Goal: Task Accomplishment & Management: Complete application form

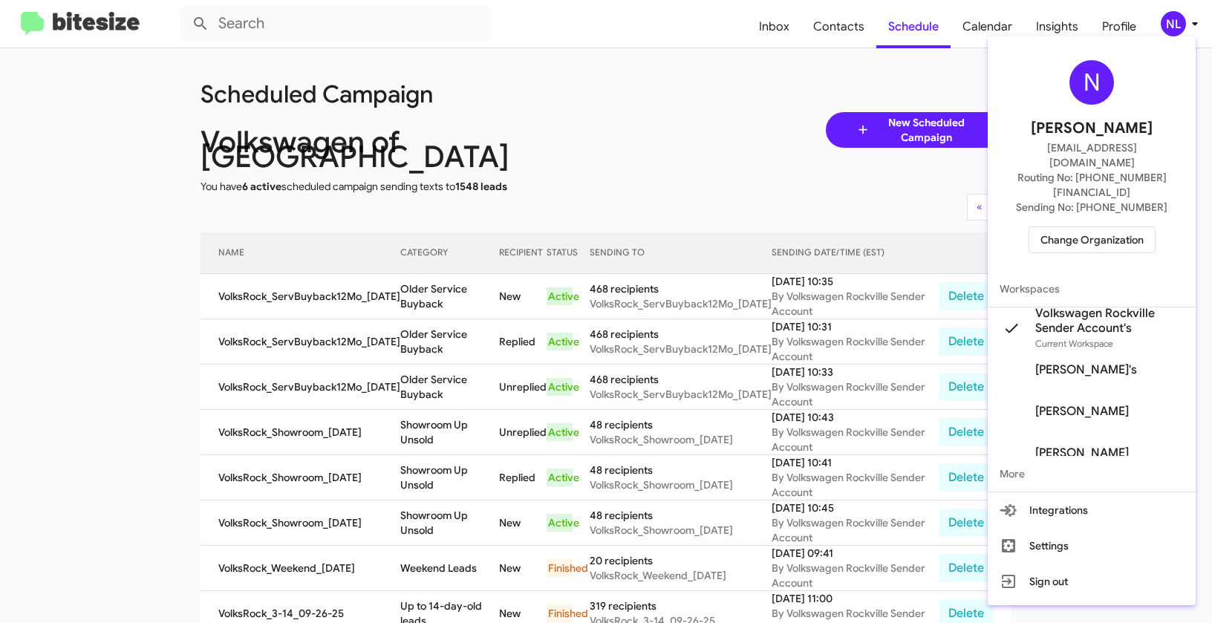
click at [1097, 227] on span "Change Organization" at bounding box center [1091, 239] width 103 height 25
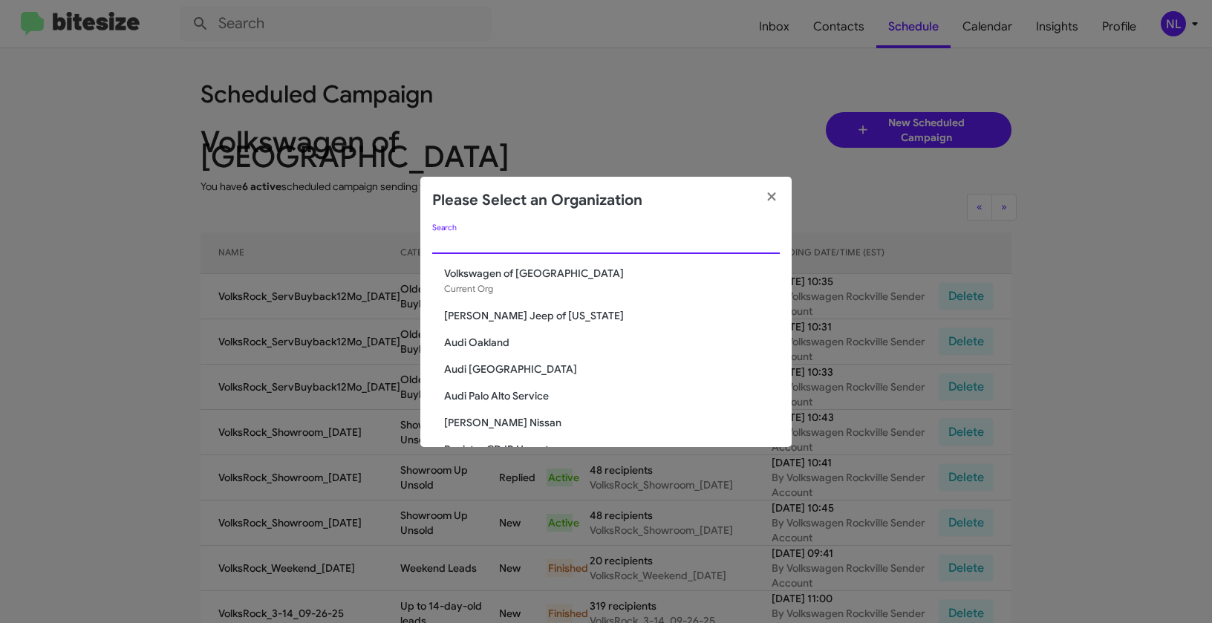
click at [554, 241] on input "Search" at bounding box center [605, 243] width 347 height 12
paste input "Franklin Sussex Auto Mall"
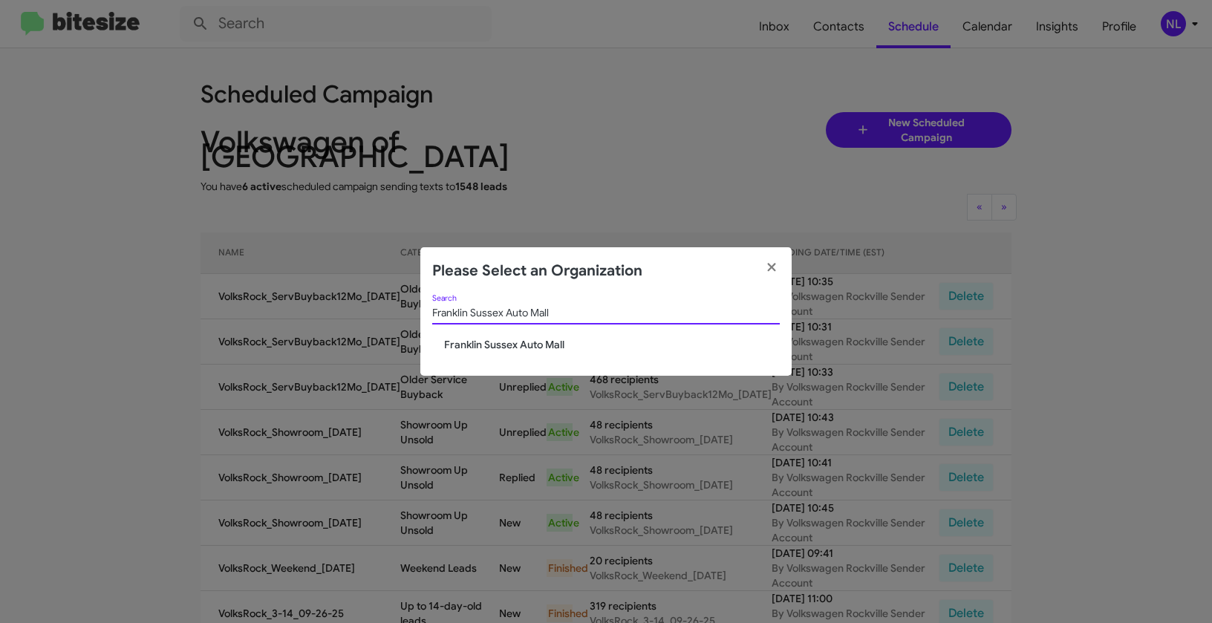
type input "Franklin Sussex Auto Mall"
click at [473, 354] on div "Franklin Sussex Auto Mall Search Franklin Sussex Auto Mall" at bounding box center [605, 335] width 371 height 81
click at [474, 344] on span "Franklin Sussex Auto Mall" at bounding box center [612, 344] width 336 height 15
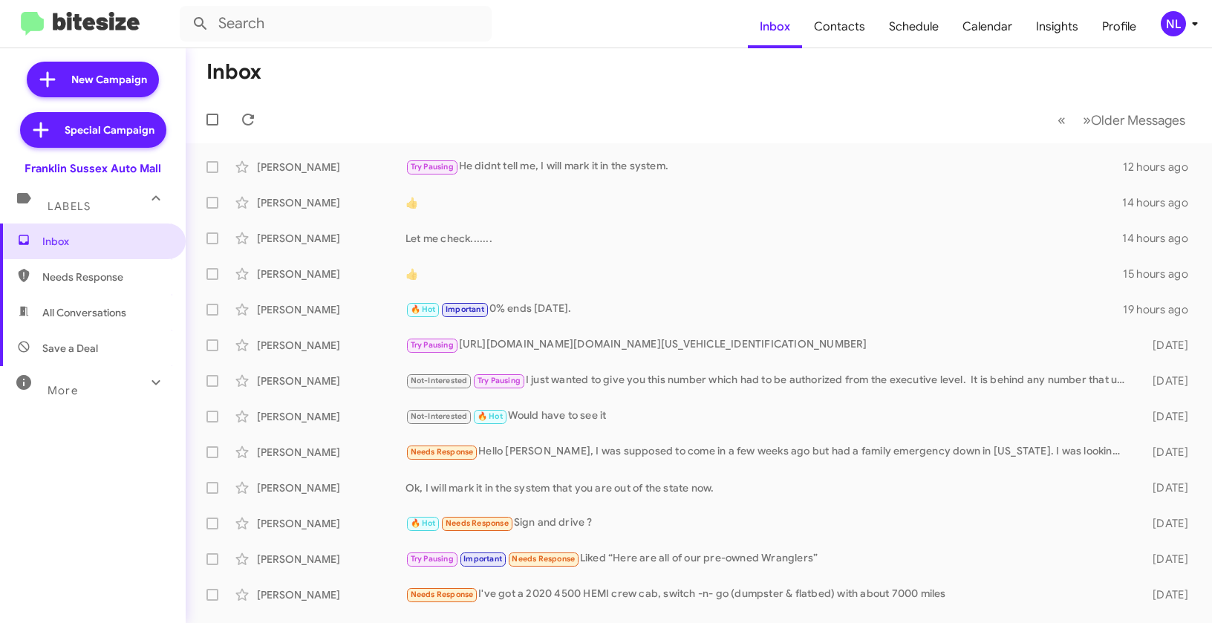
click at [1175, 26] on div "NL" at bounding box center [1172, 23] width 25 height 25
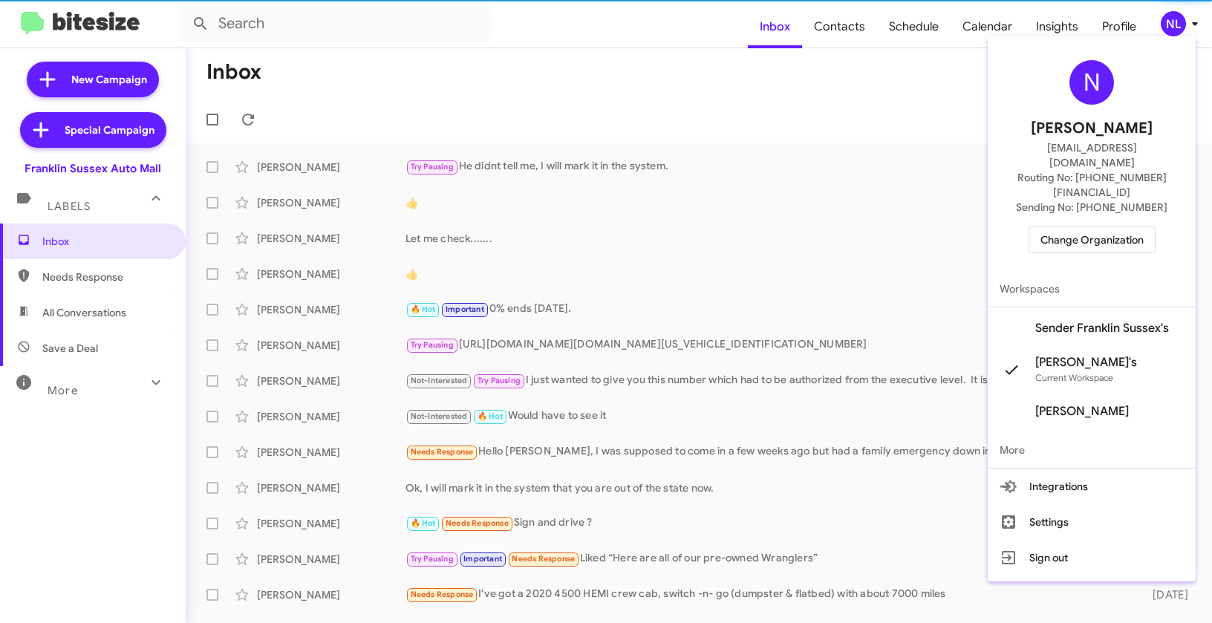
click at [1095, 321] on span "Sender Franklin Sussex's" at bounding box center [1102, 328] width 134 height 15
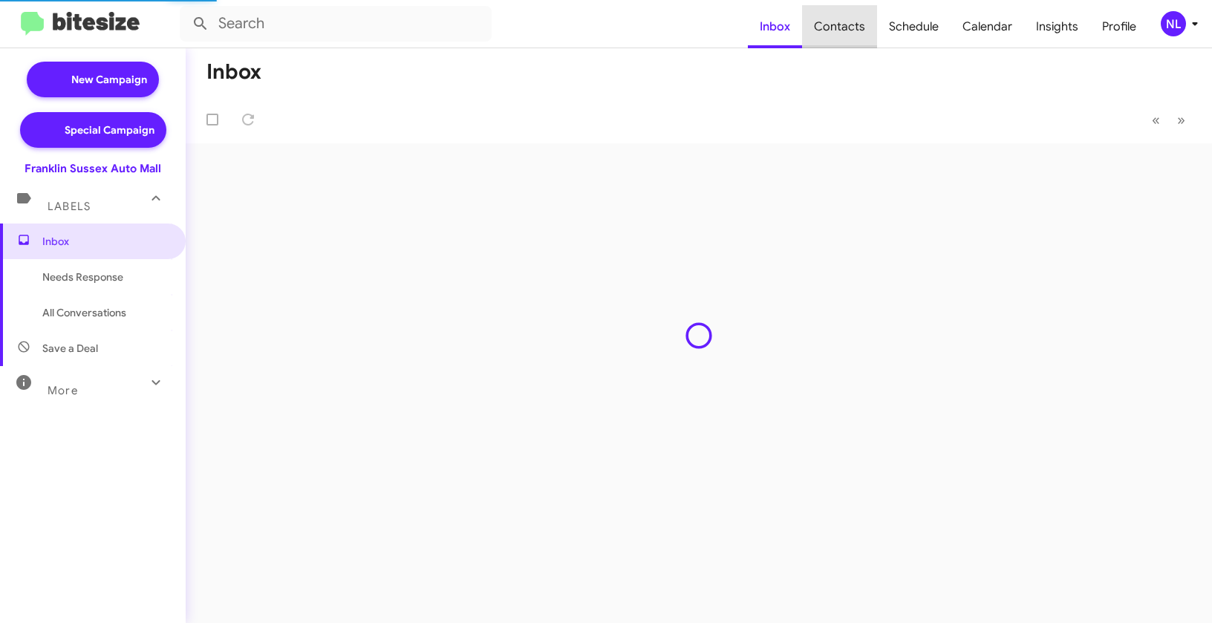
click at [849, 27] on span "Contacts" at bounding box center [839, 26] width 75 height 43
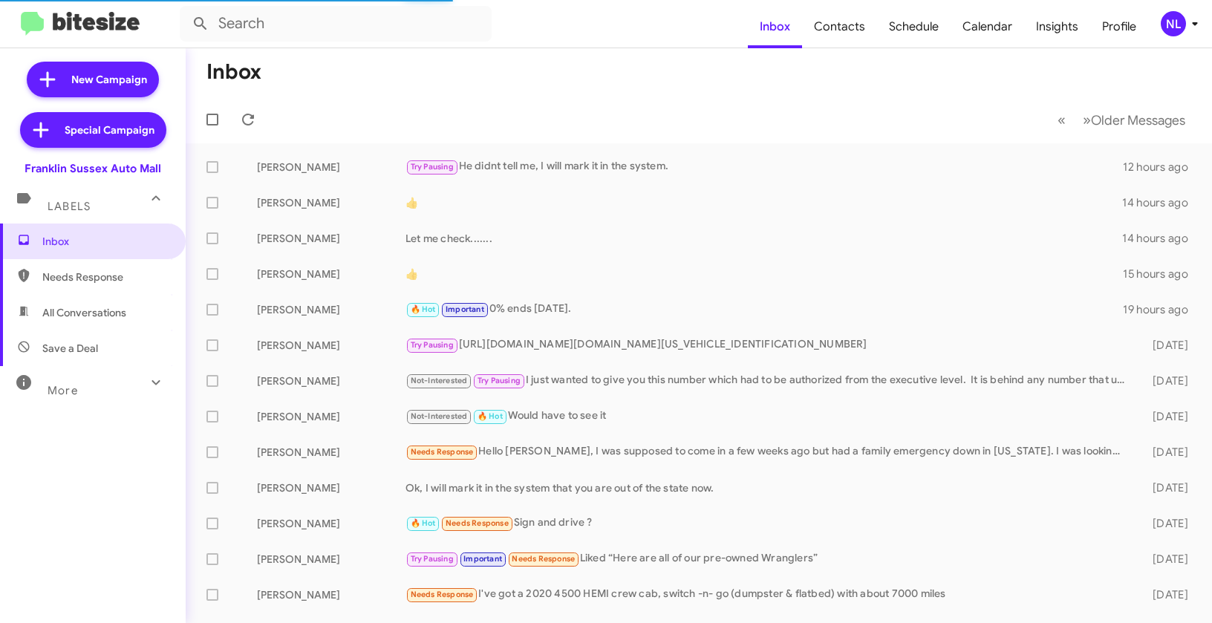
type input "in:groups"
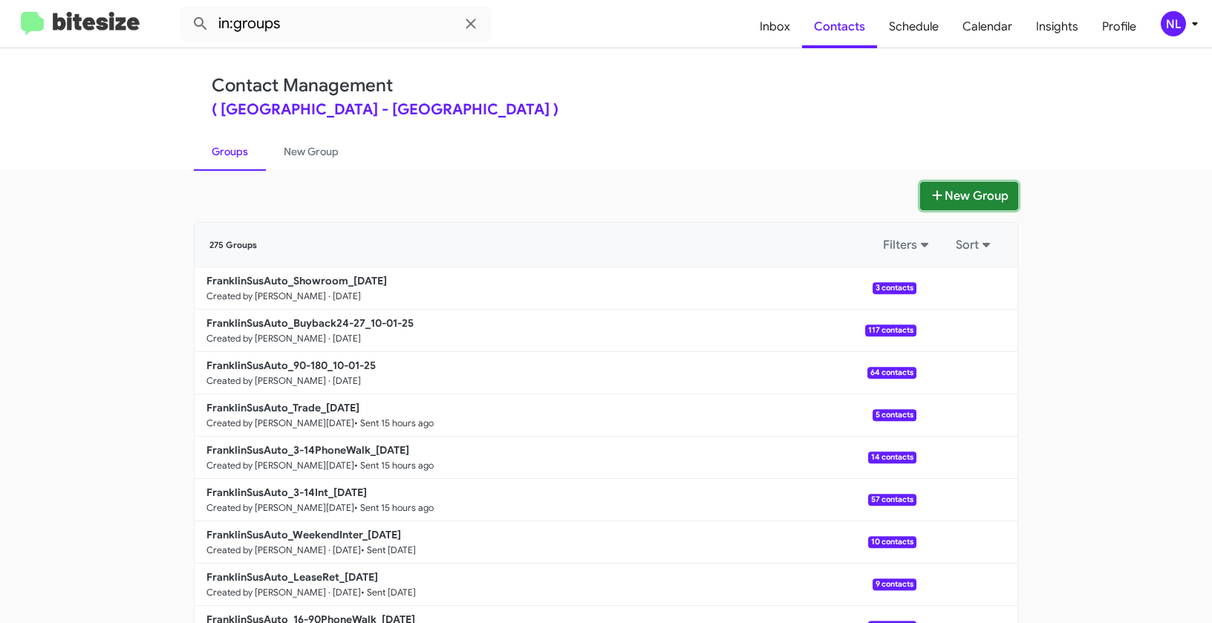
click at [961, 196] on button "New Group" at bounding box center [969, 196] width 98 height 28
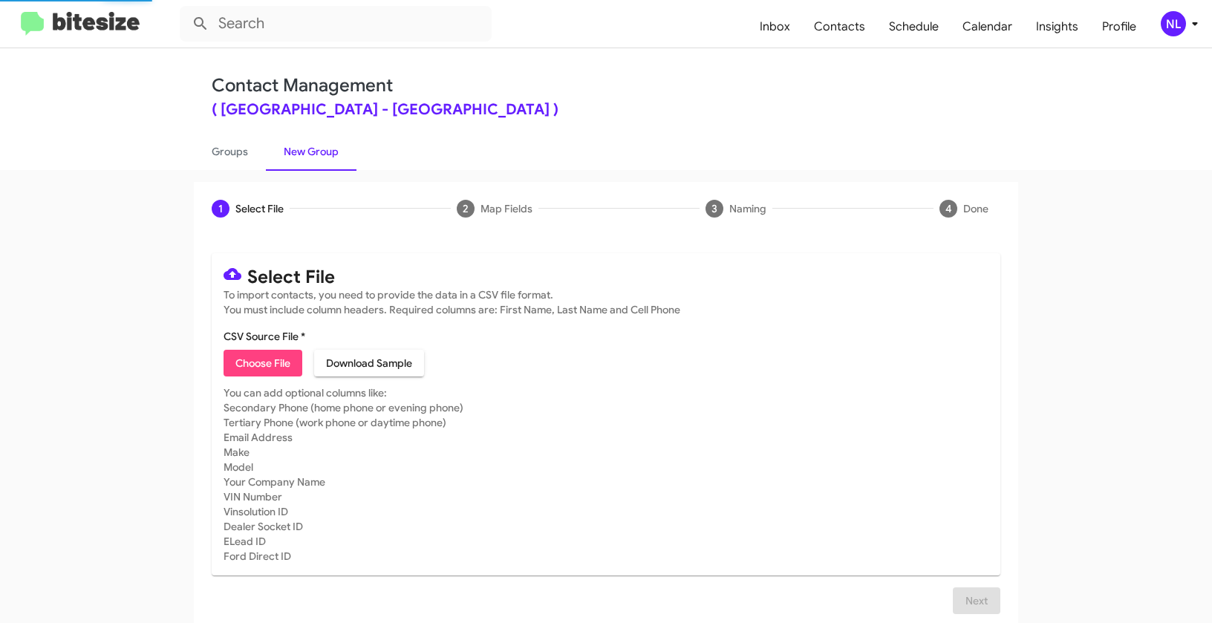
click at [268, 364] on span "Choose File" at bounding box center [262, 363] width 55 height 27
type input "FranklinSusAuto_Deals_JEEPRAM(ALL)_ManyModels_10-01-25"
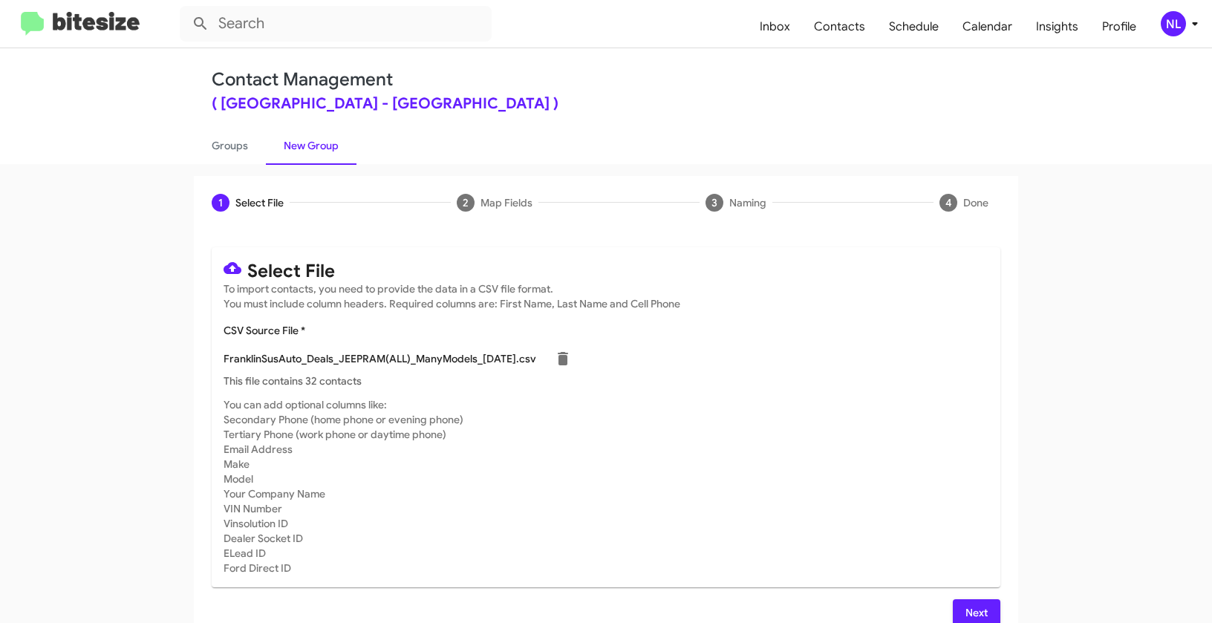
scroll to position [27, 0]
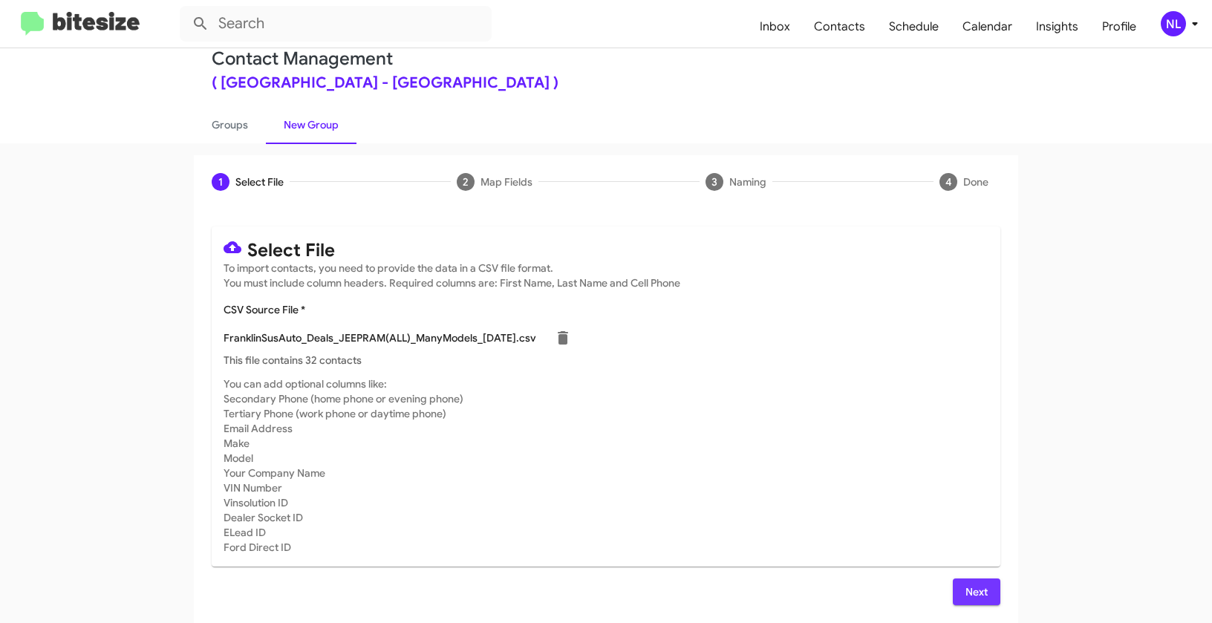
click at [977, 590] on span "Next" at bounding box center [976, 591] width 24 height 27
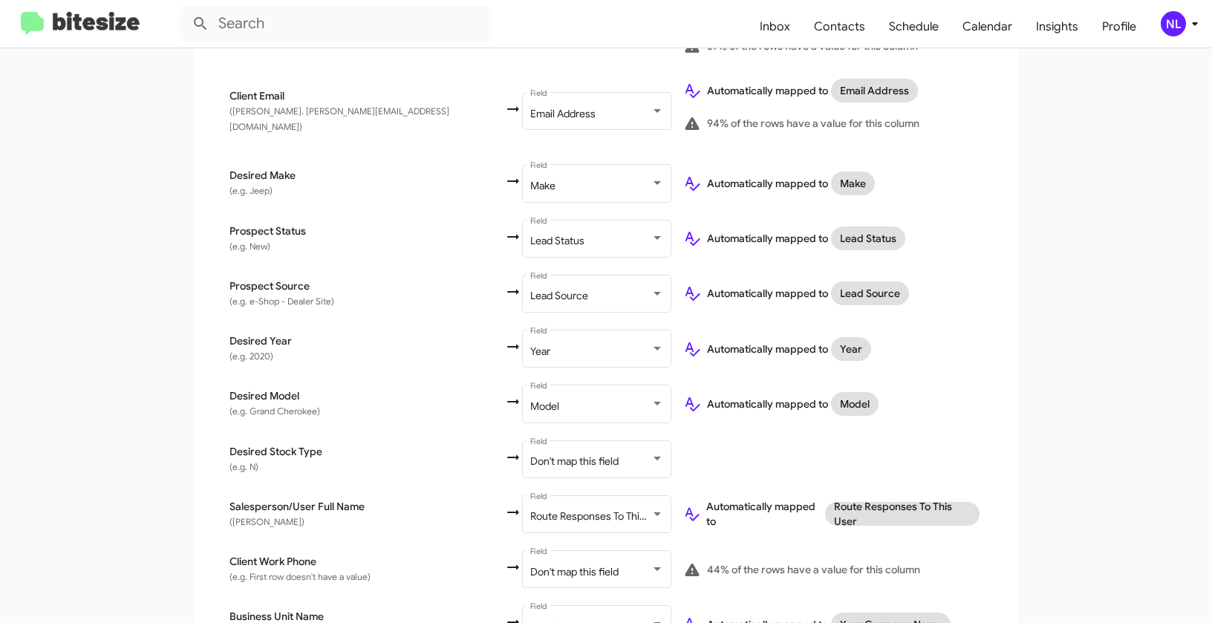
scroll to position [638, 0]
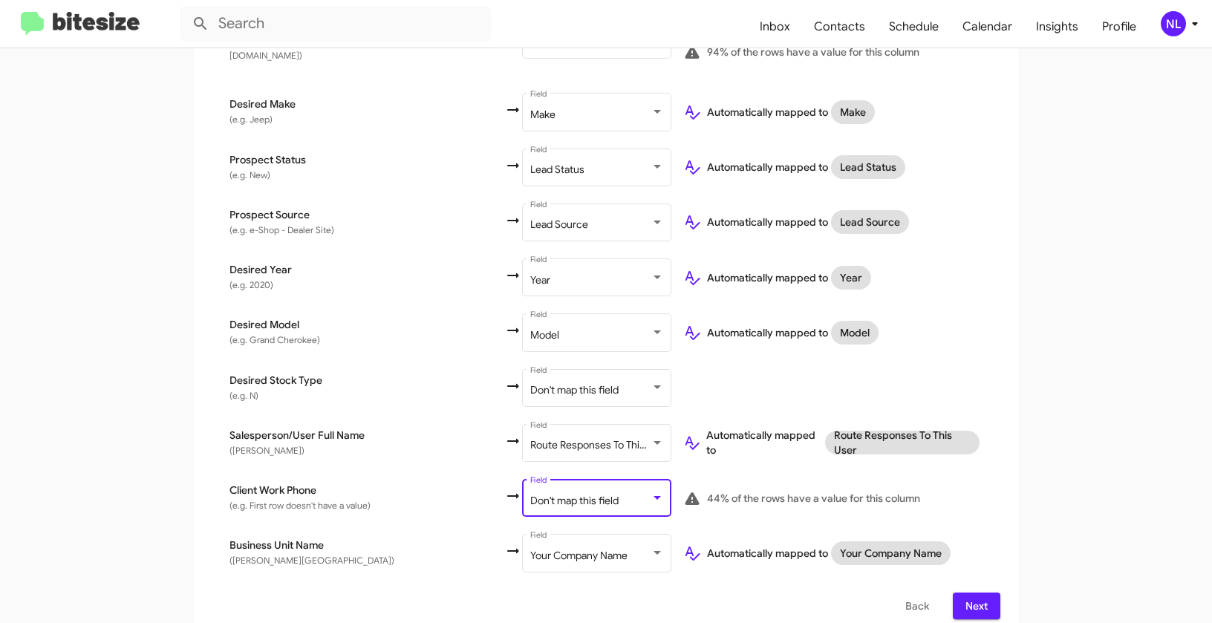
click at [530, 494] on span "Don't map this field" at bounding box center [574, 500] width 88 height 13
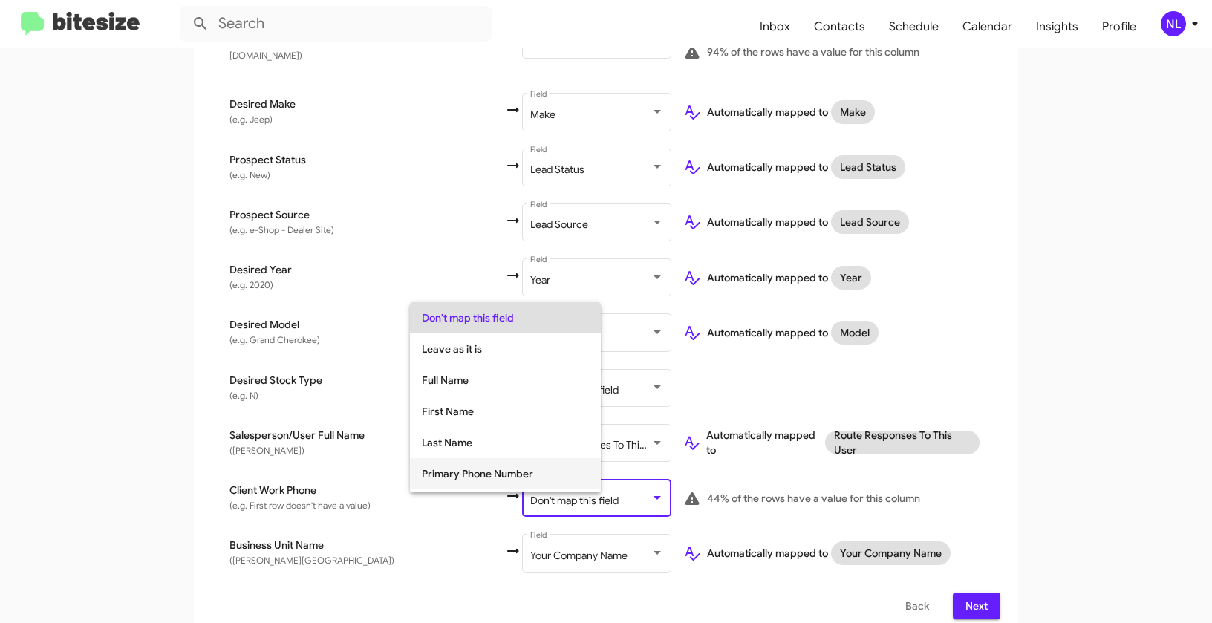
scroll to position [97, 0]
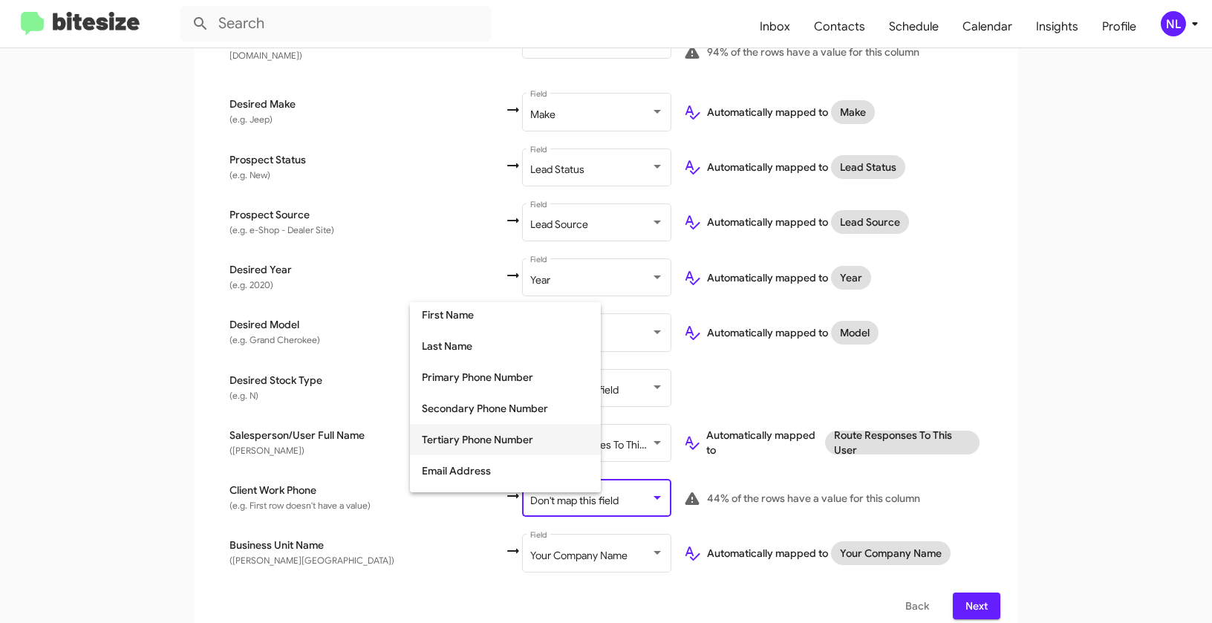
click at [457, 435] on span "Tertiary Phone Number" at bounding box center [505, 439] width 167 height 31
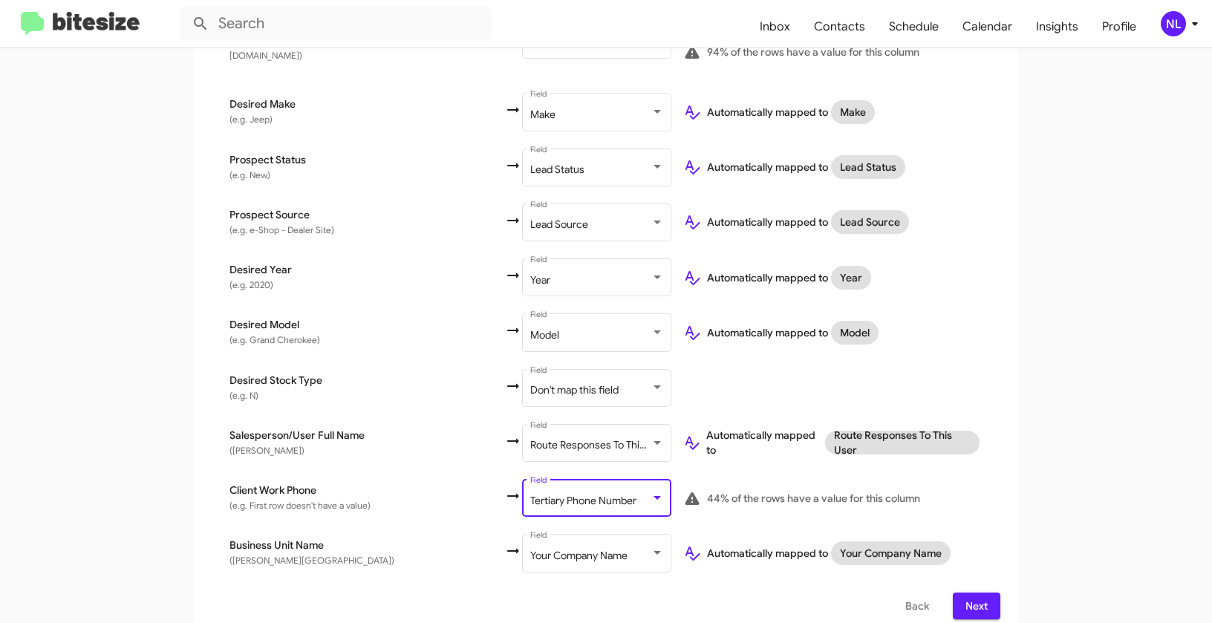
click at [1010, 370] on div "Select File To import contacts, you need to provide the data in a CSV file form…" at bounding box center [606, 117] width 824 height 1040
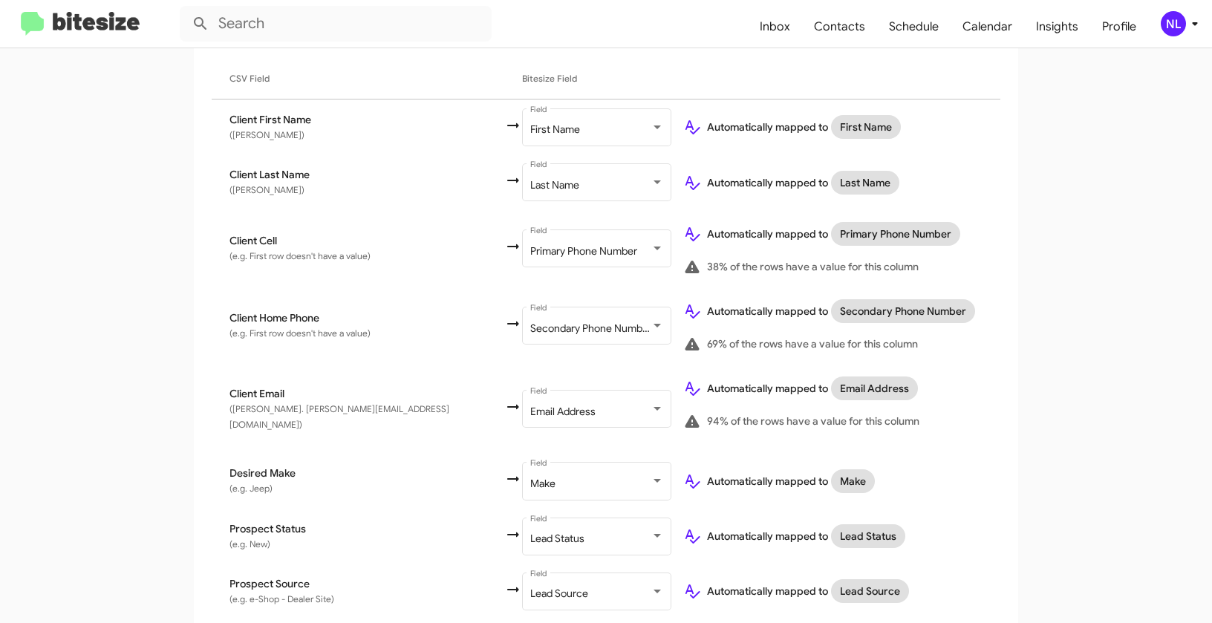
scroll to position [638, 0]
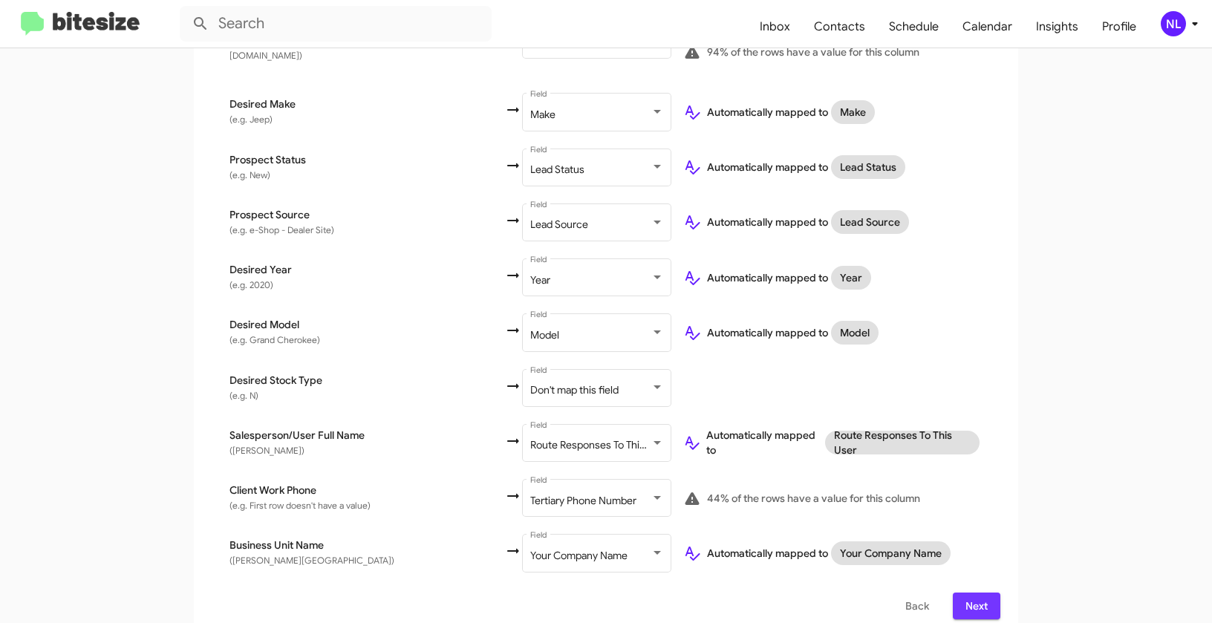
click at [985, 592] on button "Next" at bounding box center [976, 605] width 48 height 27
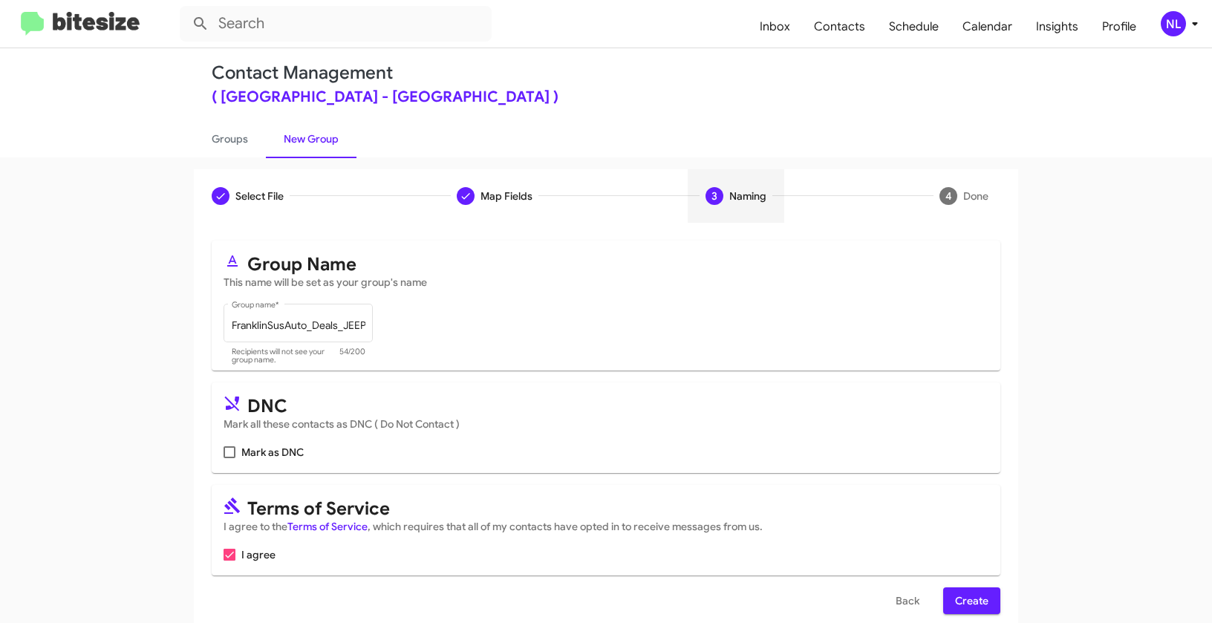
scroll to position [33, 0]
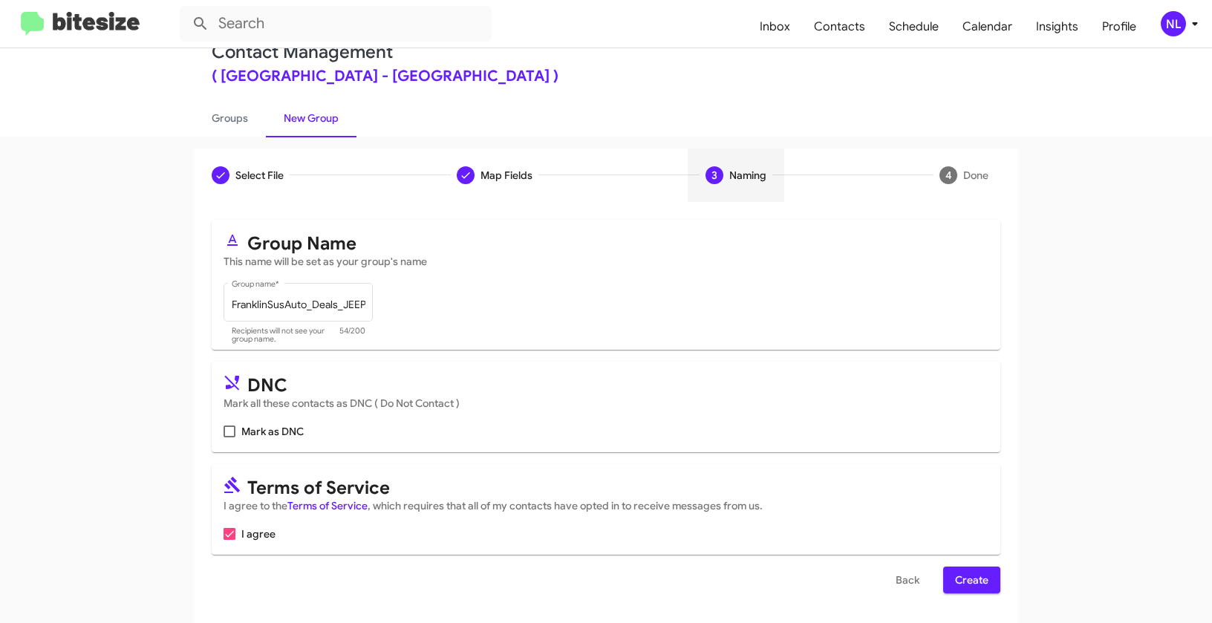
click at [973, 588] on span "Create" at bounding box center [971, 579] width 33 height 27
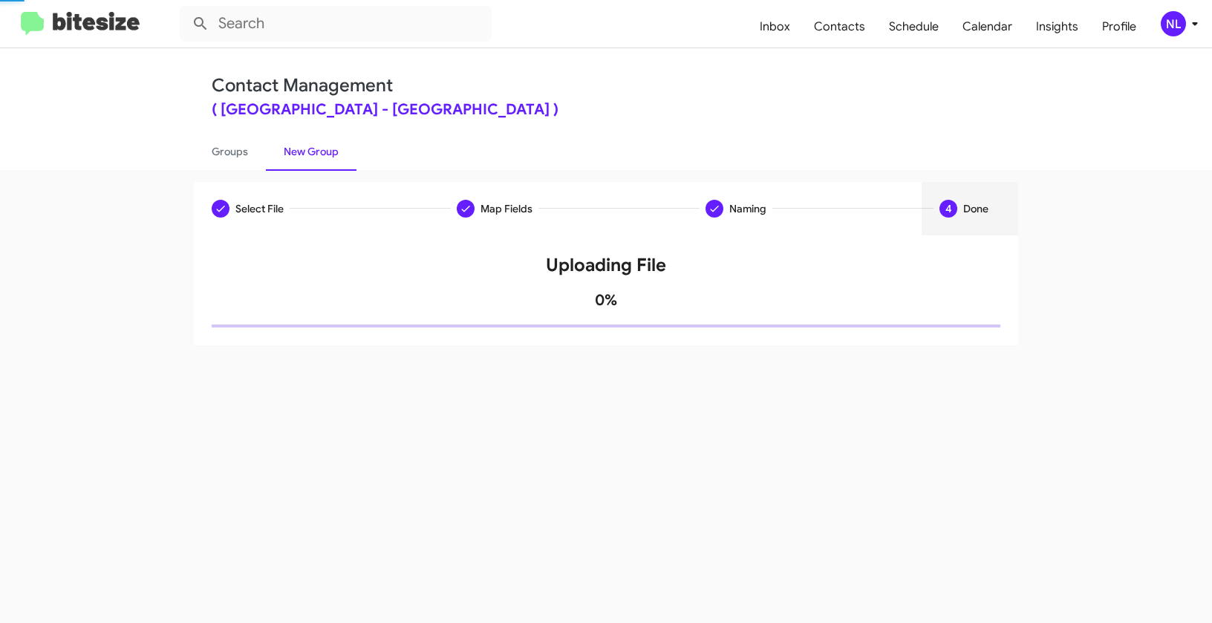
scroll to position [0, 0]
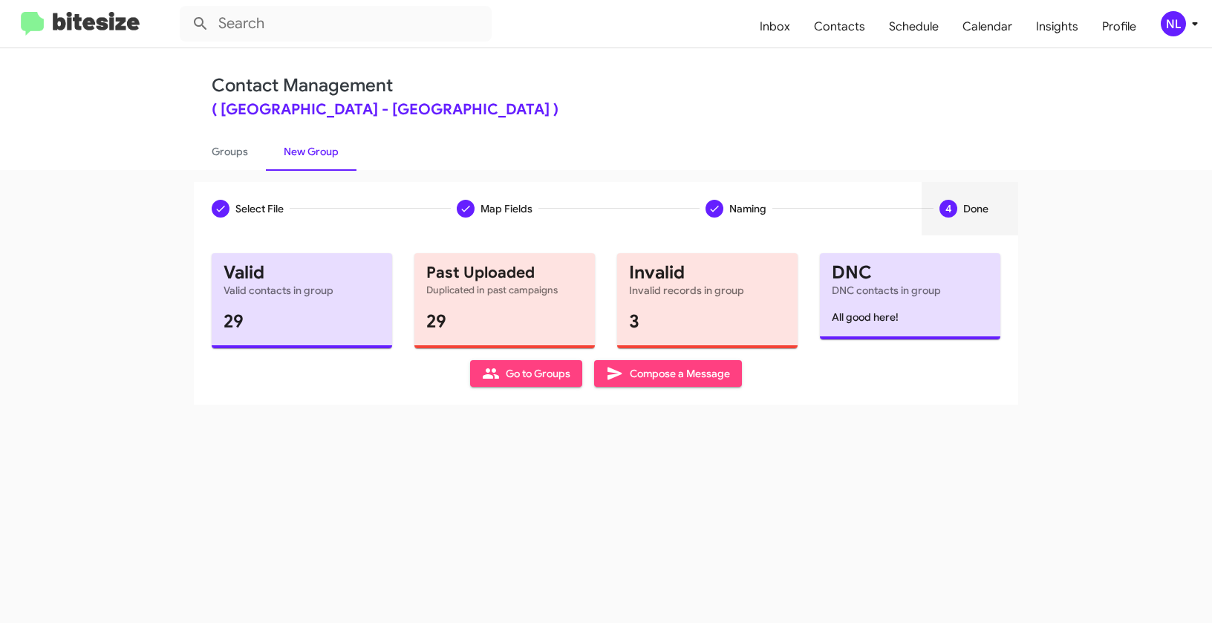
click at [524, 382] on span "Go to Groups" at bounding box center [526, 373] width 88 height 27
type input "in:groups"
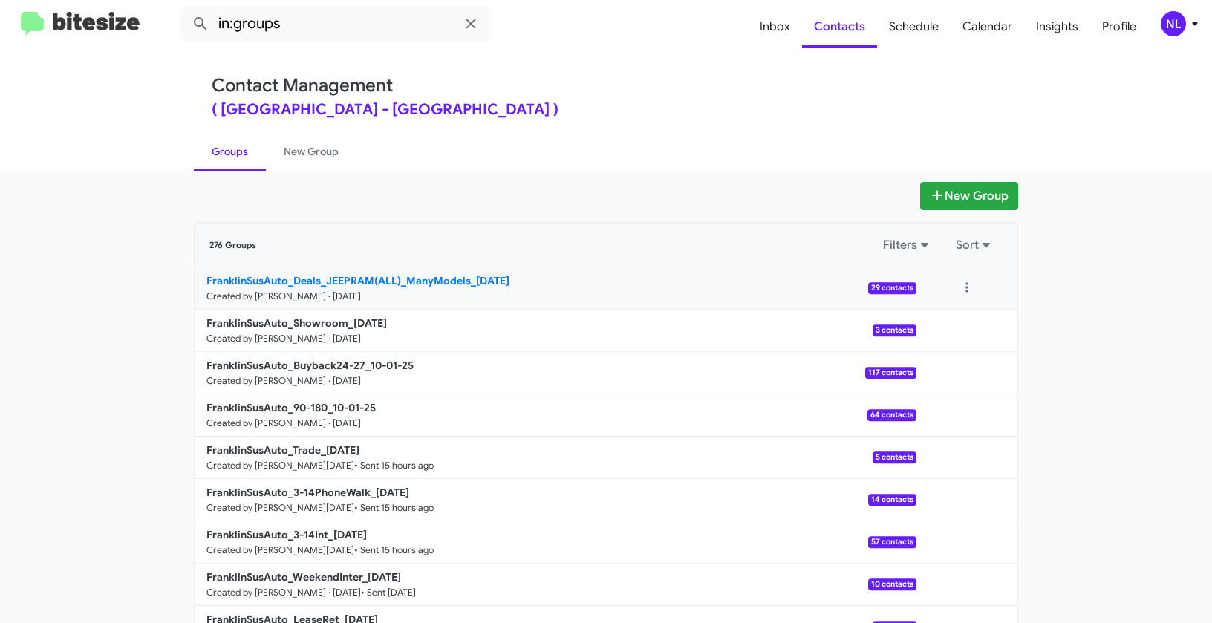
drag, startPoint x: 148, startPoint y: 274, endPoint x: 440, endPoint y: 279, distance: 292.5
click at [440, 279] on app-groups "New Group 276 Groups Filters Sort FranklinSusAuto_Deals_JEEPRAM(ALL)_ManyModels…" at bounding box center [606, 456] width 1212 height 548
click at [965, 278] on button at bounding box center [967, 288] width 30 height 30
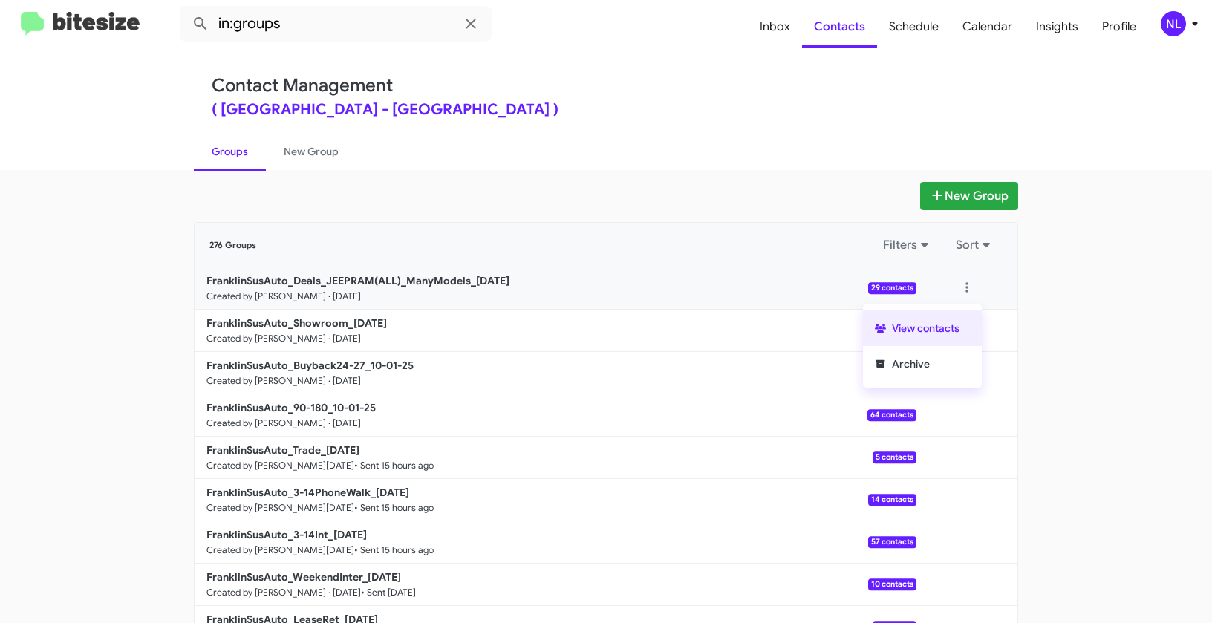
click at [950, 323] on button "View contacts" at bounding box center [922, 328] width 119 height 36
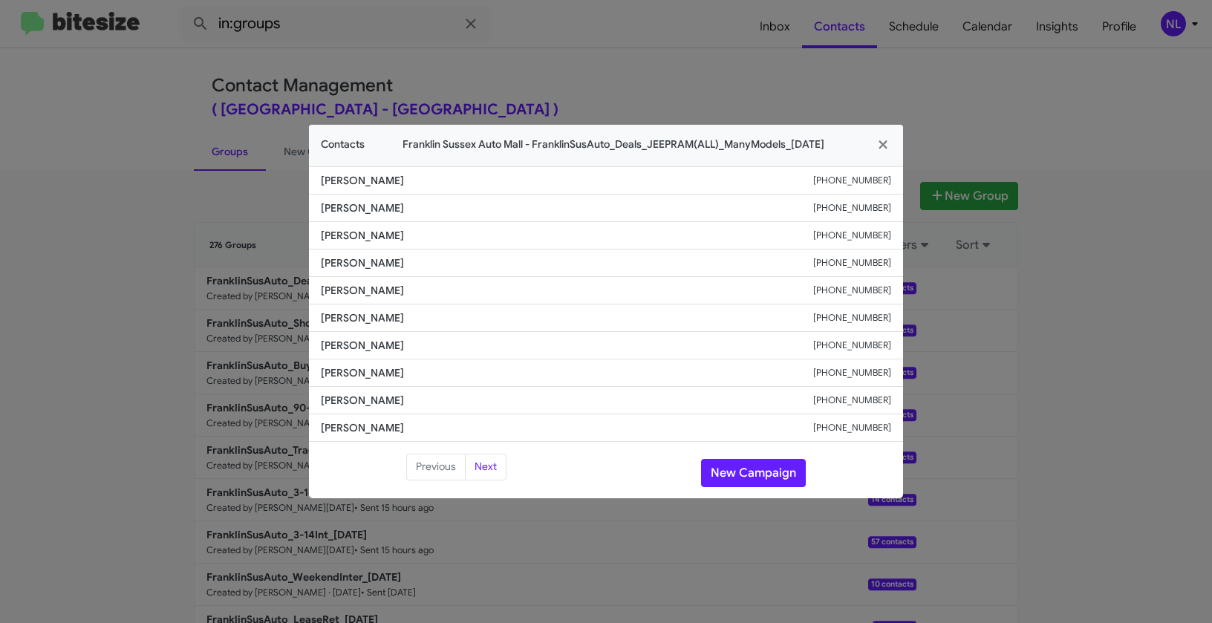
drag, startPoint x: 318, startPoint y: 318, endPoint x: 460, endPoint y: 321, distance: 141.1
click at [460, 321] on li "James Bednarovsky +19735575799" at bounding box center [606, 317] width 594 height 27
copy span "James Bednarovsky"
click at [736, 471] on button "New Campaign" at bounding box center [753, 473] width 105 height 28
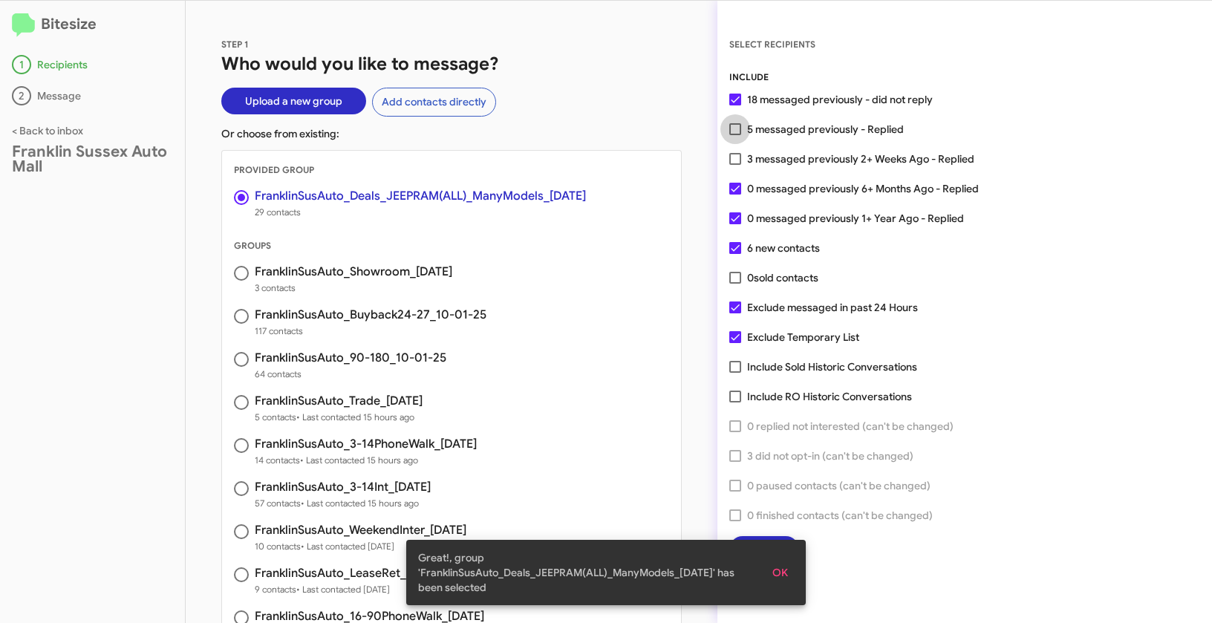
click at [735, 134] on span at bounding box center [735, 129] width 12 height 12
click at [735, 135] on input "5 messaged previously - Replied" at bounding box center [734, 135] width 1 height 1
checkbox input "true"
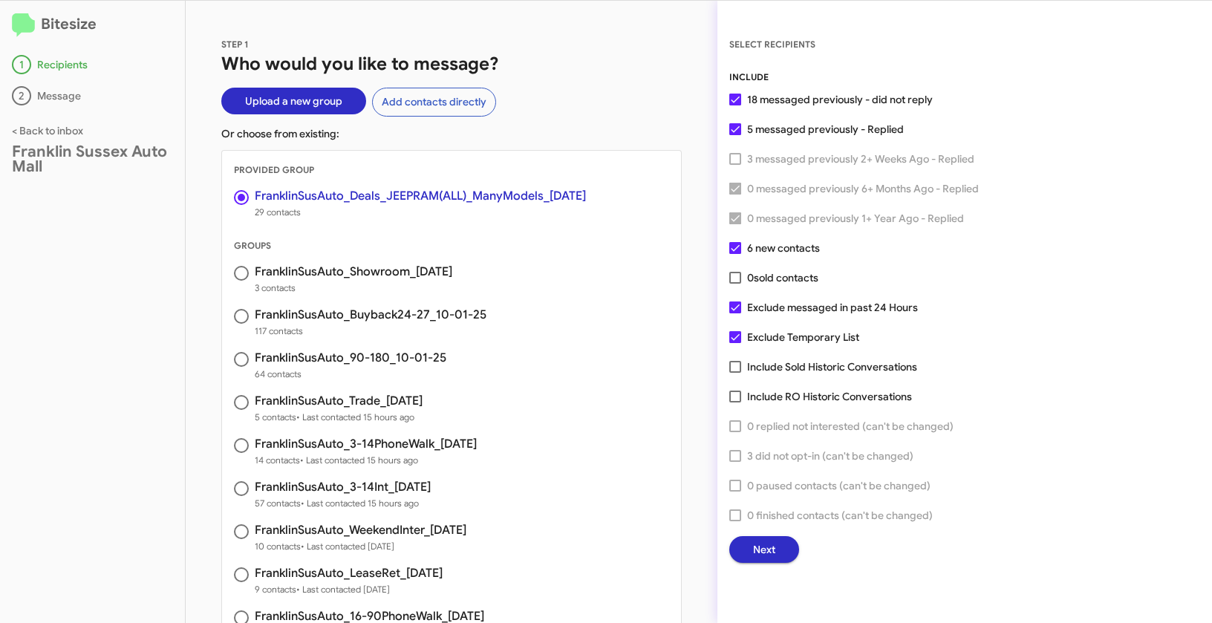
click at [791, 579] on button "OK" at bounding box center [779, 572] width 39 height 27
click at [785, 555] on button "Next" at bounding box center [764, 549] width 70 height 27
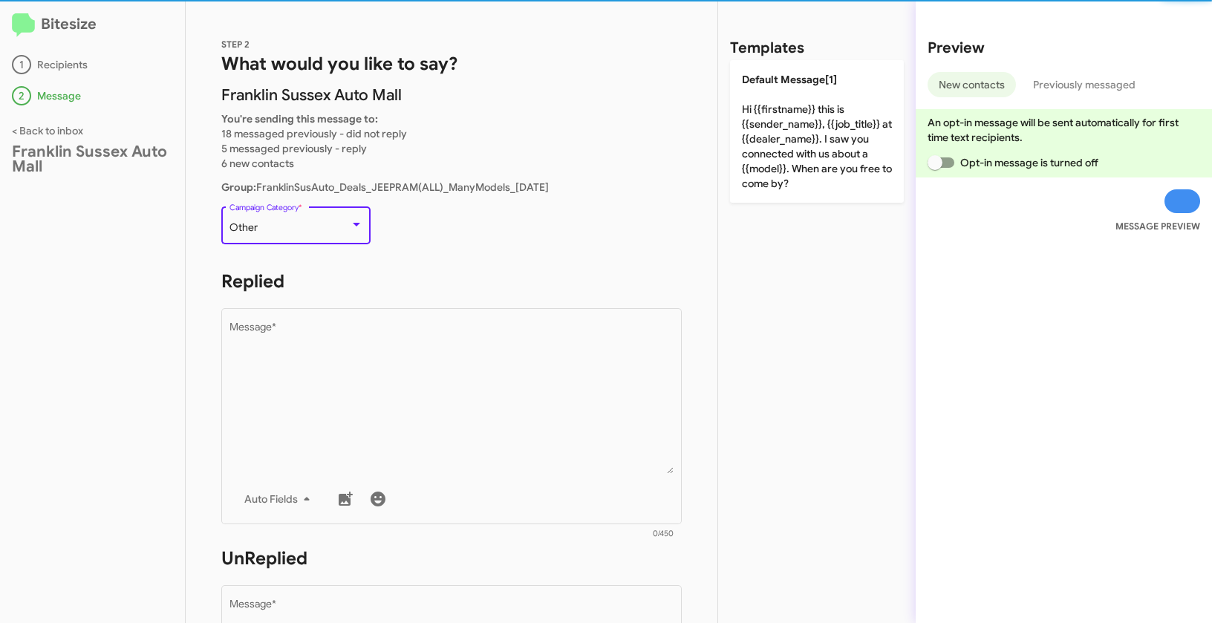
click at [281, 232] on div "Other" at bounding box center [289, 228] width 120 height 12
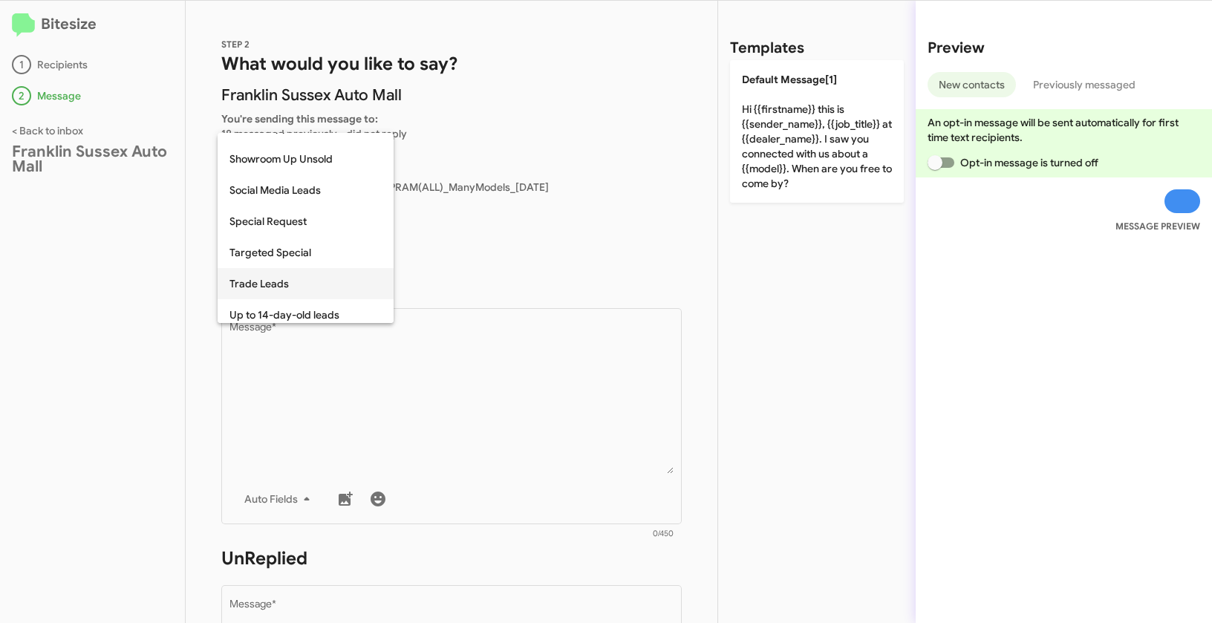
scroll to position [557, 0]
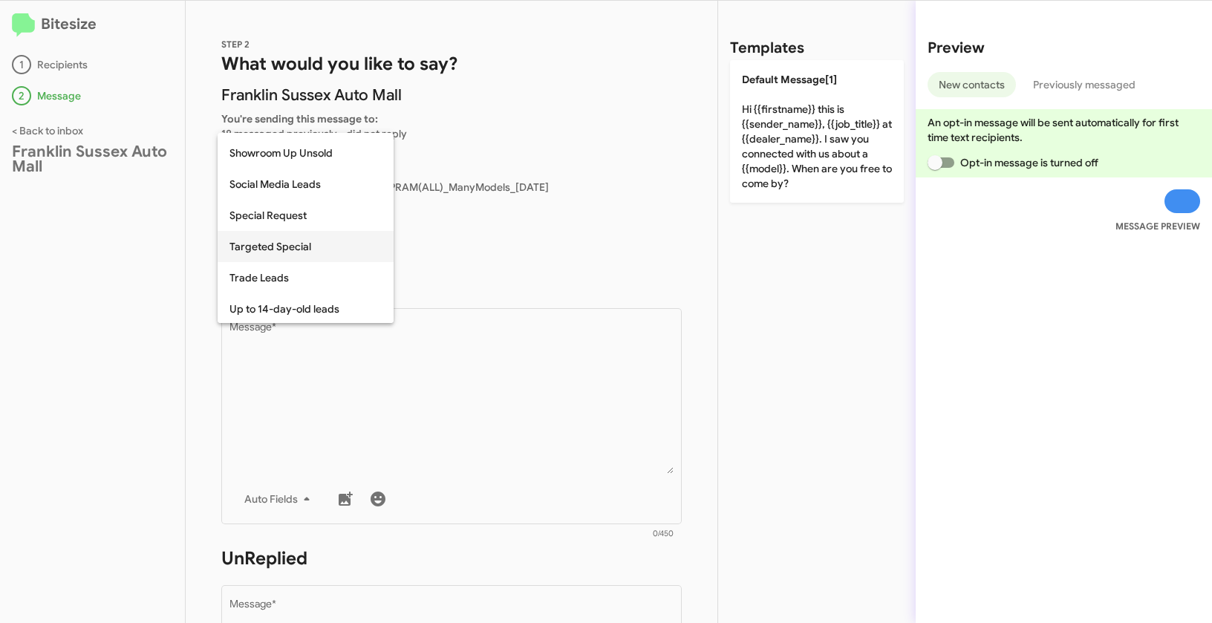
click at [287, 250] on span "Targeted Special" at bounding box center [305, 246] width 152 height 31
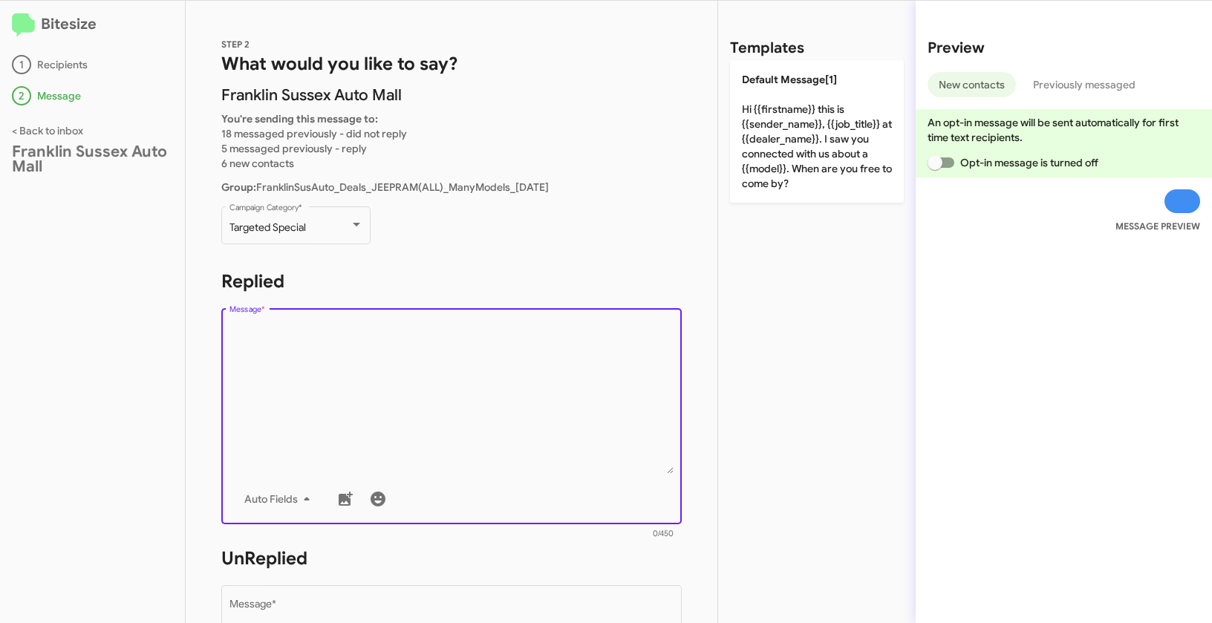
click at [347, 393] on textarea "Message *" at bounding box center [451, 397] width 445 height 151
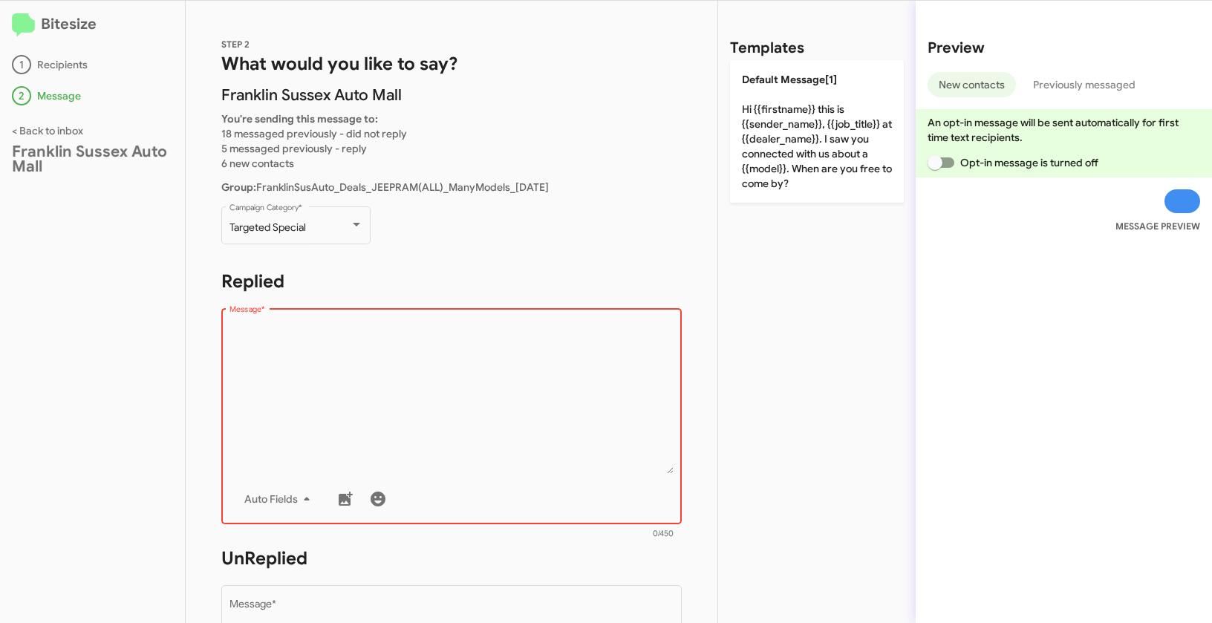
click at [367, 354] on textarea "Message *" at bounding box center [451, 397] width 445 height 151
paste textarea ""Hi {{firstname}} it's {{sender_name}}, at {{dealer_name}}. We have brand new O…"
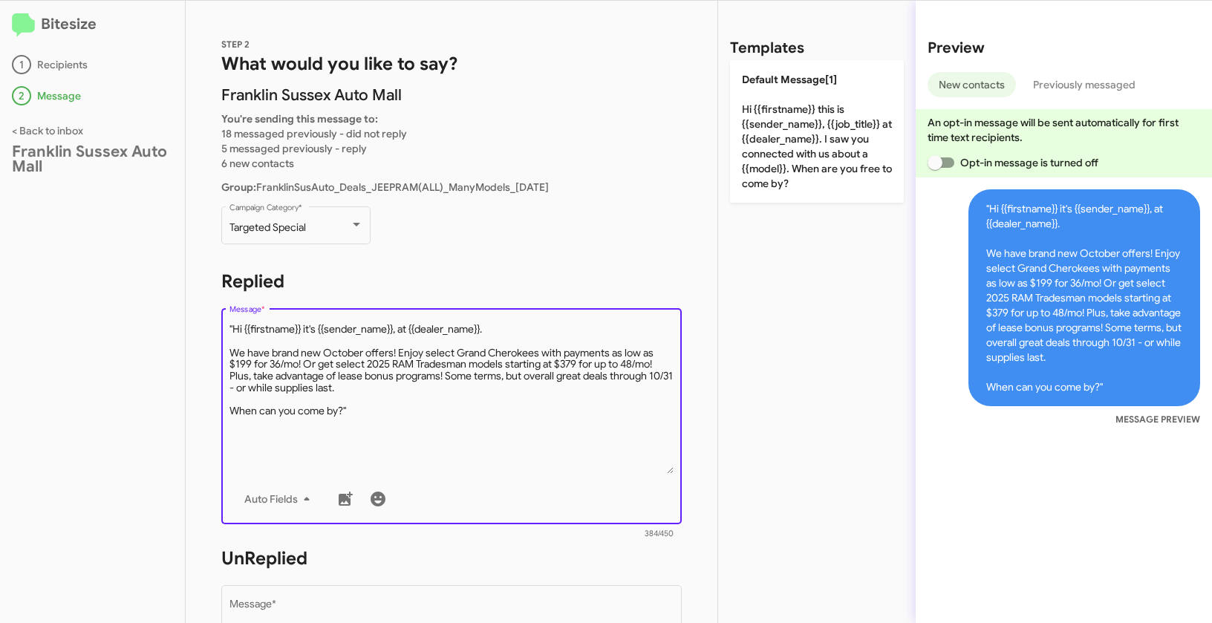
click at [232, 328] on textarea "Message *" at bounding box center [451, 397] width 445 height 151
click at [380, 411] on textarea "Message *" at bounding box center [451, 397] width 445 height 151
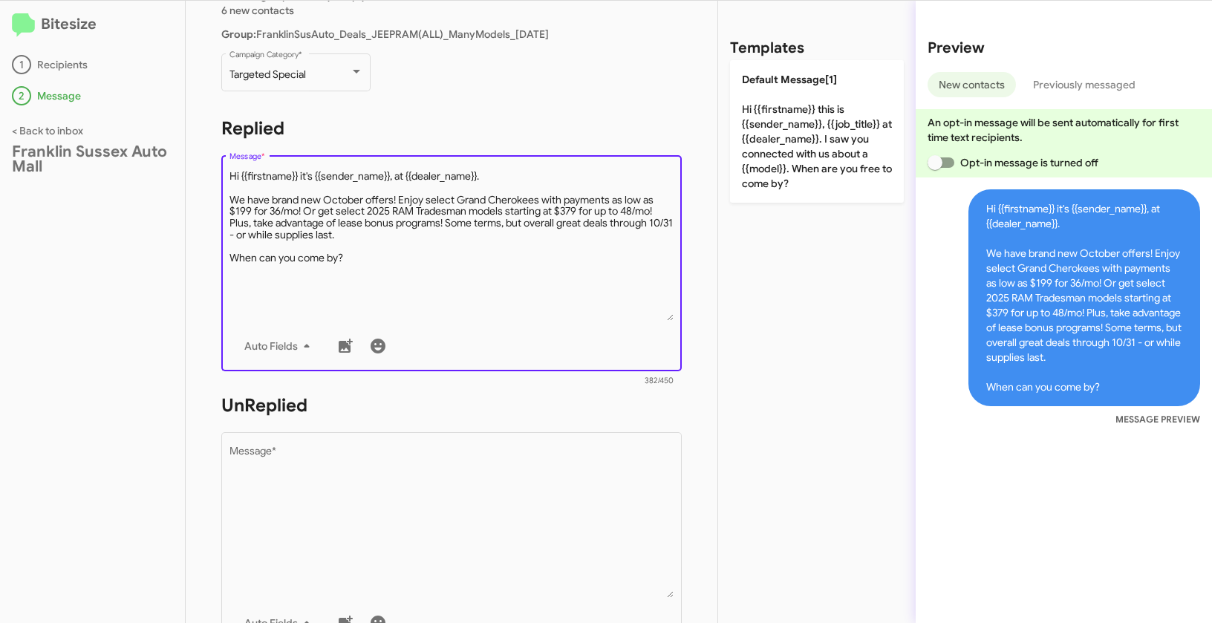
scroll to position [243, 0]
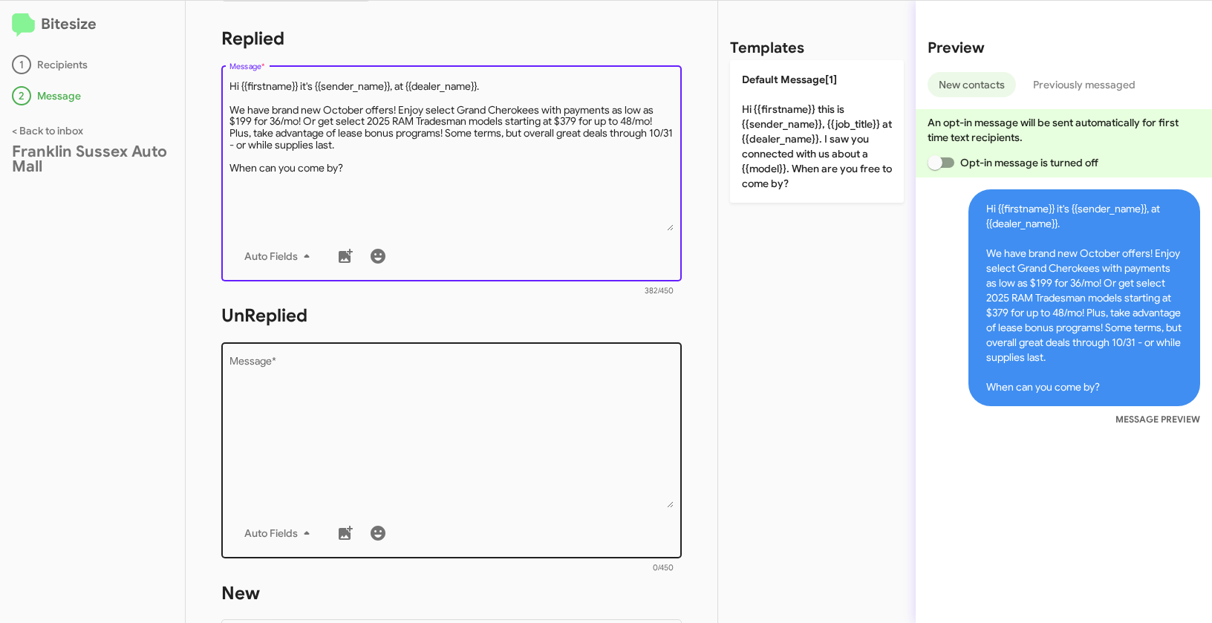
type textarea "Hi {{firstname}} it's {{sender_name}}, at {{dealer_name}}. We have brand new Oc…"
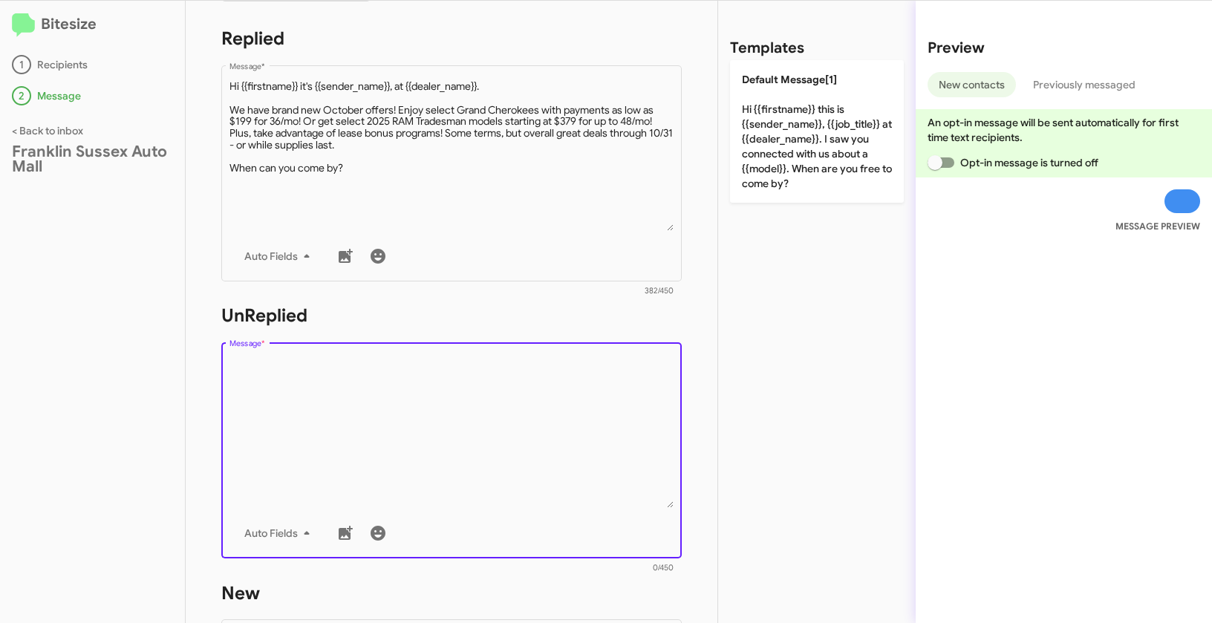
click at [441, 482] on textarea "Message *" at bounding box center [451, 431] width 445 height 151
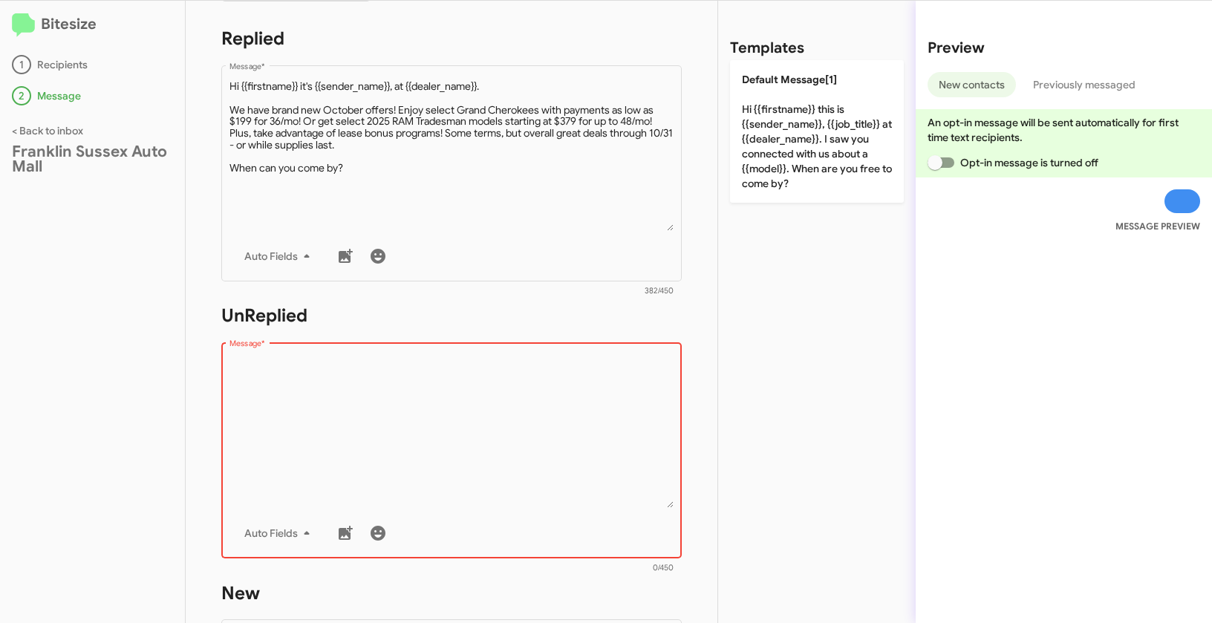
click at [359, 467] on textarea "Message *" at bounding box center [451, 431] width 445 height 151
paste textarea ""Hi {{firstname}} it's {{sender_name}}, {{job_title}} at {{dealer_name}}. Thank…"
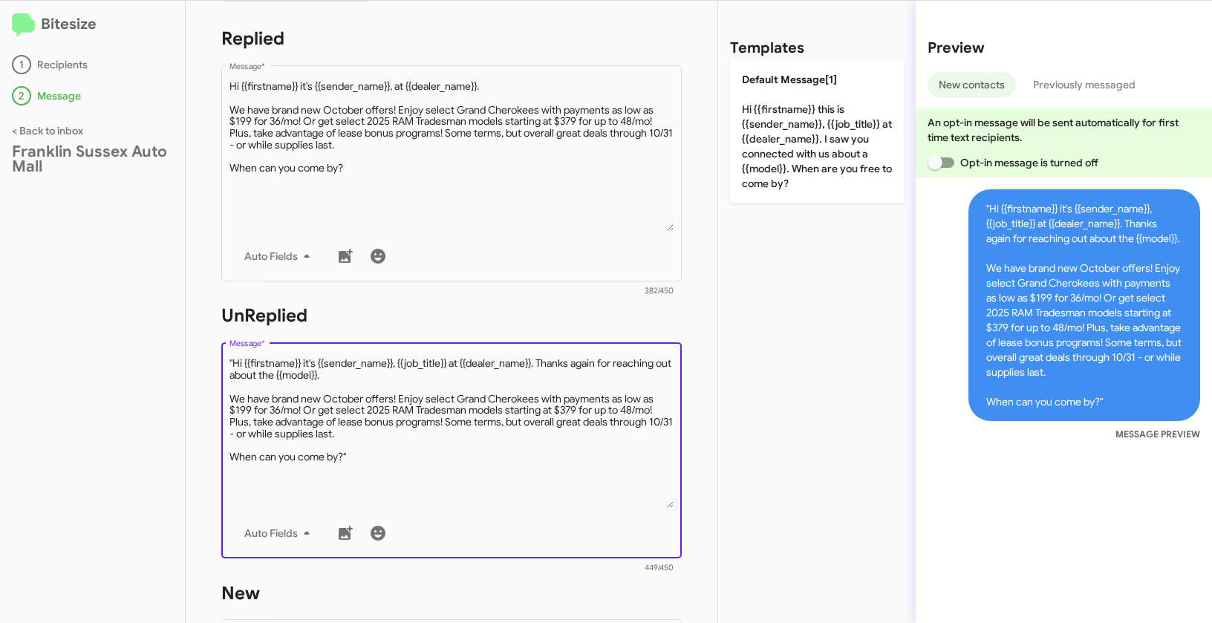
click at [235, 365] on textarea "Message *" at bounding box center [451, 431] width 445 height 151
click at [382, 460] on textarea "Message *" at bounding box center [451, 431] width 445 height 151
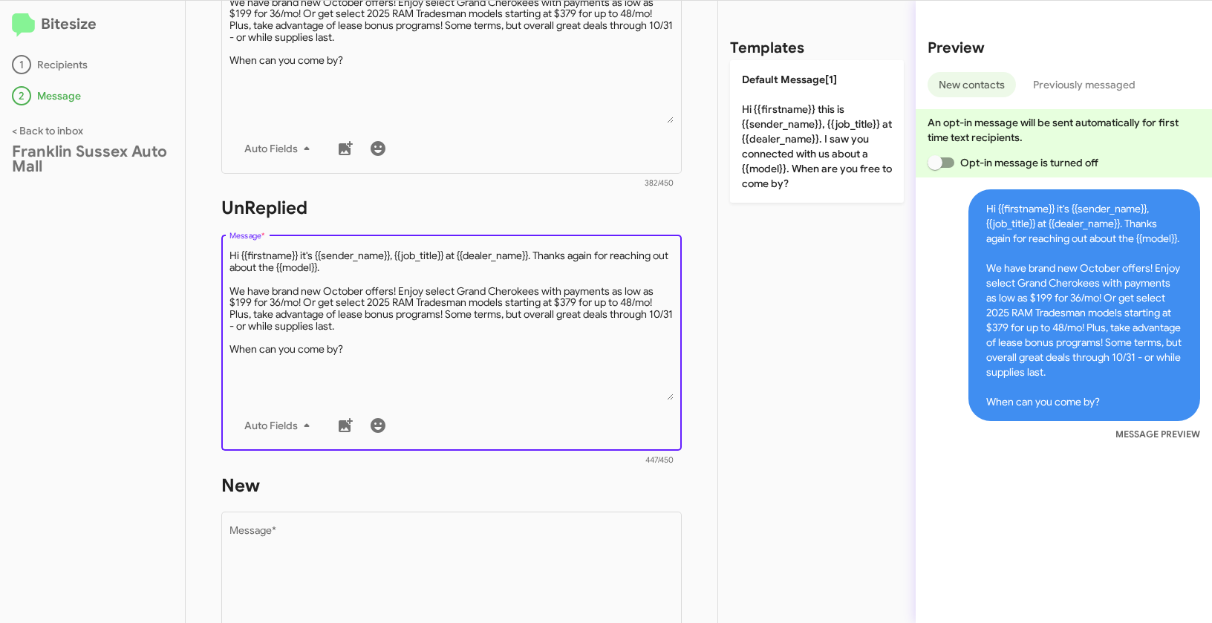
scroll to position [484, 0]
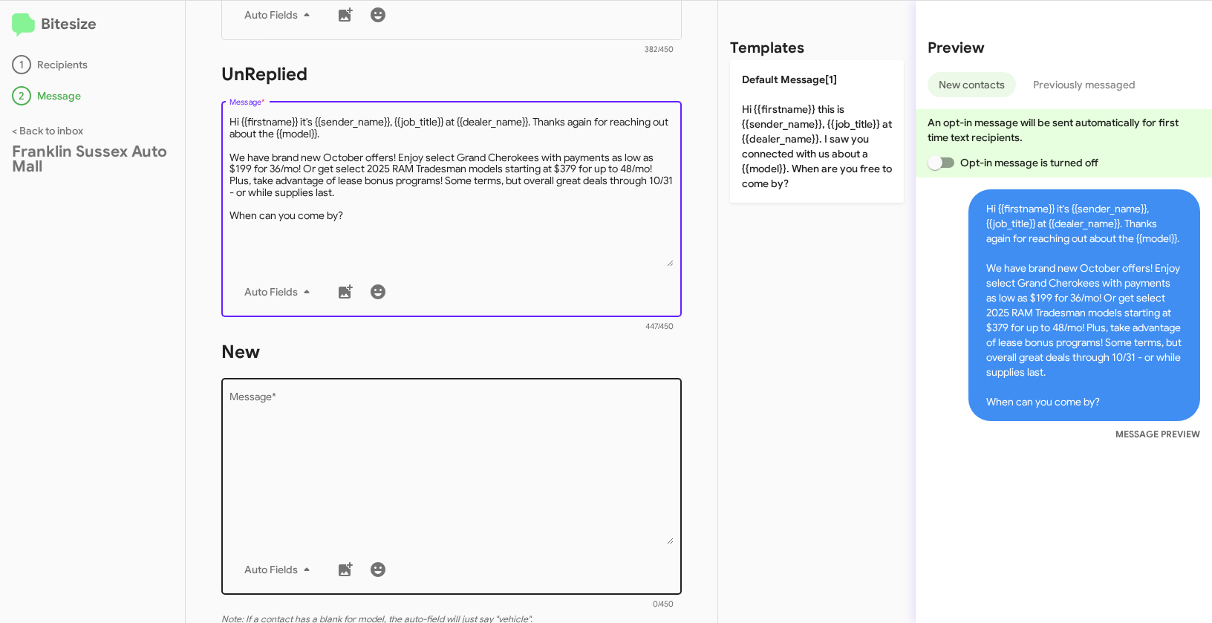
type textarea "Hi {{firstname}} it's {{sender_name}}, {{job_title}} at {{dealer_name}}. Thanks…"
click at [414, 484] on textarea "Message *" at bounding box center [451, 468] width 445 height 151
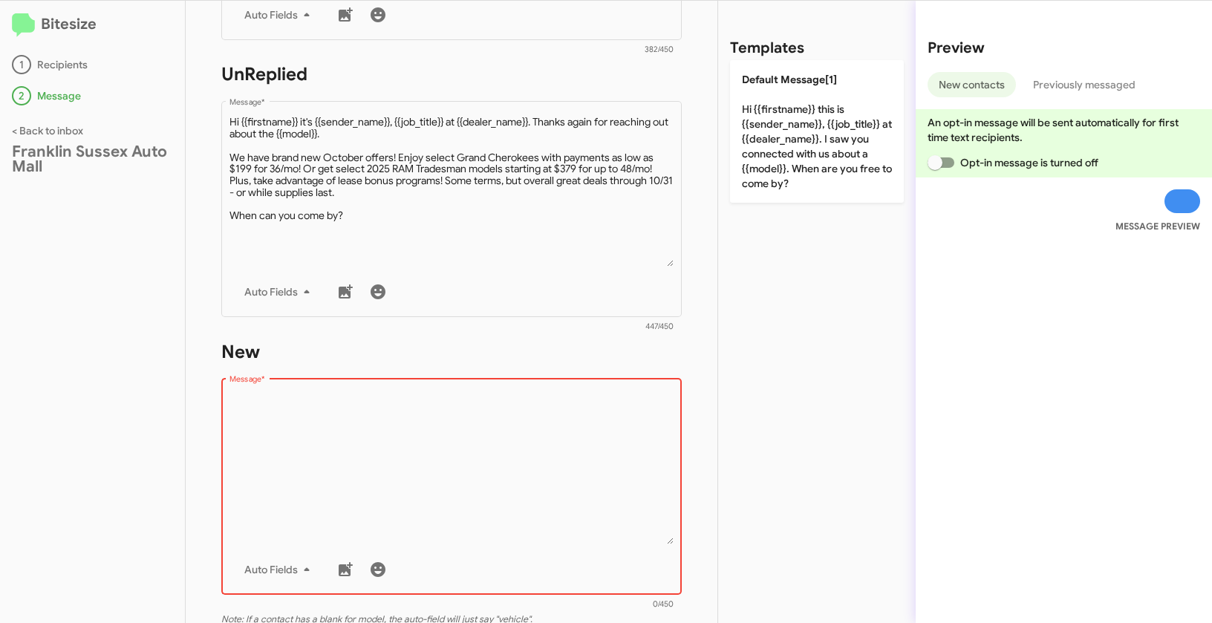
click at [431, 448] on textarea "Message *" at bounding box center [451, 468] width 445 height 151
paste textarea ""Hi {{firstname}} it's {{sender_name}}, {{job_title}} at {{dealer_name}}. Thank…"
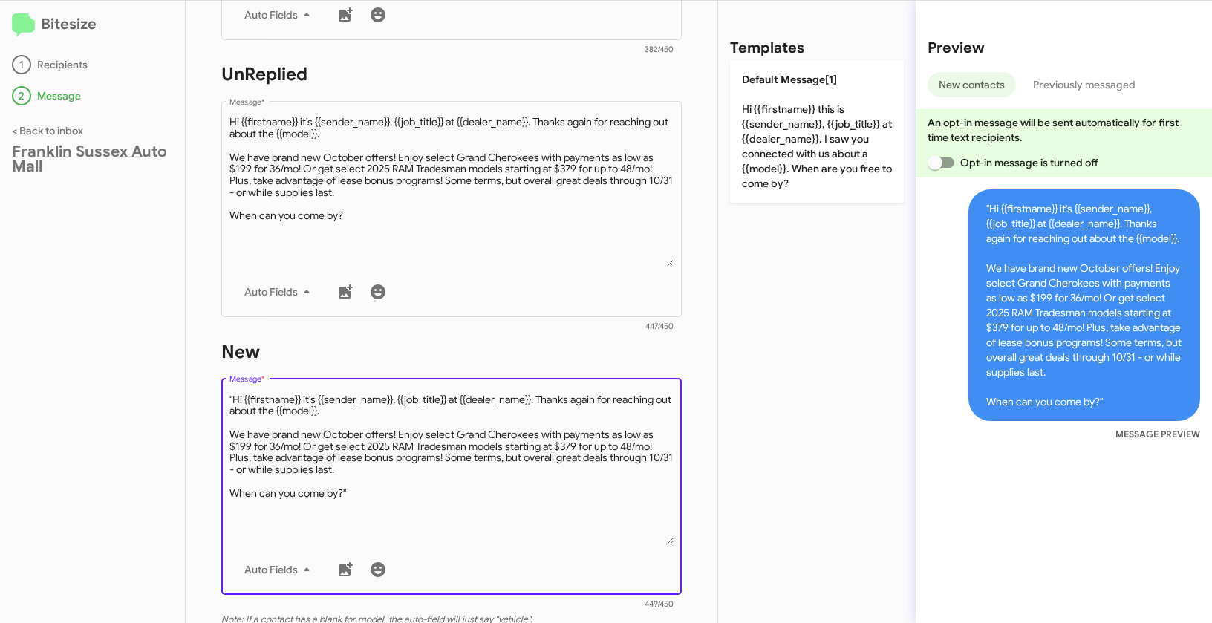
click at [233, 399] on textarea "Message *" at bounding box center [451, 468] width 445 height 151
click at [393, 483] on textarea "Message *" at bounding box center [451, 468] width 445 height 151
click at [376, 498] on textarea "Message *" at bounding box center [451, 468] width 445 height 151
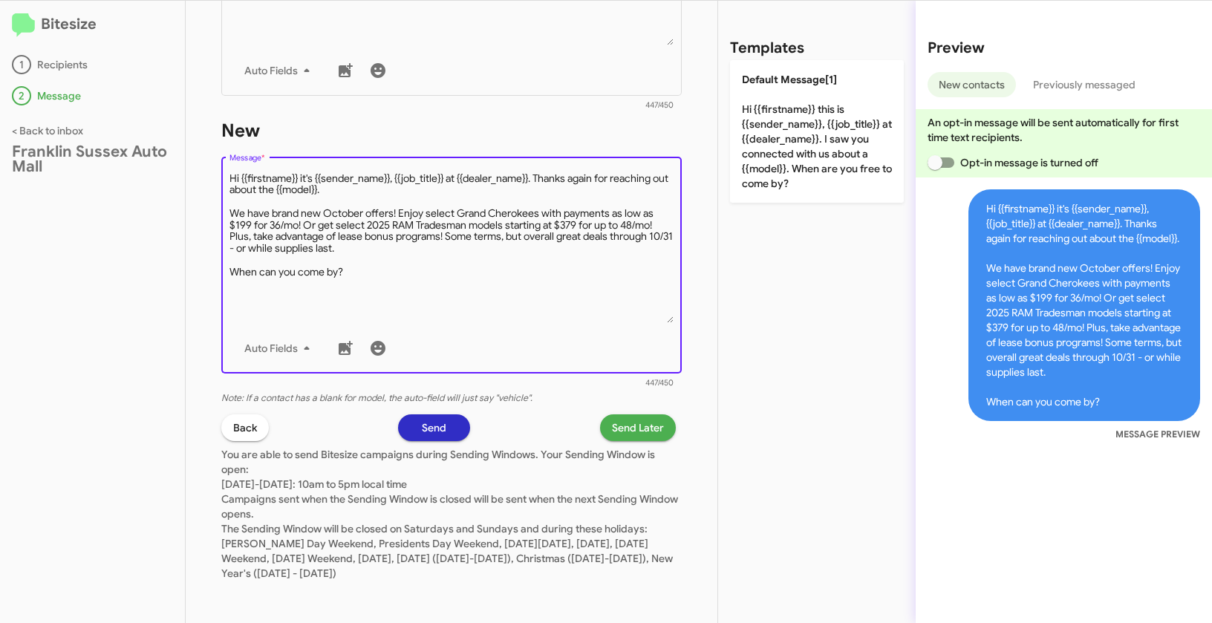
scroll to position [707, 0]
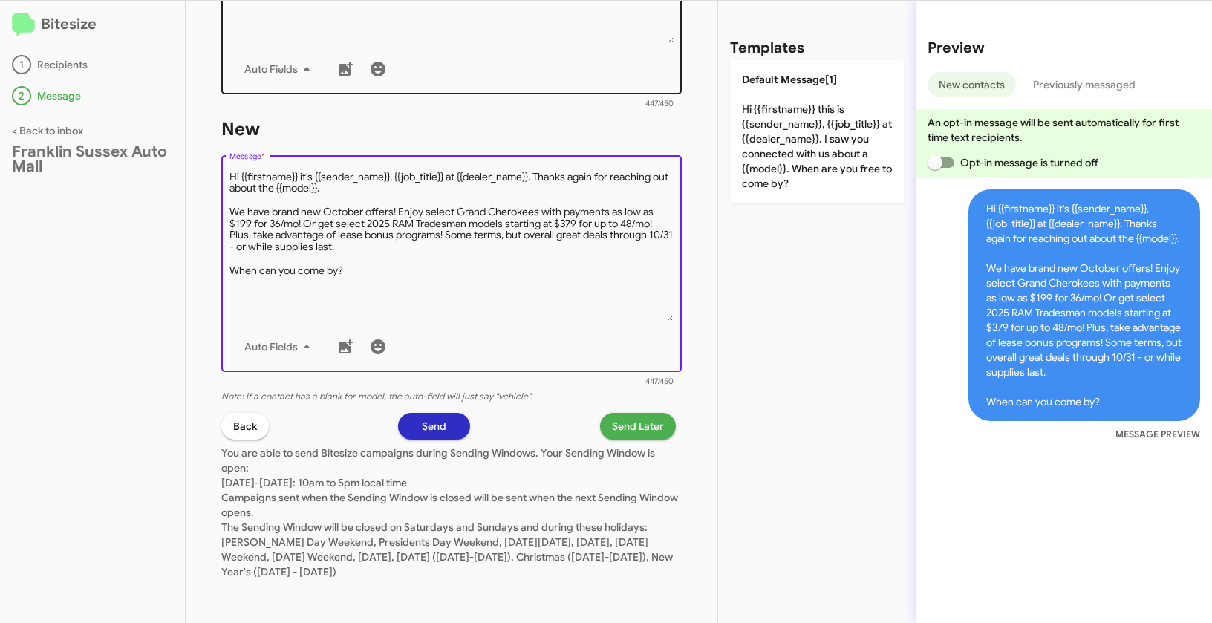
type textarea "Hi {{firstname}} it's {{sender_name}}, {{job_title}} at {{dealer_name}}. Thanks…"
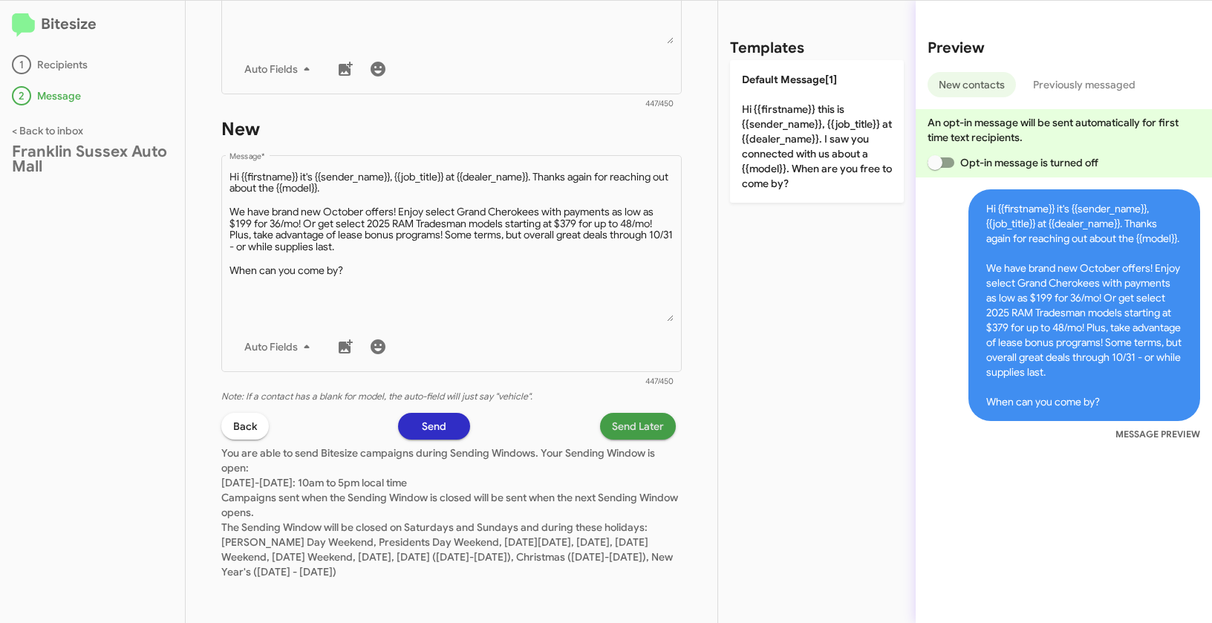
click at [639, 429] on span "Send Later" at bounding box center [638, 426] width 52 height 27
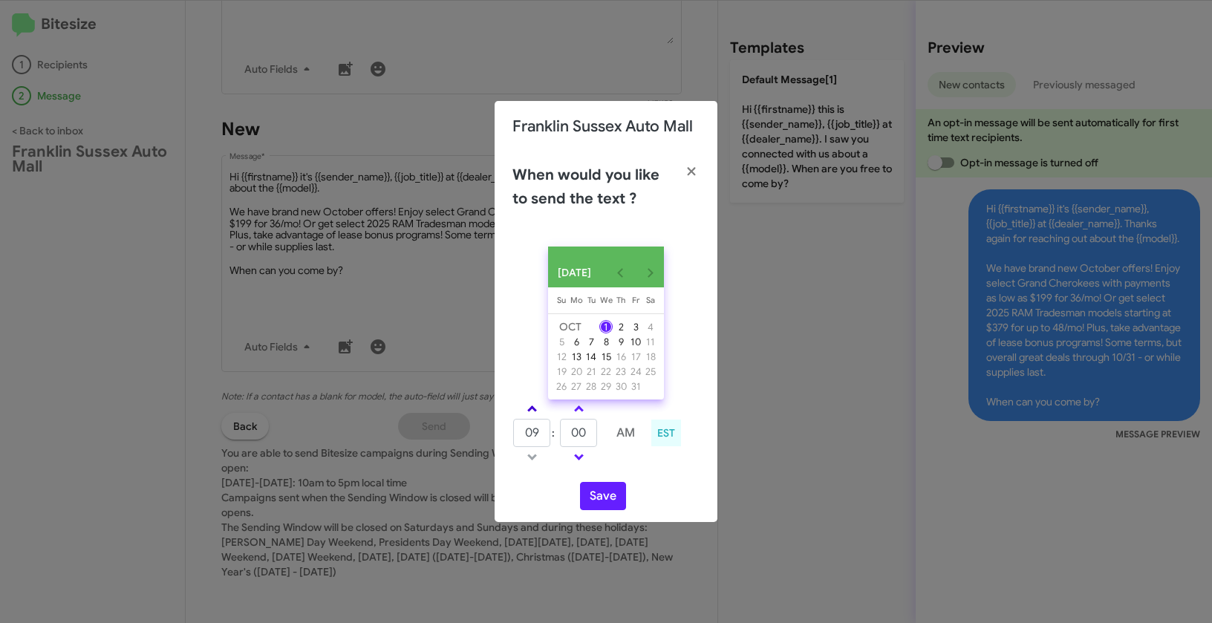
click at [534, 415] on span at bounding box center [532, 410] width 10 height 10
type input "01"
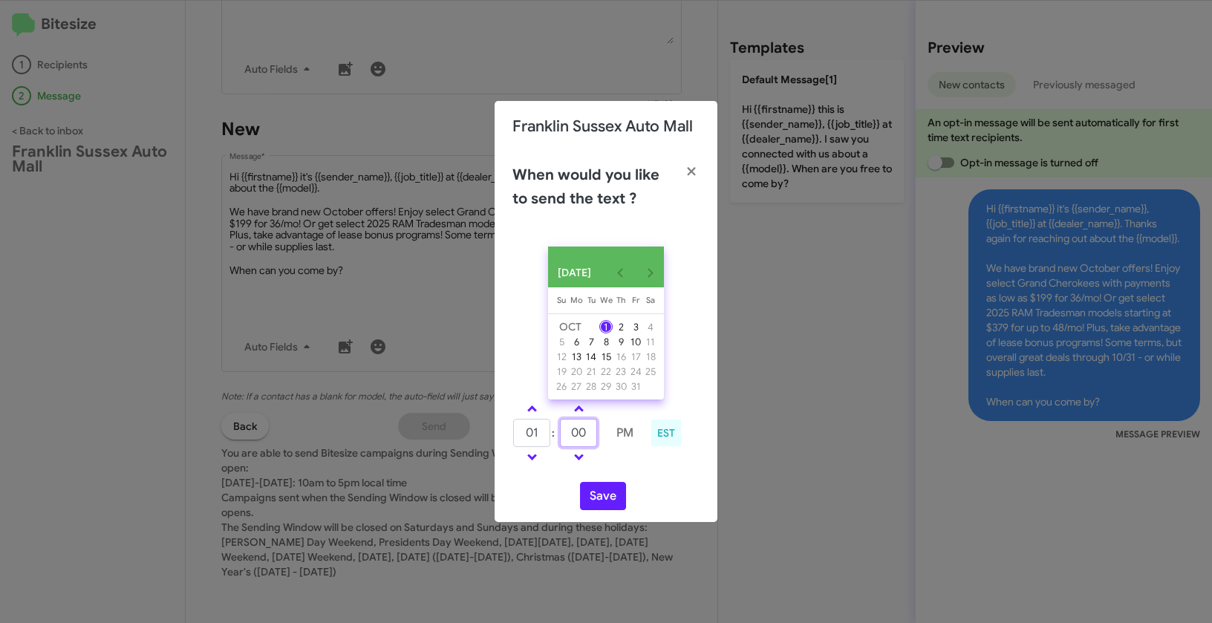
drag, startPoint x: 588, startPoint y: 439, endPoint x: 563, endPoint y: 434, distance: 25.0
click at [563, 434] on input "00" at bounding box center [578, 433] width 37 height 28
type input "30"
click at [612, 497] on button "Save" at bounding box center [603, 496] width 46 height 28
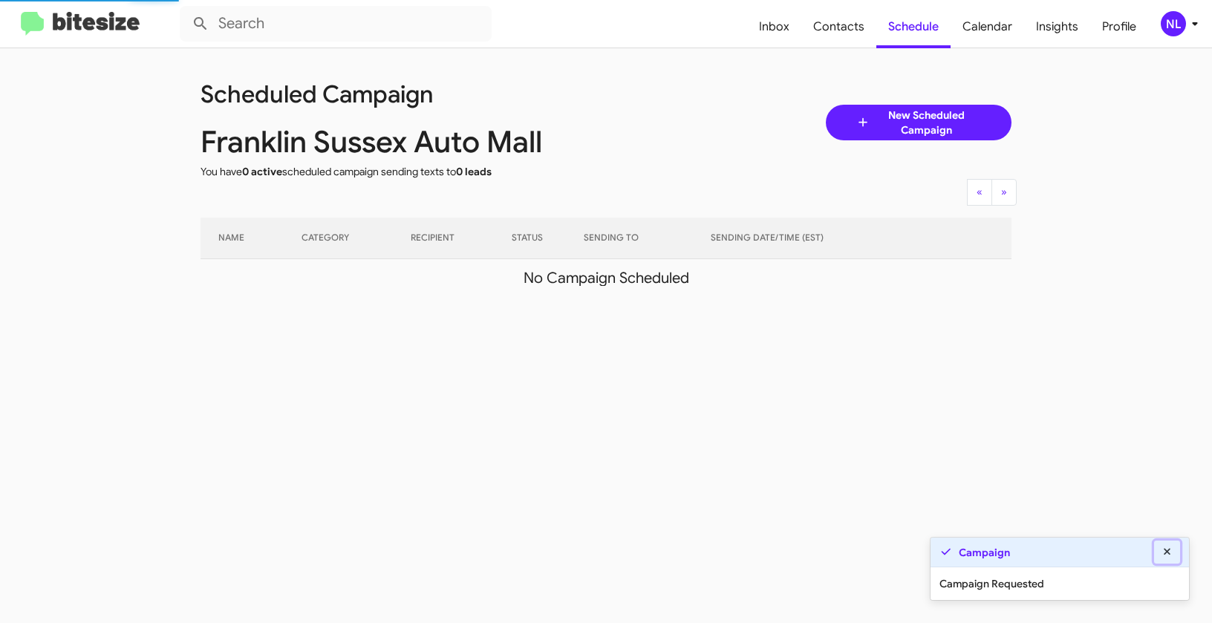
click at [1167, 554] on icon at bounding box center [1166, 551] width 7 height 7
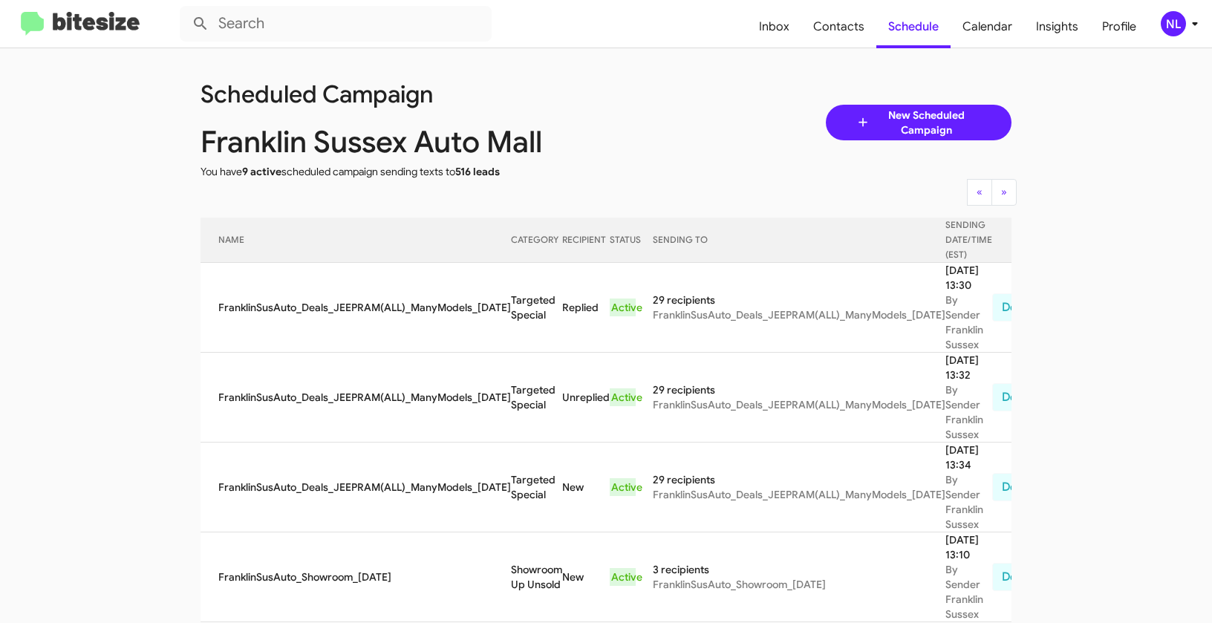
click at [1169, 19] on div "NL" at bounding box center [1172, 23] width 25 height 25
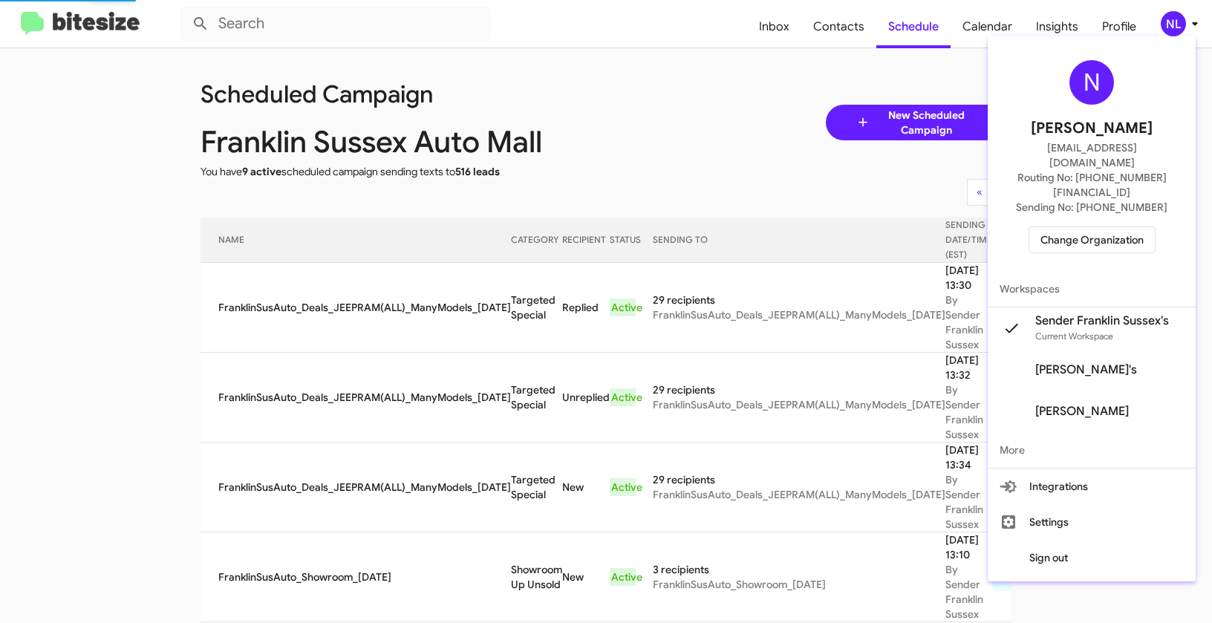
click at [1068, 227] on span "Change Organization" at bounding box center [1091, 239] width 103 height 25
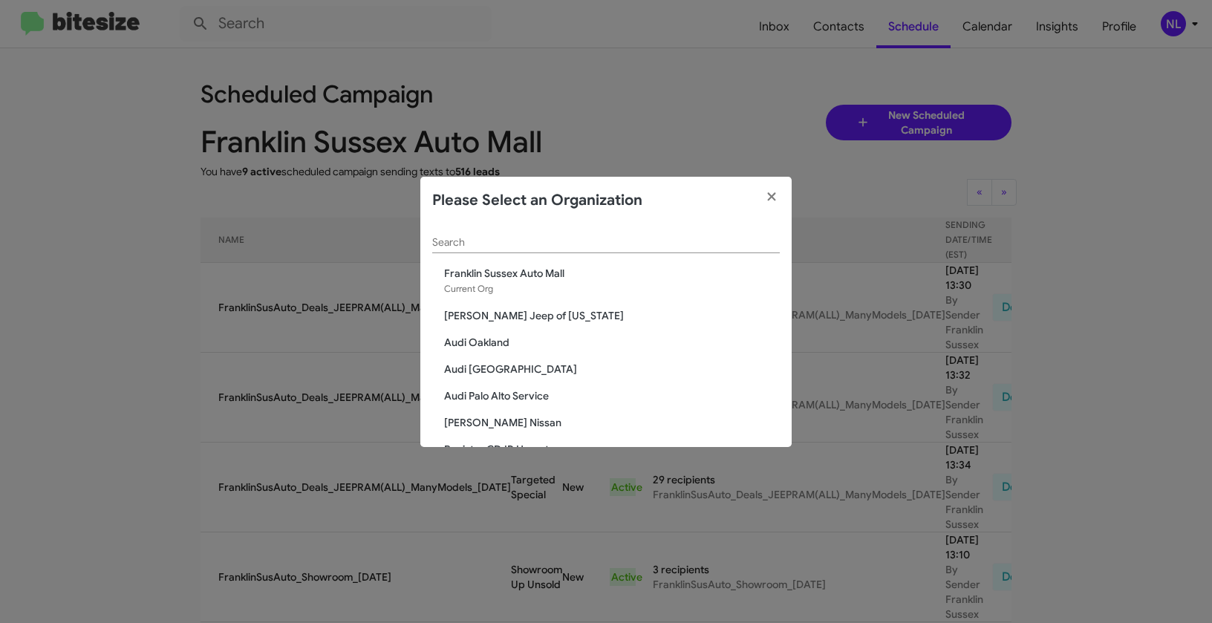
click at [536, 251] on div "Search" at bounding box center [605, 238] width 347 height 29
paste input "Nielsen Chevrolet"
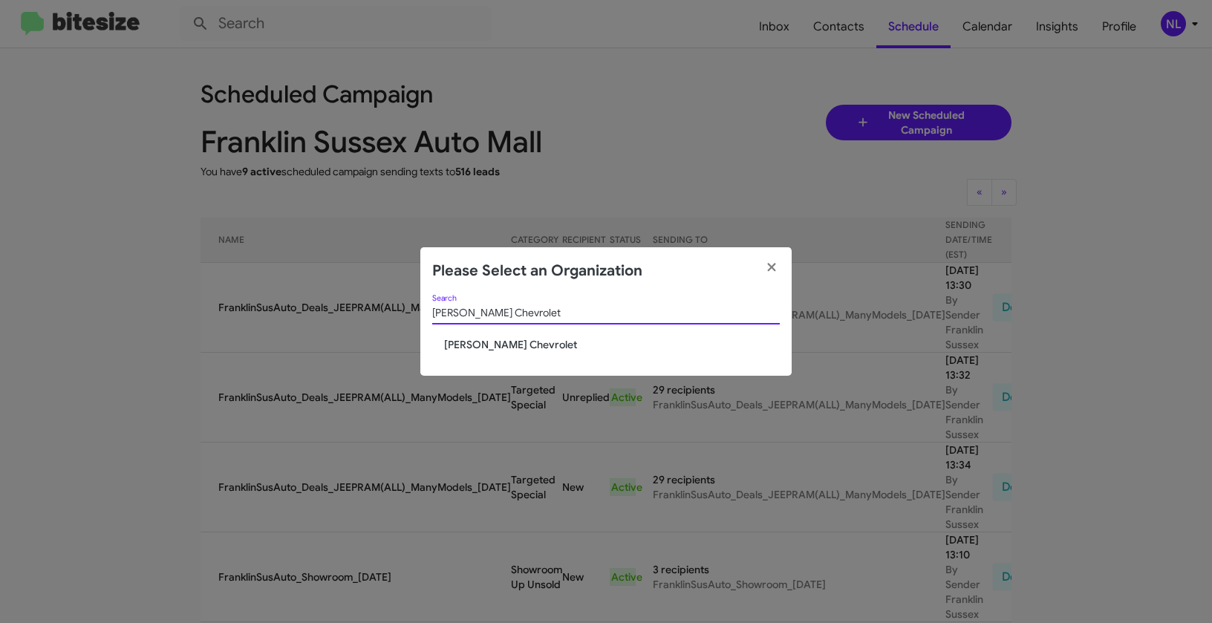
type input "Nielsen Chevrolet"
click at [466, 347] on span "Nielsen Chevrolet" at bounding box center [612, 344] width 336 height 15
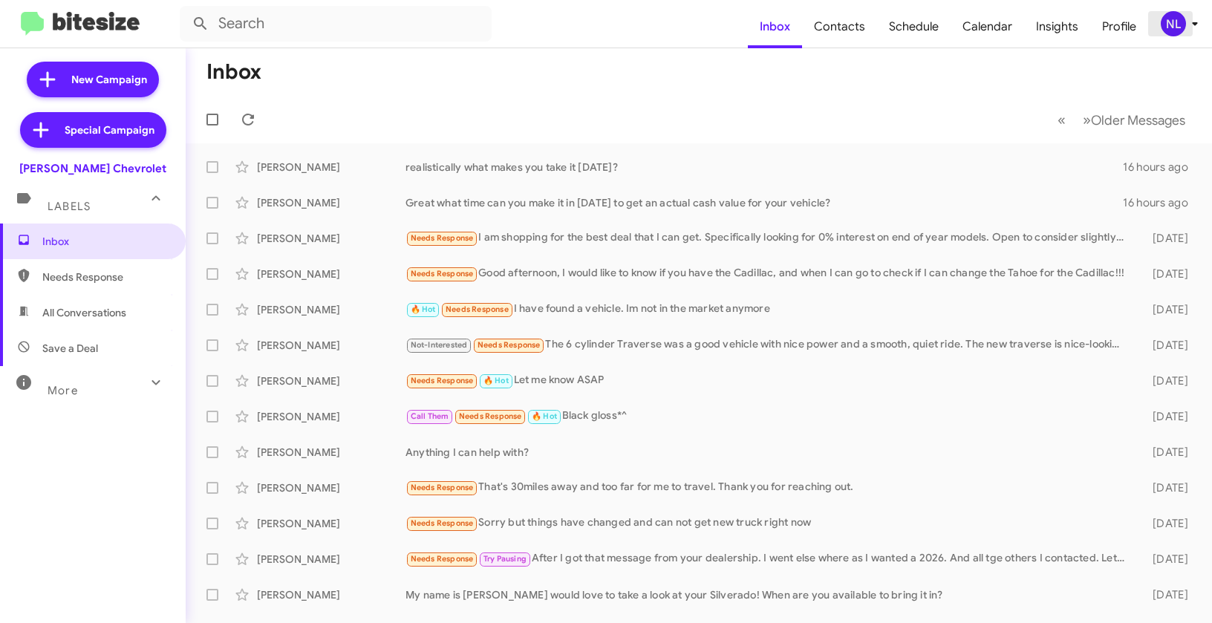
click at [1165, 15] on div "NL" at bounding box center [1172, 23] width 25 height 25
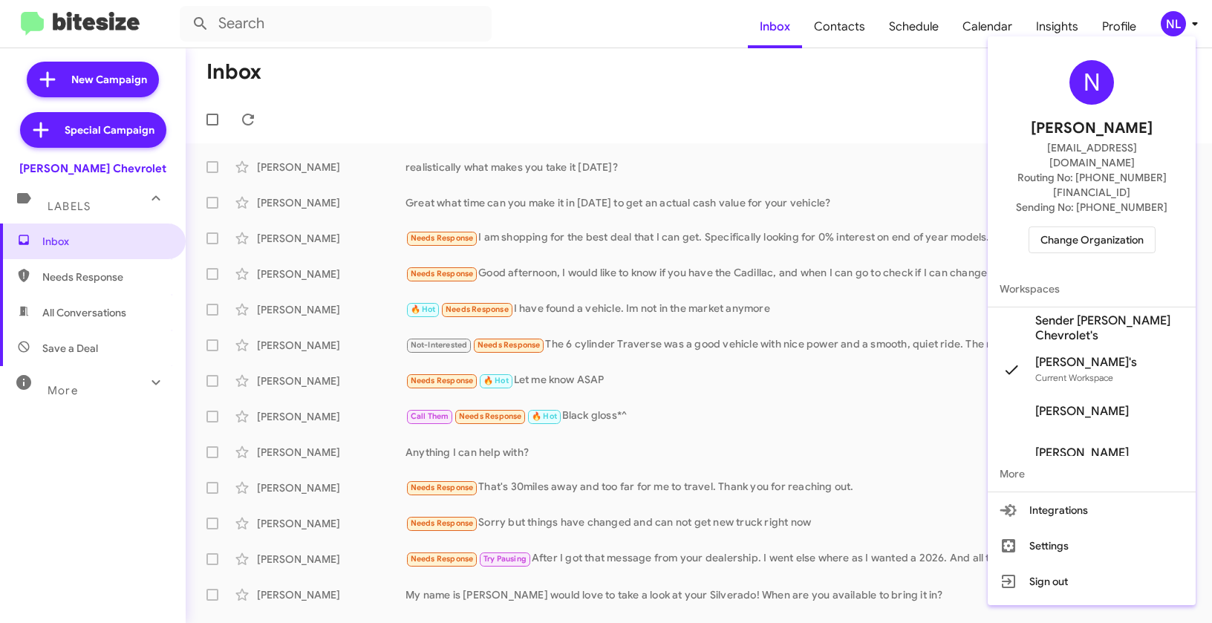
click at [1055, 313] on span "Sender [PERSON_NAME] Chevrolet's" at bounding box center [1109, 328] width 148 height 30
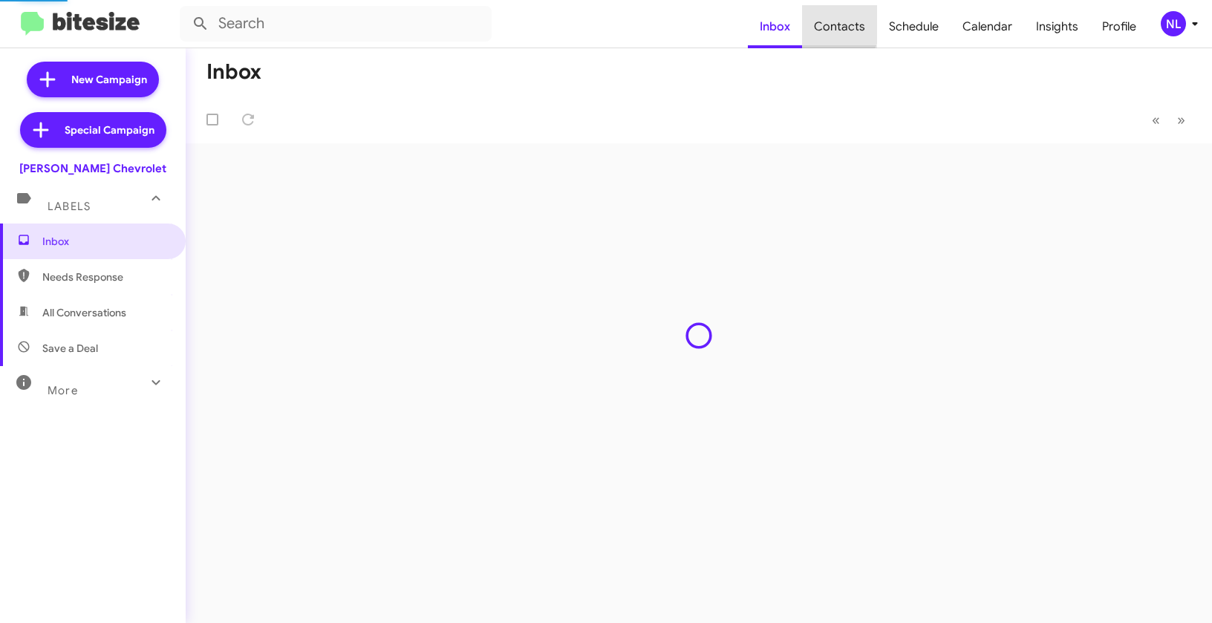
click at [834, 23] on span "Contacts" at bounding box center [839, 26] width 75 height 43
type input "in:groups"
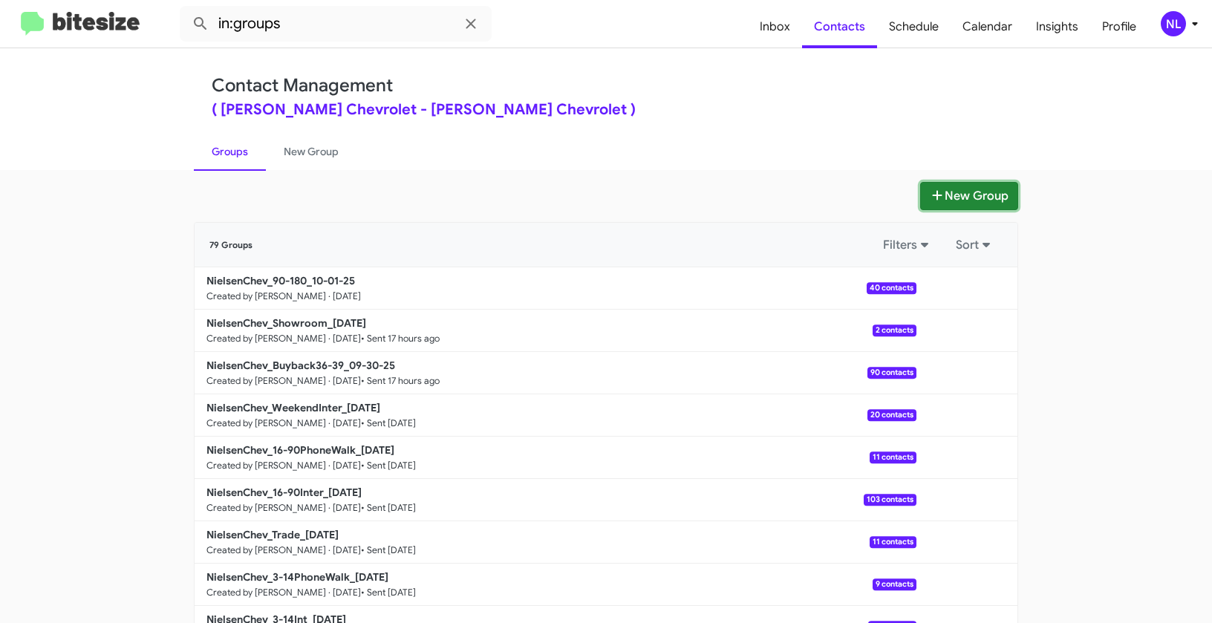
click at [958, 193] on button "New Group" at bounding box center [969, 196] width 98 height 28
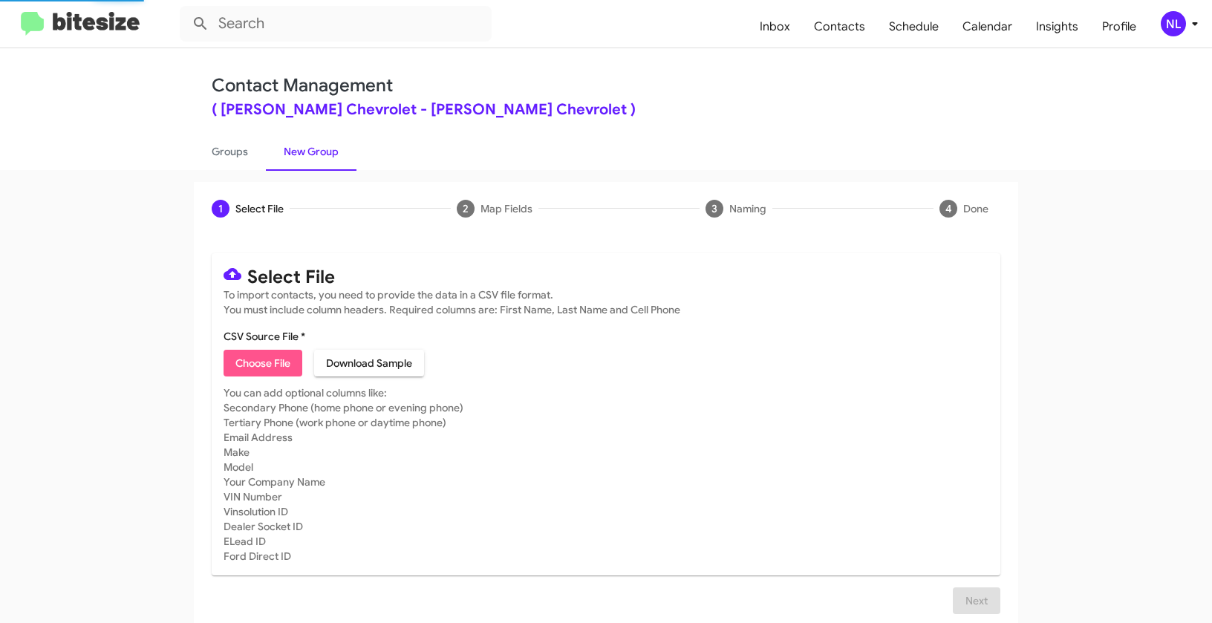
click at [279, 366] on span "Choose File" at bounding box center [262, 363] width 55 height 27
type input "NielsenChev_Deals_CHEVY_EQUINOXSILVERADO_10-01-25"
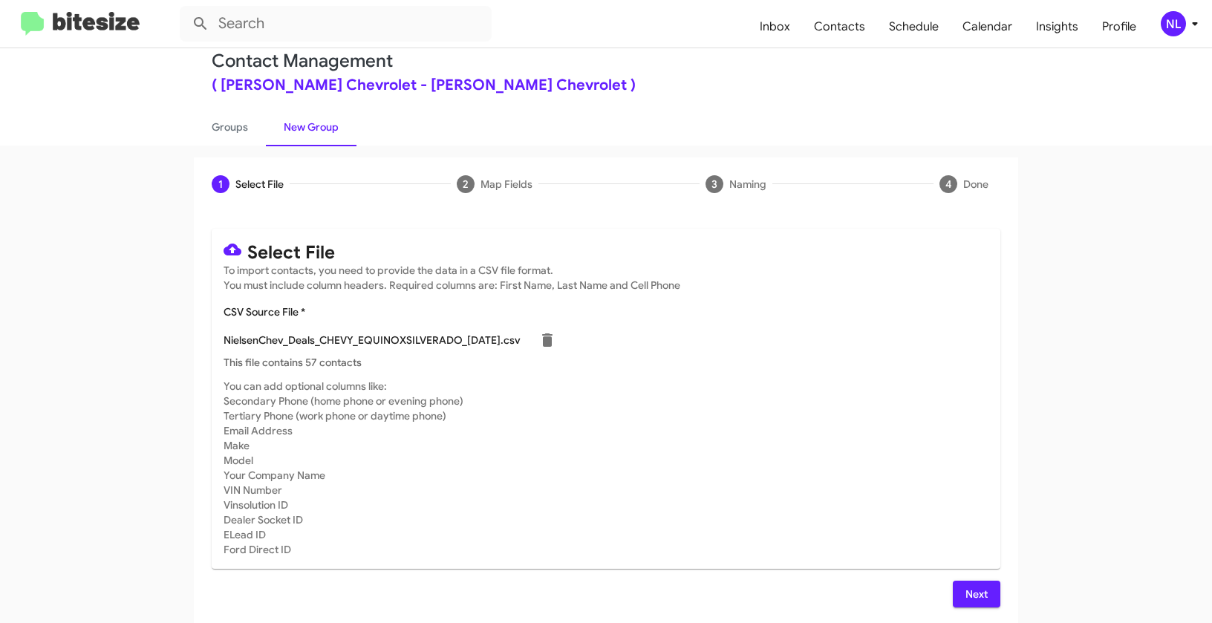
scroll to position [27, 0]
click at [975, 592] on span "Next" at bounding box center [976, 591] width 24 height 27
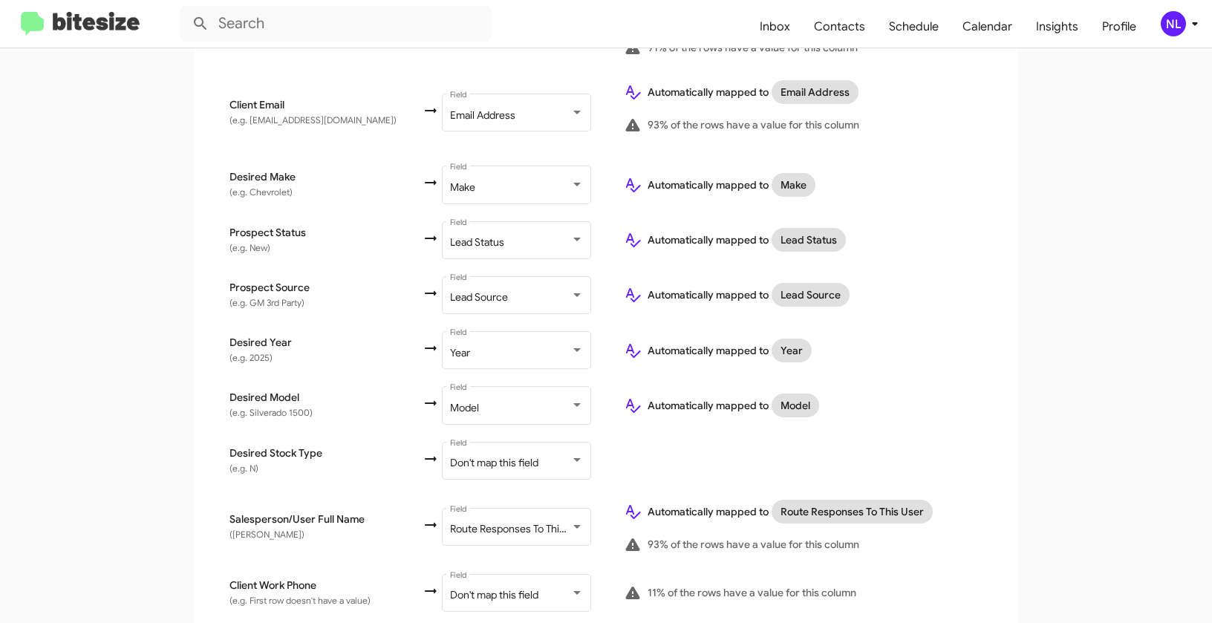
scroll to position [661, 0]
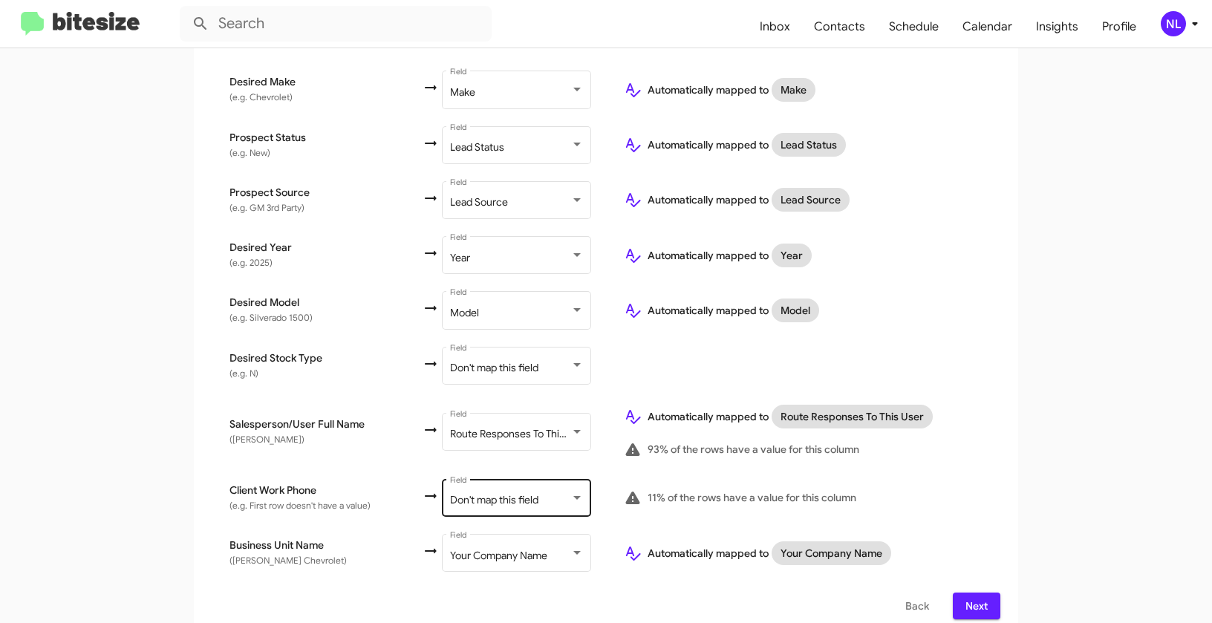
click at [477, 493] on span "Don't map this field" at bounding box center [494, 499] width 88 height 13
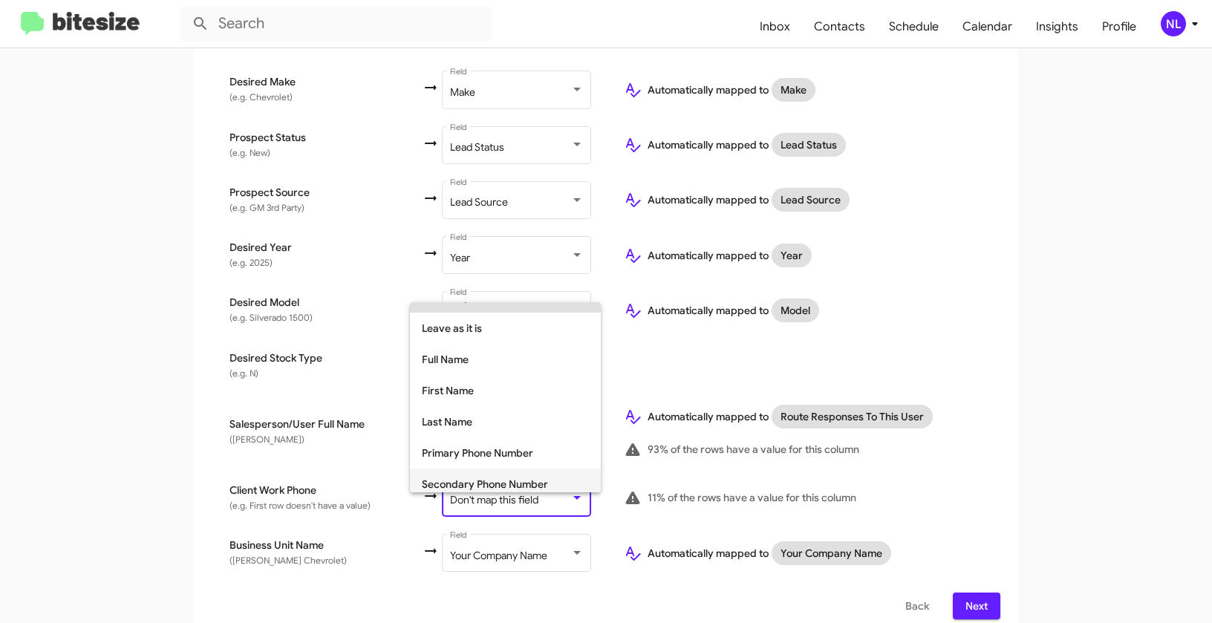
scroll to position [84, 0]
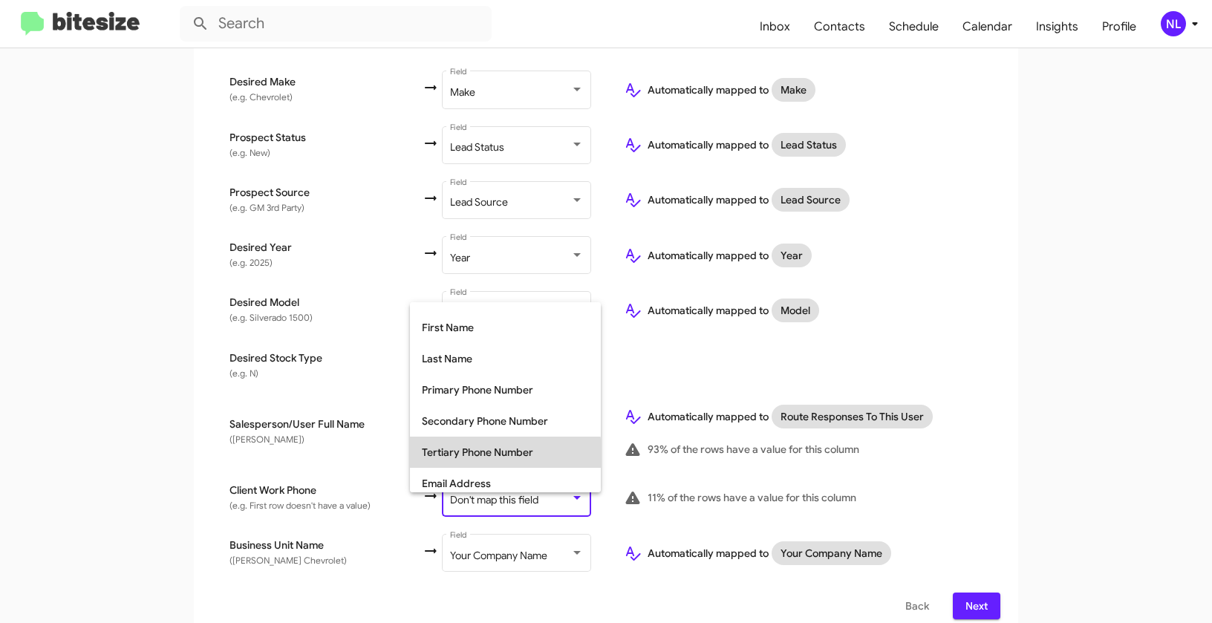
click at [468, 453] on span "Tertiary Phone Number" at bounding box center [505, 452] width 167 height 31
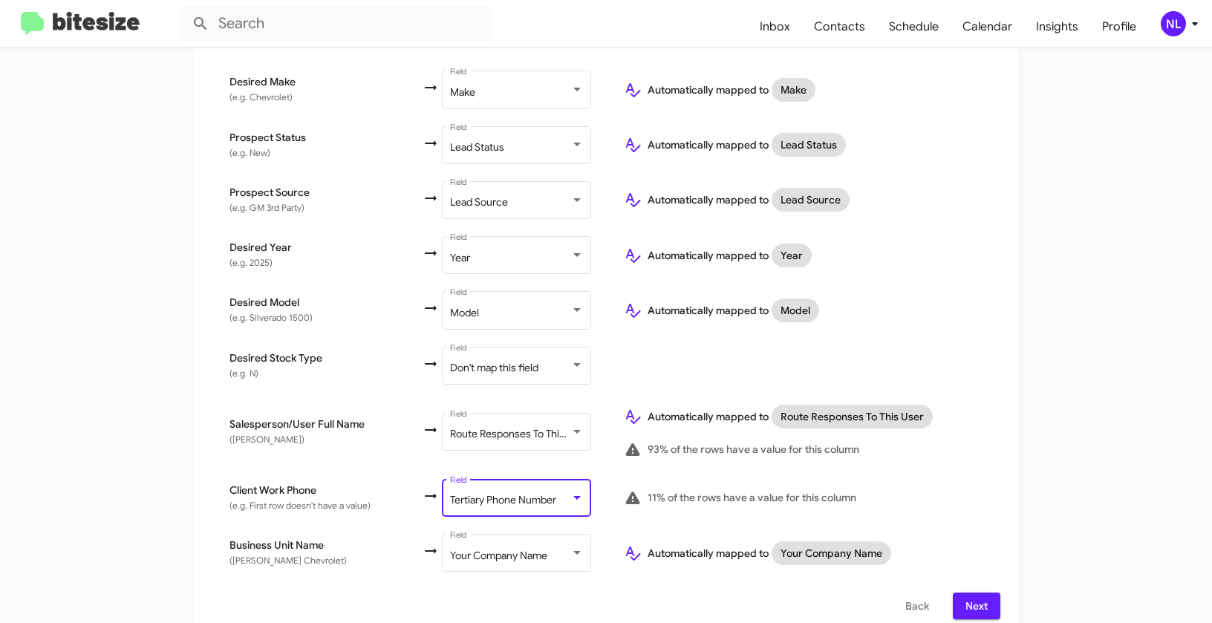
click at [1030, 437] on app-new-group "Select File 2 Map Fields 3 Naming 4 Done Select File To import contacts, you ne…" at bounding box center [606, 79] width 1212 height 1116
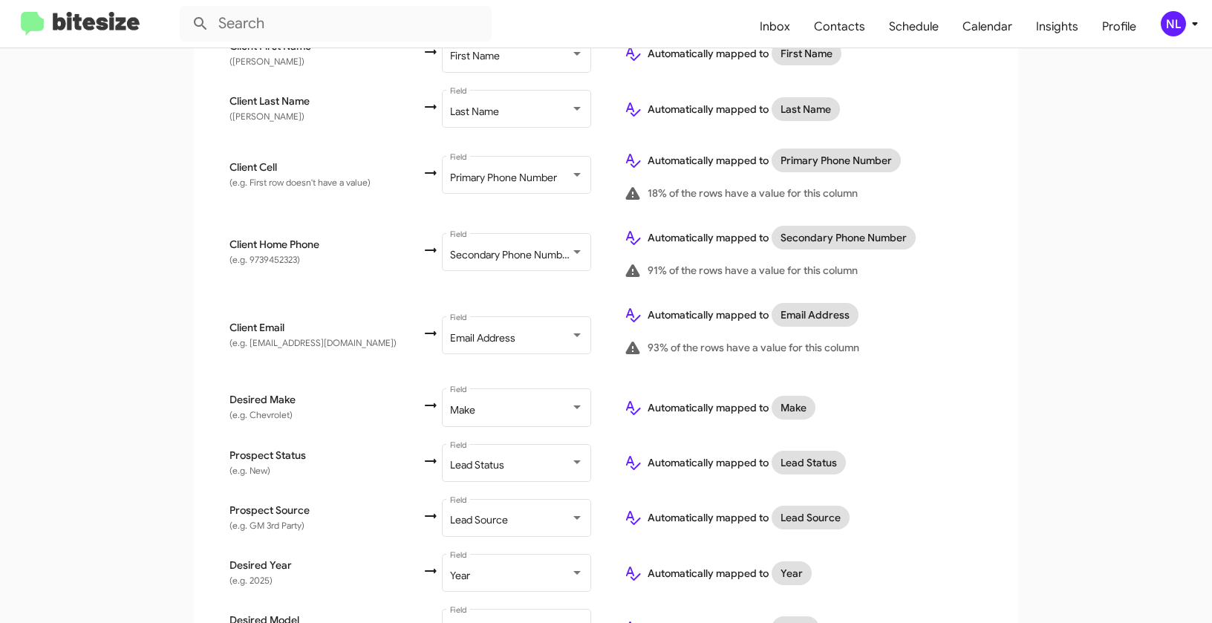
scroll to position [661, 0]
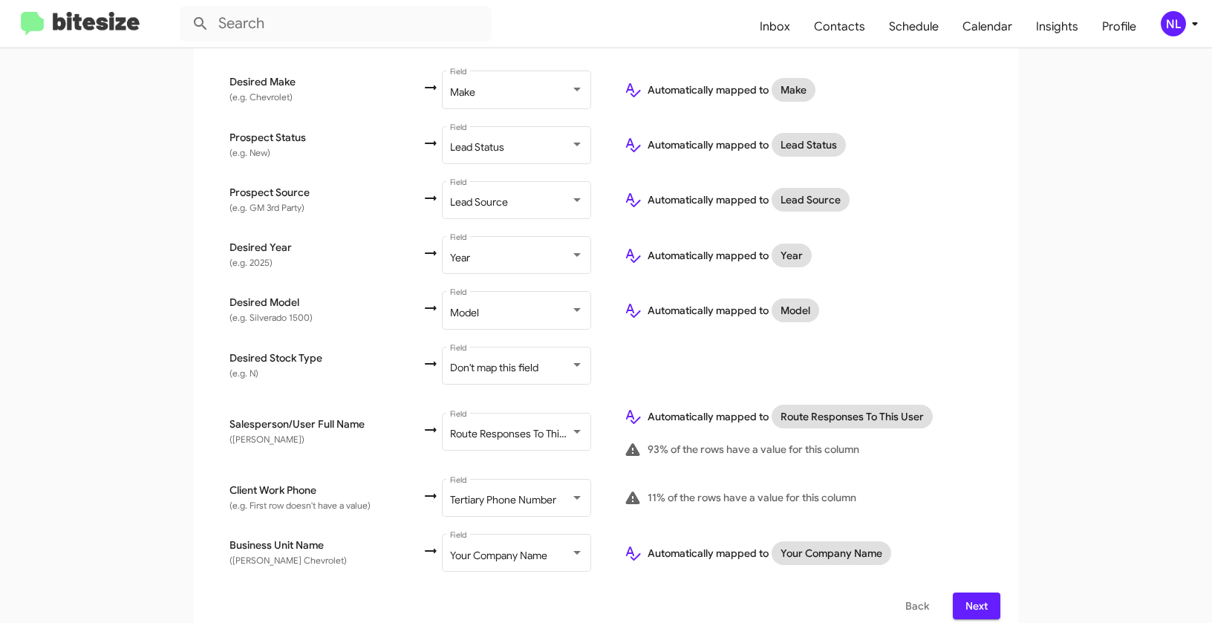
click at [985, 592] on button "Next" at bounding box center [976, 605] width 48 height 27
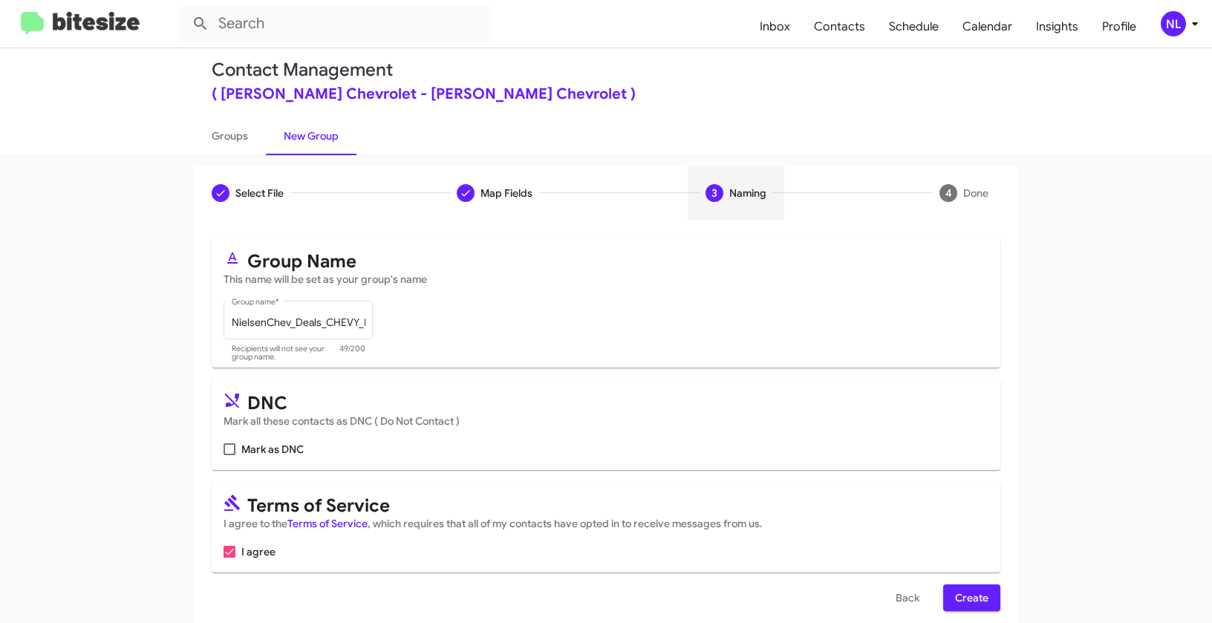
scroll to position [33, 0]
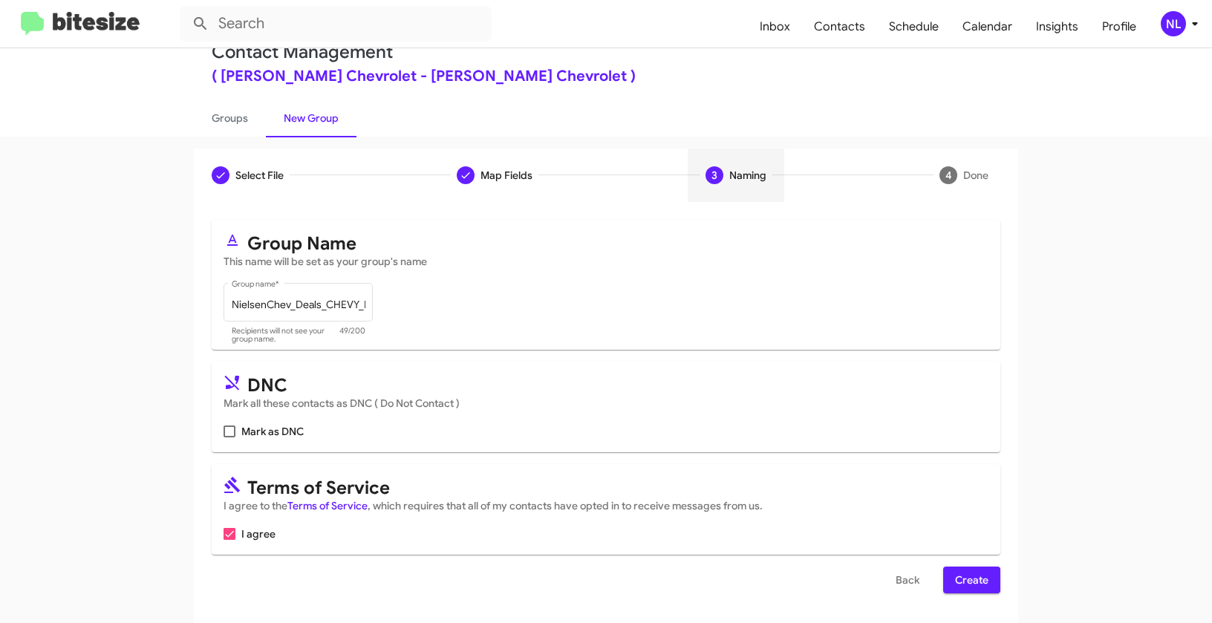
click at [979, 576] on span "Create" at bounding box center [971, 579] width 33 height 27
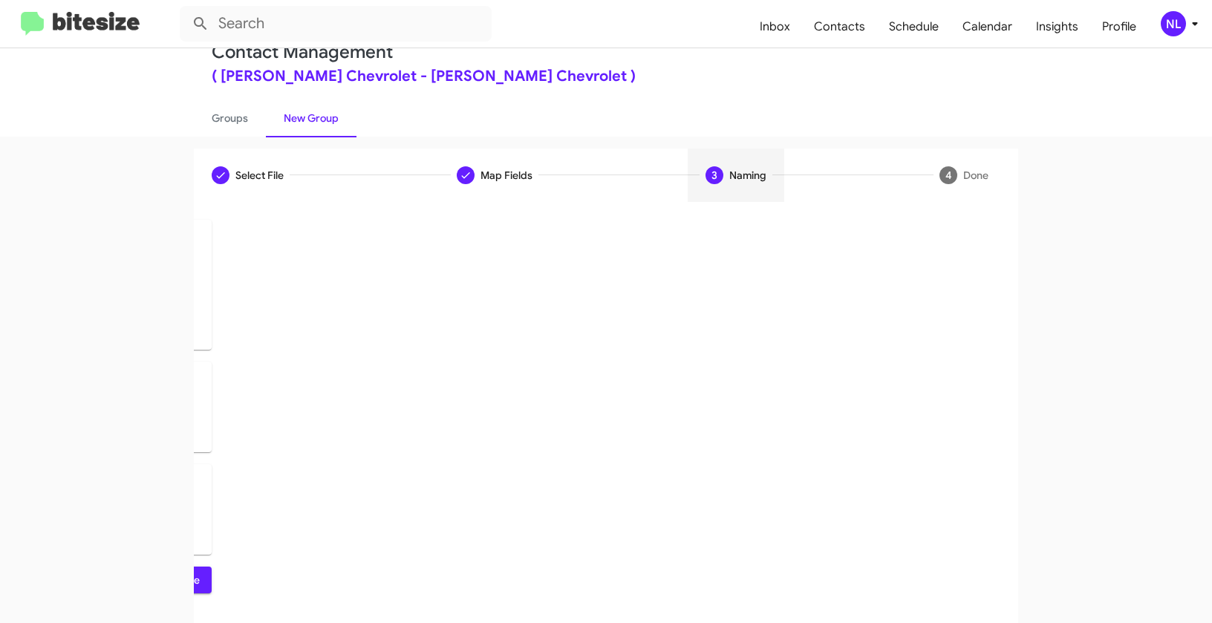
scroll to position [0, 0]
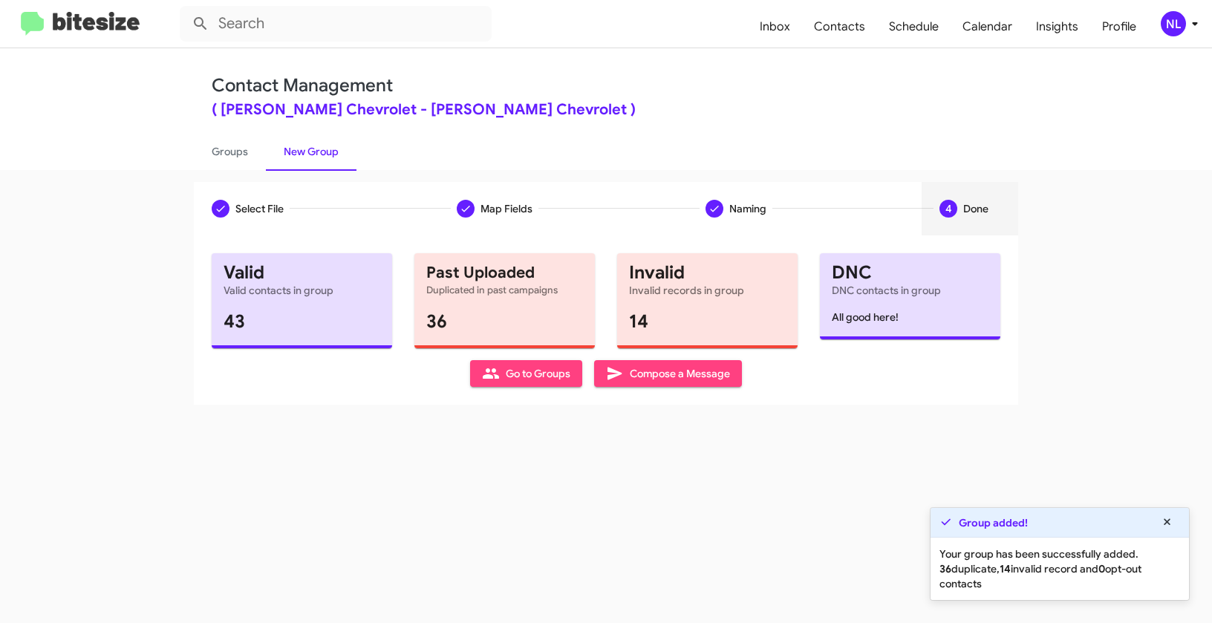
click at [529, 375] on span "Go to Groups" at bounding box center [526, 373] width 88 height 27
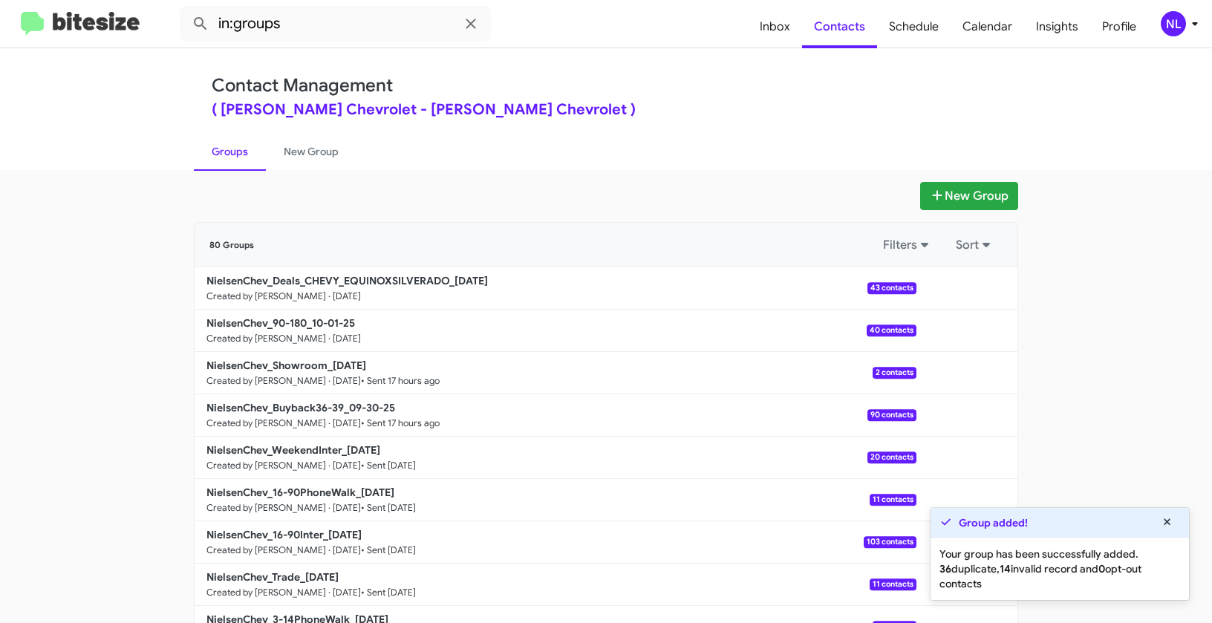
click at [162, 278] on app-groups "New Group 80 Groups Filters Sort NielsenChev_Deals_CHEVY_EQUINOXSILVERADO_10-01…" at bounding box center [606, 456] width 1212 height 548
click at [968, 287] on button at bounding box center [967, 288] width 30 height 30
click at [951, 330] on button "View contacts" at bounding box center [922, 328] width 119 height 36
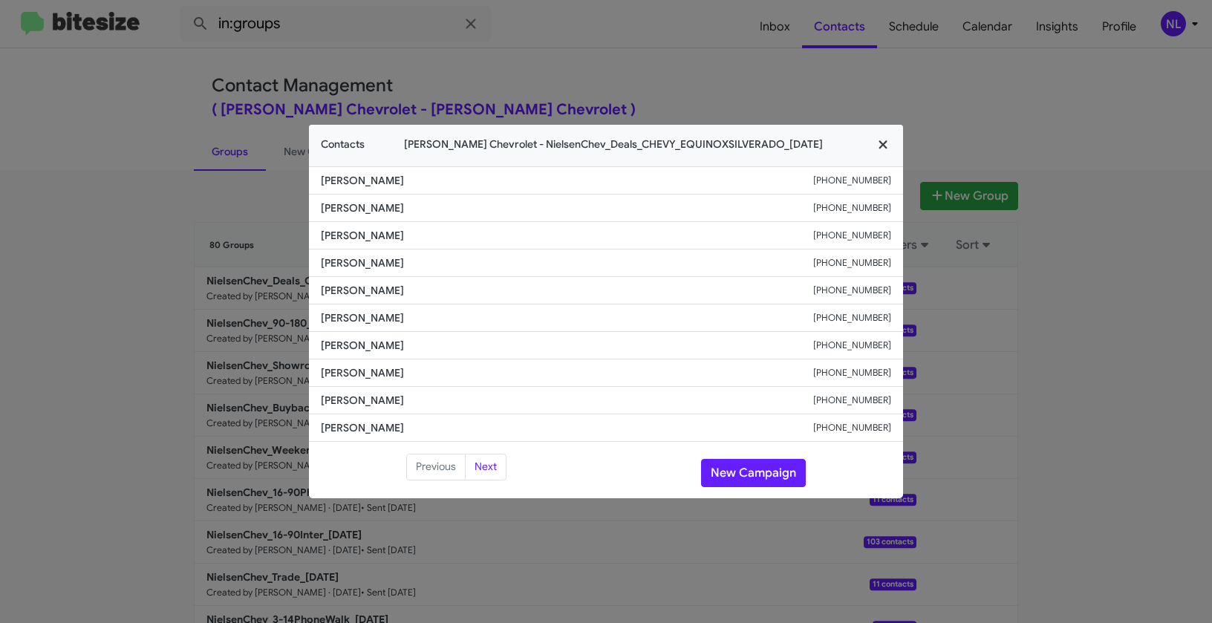
click at [880, 143] on icon "button" at bounding box center [882, 145] width 8 height 8
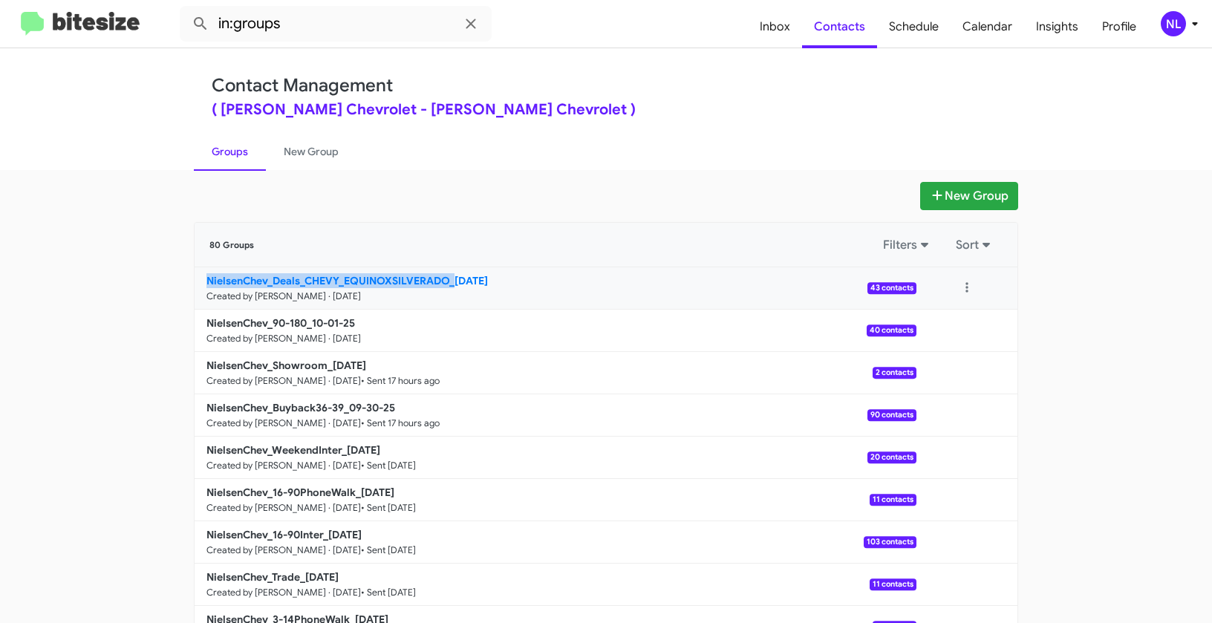
drag, startPoint x: 167, startPoint y: 278, endPoint x: 449, endPoint y: 278, distance: 282.1
click at [449, 278] on app-groups "New Group 80 Groups Filters Sort NielsenChev_Deals_CHEVY_EQUINOXSILVERADO_10-01…" at bounding box center [606, 456] width 1212 height 548
copy b "NielsenChev_Deals_CHEVY_EQUINOXSILVERADO_"
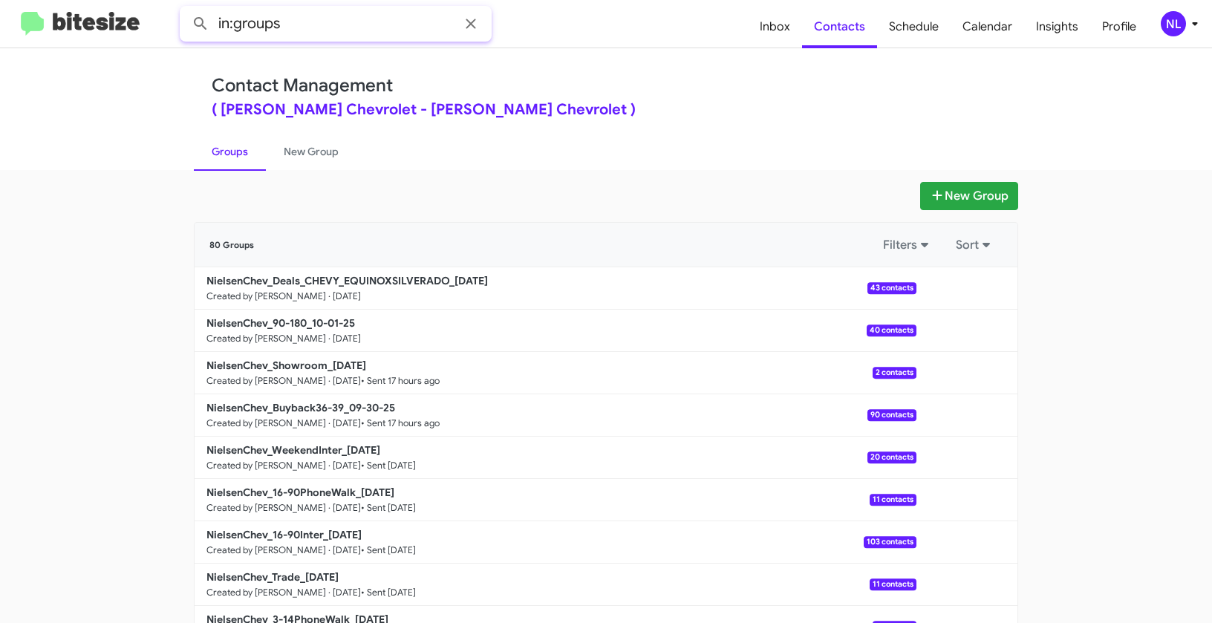
click at [370, 29] on input "in:groups" at bounding box center [336, 24] width 312 height 36
paste input "NielsenChev_Deals_CHEVY_EQUINOXSILVERADO_"
type input "in:groups NielsenChev_Deals_CHEVY_EQUINOXSILVERADO_"
click at [186, 9] on button at bounding box center [201, 24] width 30 height 30
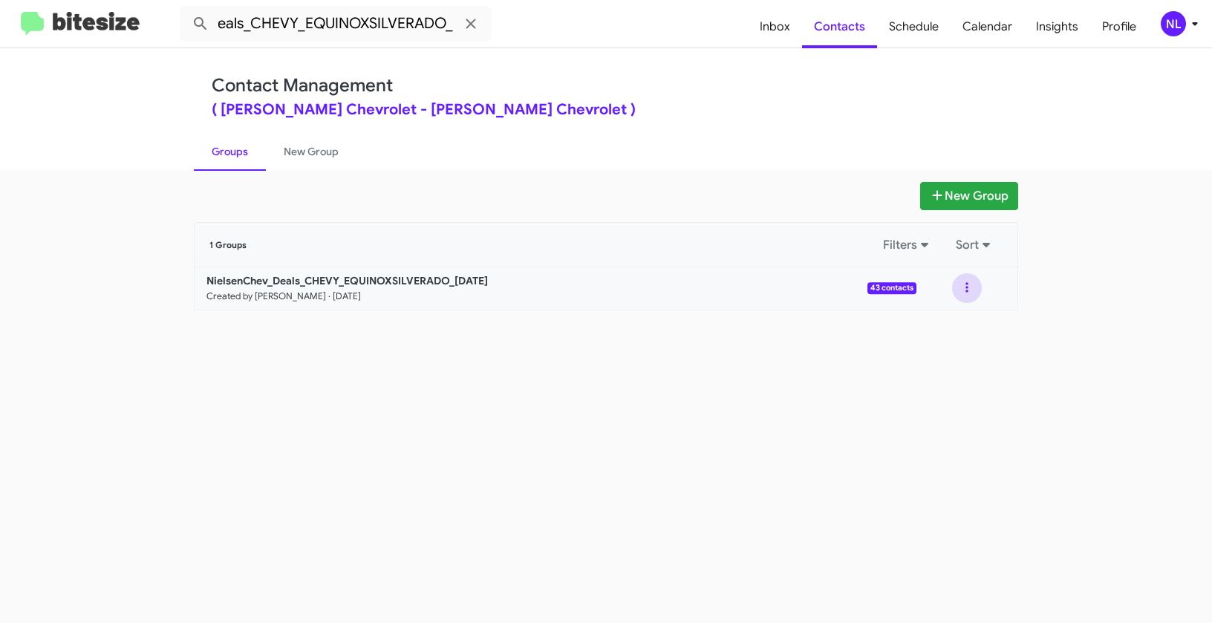
click at [970, 290] on button at bounding box center [967, 288] width 30 height 30
click at [966, 327] on button "View contacts" at bounding box center [922, 328] width 119 height 36
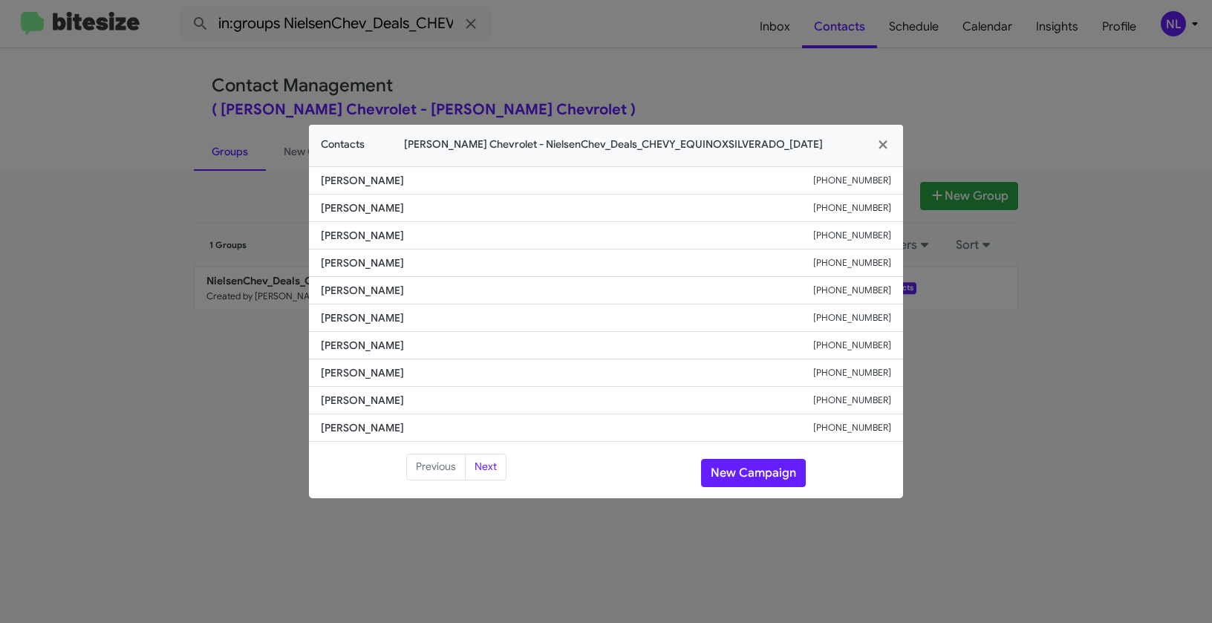
drag, startPoint x: 311, startPoint y: 288, endPoint x: 471, endPoint y: 293, distance: 159.7
click at [471, 293] on li "Karen Hutsebaut +12018193626" at bounding box center [606, 290] width 594 height 27
copy span "Karen Hutsebaut"
click at [738, 477] on button "New Campaign" at bounding box center [753, 473] width 105 height 28
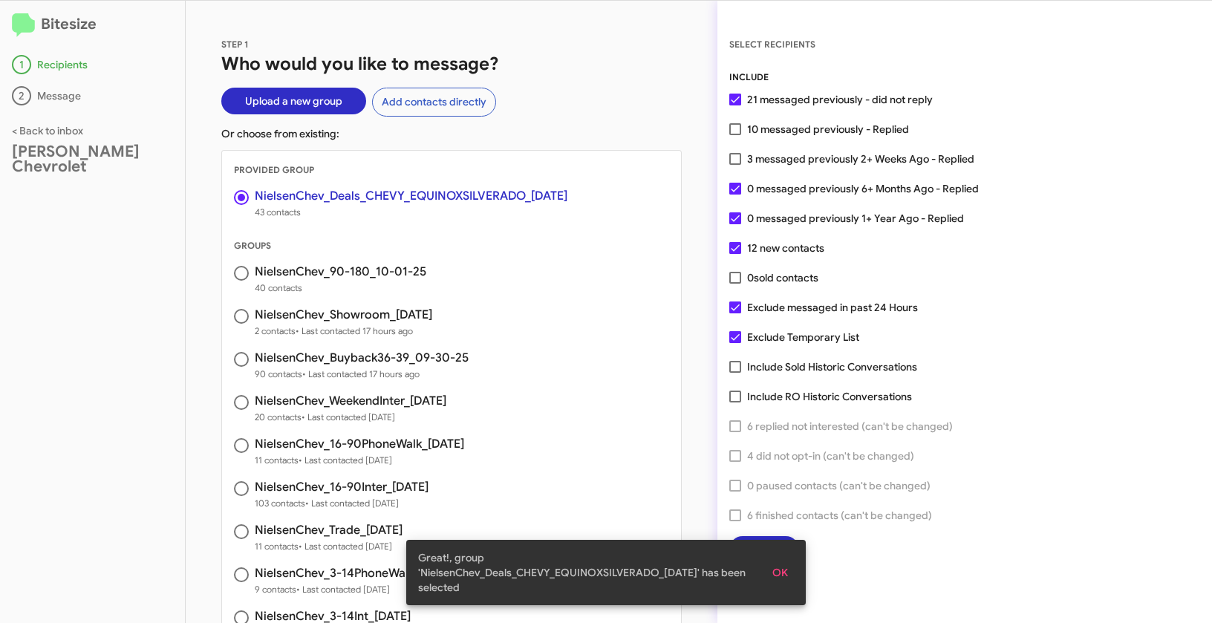
click at [782, 583] on span "OK" at bounding box center [780, 572] width 16 height 27
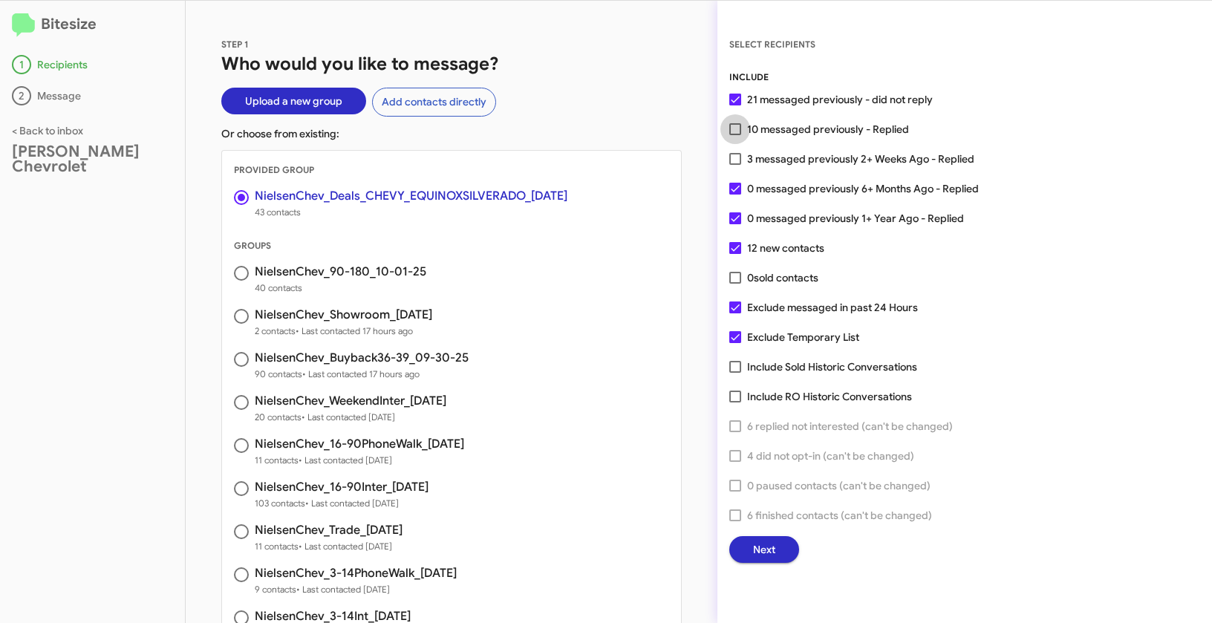
click at [739, 125] on span at bounding box center [735, 129] width 12 height 12
click at [735, 135] on input "10 messaged previously - Replied" at bounding box center [734, 135] width 1 height 1
checkbox input "true"
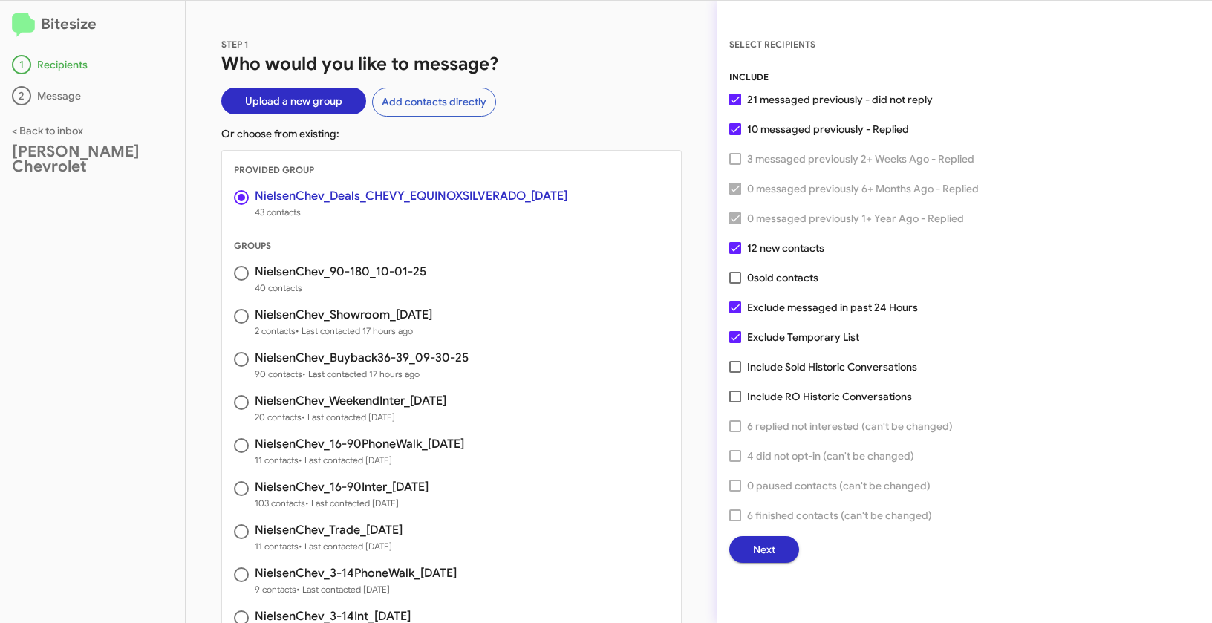
click at [770, 544] on span "Next" at bounding box center [764, 549] width 22 height 27
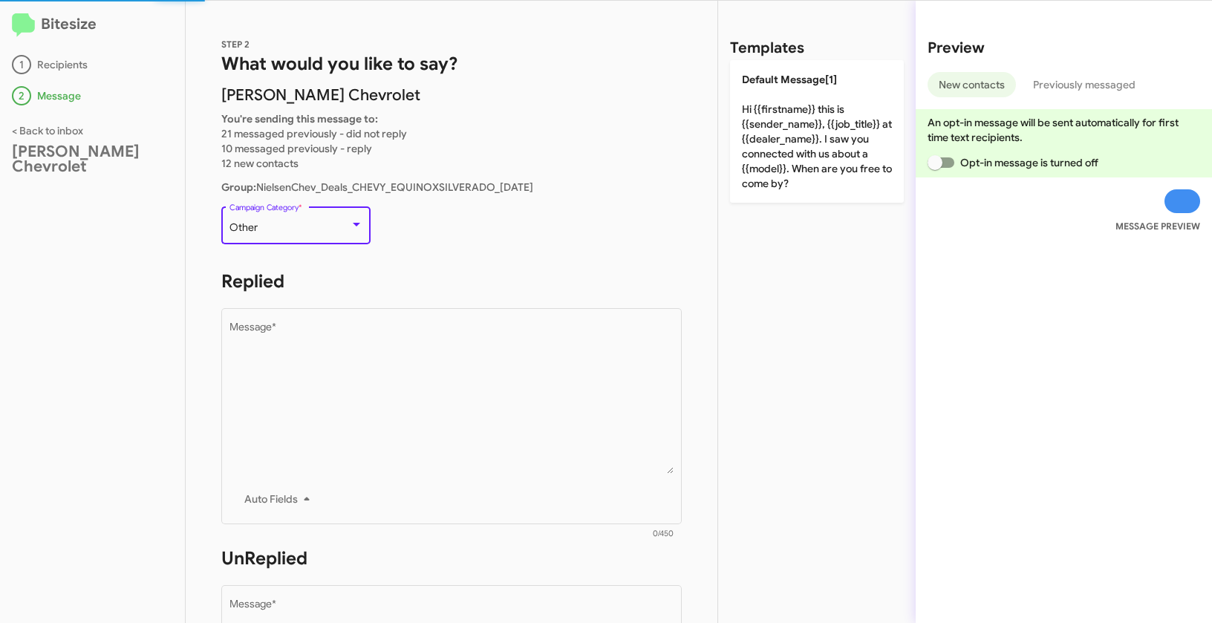
click at [339, 229] on div "Other" at bounding box center [289, 228] width 120 height 12
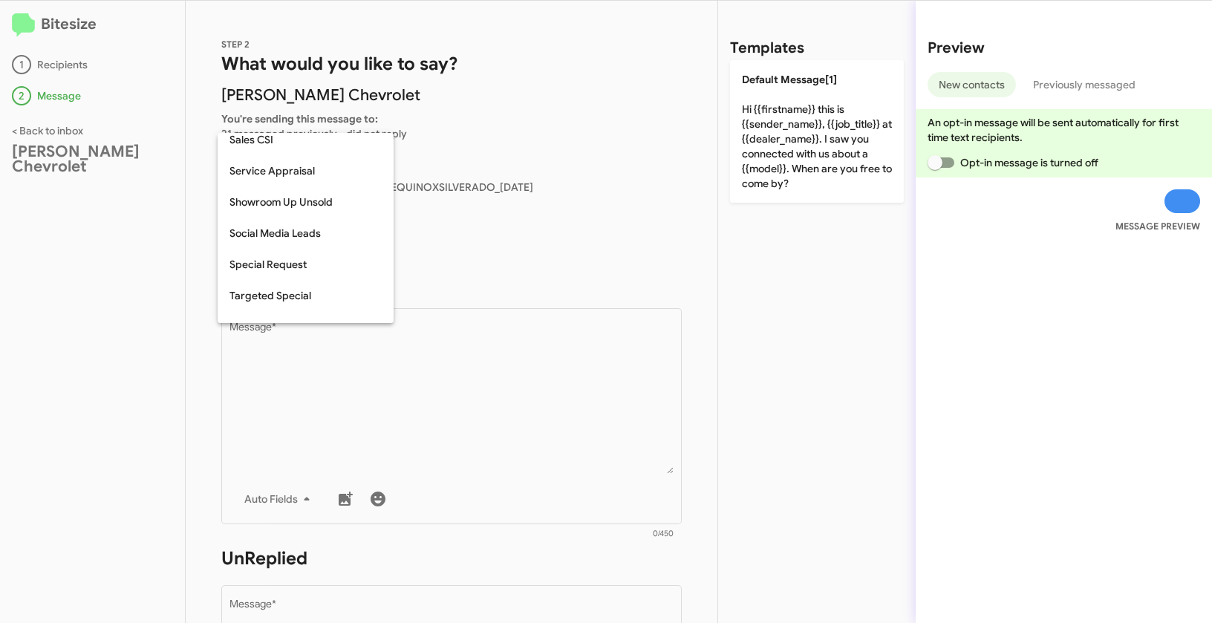
scroll to position [509, 0]
click at [295, 293] on span "Targeted Special" at bounding box center [305, 294] width 152 height 31
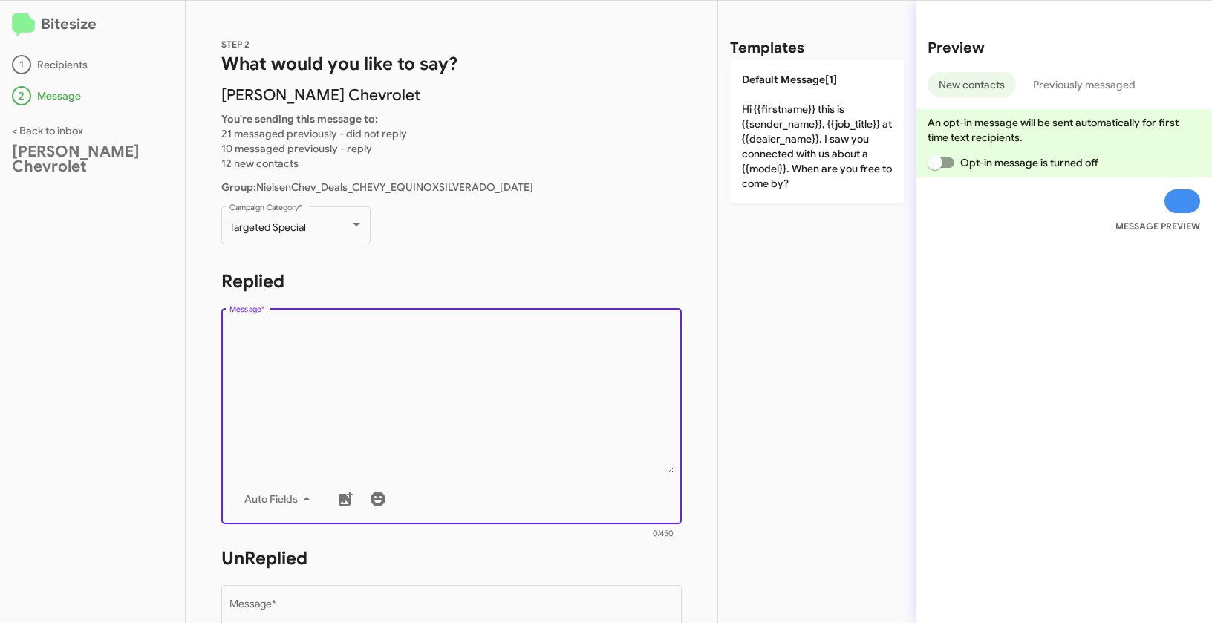
click at [327, 359] on textarea "Message *" at bounding box center [451, 397] width 445 height 151
paste textarea ""Hi {{firstname}} it's {{sender_name}} at {{dealer_name}}. We have brand new Oc…"
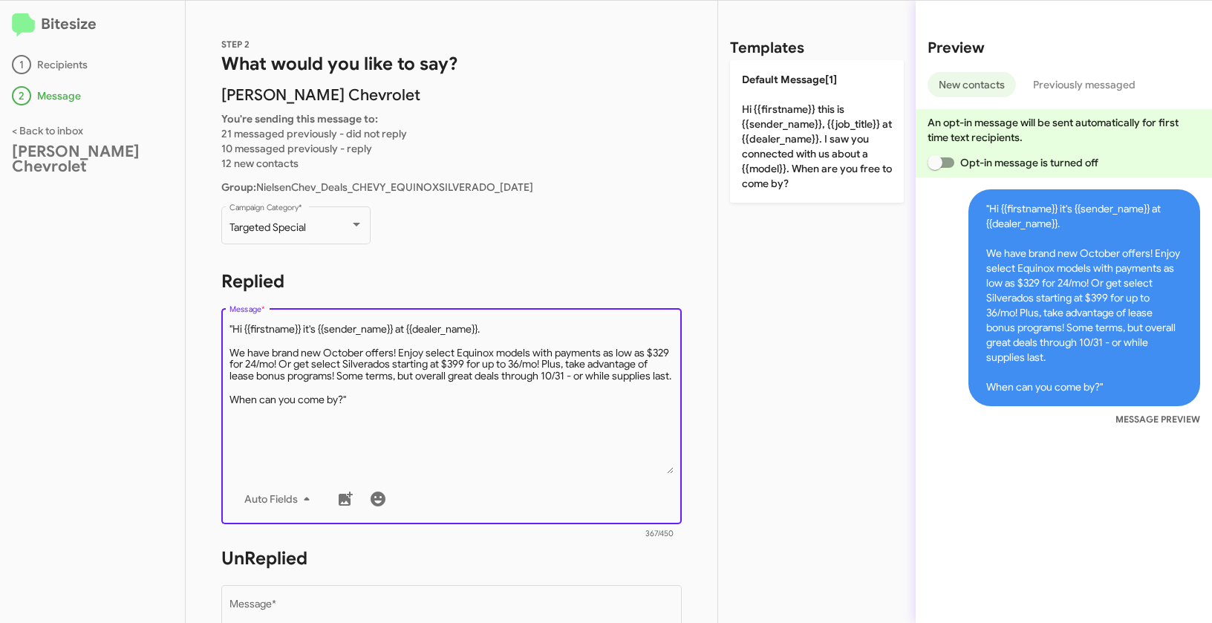
click at [234, 325] on textarea "Message *" at bounding box center [451, 397] width 445 height 151
click at [372, 411] on textarea "Message *" at bounding box center [451, 397] width 445 height 151
type textarea "Hi {{firstname}} it's {{sender_name}} at {{dealer_name}}. We have brand new Oct…"
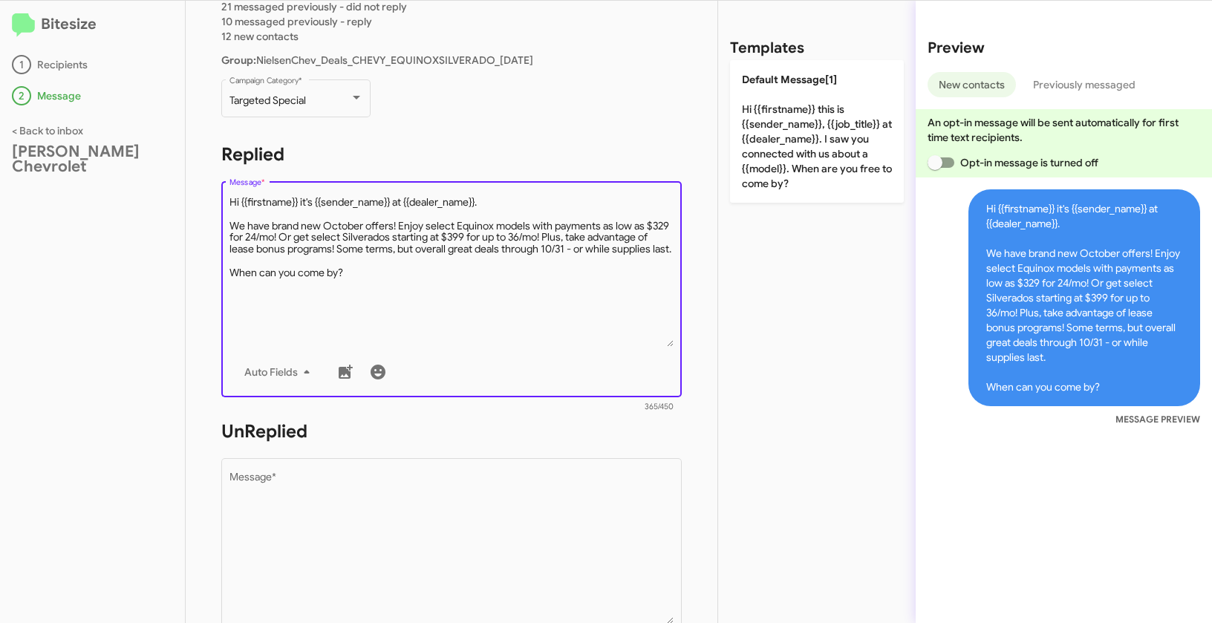
scroll to position [331, 0]
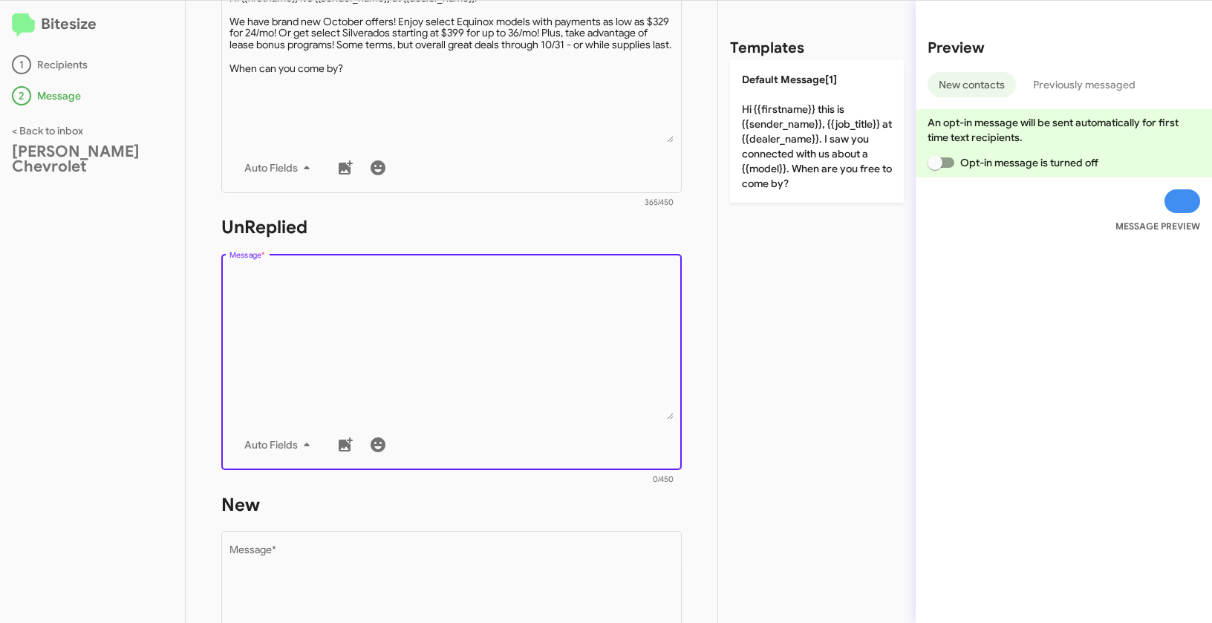
click at [390, 336] on textarea "Message *" at bounding box center [451, 343] width 445 height 151
paste textarea ""Hi {{firstname}} it's {{sender_name}}, {{job_title}} at {{dealer_name}}. Thank…"
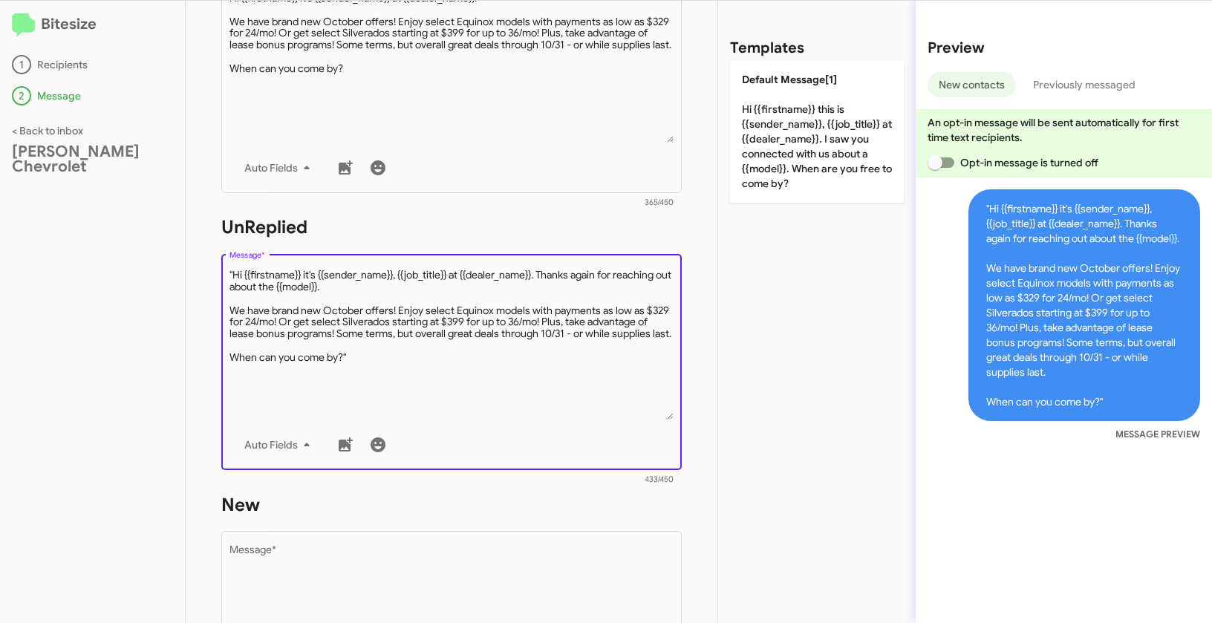
click at [235, 274] on textarea "Message *" at bounding box center [451, 343] width 445 height 151
click at [378, 365] on textarea "Message *" at bounding box center [451, 343] width 445 height 151
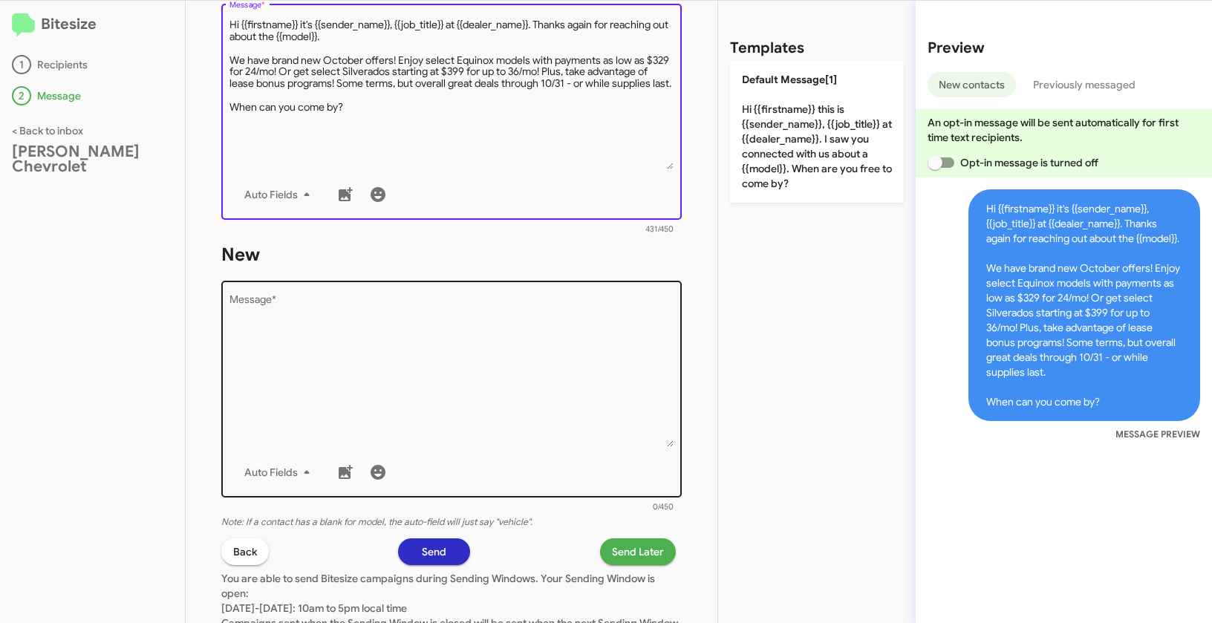
type textarea "Hi {{firstname}} it's {{sender_name}}, {{job_title}} at {{dealer_name}}. Thanks…"
click at [367, 442] on textarea "Message *" at bounding box center [451, 370] width 445 height 151
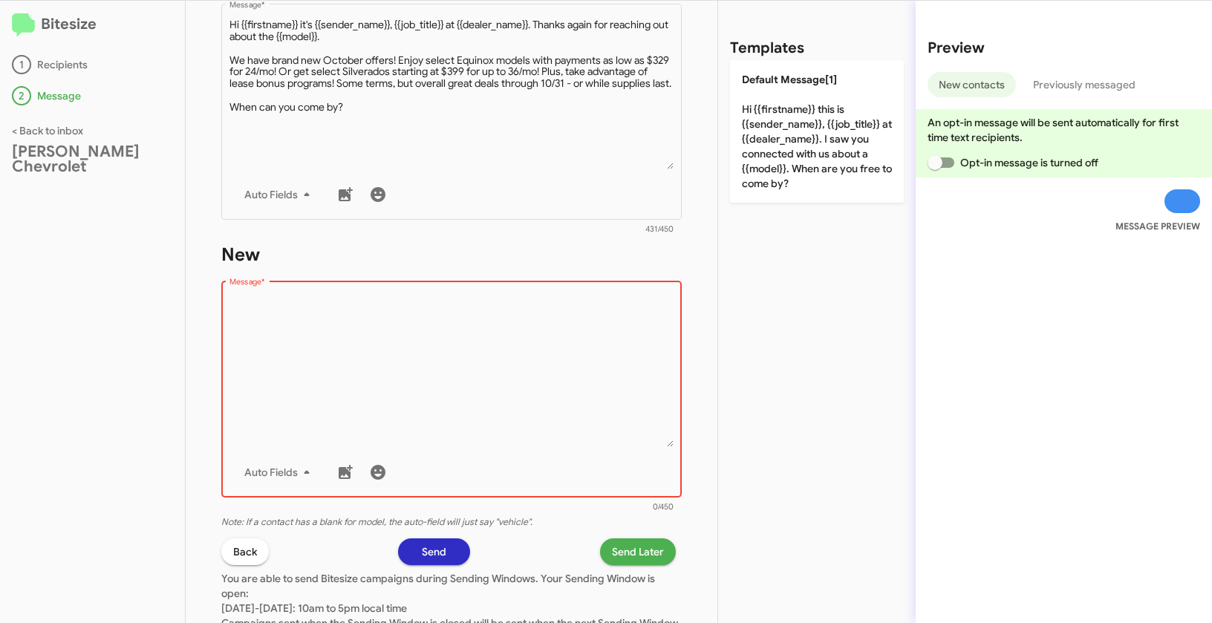
paste textarea ""Hi {{firstname}} it's {{sender_name}}, {{job_title}} at {{dealer_name}}. Thank…"
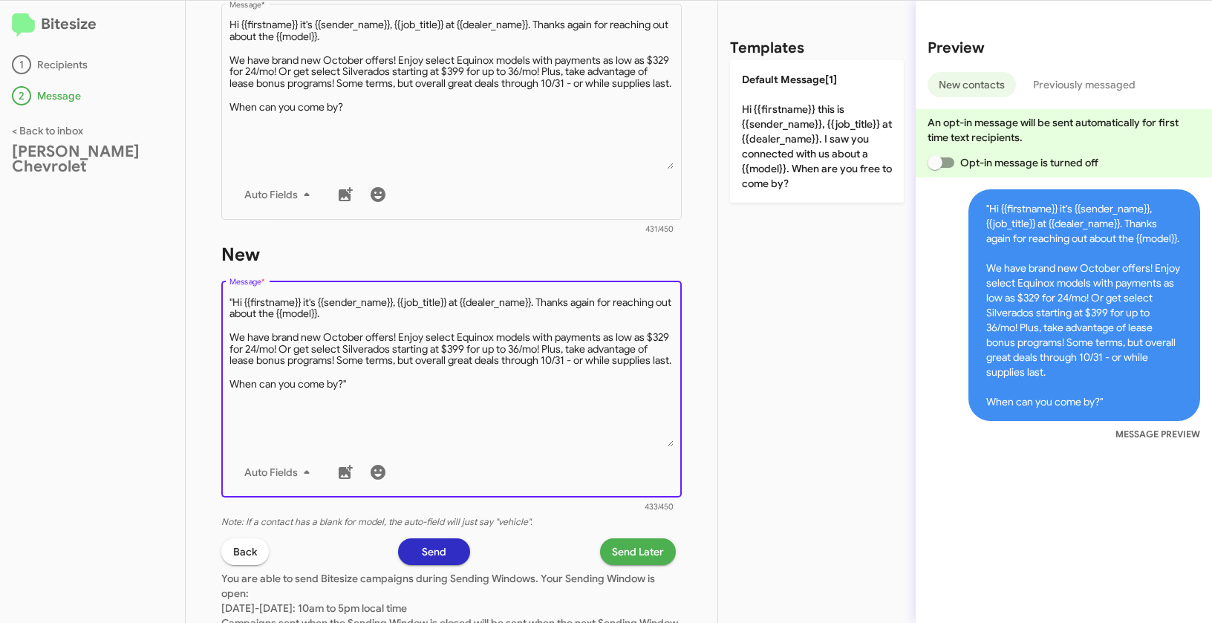
click at [234, 300] on textarea "Message *" at bounding box center [451, 370] width 445 height 151
click at [388, 406] on textarea "Message *" at bounding box center [451, 370] width 445 height 151
click at [372, 396] on textarea "Message *" at bounding box center [451, 370] width 445 height 151
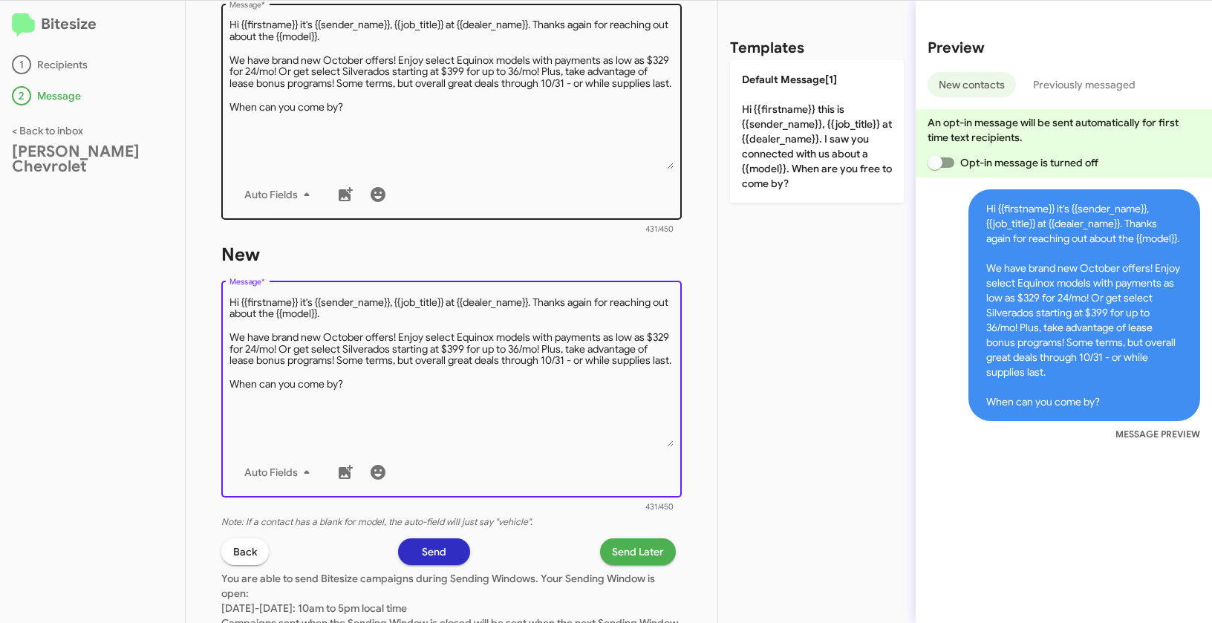
type textarea "Hi {{firstname}} it's {{sender_name}}, {{job_title}} at {{dealer_name}}. Thanks…"
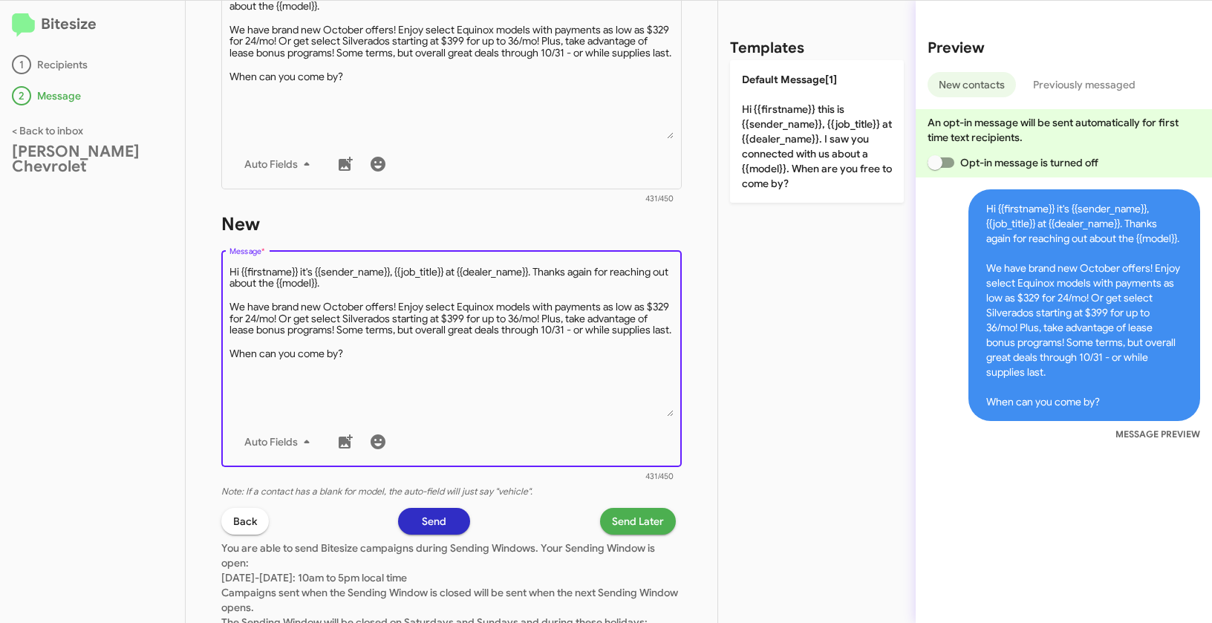
scroll to position [701, 0]
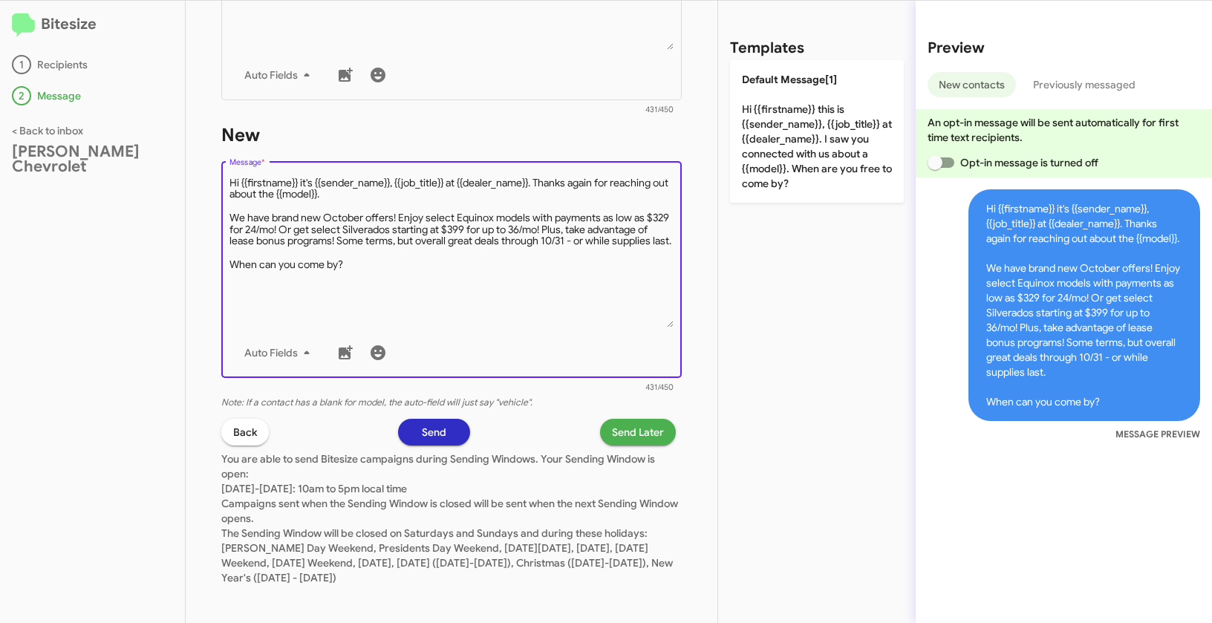
click at [635, 435] on span "Send Later" at bounding box center [638, 432] width 52 height 27
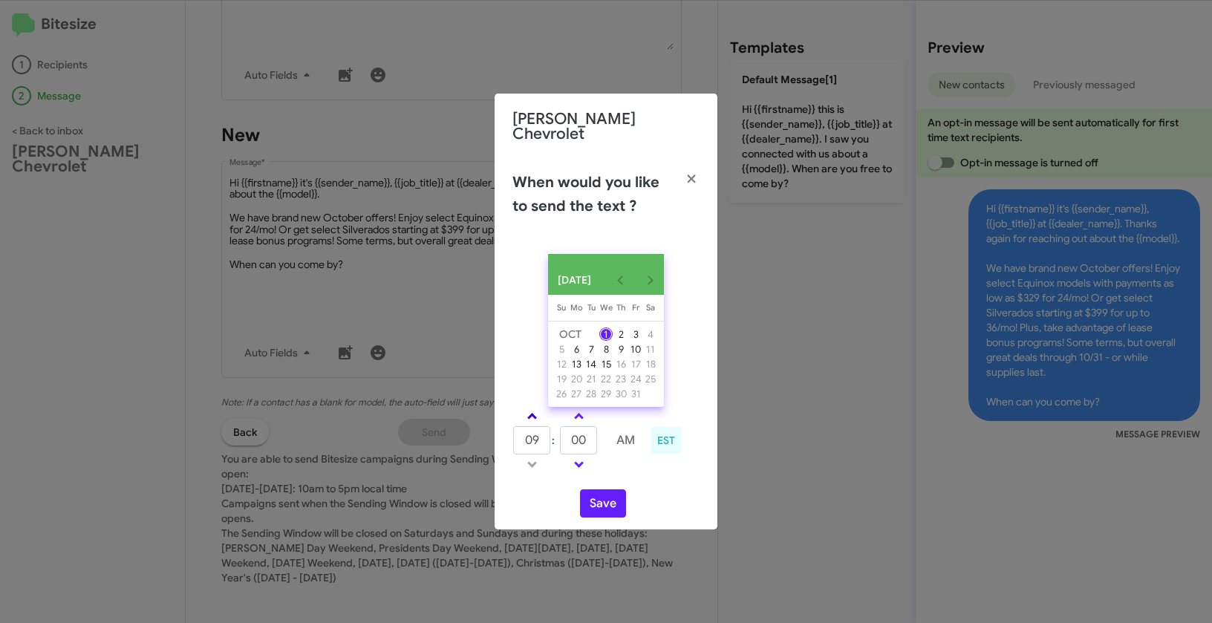
click at [536, 414] on link at bounding box center [532, 416] width 26 height 17
type input "10"
drag, startPoint x: 589, startPoint y: 437, endPoint x: 564, endPoint y: 430, distance: 26.1
click at [564, 430] on input "00" at bounding box center [578, 440] width 37 height 28
type input "30"
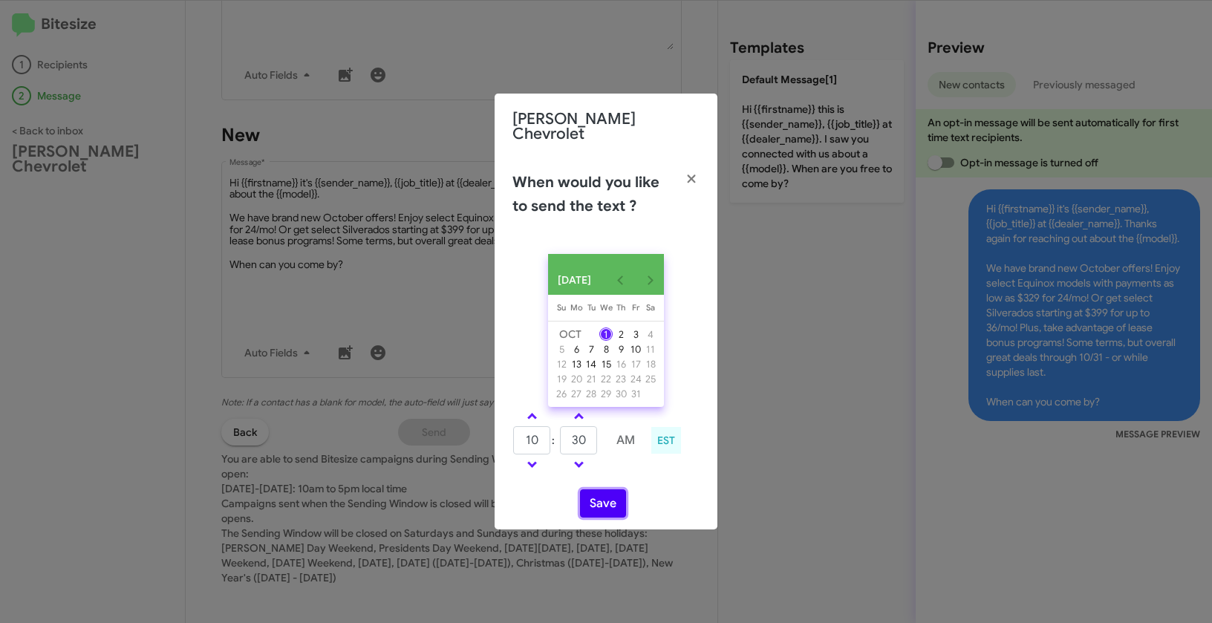
click at [611, 501] on button "Save" at bounding box center [603, 503] width 46 height 28
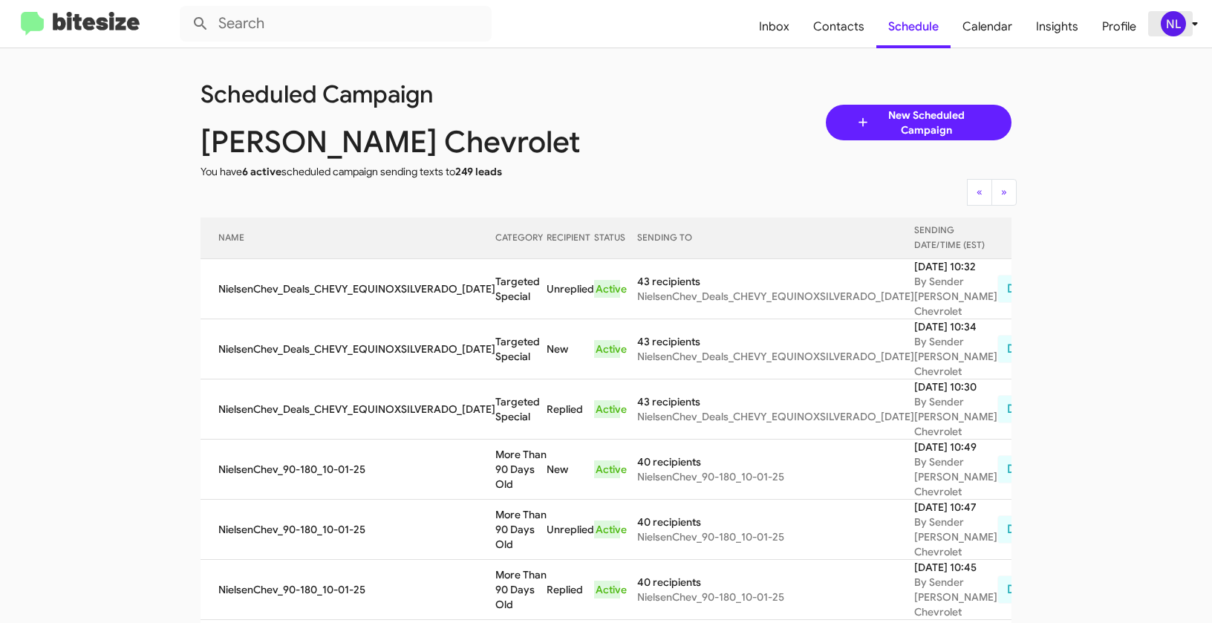
click at [1172, 25] on div "NL" at bounding box center [1172, 23] width 25 height 25
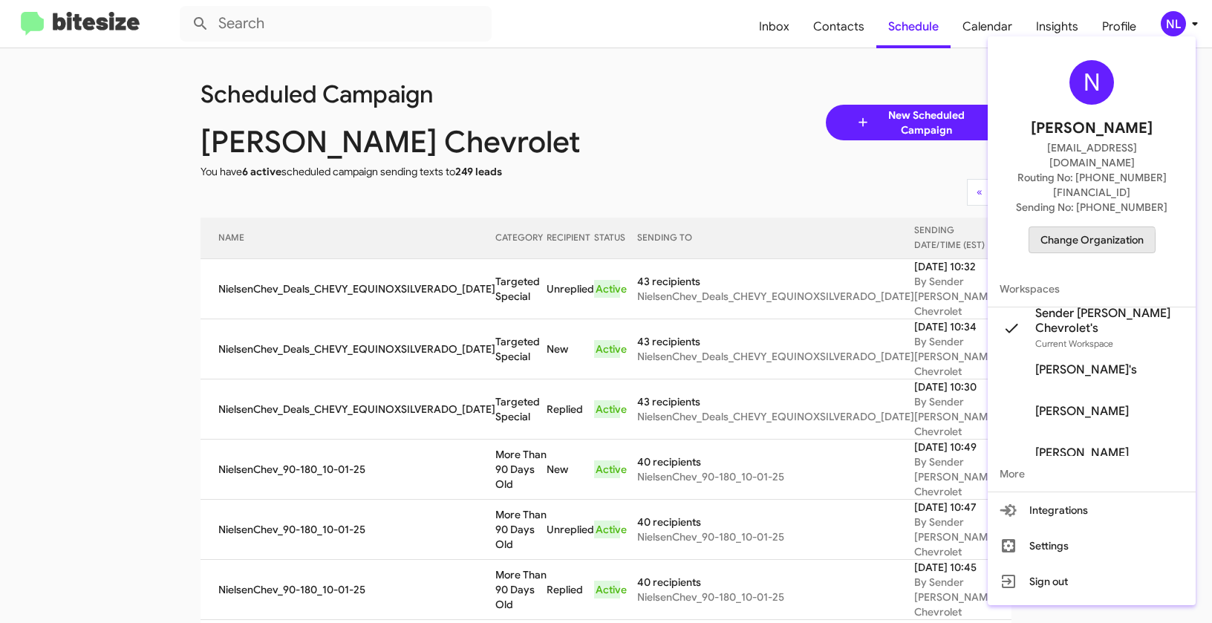
click at [1091, 227] on span "Change Organization" at bounding box center [1091, 239] width 103 height 25
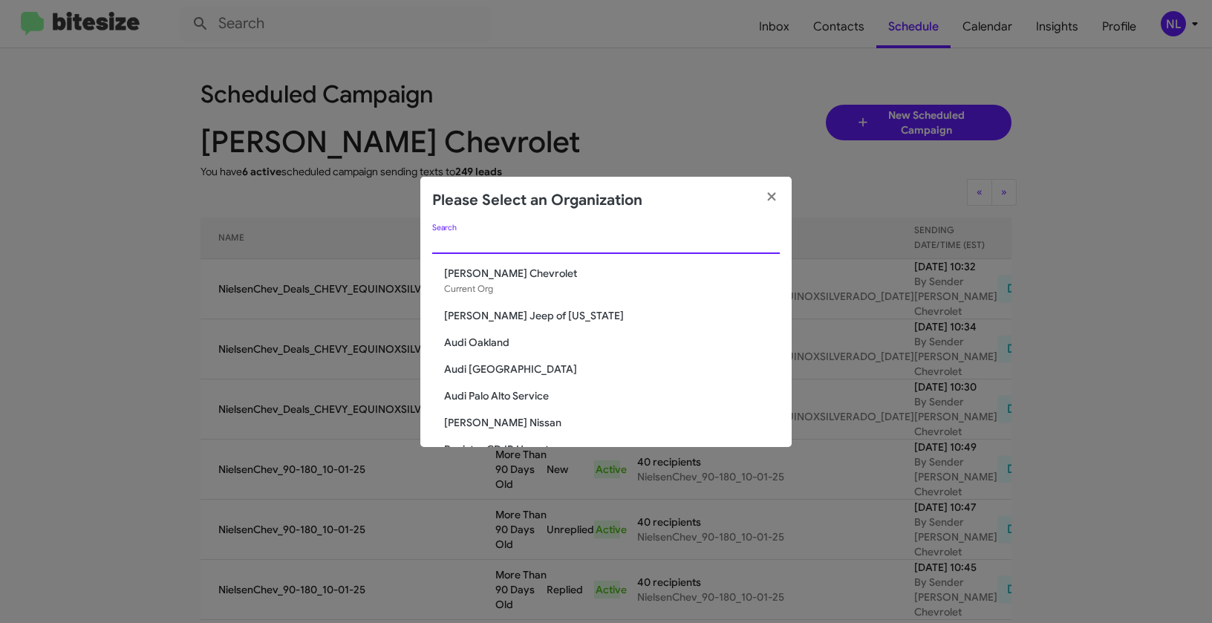
click at [483, 237] on input "Search" at bounding box center [605, 243] width 347 height 12
paste input "Nielsen Dodge Dover"
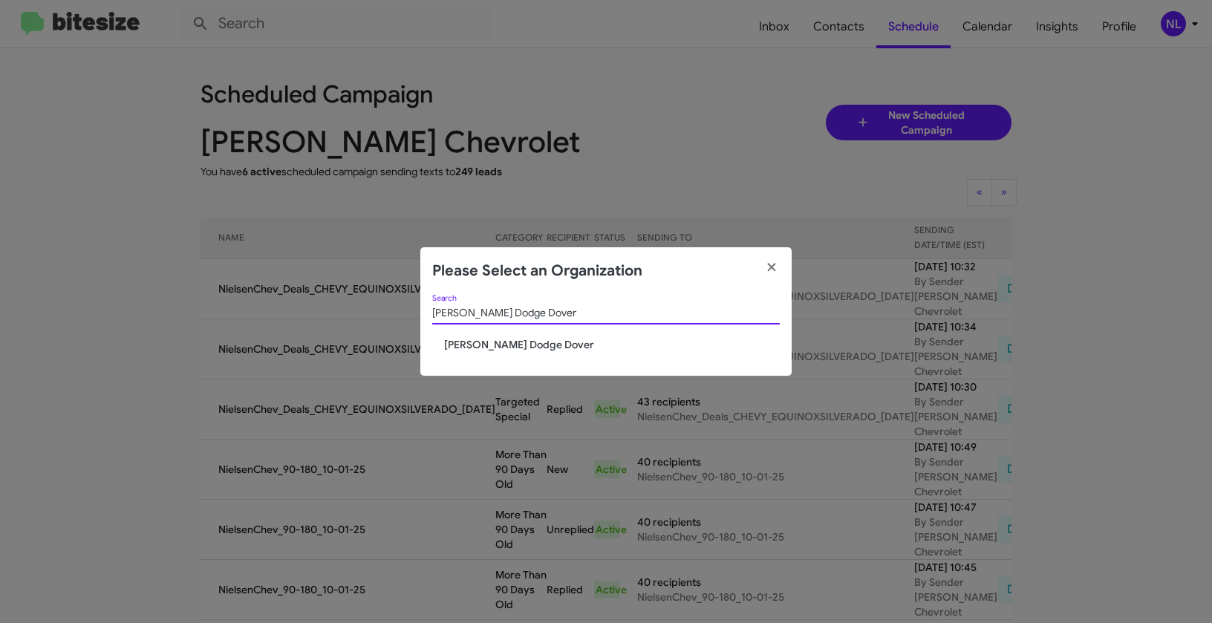
type input "Nielsen Dodge Dover"
click at [482, 352] on div "Nielsen Dodge Dover Search Nielsen Dodge Dover" at bounding box center [605, 335] width 371 height 81
click at [482, 346] on span "Nielsen Dodge Dover" at bounding box center [612, 344] width 336 height 15
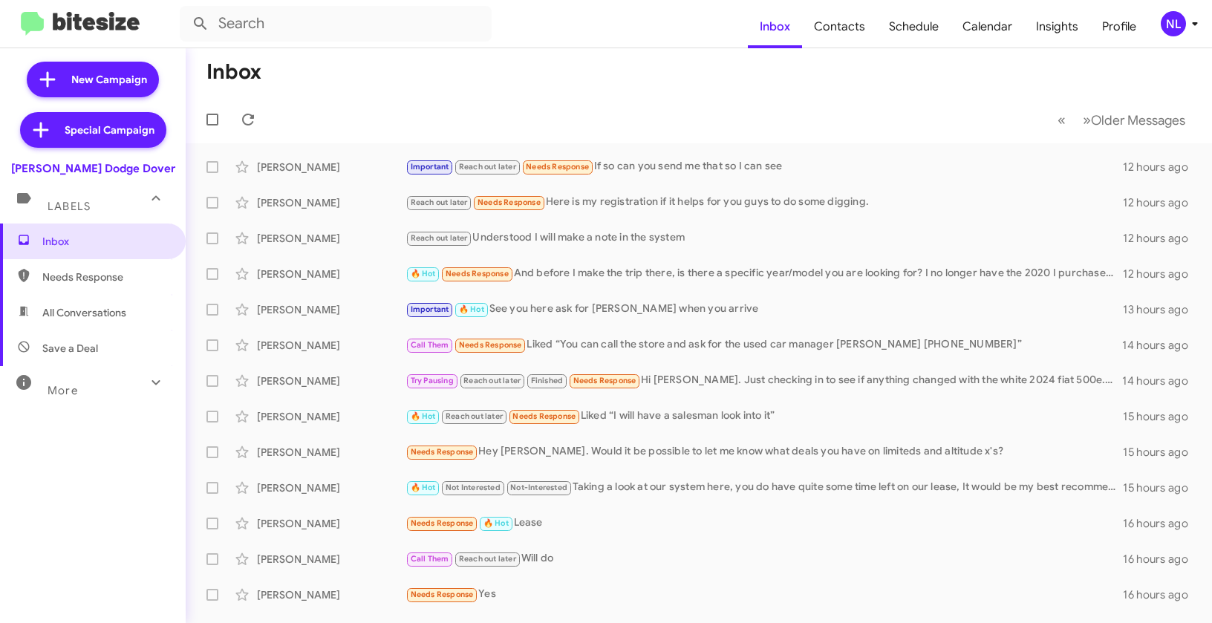
click at [1160, 17] on span "NL" at bounding box center [1182, 23] width 45 height 25
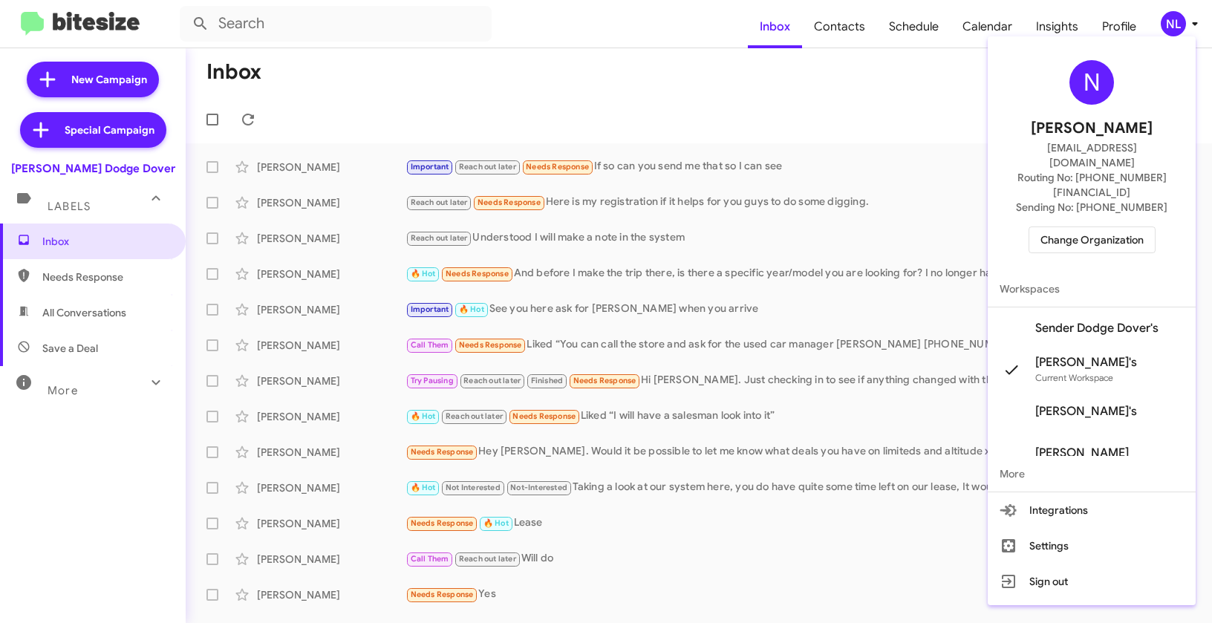
click at [1111, 321] on span "Sender Dodge Dover's" at bounding box center [1096, 328] width 123 height 15
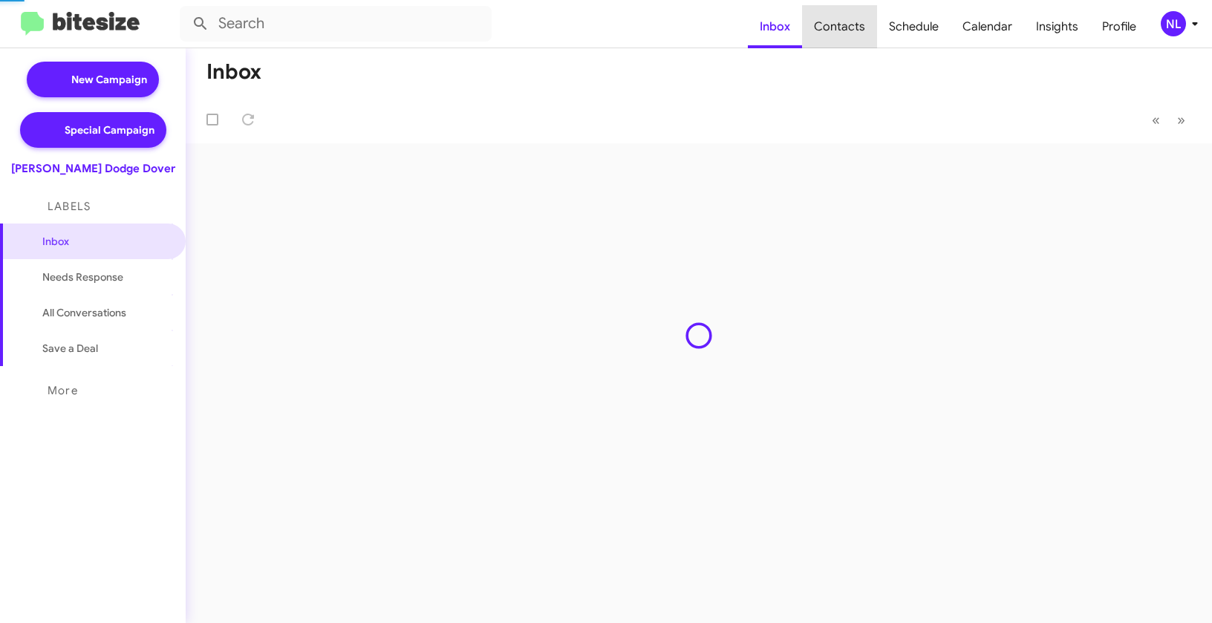
click at [850, 35] on span "Contacts" at bounding box center [839, 26] width 75 height 43
type input "in:groups"
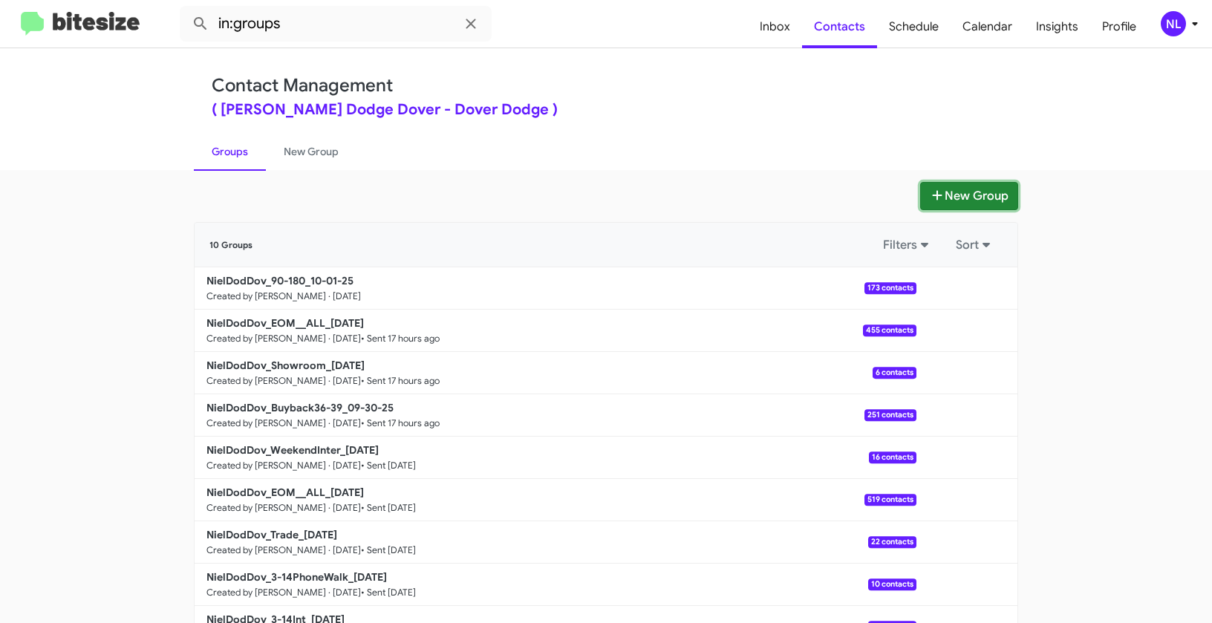
click at [977, 197] on button "New Group" at bounding box center [969, 196] width 98 height 28
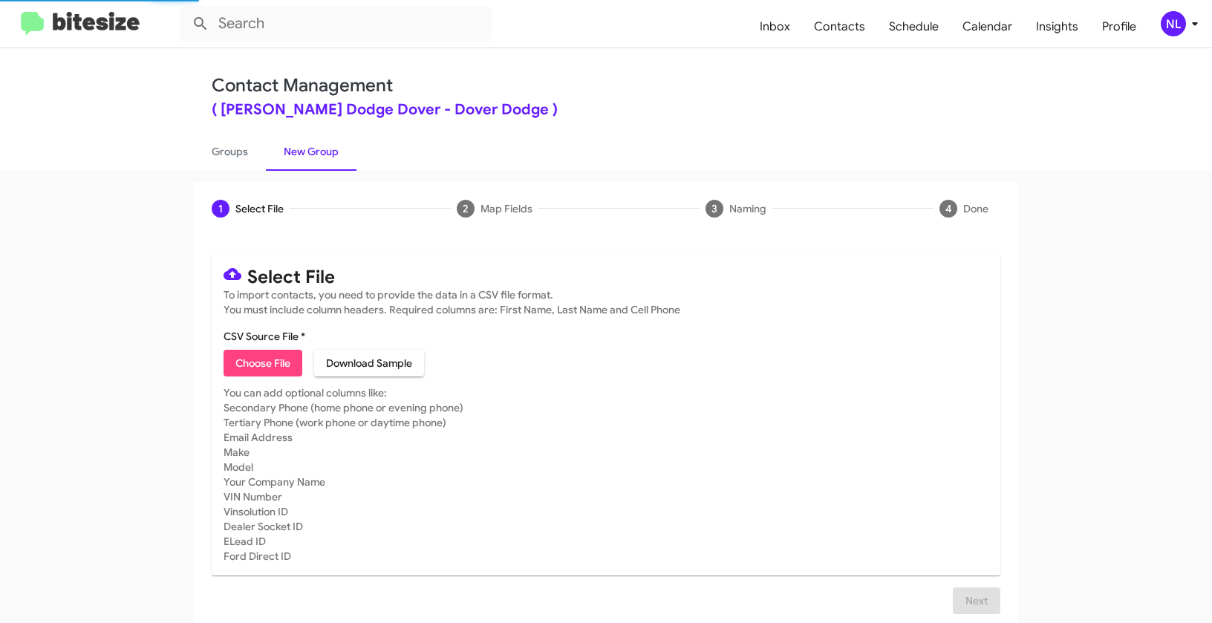
click at [273, 357] on span "Choose File" at bounding box center [262, 363] width 55 height 27
type input "NielDodDov_Deals_JEEP_ManyModels_10-01-25"
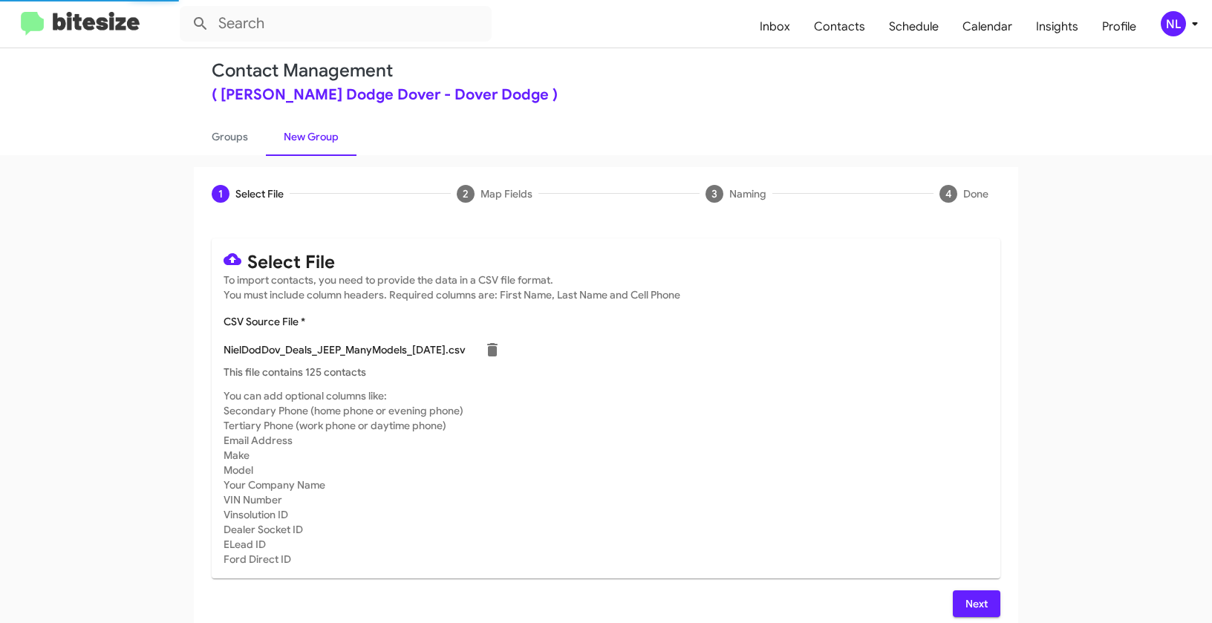
scroll to position [27, 0]
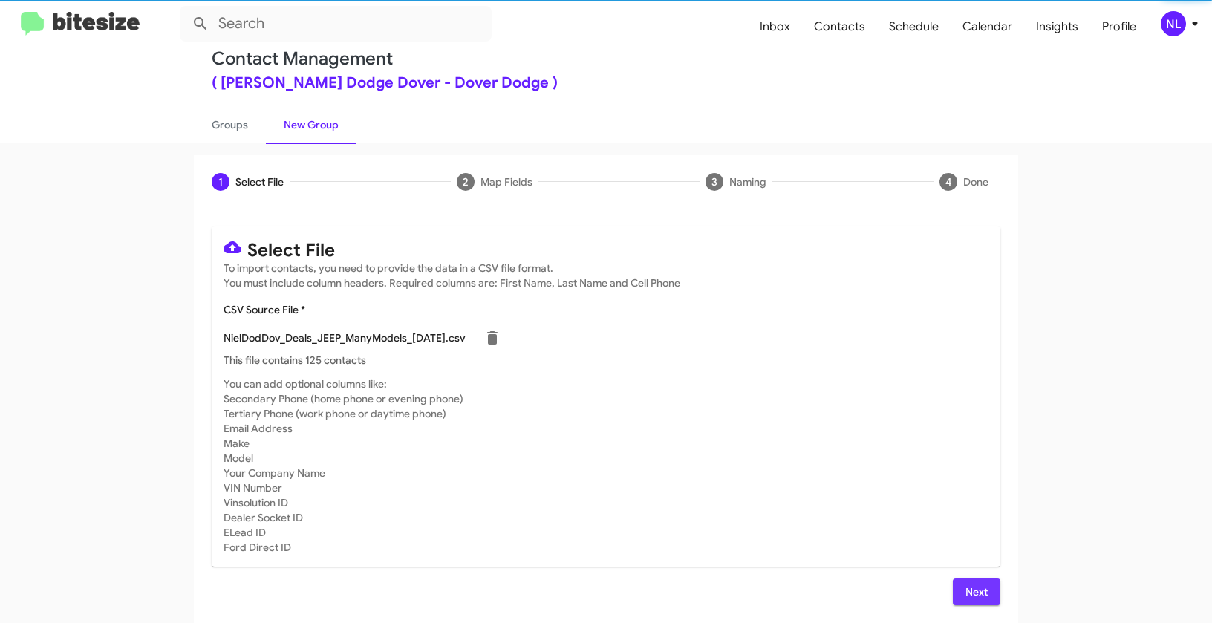
click at [975, 597] on span "Next" at bounding box center [976, 591] width 24 height 27
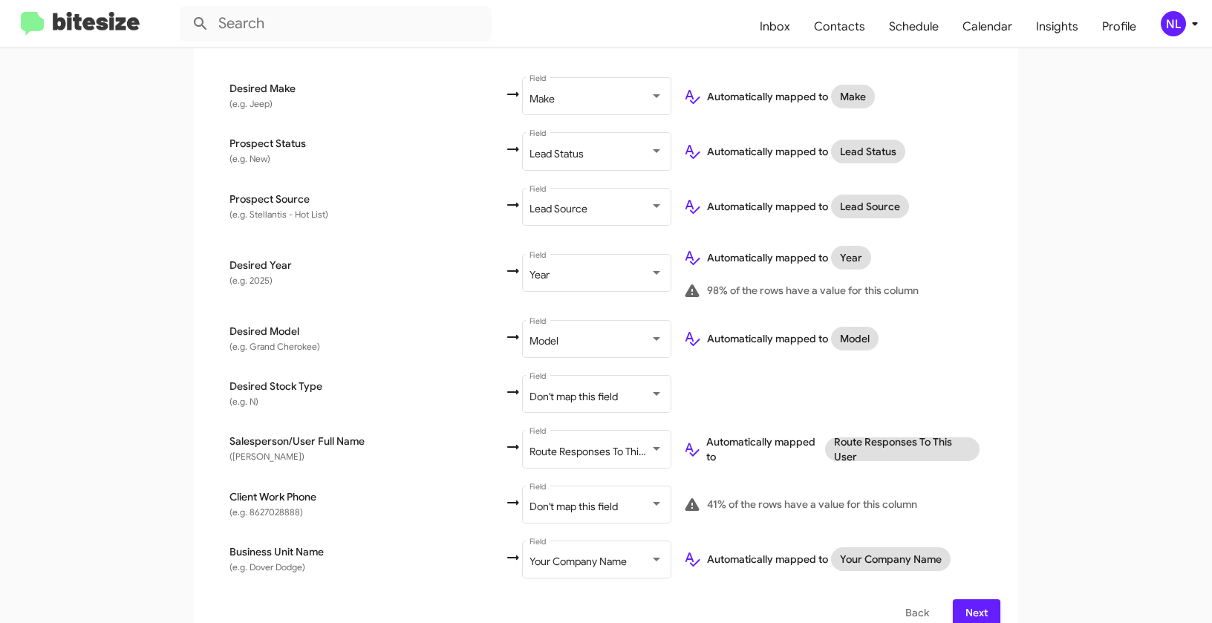
scroll to position [683, 0]
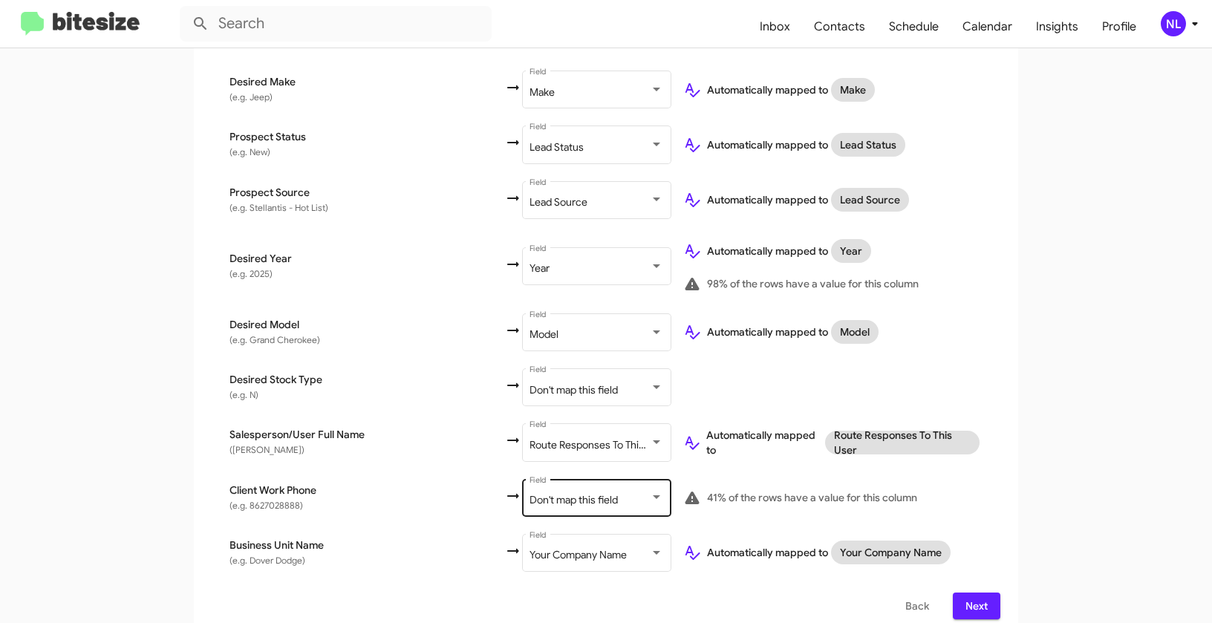
click at [529, 493] on span "Don't map this field" at bounding box center [573, 499] width 88 height 13
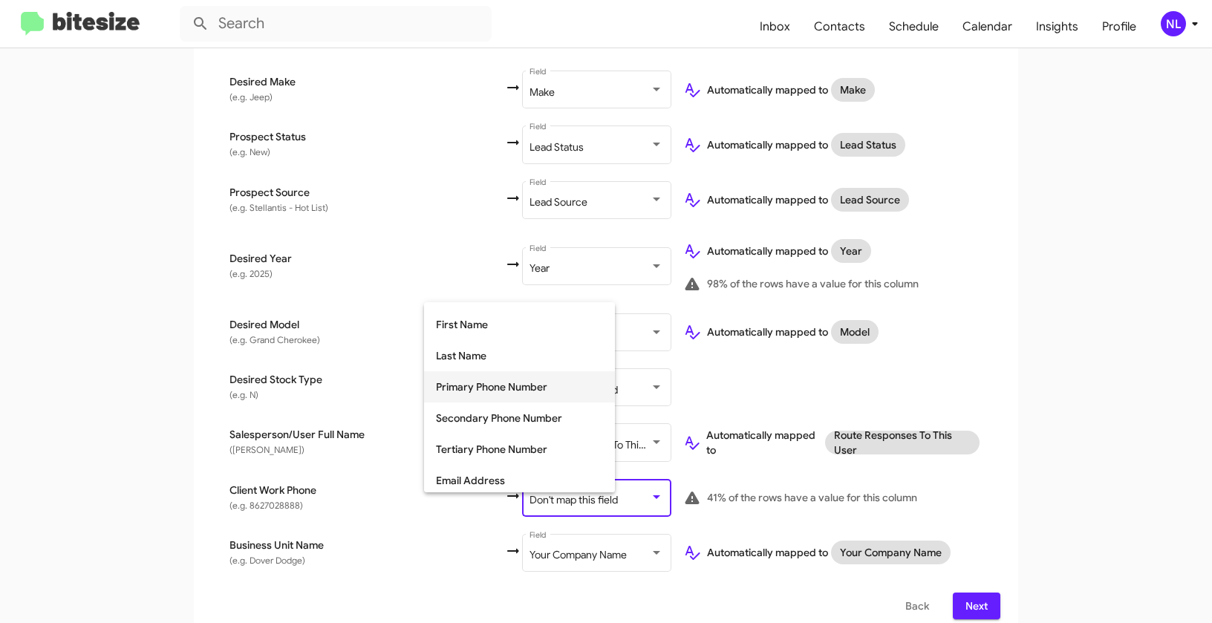
scroll to position [89, 0]
click at [470, 447] on span "Tertiary Phone Number" at bounding box center [519, 446] width 167 height 31
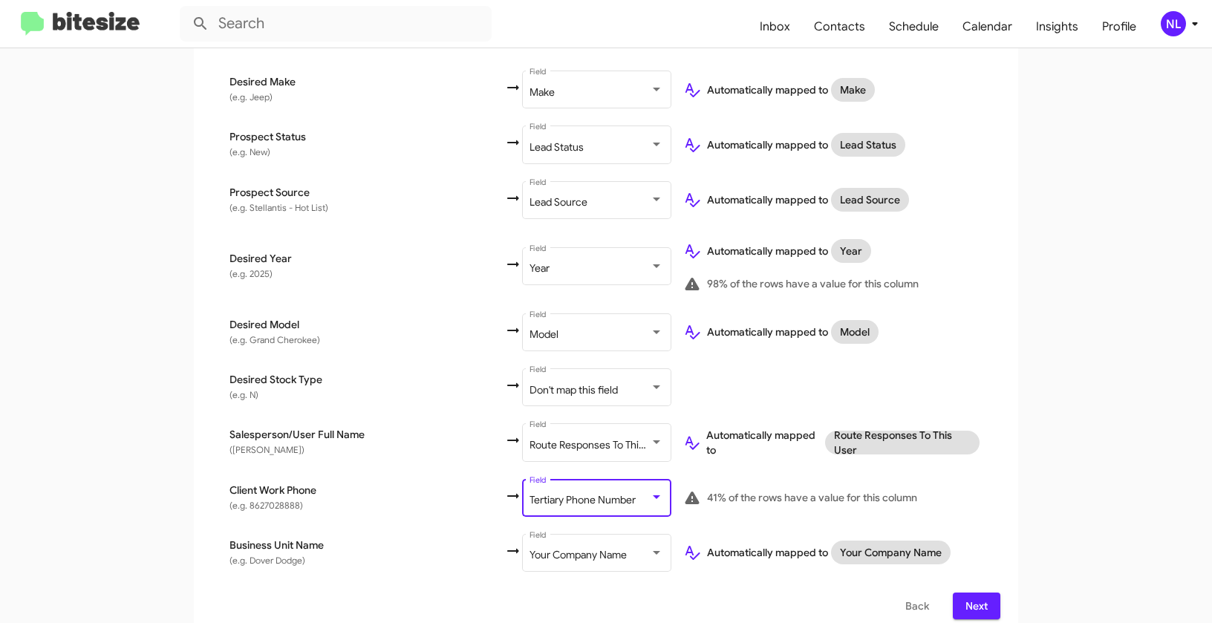
click at [1068, 411] on app-new-group "Select File 2 Map Fields 3 Naming 4 Done Select File To import contacts, you ne…" at bounding box center [606, 68] width 1212 height 1138
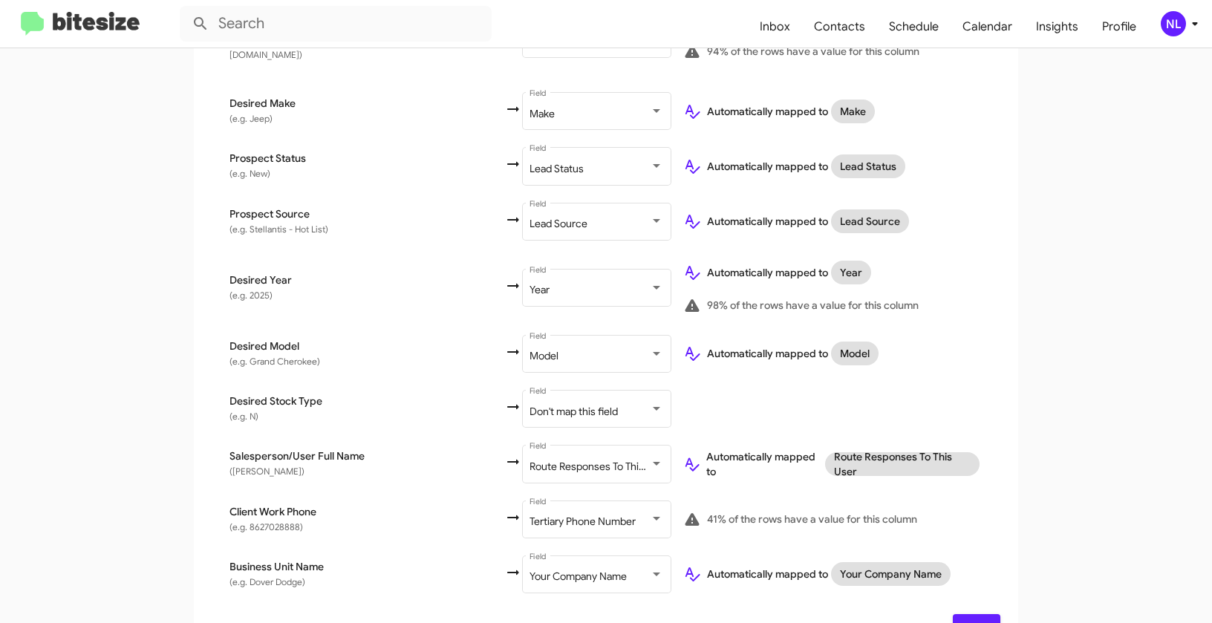
scroll to position [683, 0]
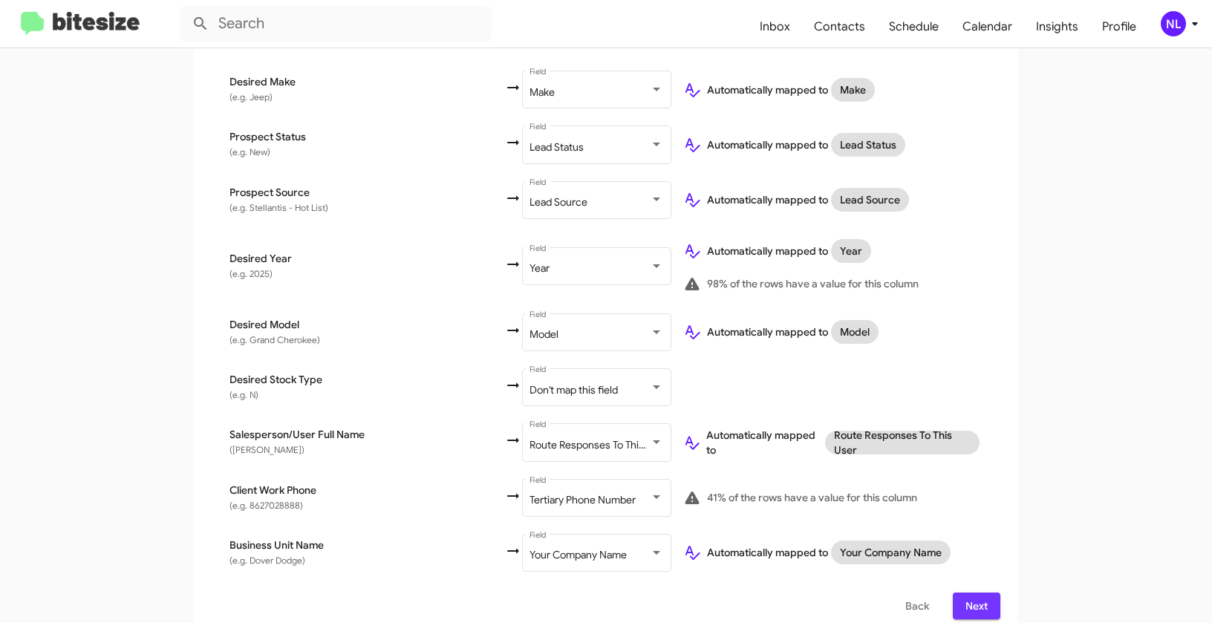
click at [975, 598] on span "Next" at bounding box center [976, 605] width 24 height 27
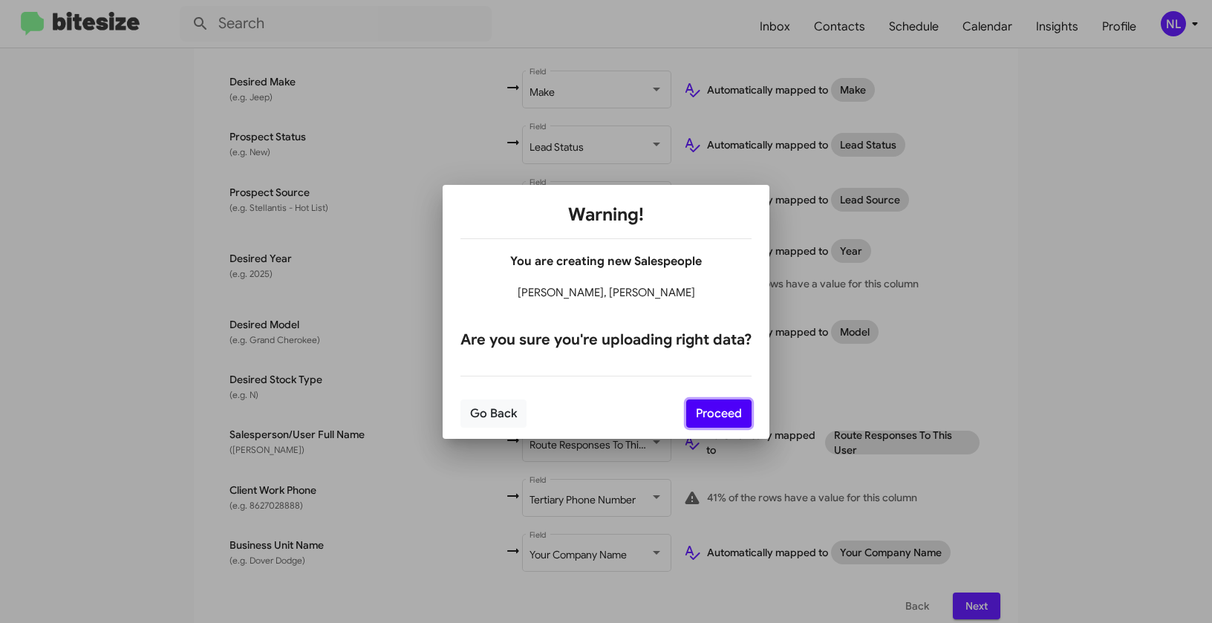
click at [714, 414] on button "Proceed" at bounding box center [718, 413] width 65 height 28
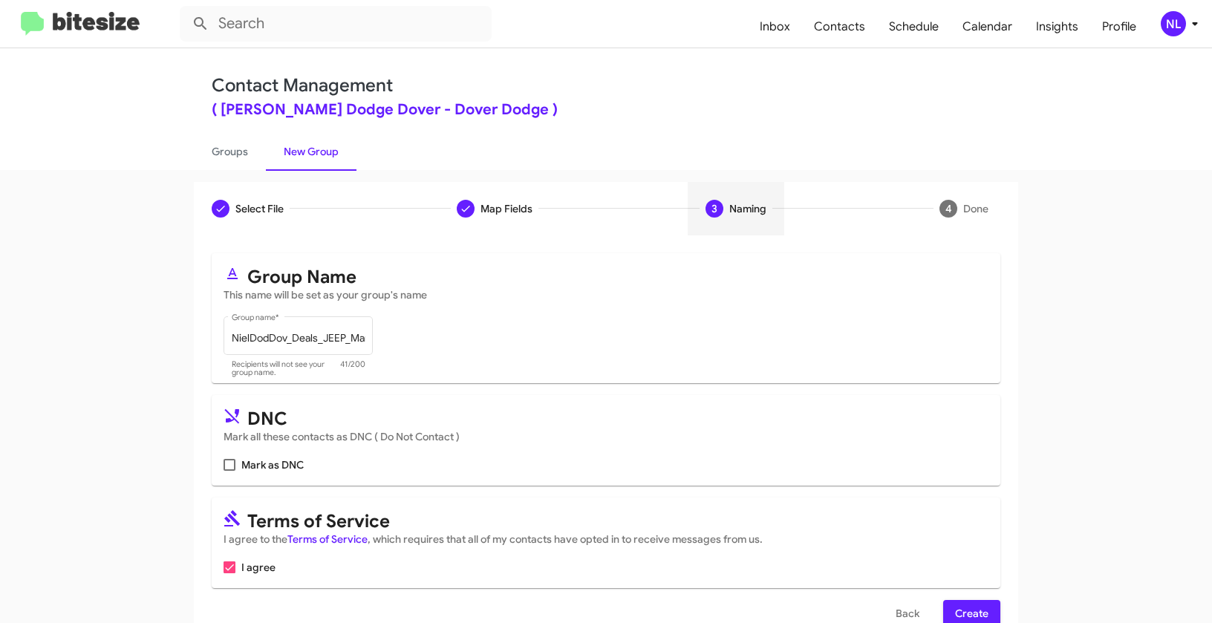
scroll to position [33, 0]
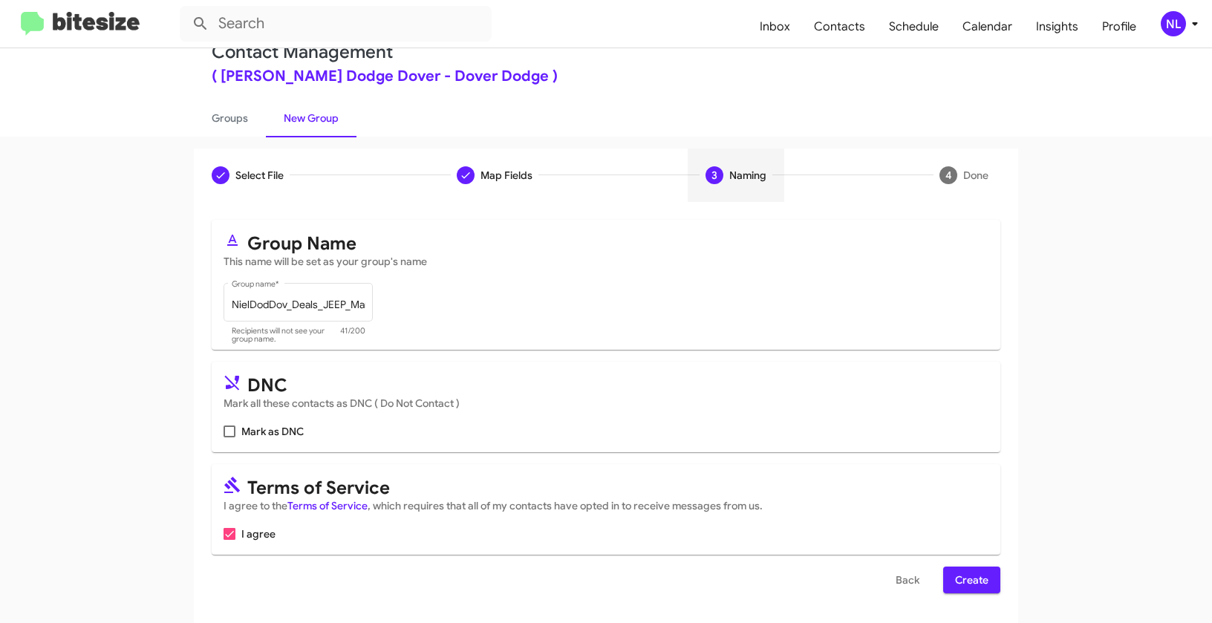
click at [961, 580] on span "Create" at bounding box center [971, 579] width 33 height 27
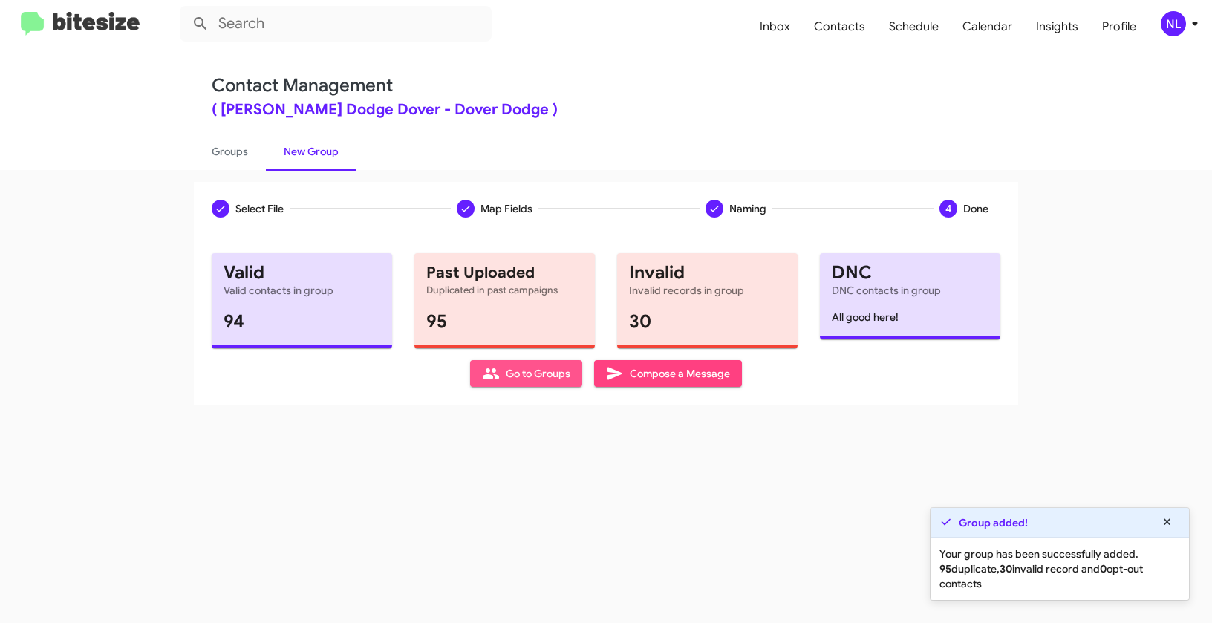
click at [512, 373] on span "Go to Groups" at bounding box center [526, 373] width 88 height 27
type input "in:groups"
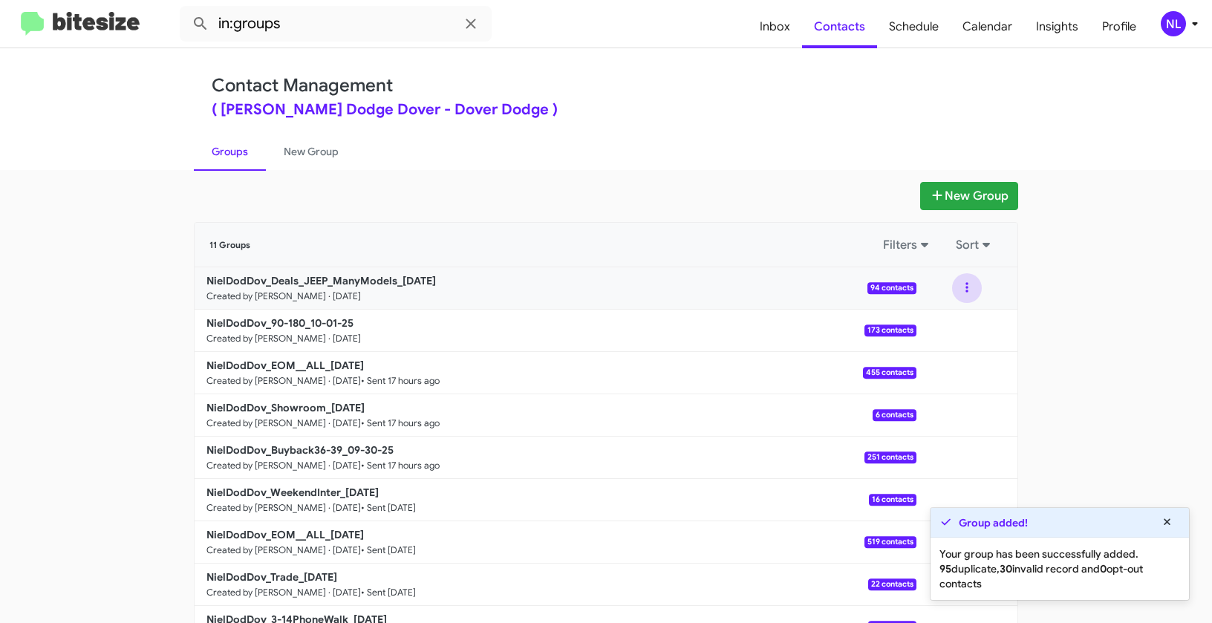
click at [958, 285] on button at bounding box center [967, 288] width 30 height 30
click at [948, 330] on button "View contacts" at bounding box center [922, 328] width 119 height 36
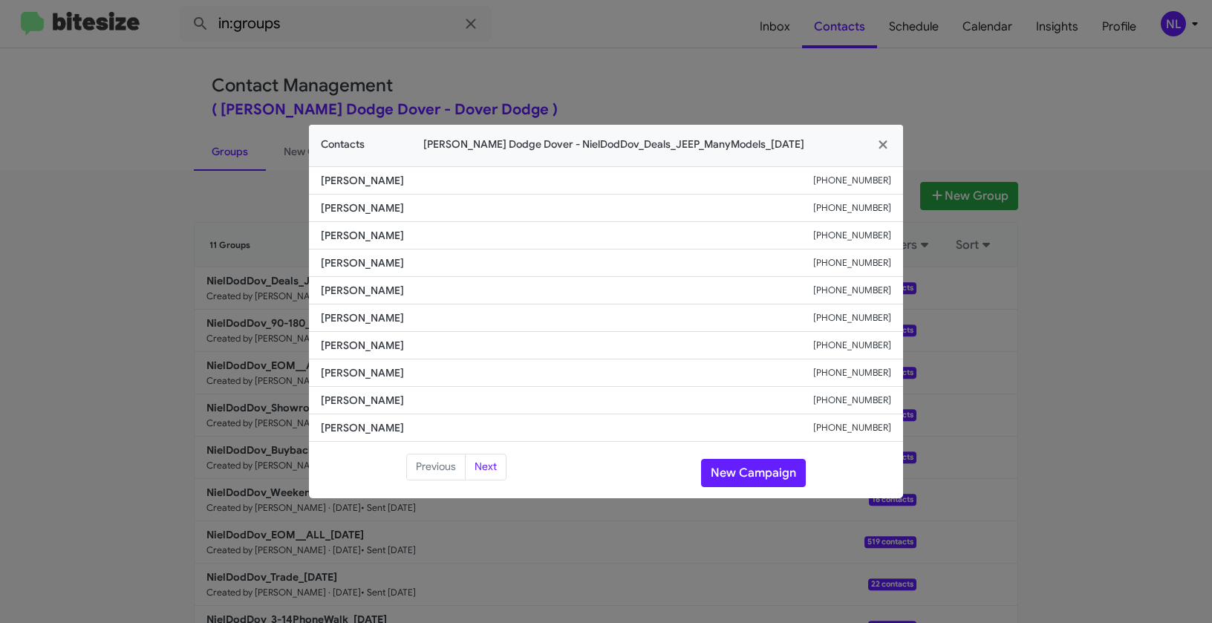
drag, startPoint x: 391, startPoint y: 319, endPoint x: 498, endPoint y: 328, distance: 107.3
click at [498, 328] on modal-container "Contacts Nielsen Dodge Dover - NielDodDov_Deals_JEEP_ManyModels_10-01-25 Richar…" at bounding box center [606, 311] width 1212 height 623
copy span "Mallikarjun Emani"
click at [759, 476] on button "New Campaign" at bounding box center [753, 473] width 105 height 28
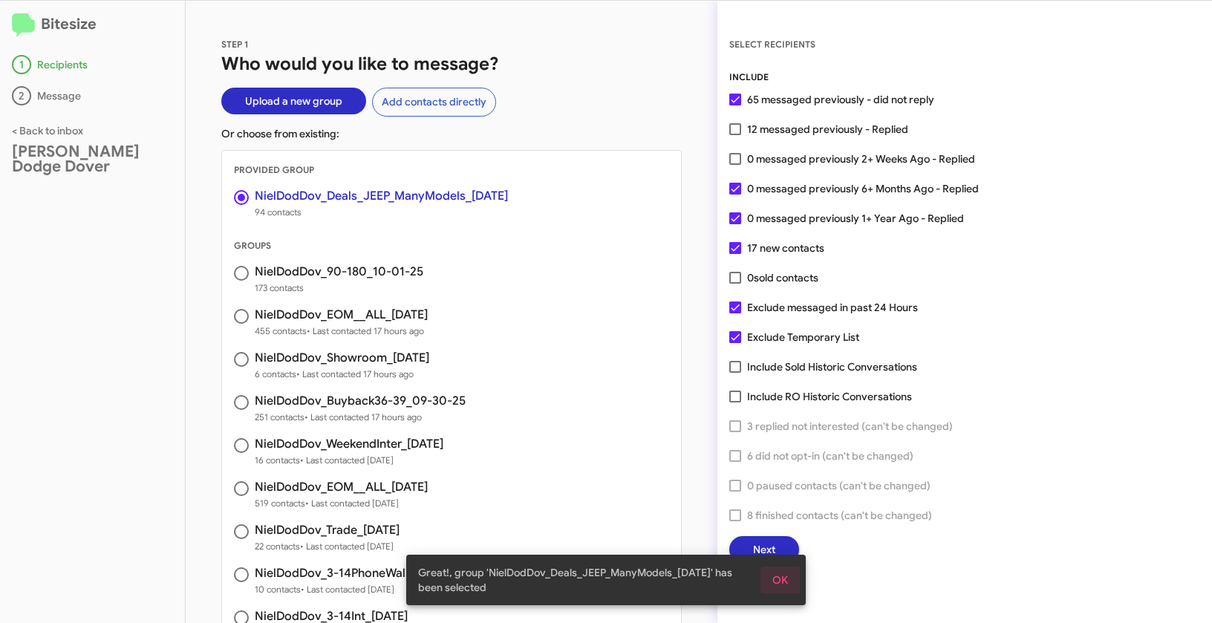
click at [785, 581] on span "OK" at bounding box center [780, 579] width 16 height 27
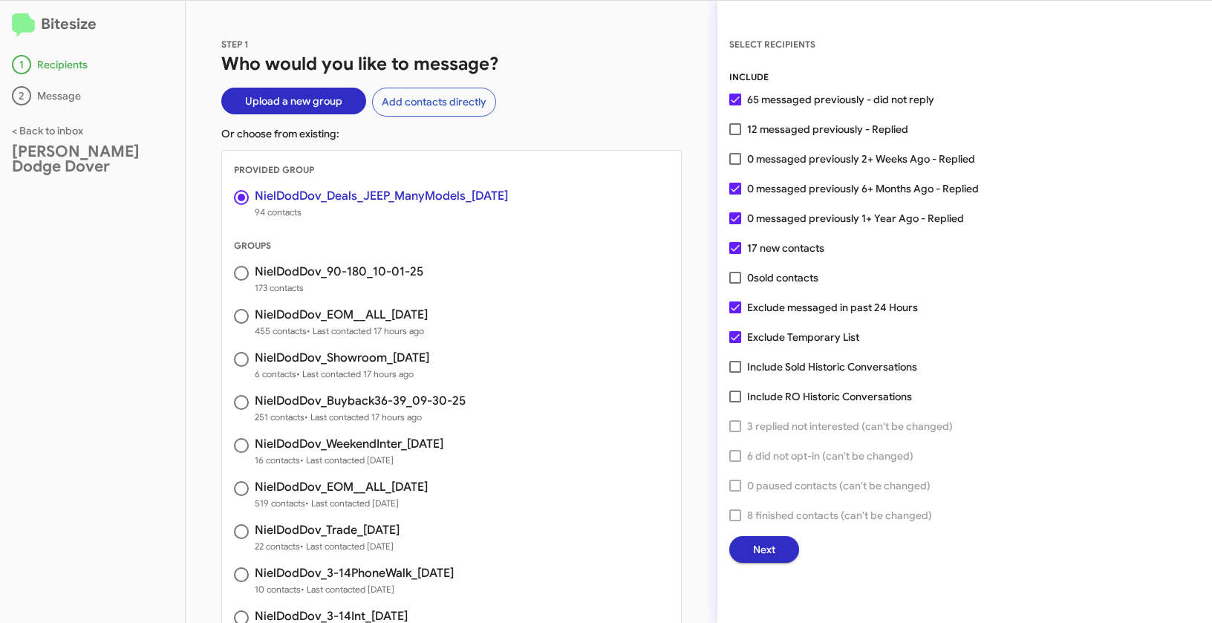
click at [733, 134] on span at bounding box center [735, 129] width 12 height 12
click at [734, 135] on input "12 messaged previously - Replied" at bounding box center [734, 135] width 1 height 1
checkbox input "true"
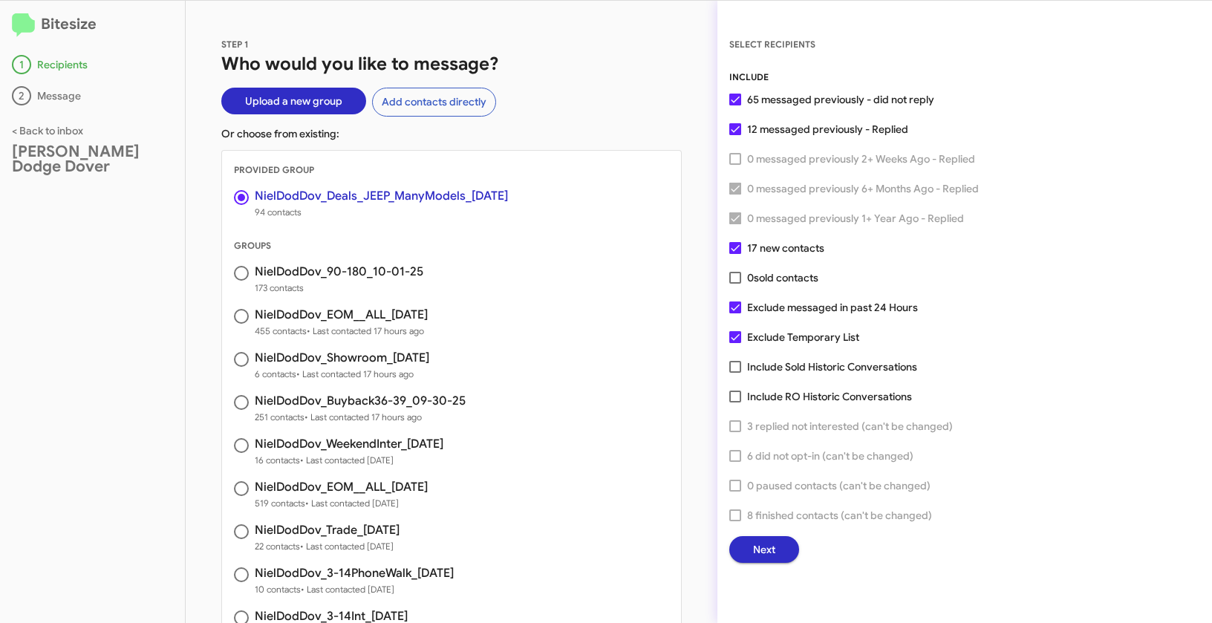
click at [765, 544] on span "Next" at bounding box center [764, 549] width 22 height 27
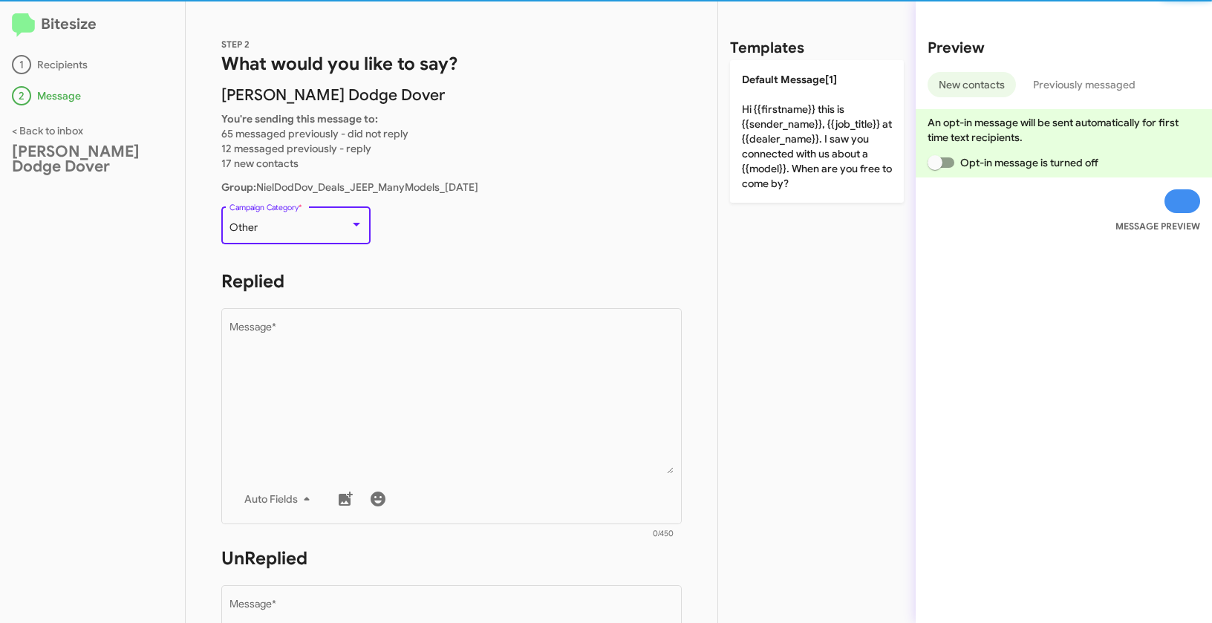
click at [312, 232] on div "Other" at bounding box center [289, 228] width 120 height 12
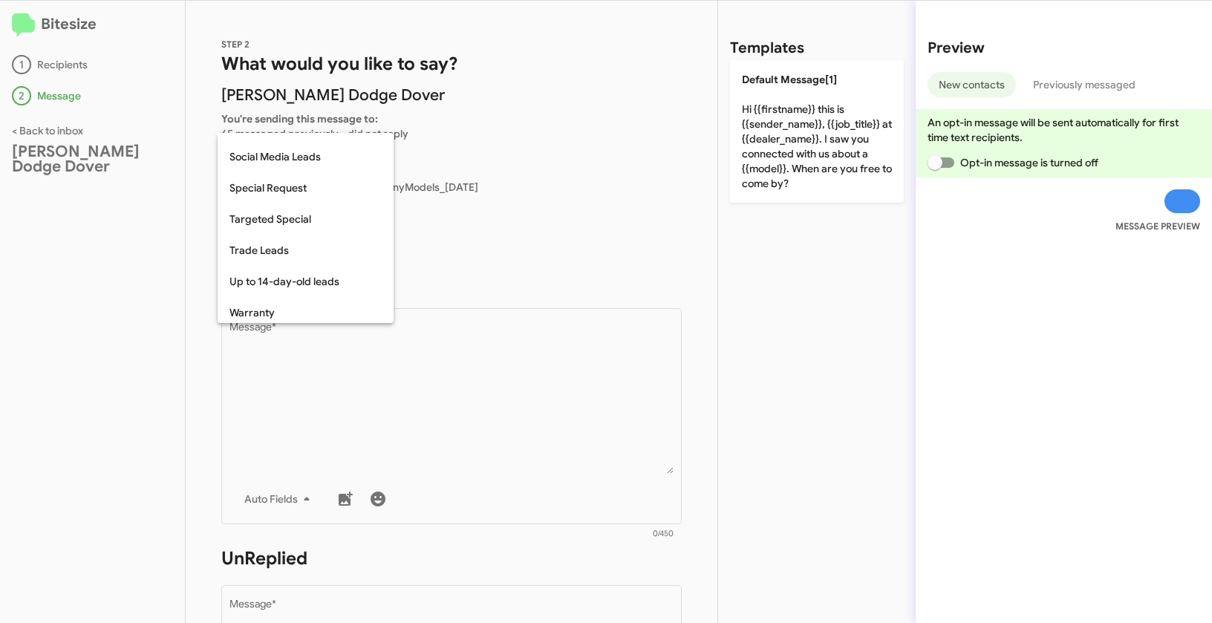
scroll to position [621, 0]
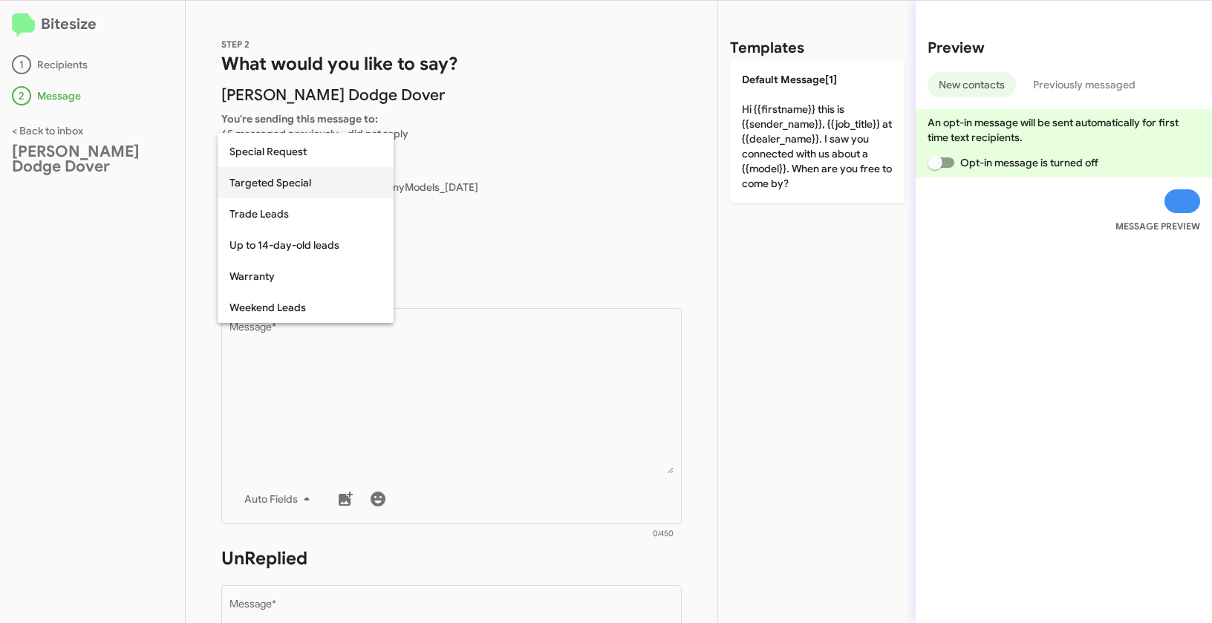
click at [271, 188] on span "Targeted Special" at bounding box center [305, 182] width 152 height 31
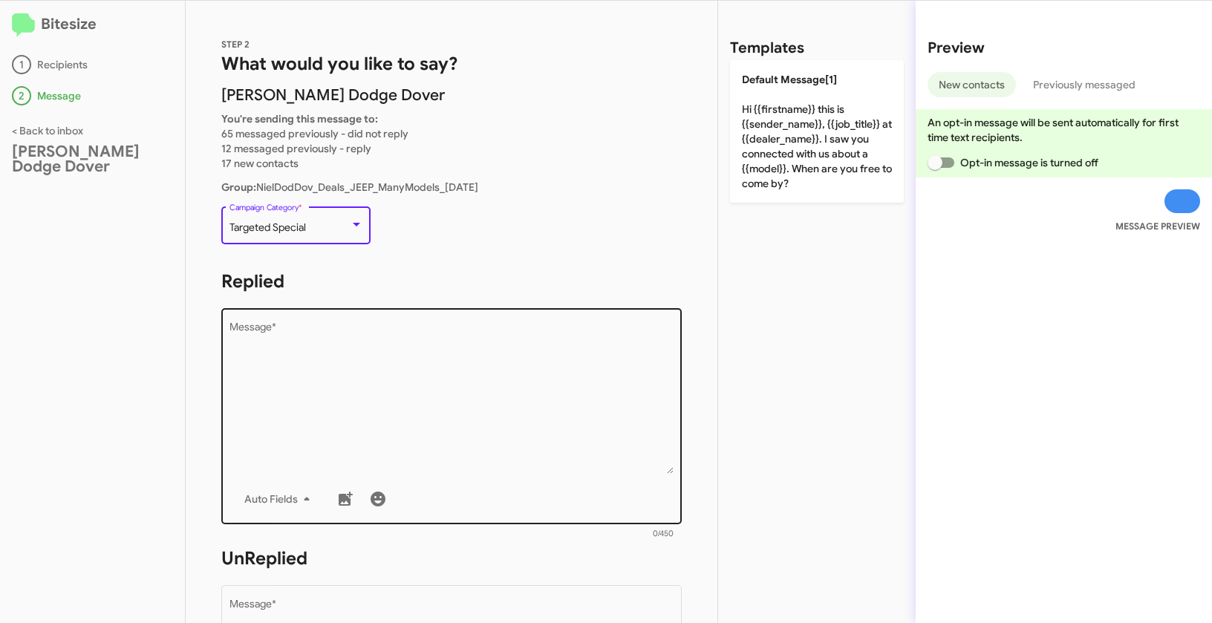
click at [333, 350] on textarea "Message *" at bounding box center [451, 397] width 445 height 151
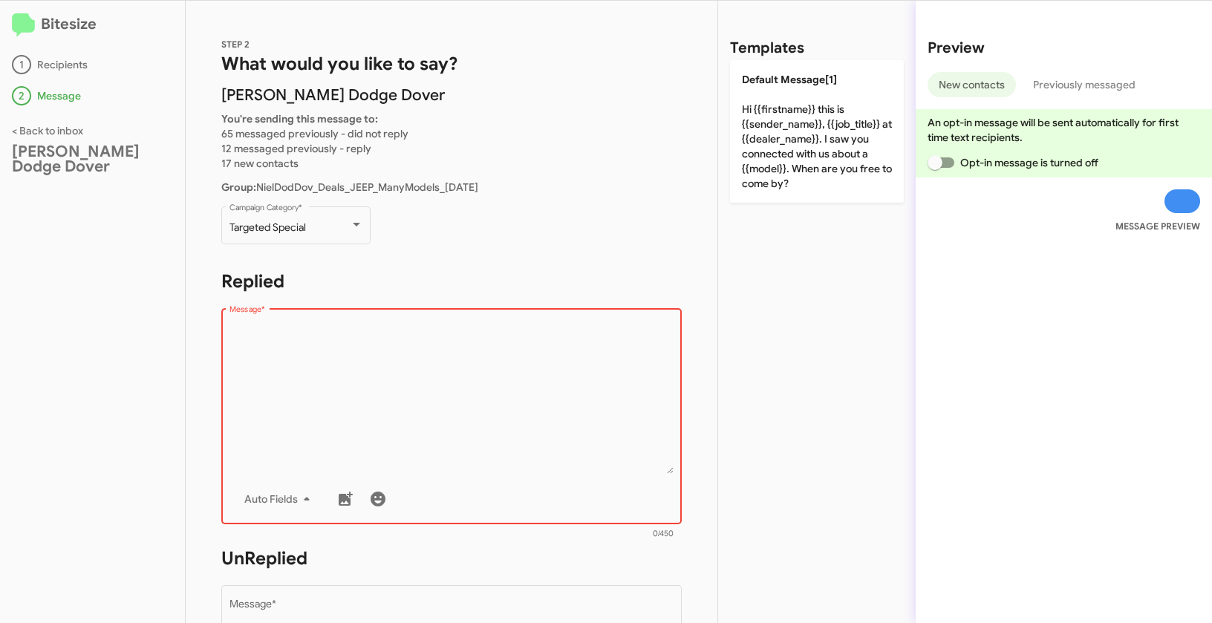
click at [431, 352] on textarea "Message *" at bounding box center [451, 397] width 445 height 151
paste textarea ""Hi {{firstname}} it's {{sender_name}} at {{dealer_name}}. We have brand new Oc…"
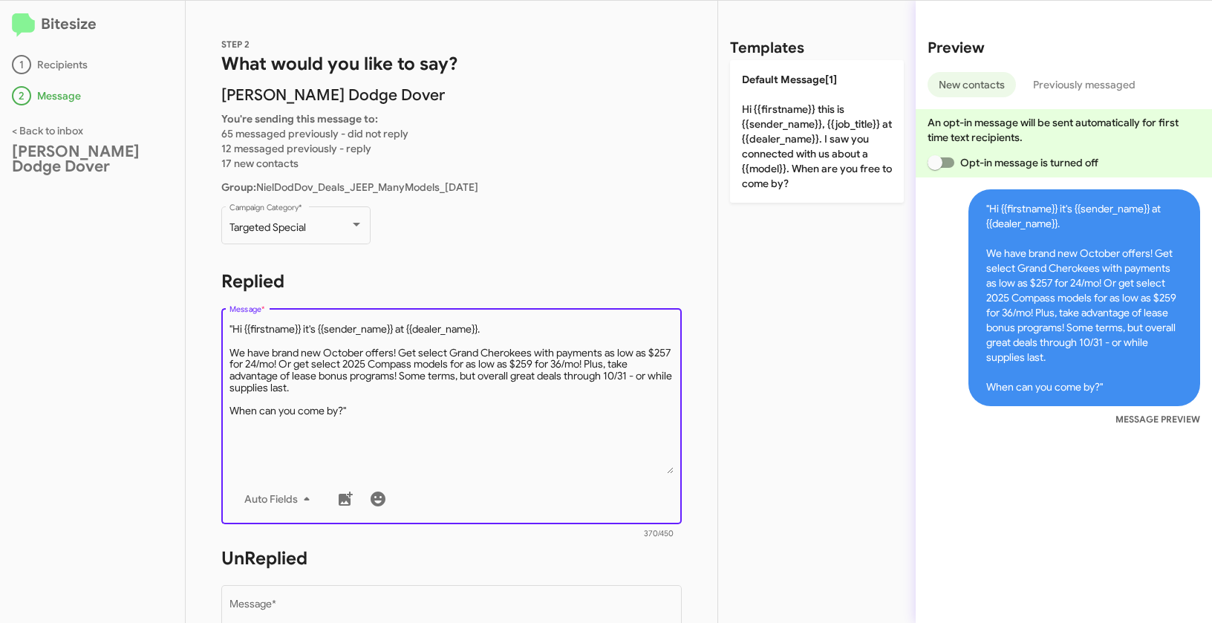
click at [233, 326] on textarea "Message *" at bounding box center [451, 397] width 445 height 151
click at [403, 410] on textarea "Message *" at bounding box center [451, 397] width 445 height 151
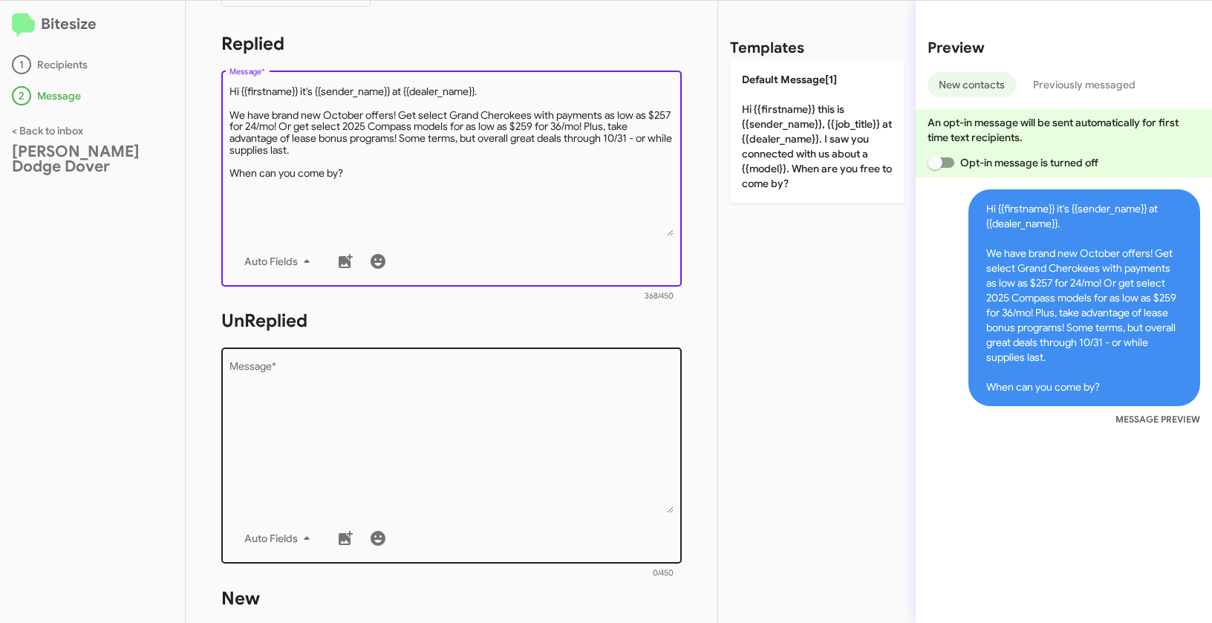
type textarea "Hi {{firstname}} it's {{sender_name}} at {{dealer_name}}. We have brand new Oct…"
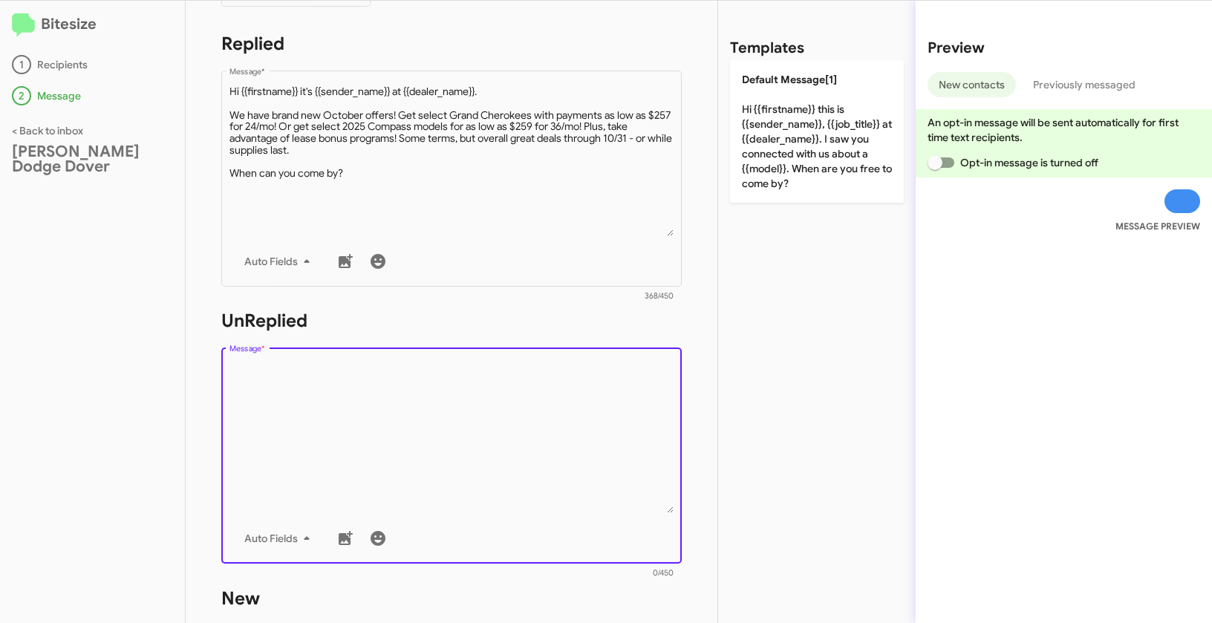
click at [457, 474] on textarea "Message *" at bounding box center [451, 437] width 445 height 151
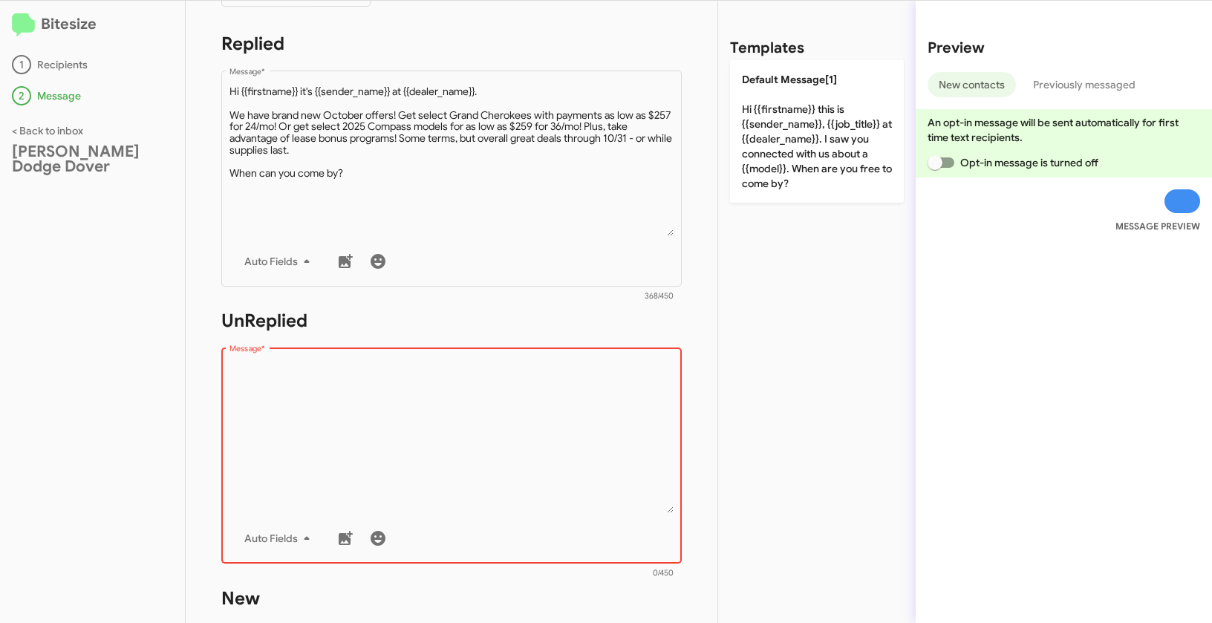
click at [432, 483] on textarea "Message *" at bounding box center [451, 437] width 445 height 151
paste textarea ""Hi {{firstname}} it's {{sender_name}}, {{job_title}} at {{dealer_name}}. Thank…"
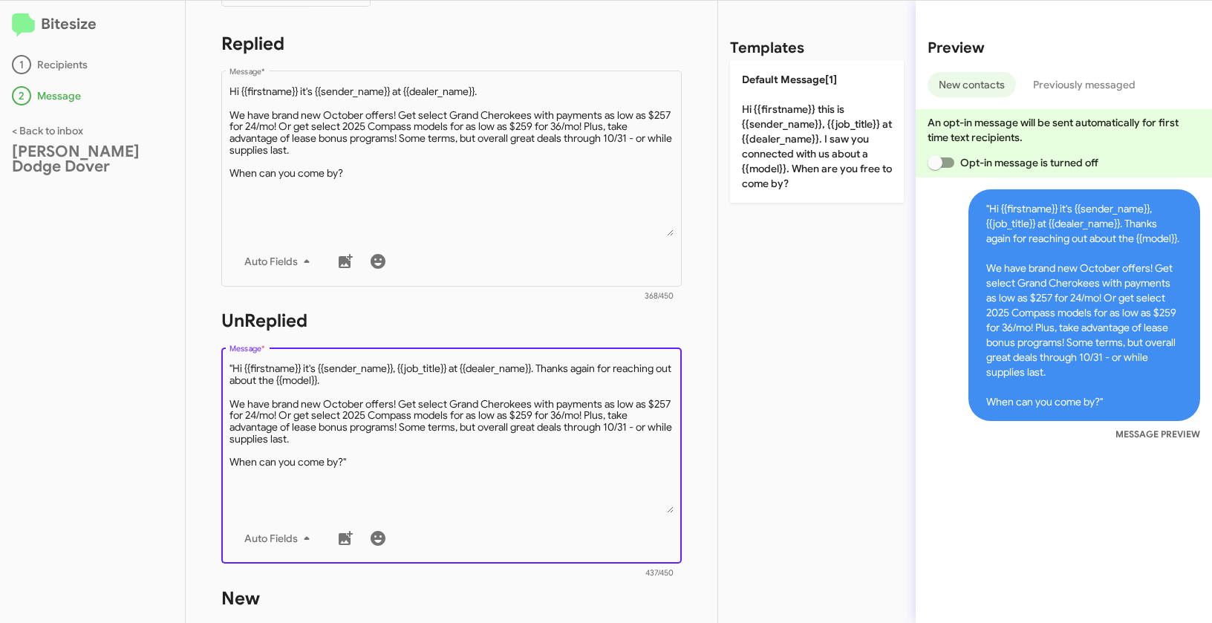
click at [237, 368] on textarea "Message *" at bounding box center [451, 437] width 445 height 151
click at [232, 367] on textarea "Message *" at bounding box center [451, 437] width 445 height 151
click at [364, 468] on textarea "Message *" at bounding box center [451, 437] width 445 height 151
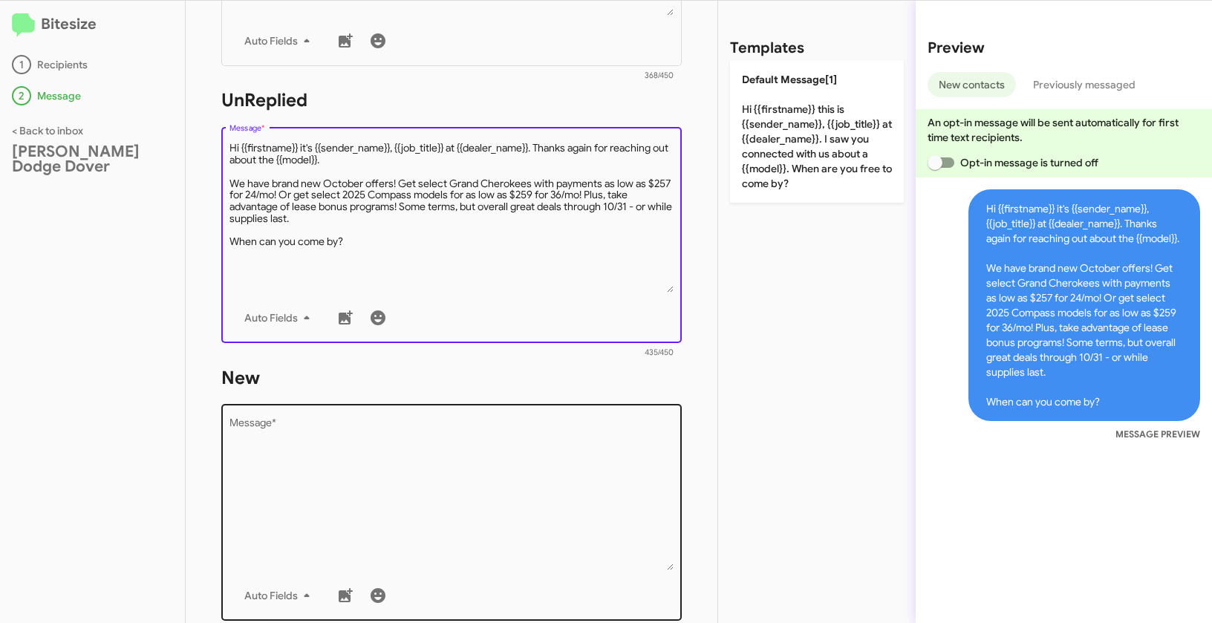
scroll to position [459, 0]
type textarea "Hi {{firstname}} it's {{sender_name}}, {{job_title}} at {{dealer_name}}. Thanks…"
click at [365, 471] on textarea "Message *" at bounding box center [451, 493] width 445 height 151
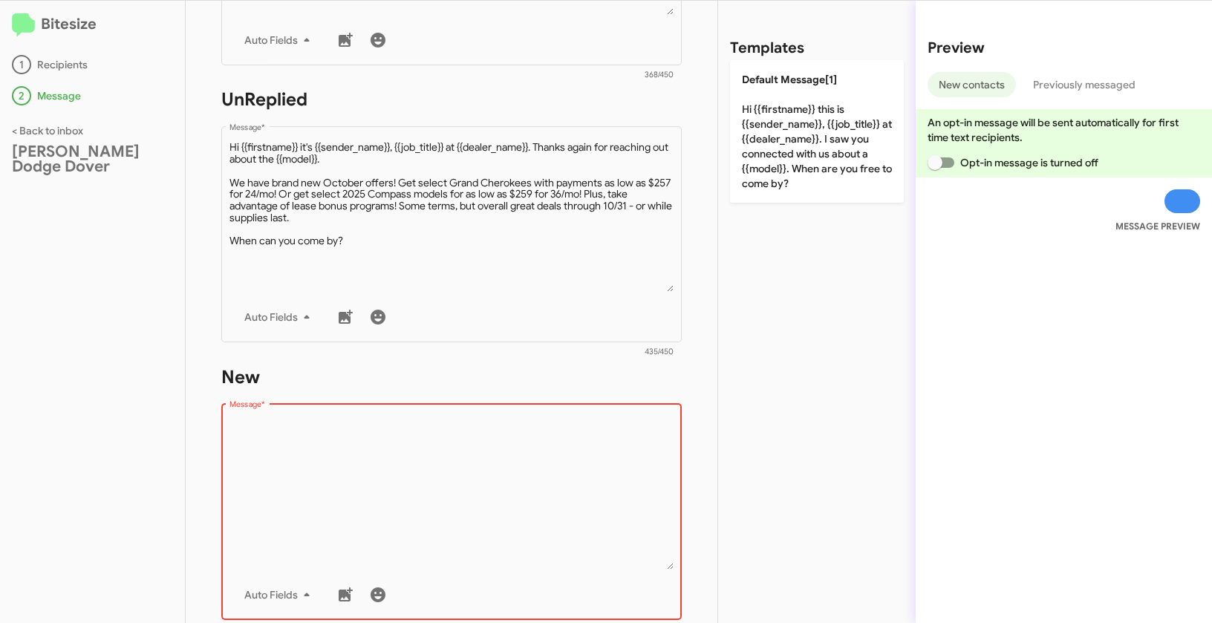
click at [385, 470] on textarea "Message *" at bounding box center [451, 493] width 445 height 151
paste textarea ""Hi {{firstname}} it's {{sender_name}}, {{job_title}} at {{dealer_name}}. Thank…"
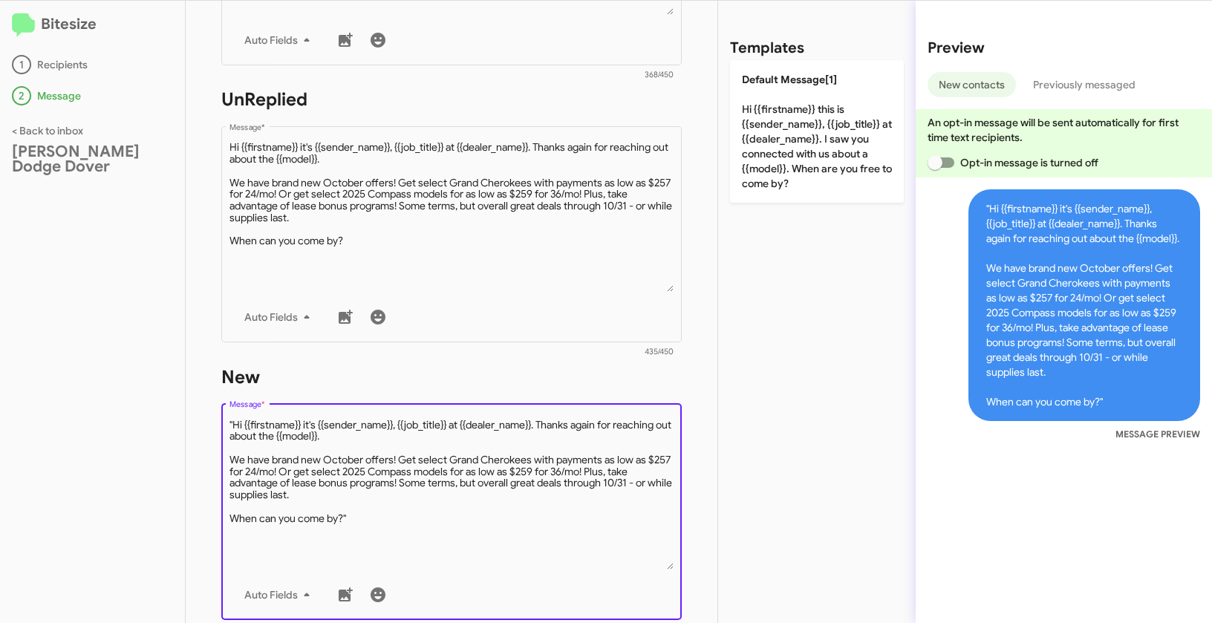
click at [235, 420] on textarea "Message *" at bounding box center [451, 493] width 445 height 151
click at [382, 523] on textarea "Message *" at bounding box center [451, 493] width 445 height 151
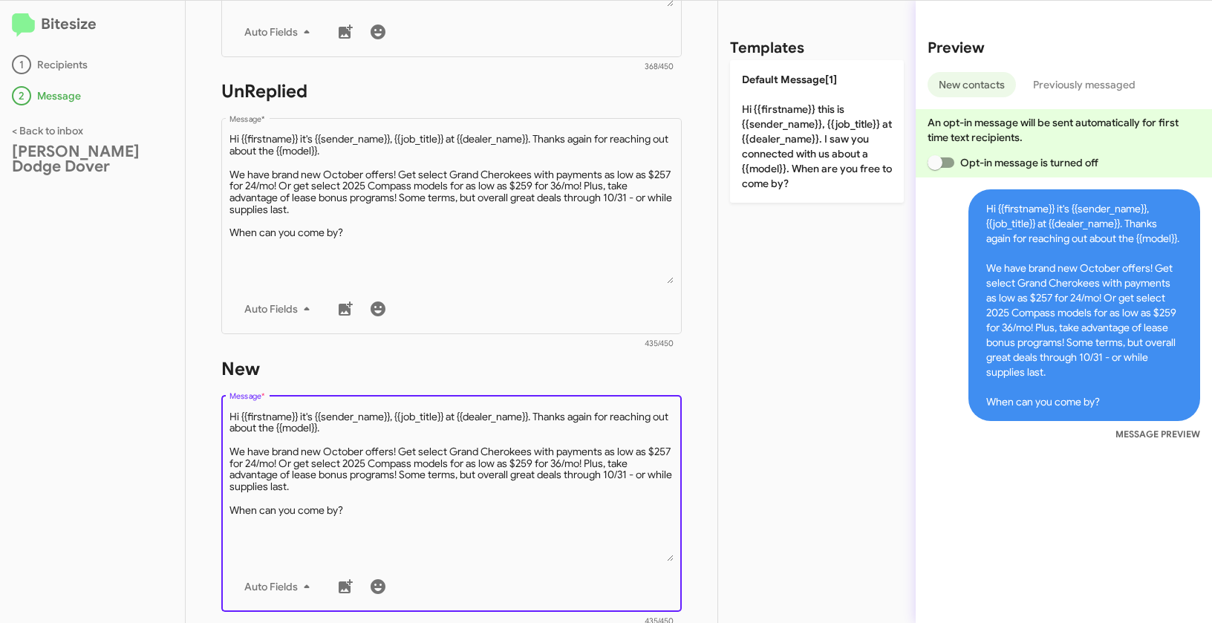
scroll to position [468, 0]
type textarea "Hi {{firstname}} it's {{sender_name}}, {{job_title}} at {{dealer_name}}. Thanks…"
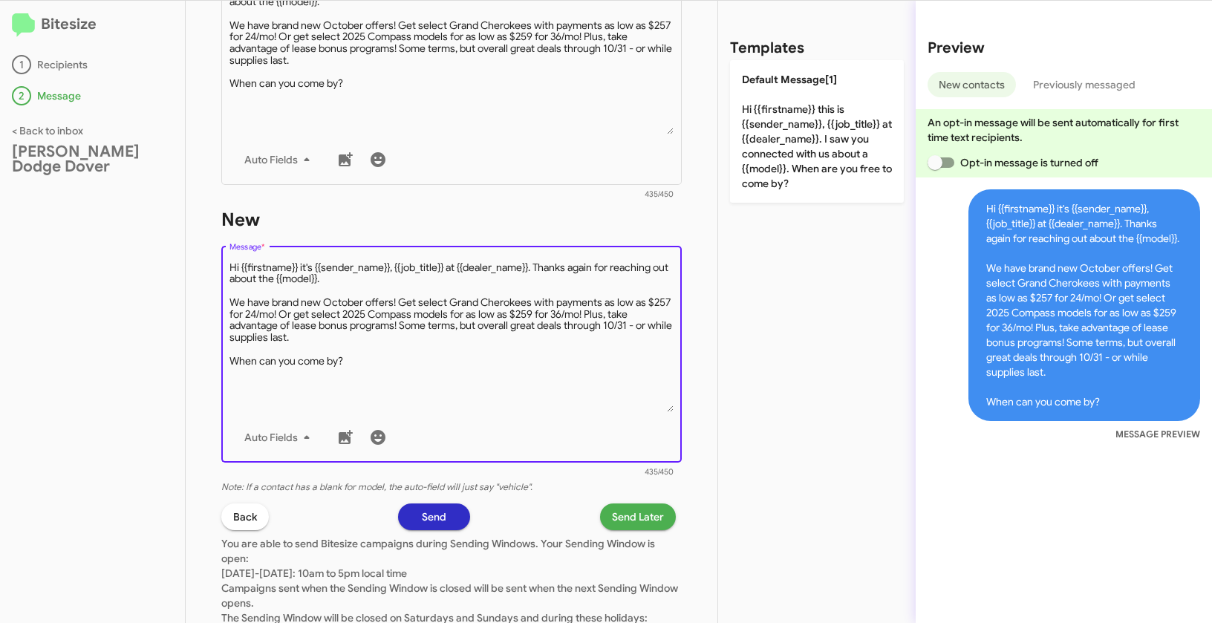
scroll to position [673, 0]
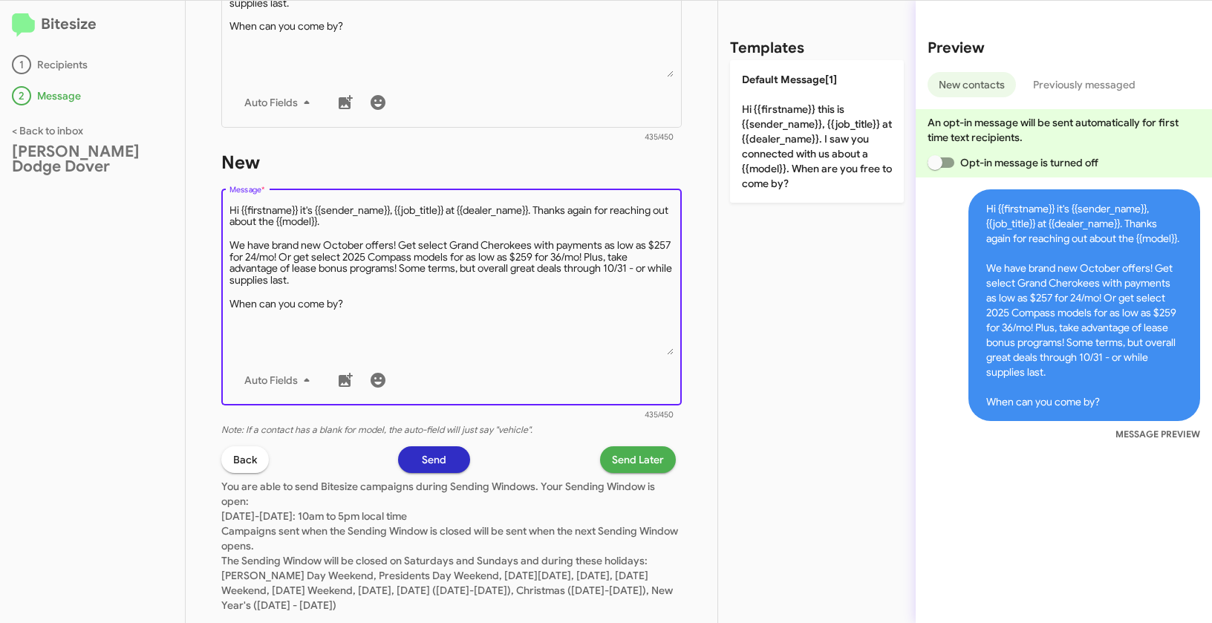
click at [619, 455] on span "Send Later" at bounding box center [638, 459] width 52 height 27
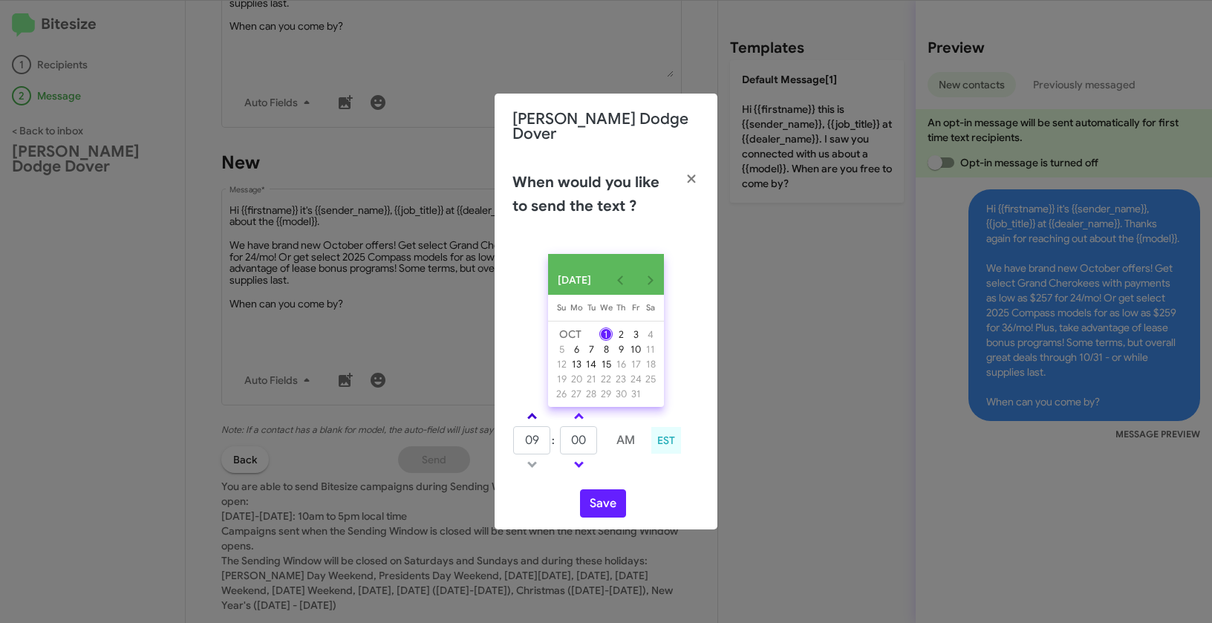
click at [532, 414] on span at bounding box center [532, 418] width 10 height 10
type input "10"
drag, startPoint x: 589, startPoint y: 438, endPoint x: 564, endPoint y: 431, distance: 26.1
click at [564, 431] on input "00" at bounding box center [578, 440] width 37 height 28
type input "35"
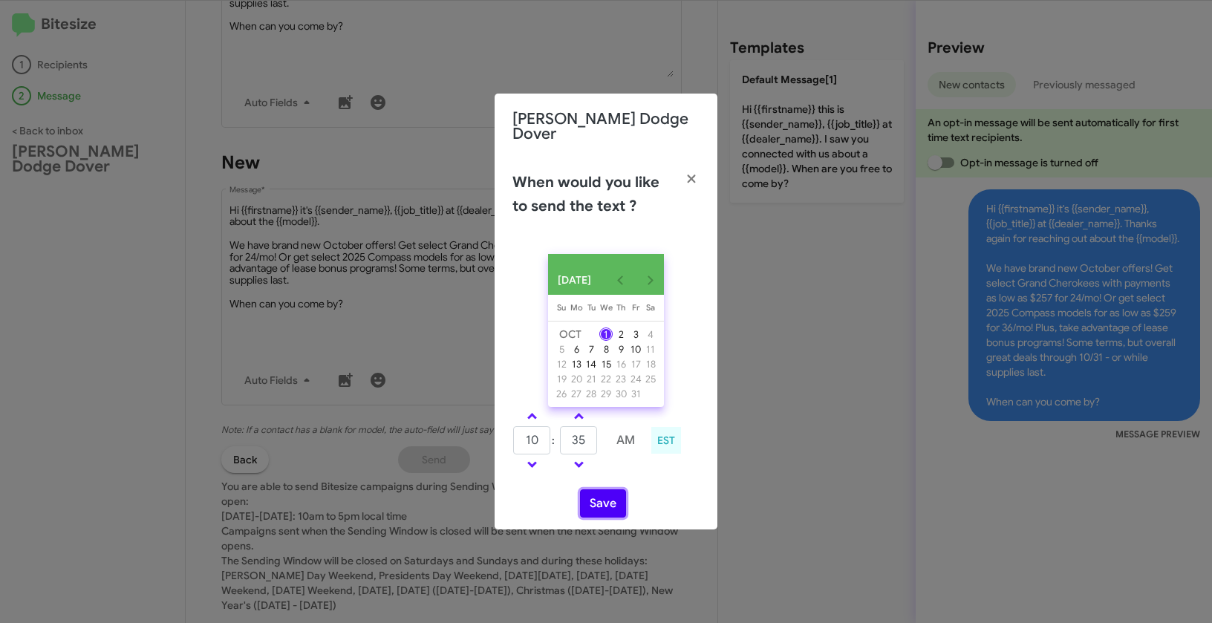
click at [610, 506] on button "Save" at bounding box center [603, 503] width 46 height 28
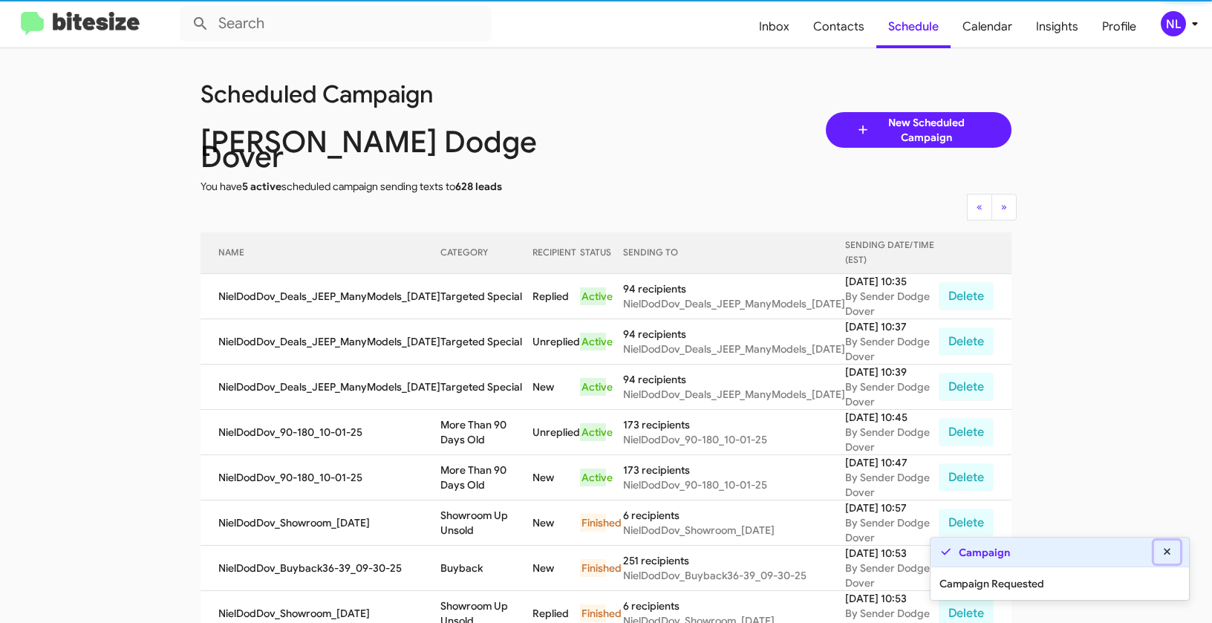
click at [1171, 550] on icon at bounding box center [1166, 551] width 13 height 10
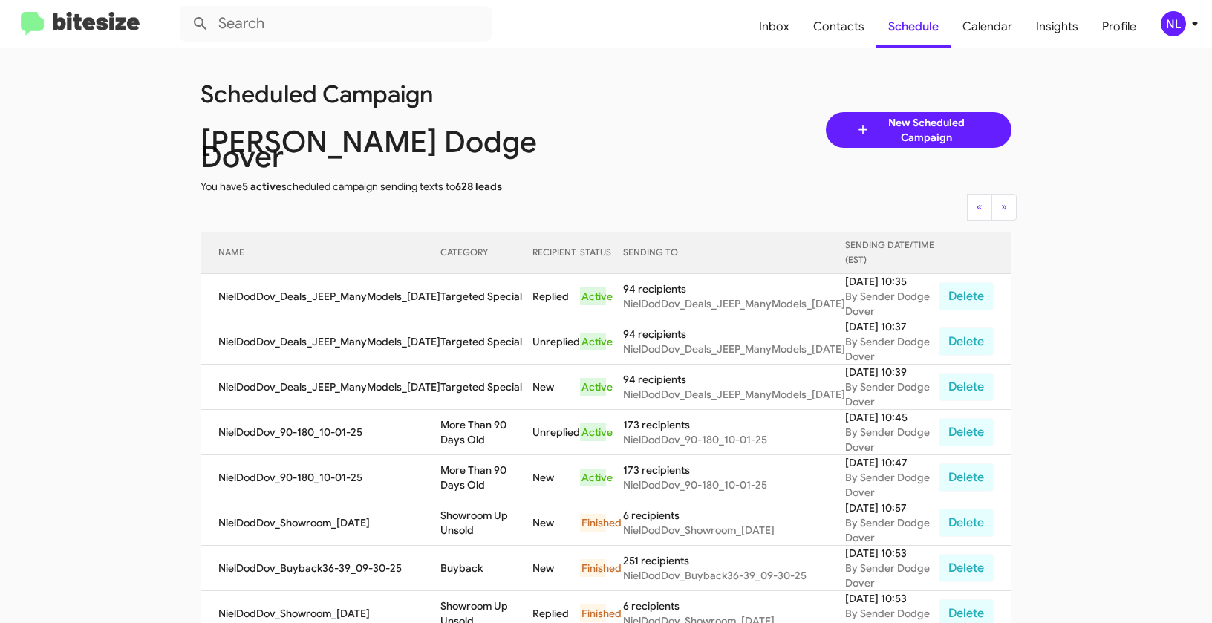
click at [1169, 26] on div "NL" at bounding box center [1172, 23] width 25 height 25
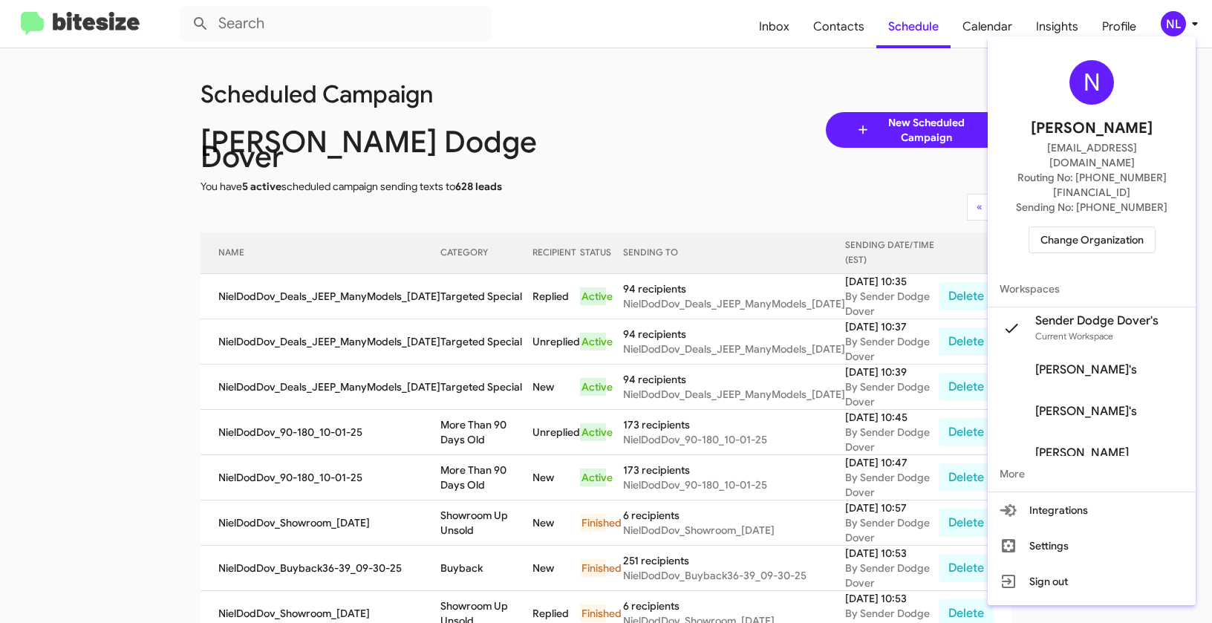
click at [1114, 227] on span "Change Organization" at bounding box center [1091, 239] width 103 height 25
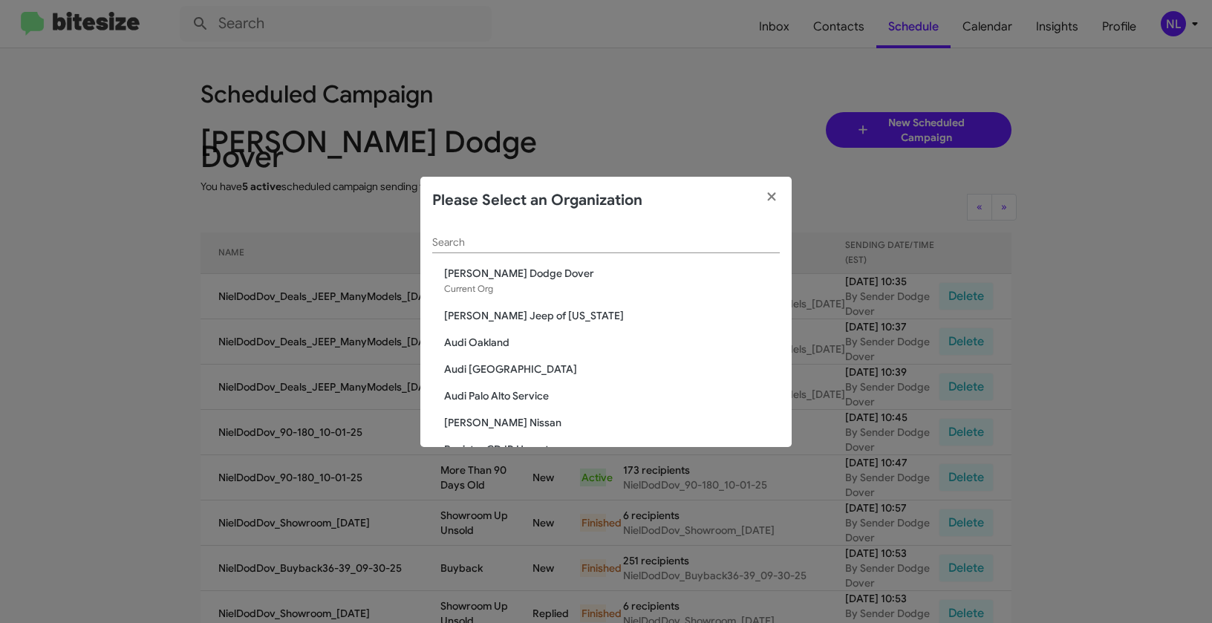
click at [491, 248] on input "Search" at bounding box center [605, 243] width 347 height 12
paste input "[PERSON_NAME] Dodge Chrysler Jeep"
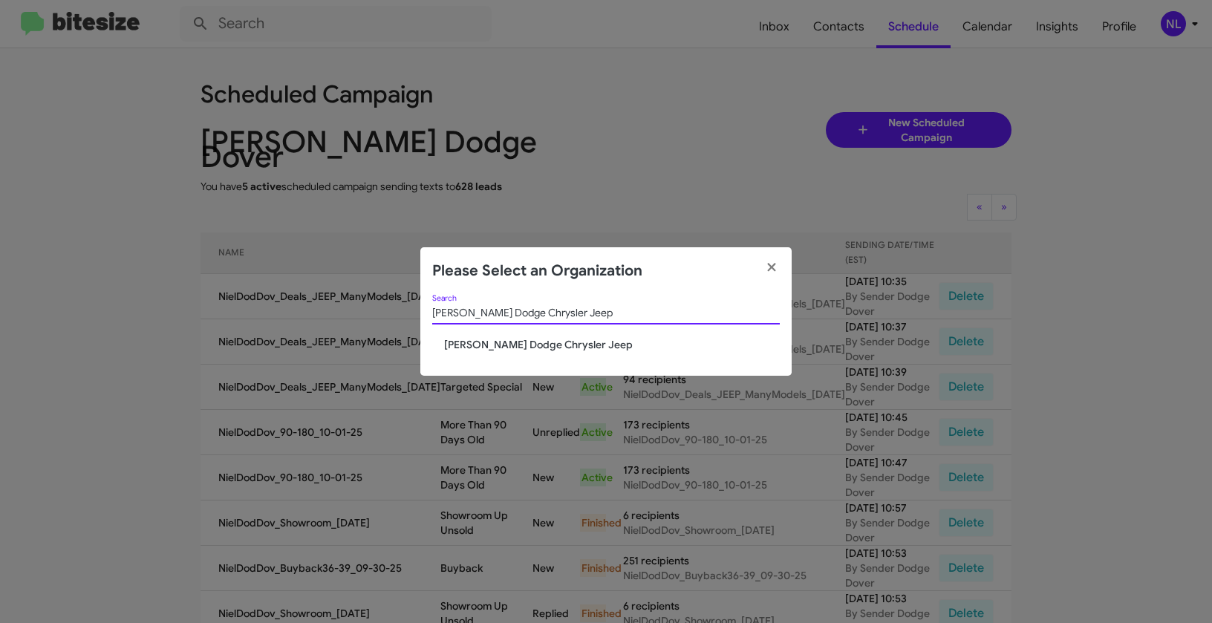
type input "[PERSON_NAME] Dodge Chrysler Jeep"
click at [473, 344] on span "[PERSON_NAME] Dodge Chrysler Jeep" at bounding box center [612, 344] width 336 height 15
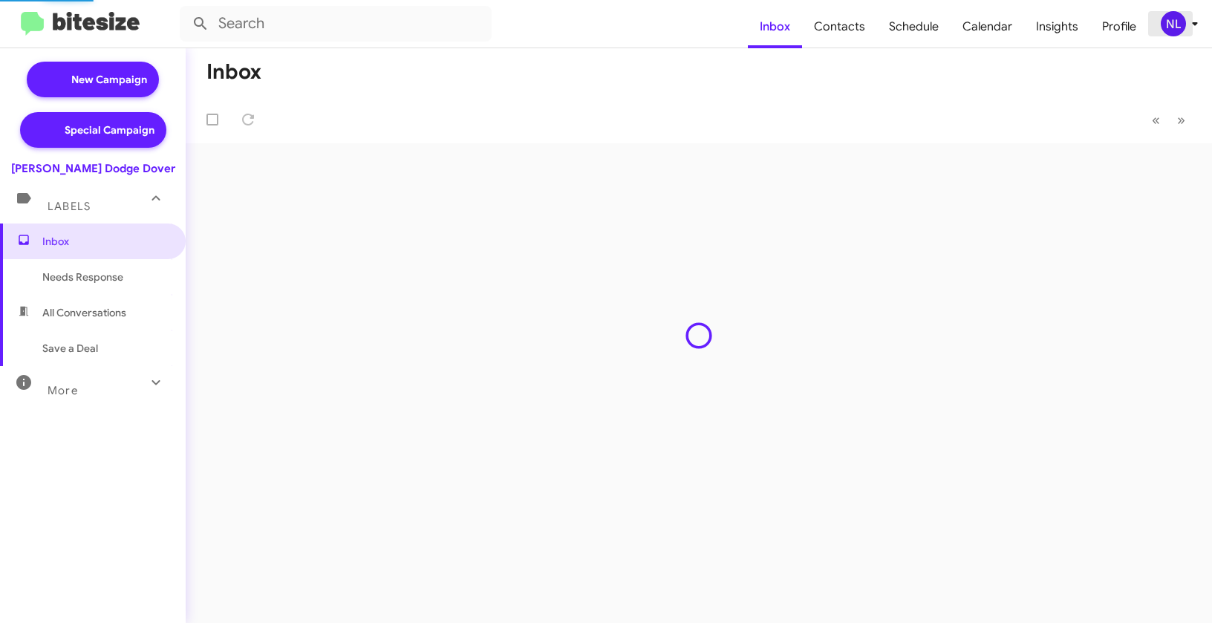
click at [1177, 29] on div "NL" at bounding box center [1172, 23] width 25 height 25
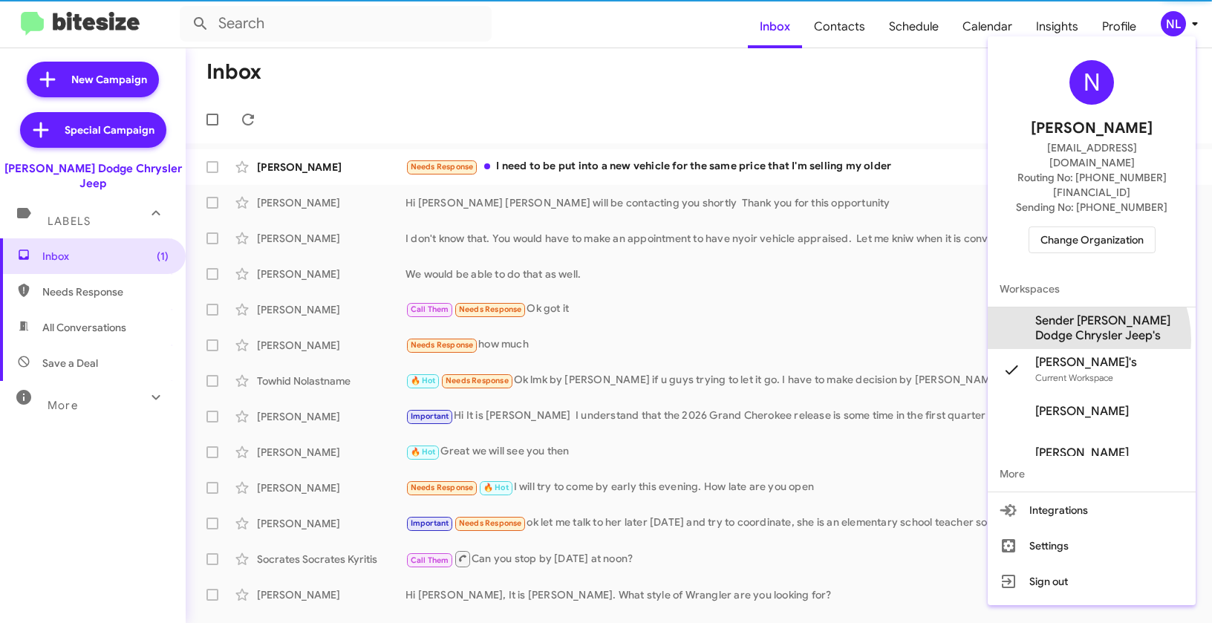
click at [1069, 313] on span "Sender [PERSON_NAME] Dodge Chrysler Jeep's" at bounding box center [1109, 328] width 148 height 30
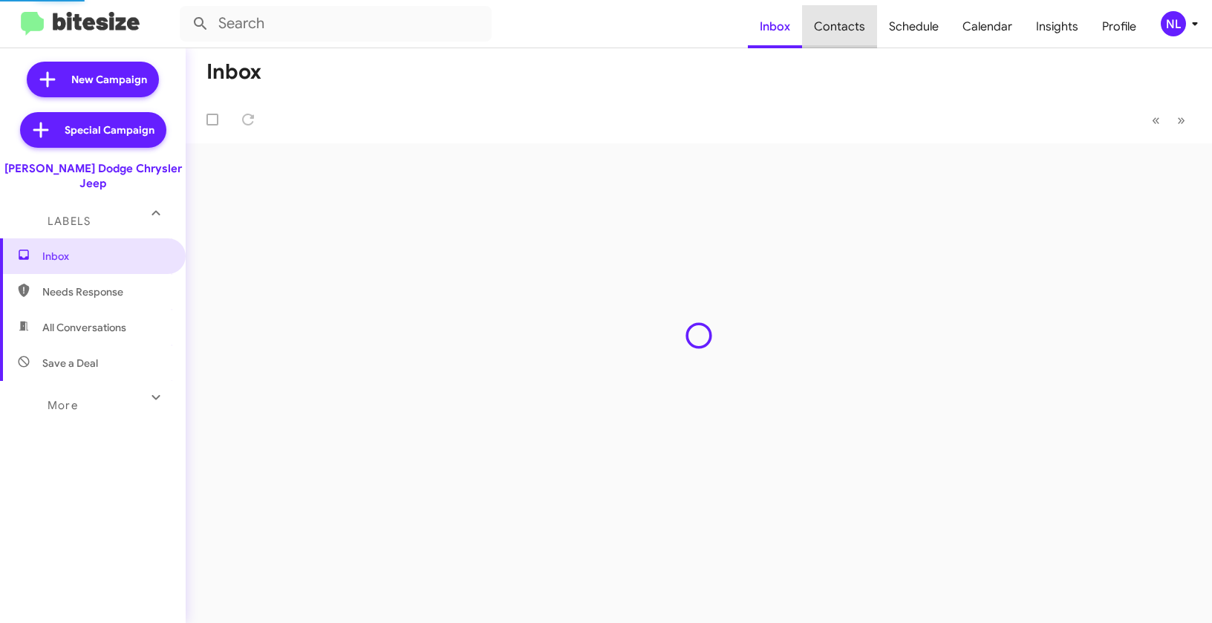
click at [847, 26] on span "Contacts" at bounding box center [839, 26] width 75 height 43
type input "in:groups"
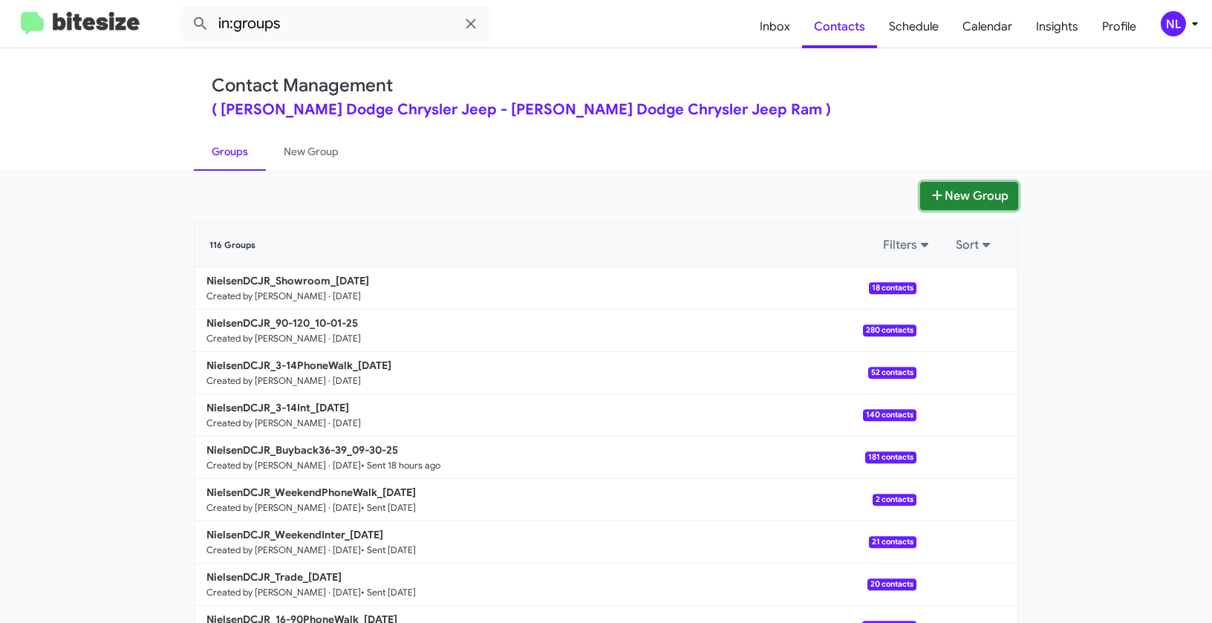
click at [985, 197] on button "New Group" at bounding box center [969, 196] width 98 height 28
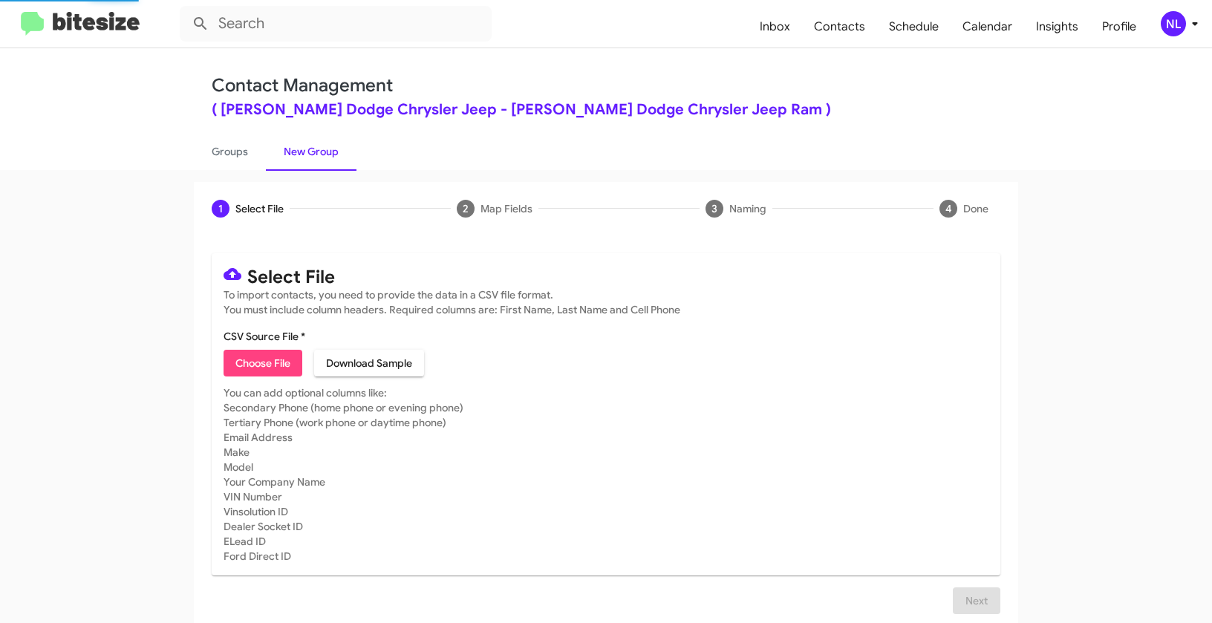
click at [276, 361] on span "Choose File" at bounding box center [262, 363] width 55 height 27
type input "NielsenDCJR_Deals_JEEP_GRANDCHEROKEE_[DATE]"
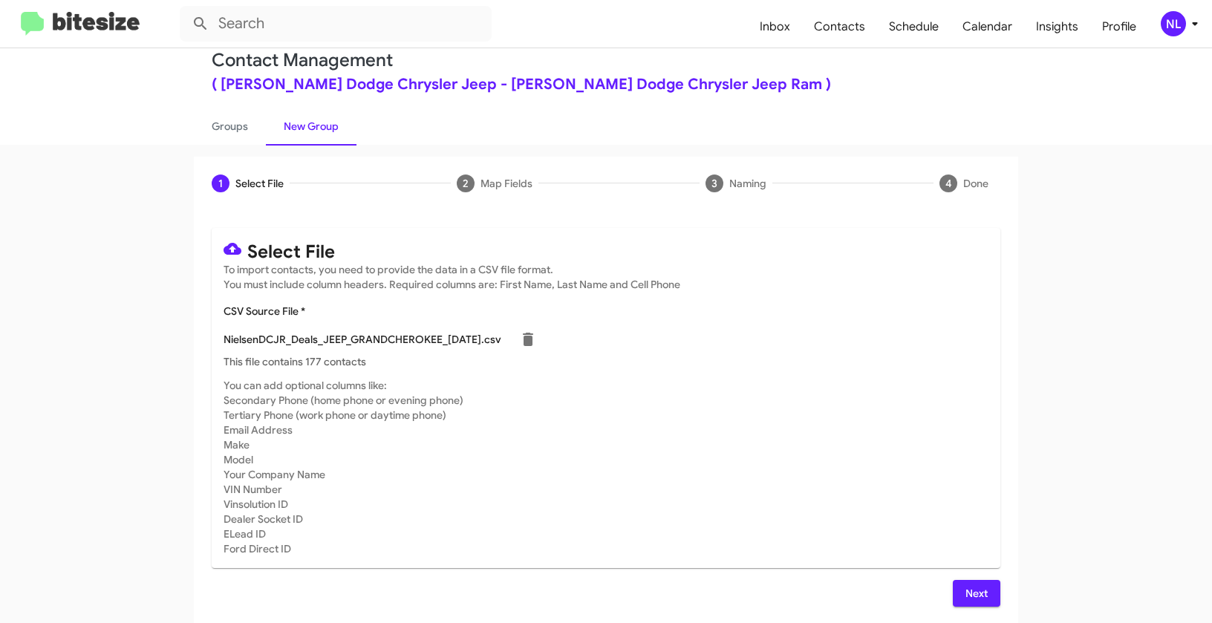
scroll to position [27, 0]
click at [980, 595] on span "Next" at bounding box center [976, 591] width 24 height 27
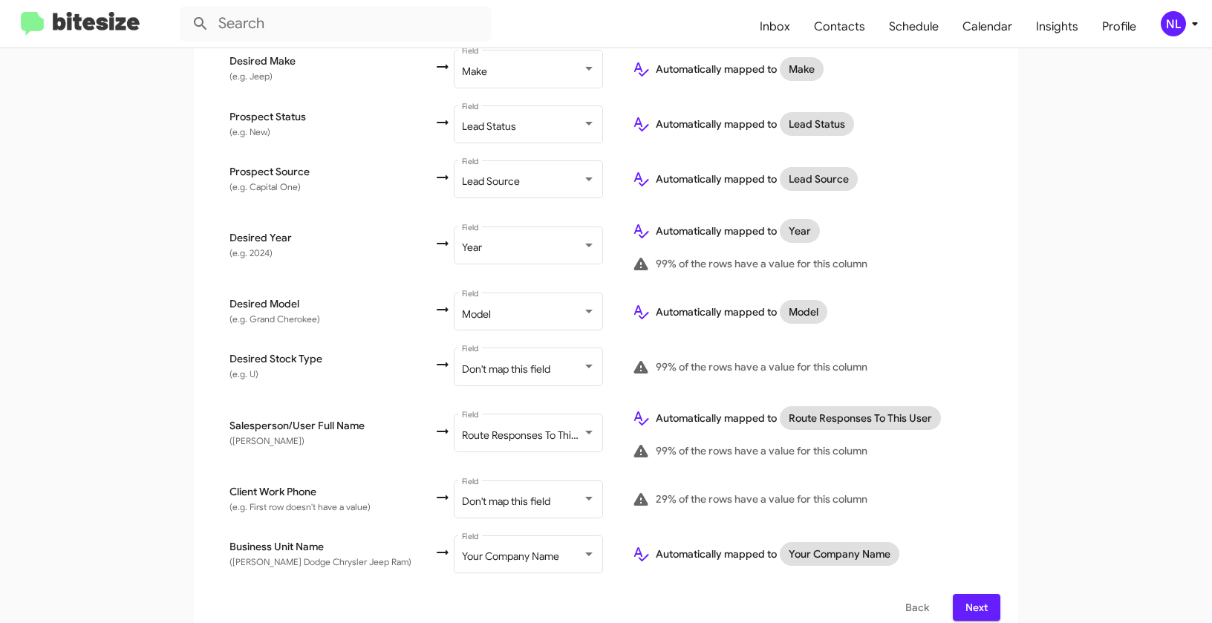
scroll to position [683, 0]
click at [511, 493] on span "Don't map this field" at bounding box center [506, 499] width 88 height 13
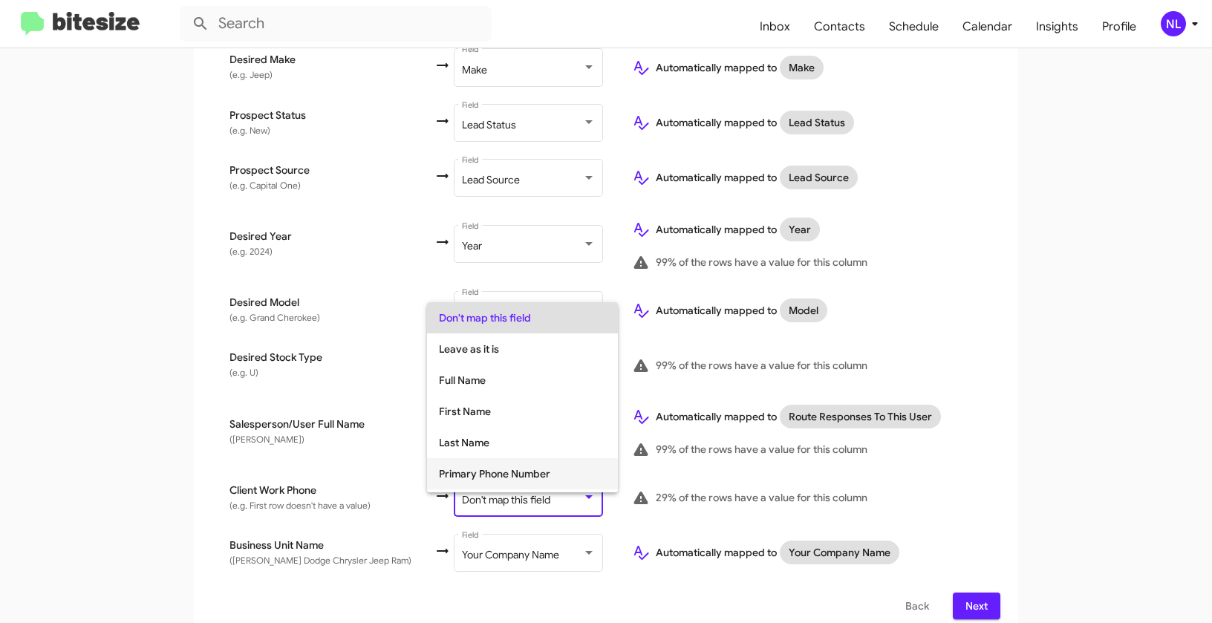
scroll to position [102, 0]
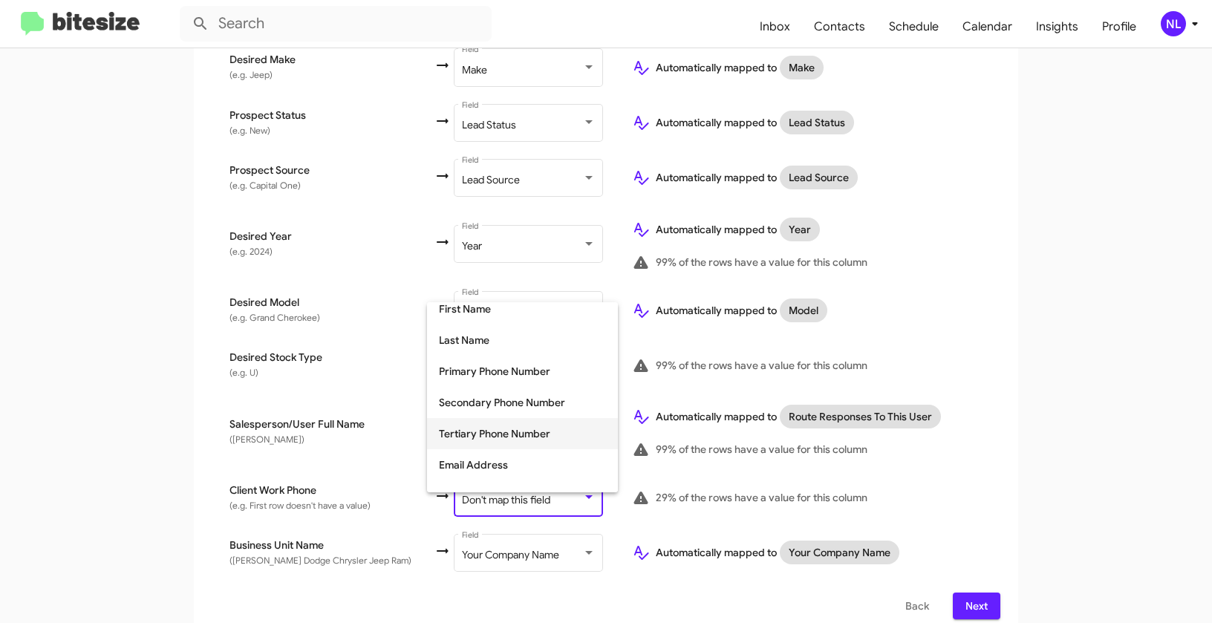
click at [515, 434] on span "Tertiary Phone Number" at bounding box center [522, 433] width 167 height 31
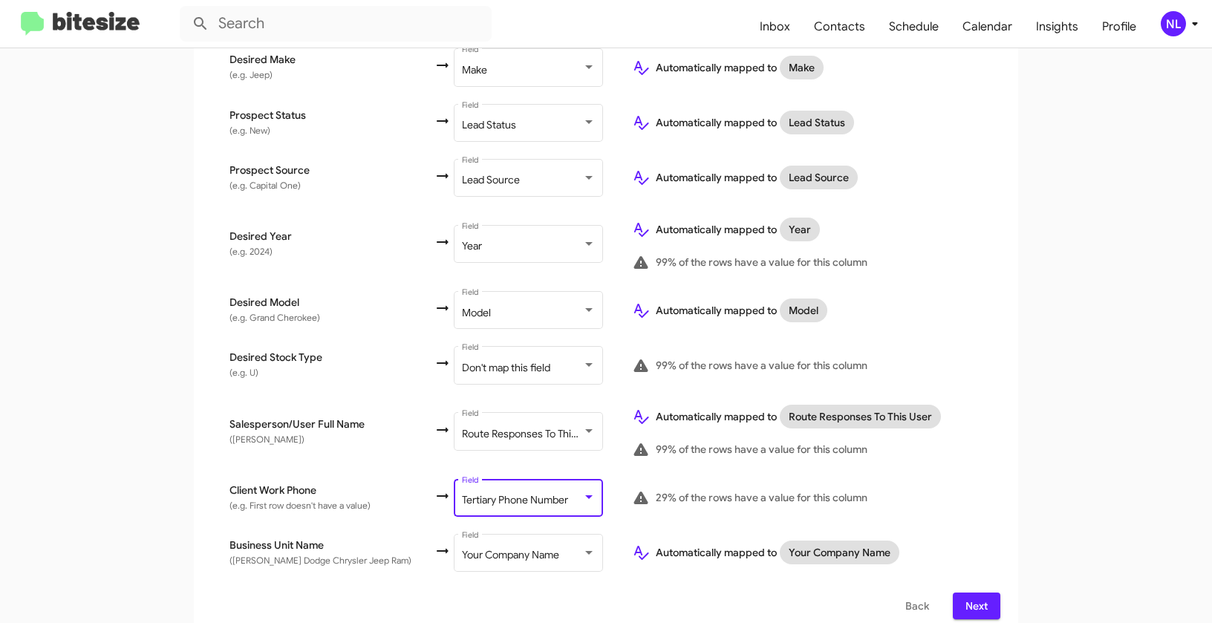
click at [1079, 410] on app-new-group "Select File 2 Map Fields 3 Naming 4 Done Select File To import contacts, you ne…" at bounding box center [606, 68] width 1212 height 1138
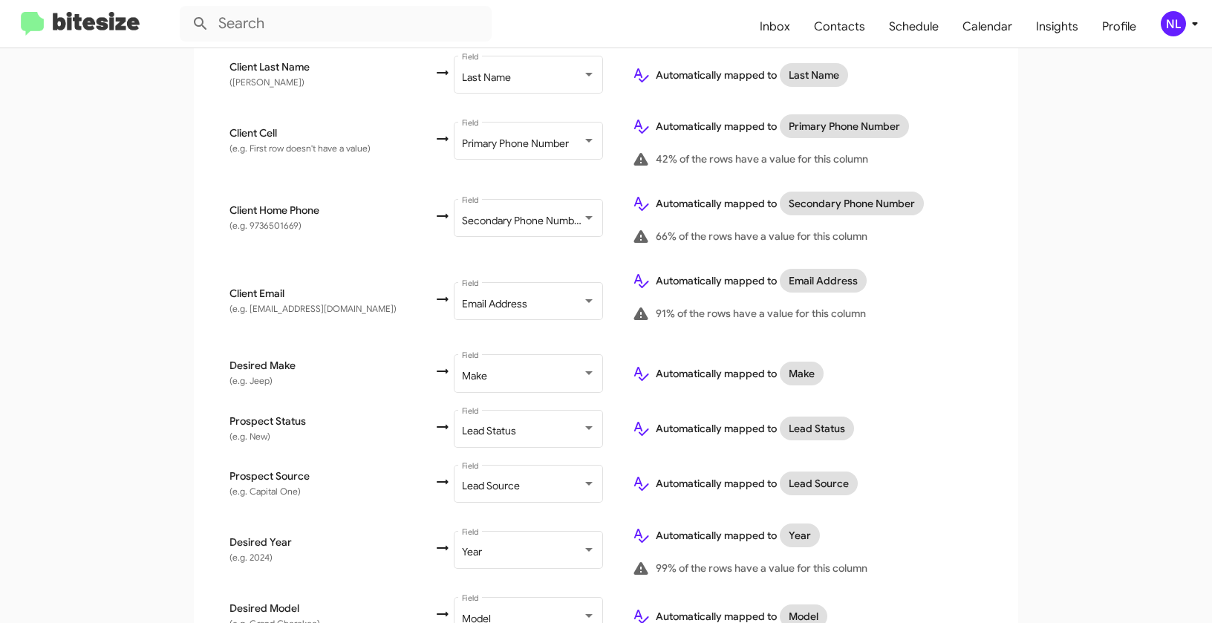
scroll to position [683, 0]
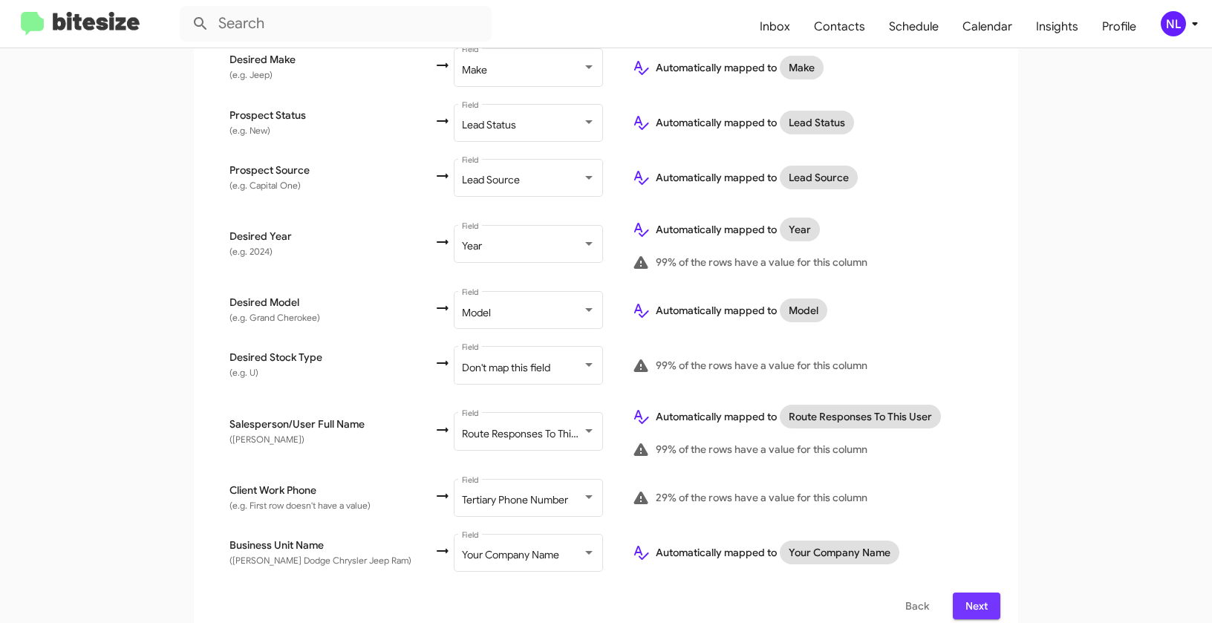
click at [973, 592] on span "Next" at bounding box center [976, 605] width 24 height 27
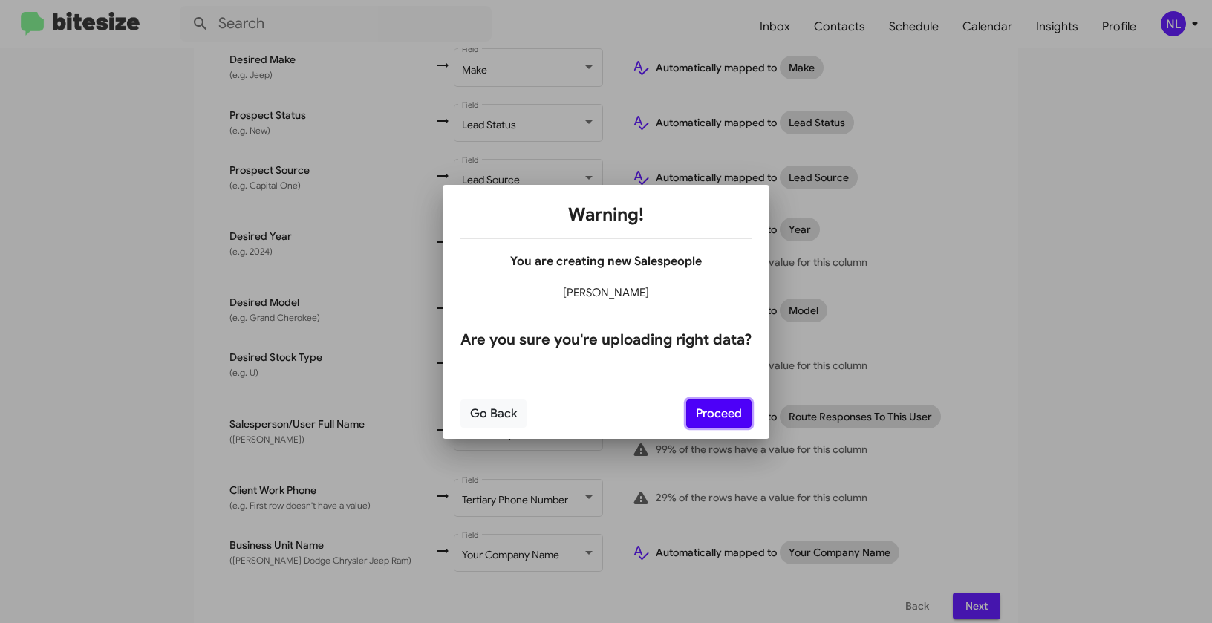
click at [707, 411] on button "Proceed" at bounding box center [718, 413] width 65 height 28
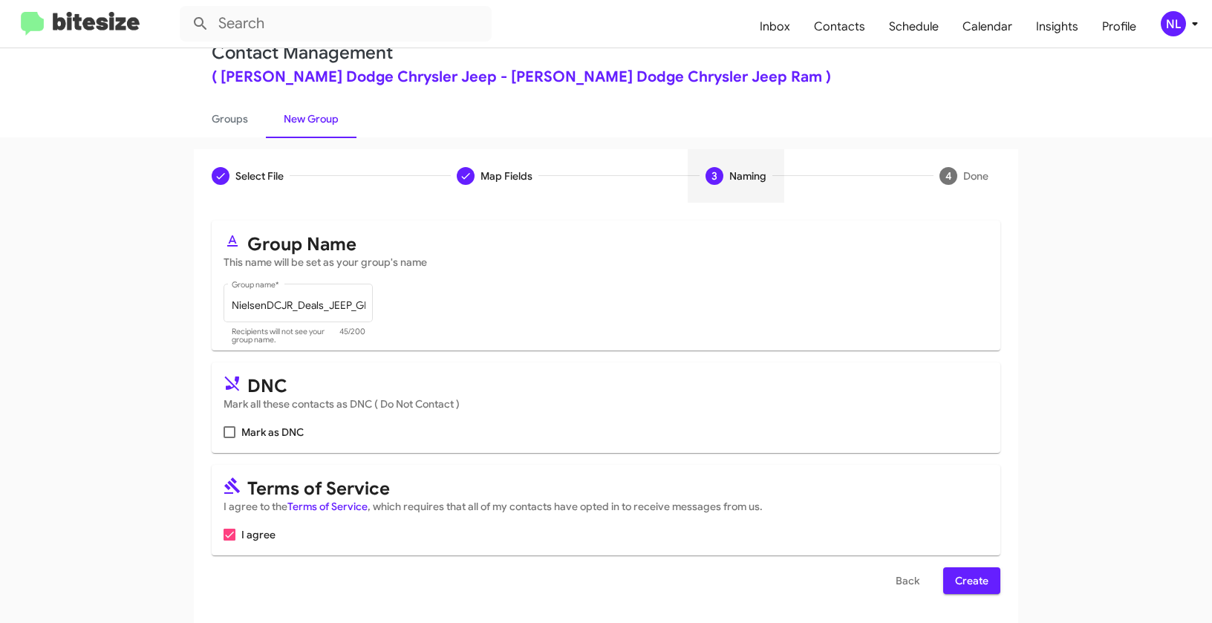
scroll to position [33, 0]
click at [965, 581] on span "Create" at bounding box center [971, 579] width 33 height 27
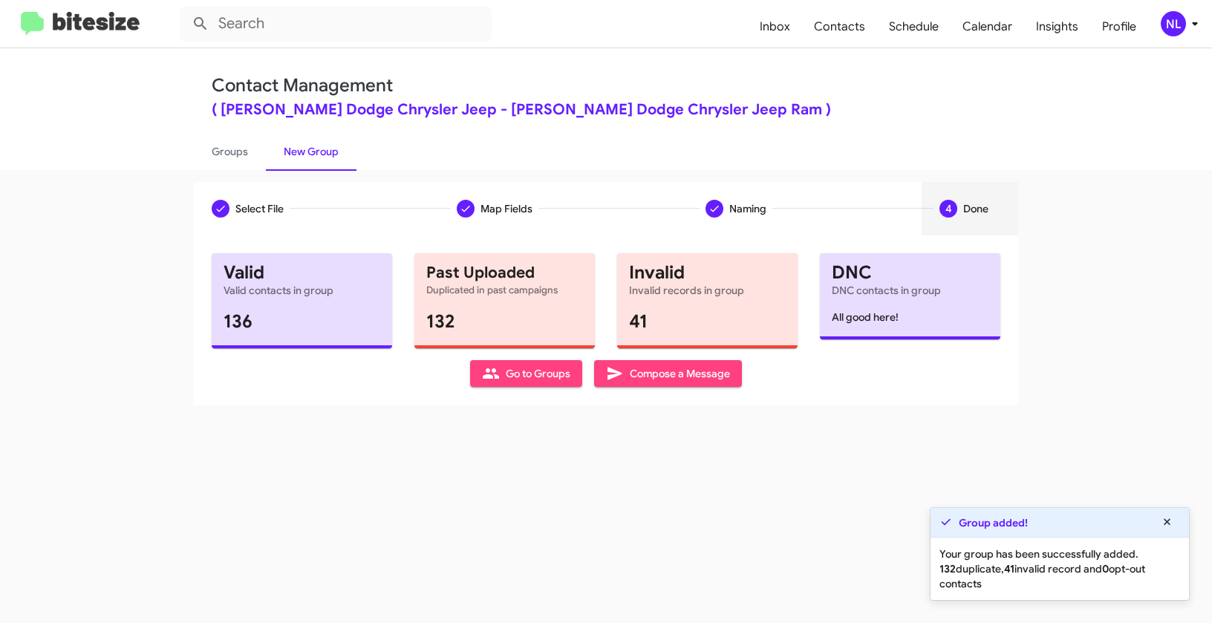
click at [539, 381] on span "Go to Groups" at bounding box center [526, 373] width 88 height 27
type input "in:groups"
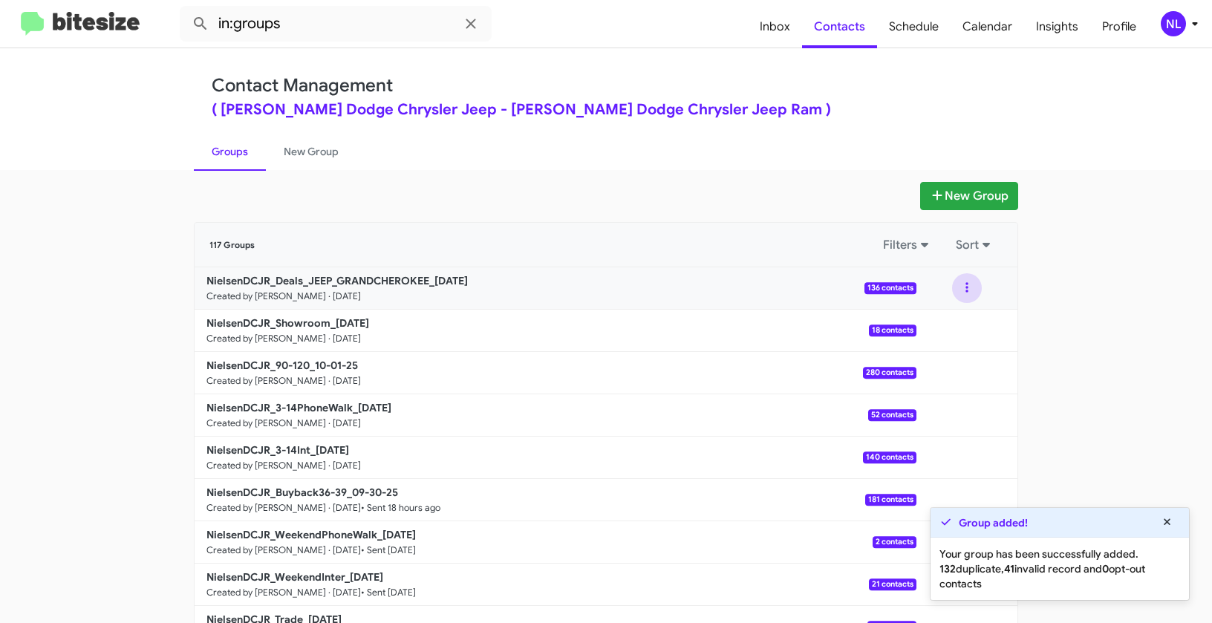
click at [963, 292] on button at bounding box center [967, 288] width 30 height 30
click at [949, 325] on button "View contacts" at bounding box center [922, 328] width 119 height 36
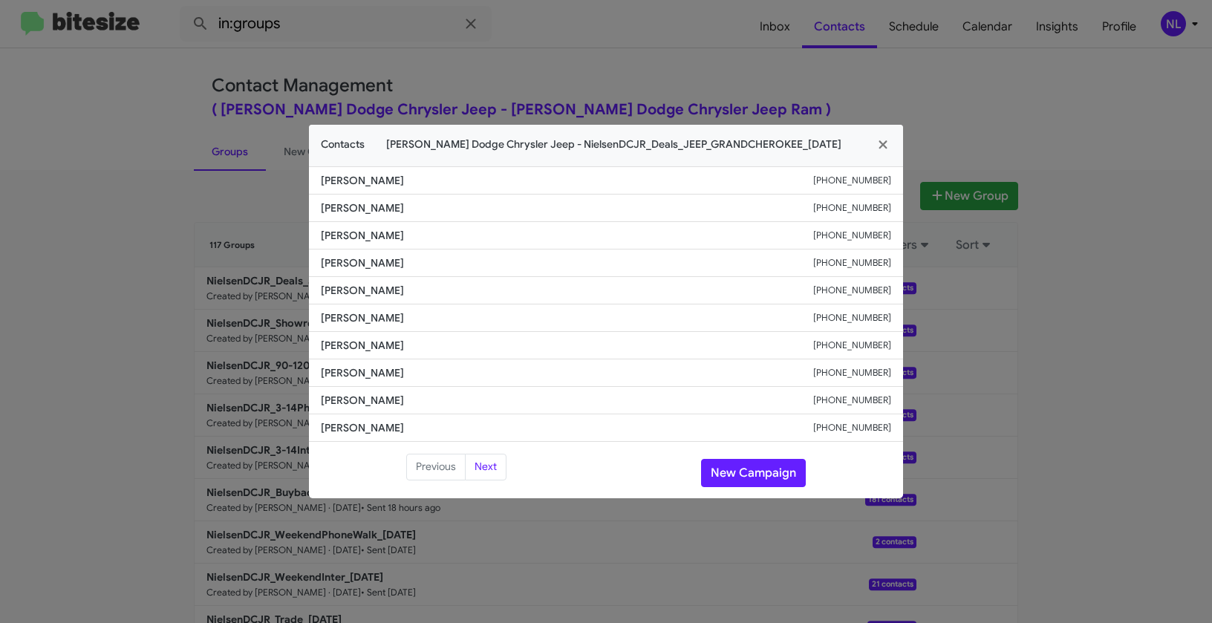
drag, startPoint x: 312, startPoint y: 212, endPoint x: 447, endPoint y: 210, distance: 135.1
click at [447, 210] on li "[PERSON_NAME] [PHONE_NUMBER]" at bounding box center [606, 208] width 594 height 27
copy span "[PERSON_NAME]"
click at [748, 474] on button "New Campaign" at bounding box center [753, 473] width 105 height 28
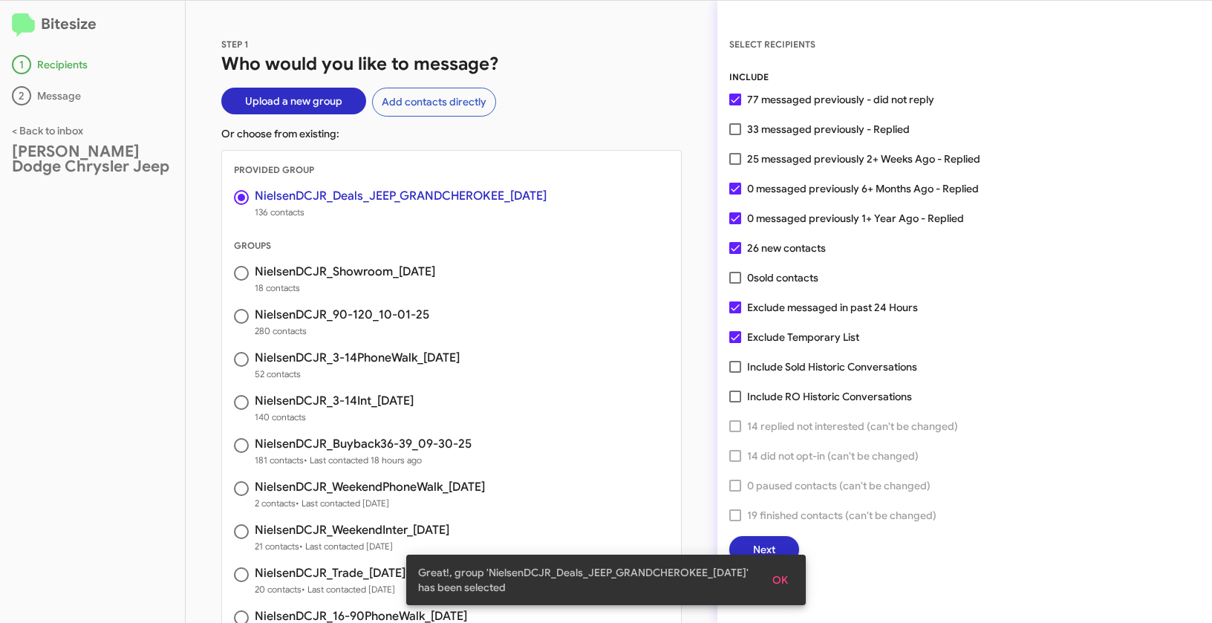
click at [731, 131] on span at bounding box center [735, 129] width 12 height 12
click at [734, 135] on input "33 messaged previously - Replied" at bounding box center [734, 135] width 1 height 1
checkbox input "true"
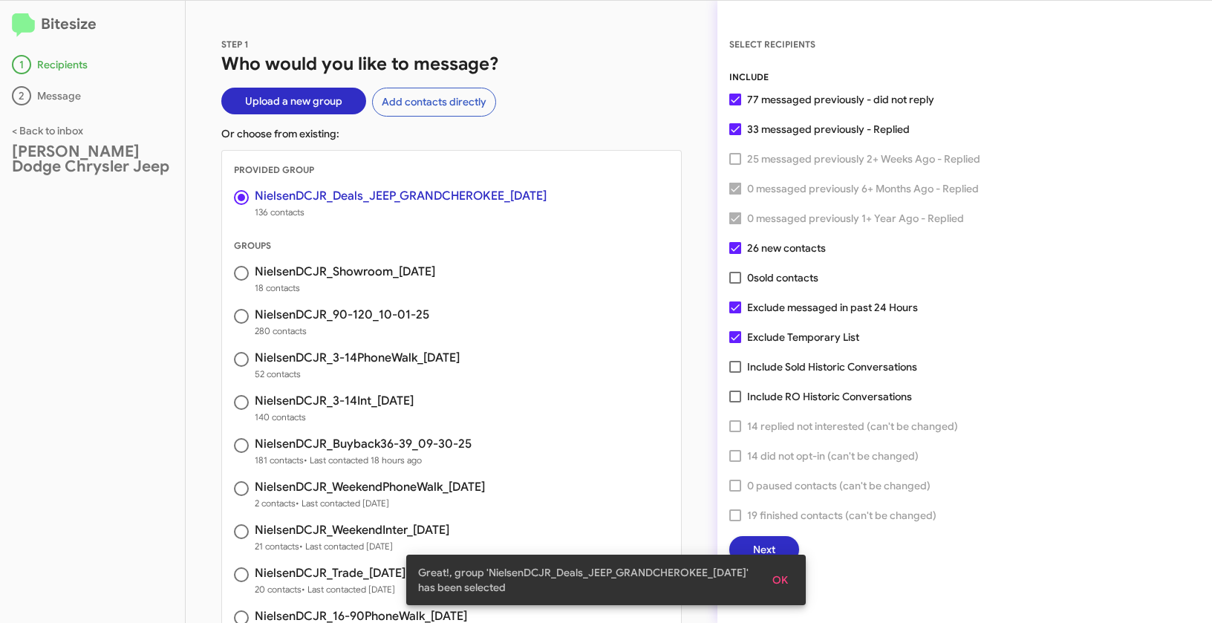
click at [777, 580] on span "OK" at bounding box center [780, 579] width 16 height 27
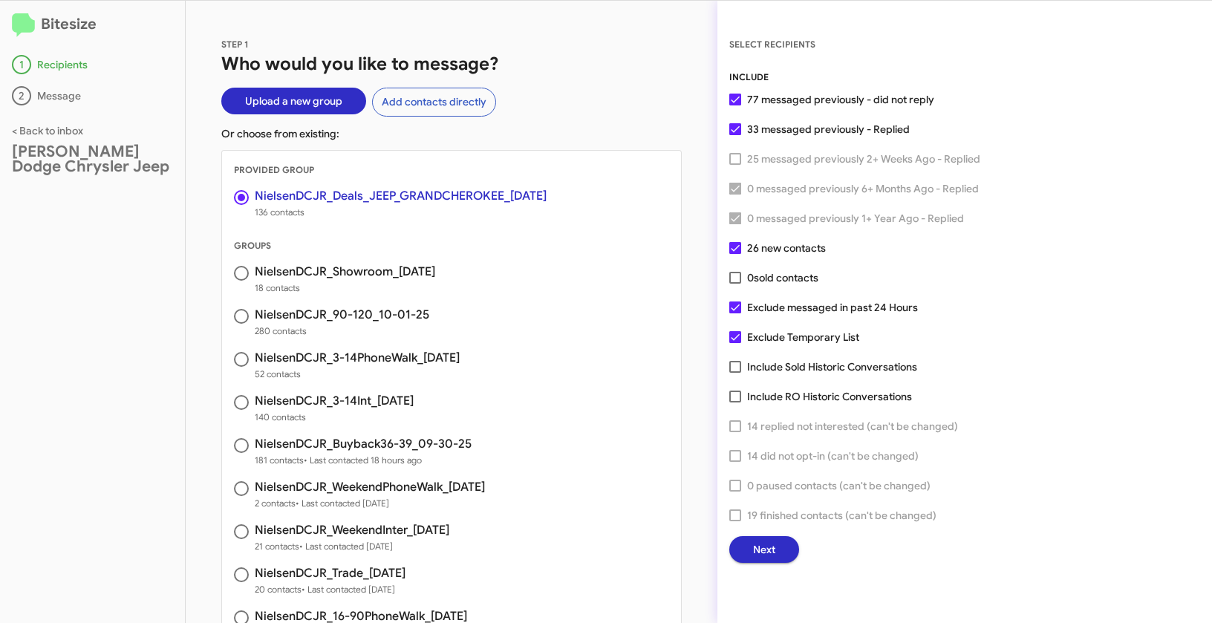
click at [780, 552] on button "Next" at bounding box center [764, 549] width 70 height 27
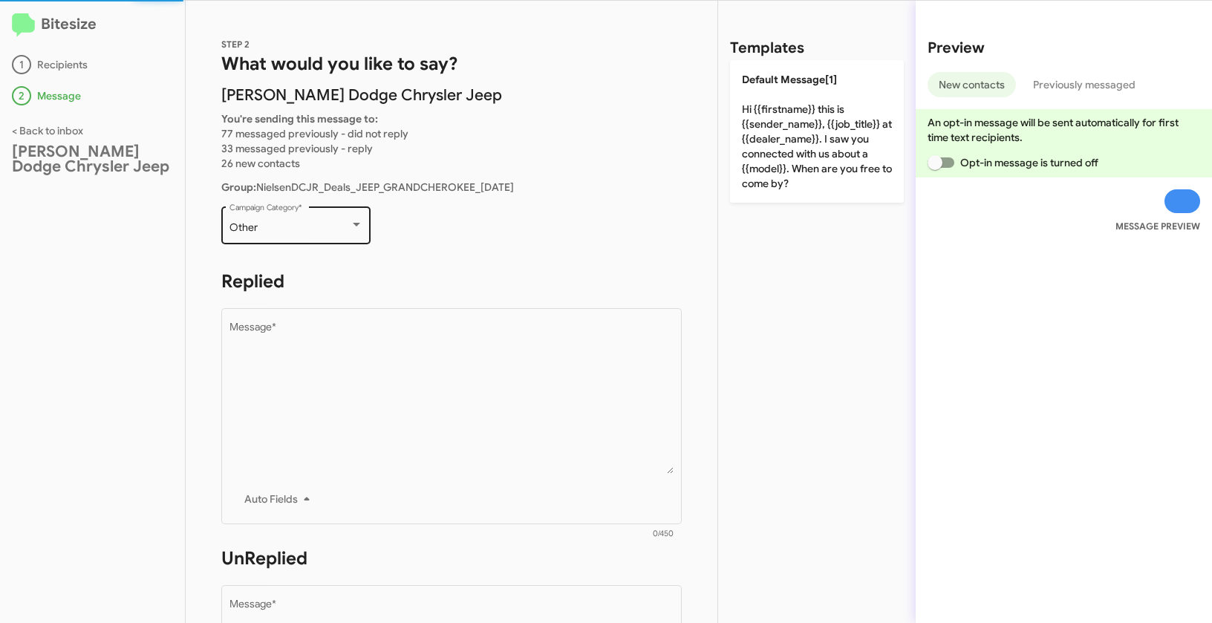
click at [317, 222] on div "Other" at bounding box center [289, 228] width 120 height 12
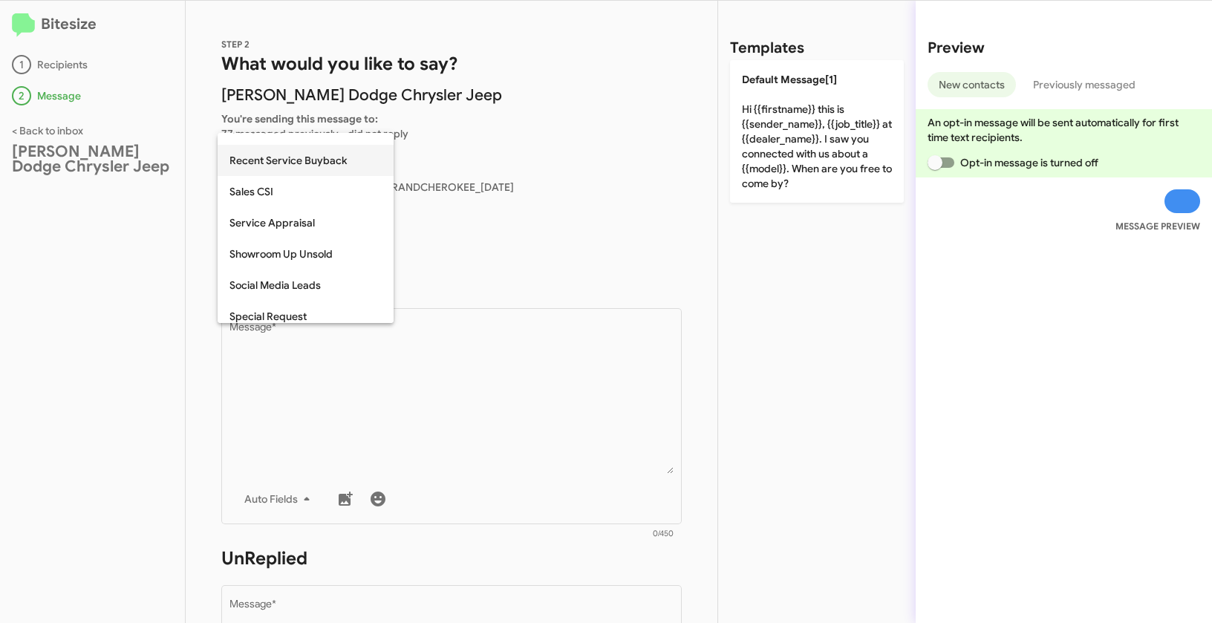
scroll to position [530, 0]
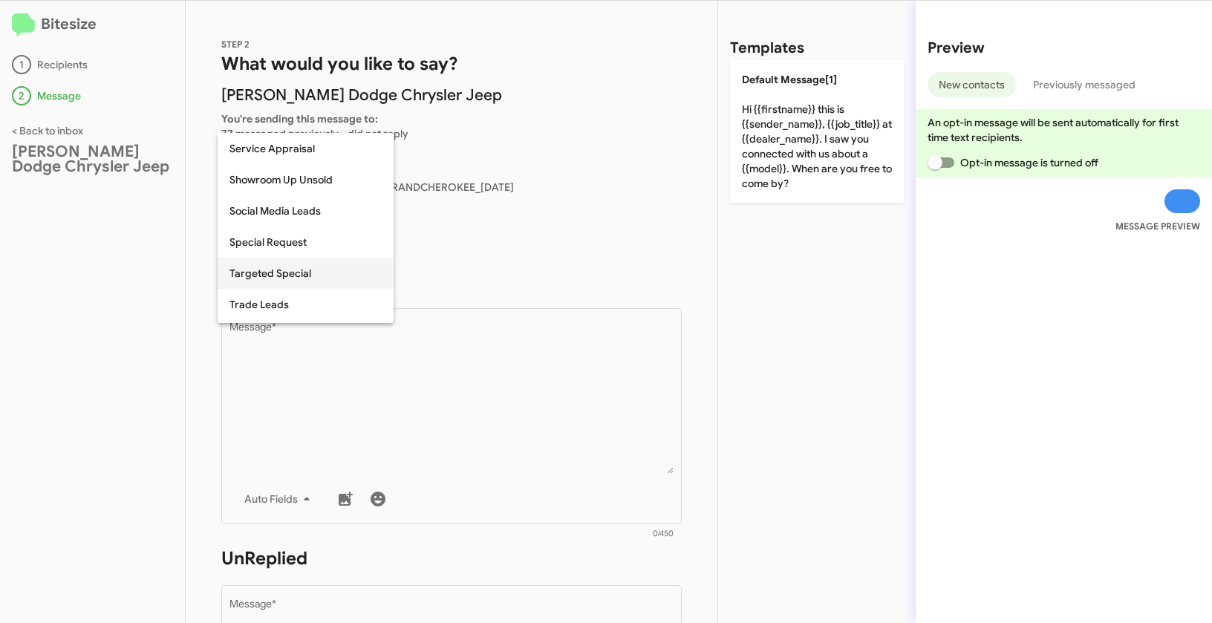
click at [274, 275] on span "Targeted Special" at bounding box center [305, 273] width 152 height 31
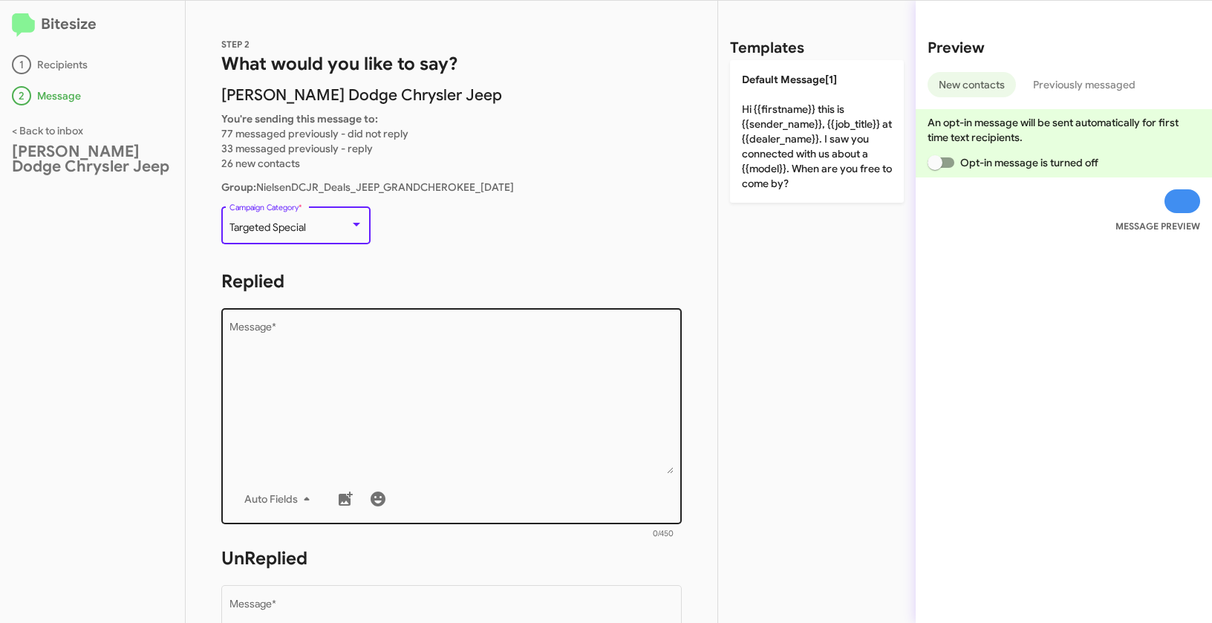
click at [341, 395] on textarea "Message *" at bounding box center [451, 397] width 445 height 151
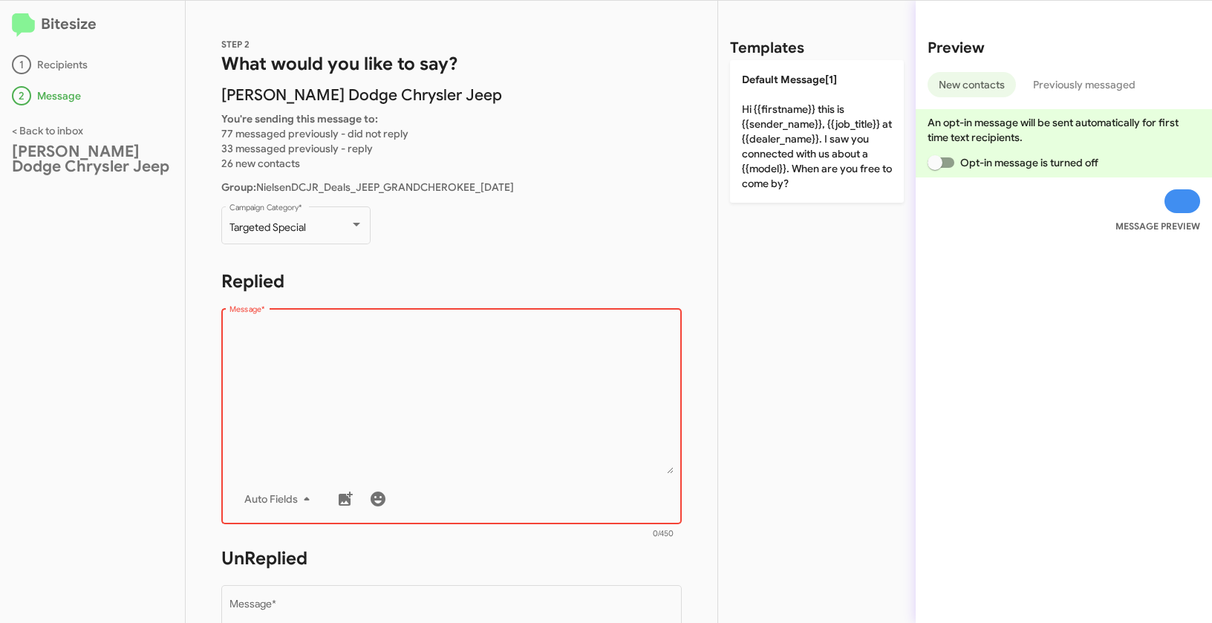
click at [416, 399] on textarea "Message *" at bounding box center [451, 397] width 445 height 151
paste textarea ""Hi {{firstname}} it's {{sender_name}} at {{dealer_name}}. We have brand new Oc…"
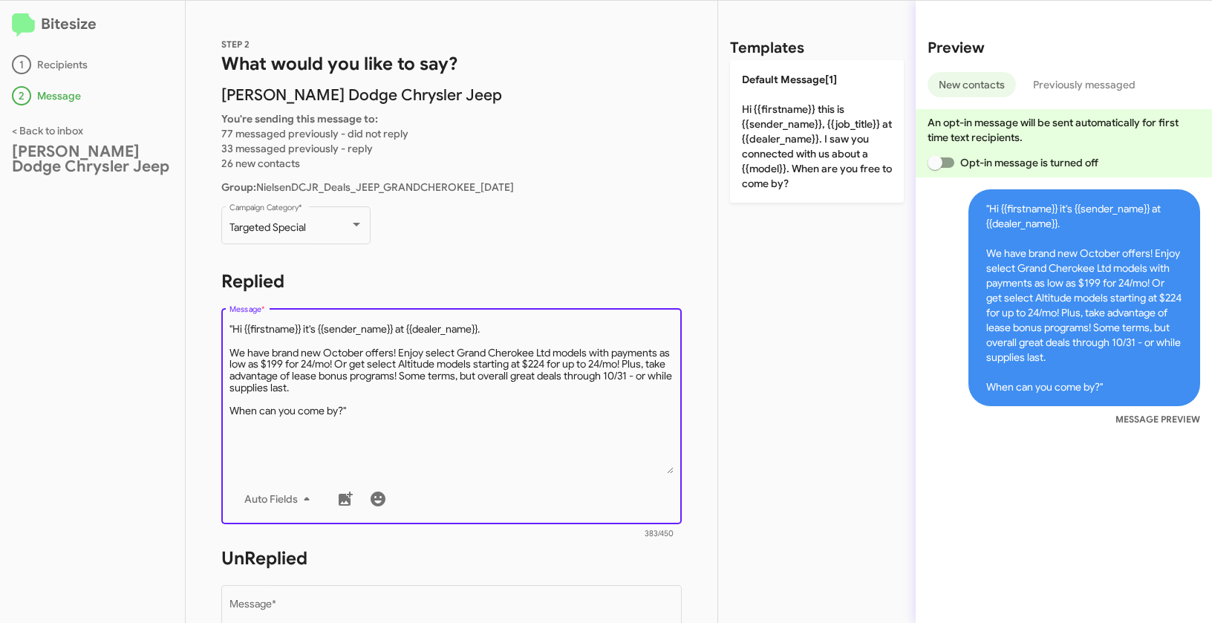
click at [235, 327] on textarea "Message *" at bounding box center [451, 397] width 445 height 151
click at [376, 414] on textarea "Message *" at bounding box center [451, 397] width 445 height 151
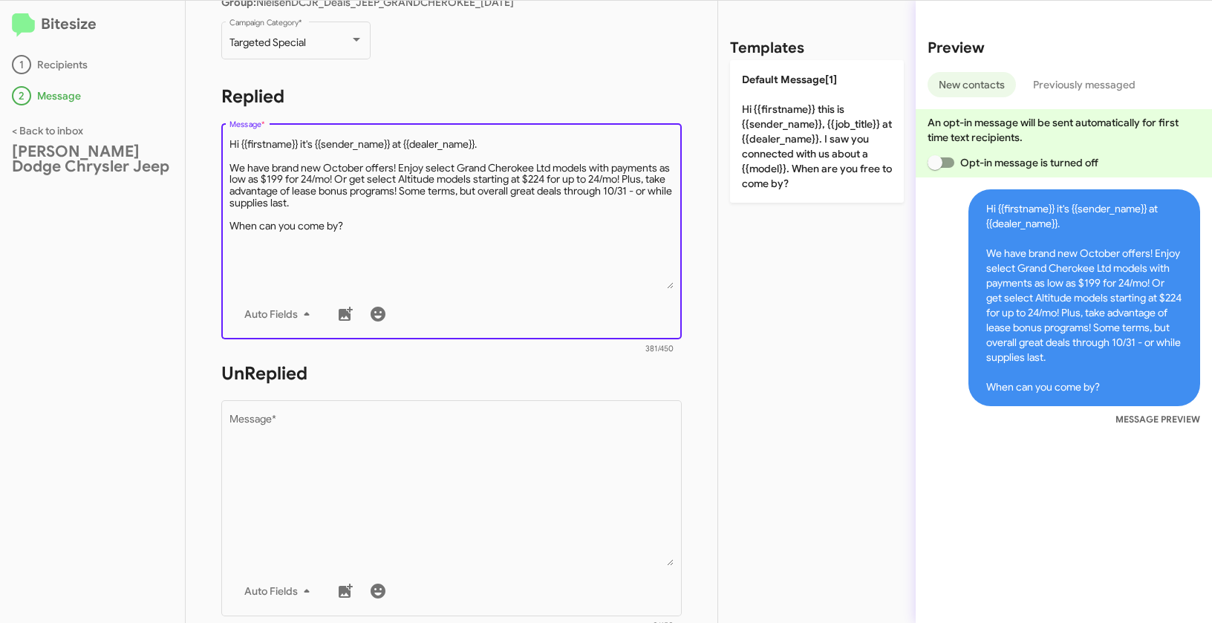
scroll to position [232, 0]
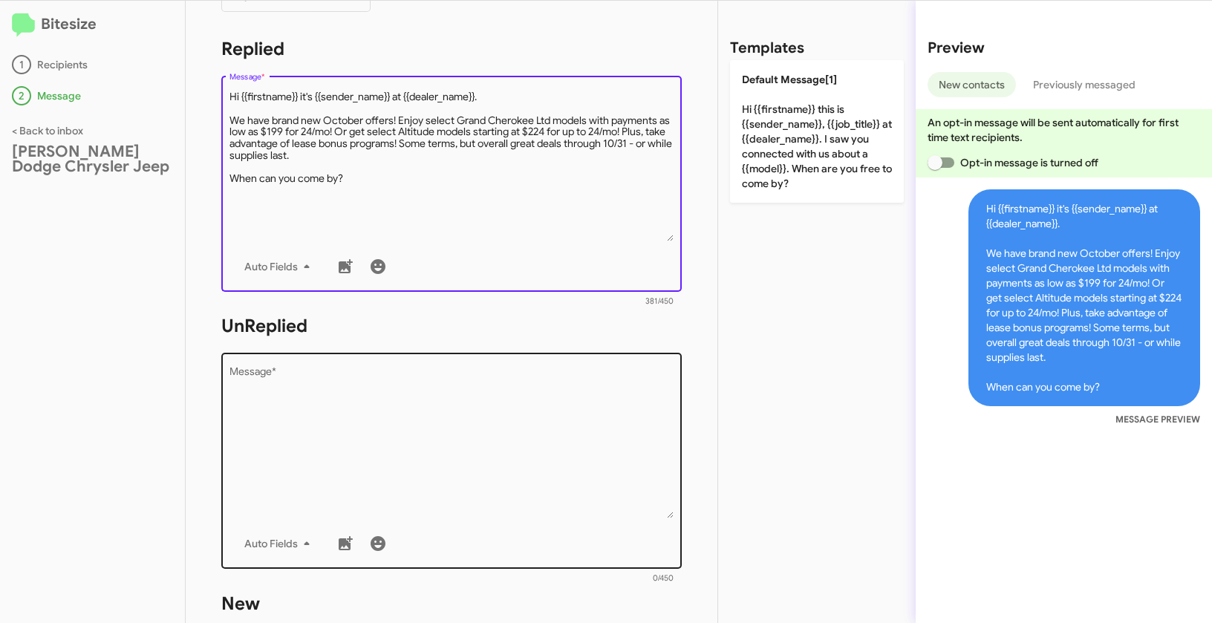
type textarea "Hi {{firstname}} it's {{sender_name}} at {{dealer_name}}. We have brand new Oct…"
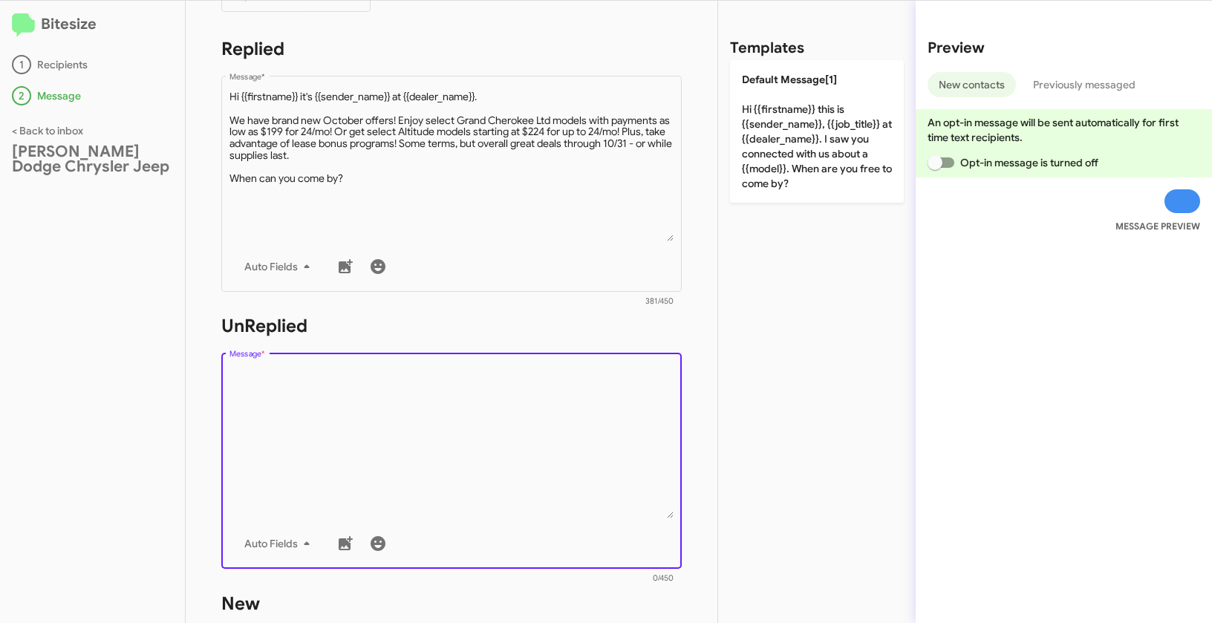
click at [389, 432] on textarea "Message *" at bounding box center [451, 442] width 445 height 151
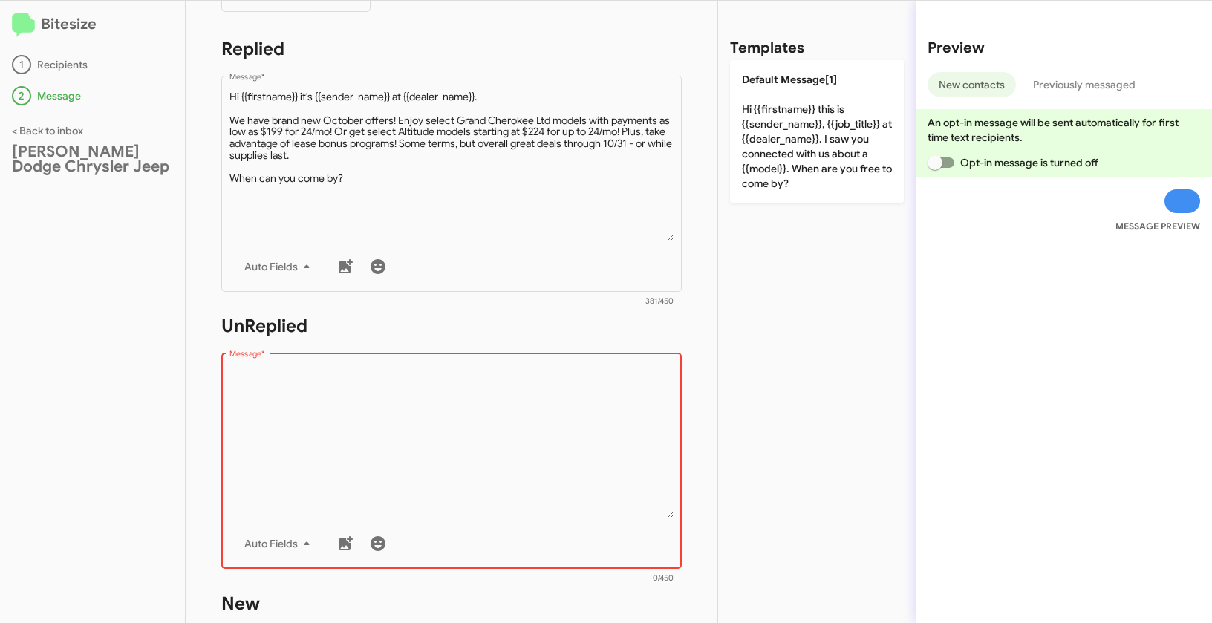
click at [431, 433] on textarea "Message *" at bounding box center [451, 442] width 445 height 151
paste textarea ""Hi {{firstname}} it's {{sender_name}}, {{job_title}} at {{dealer_name}}. Thank…"
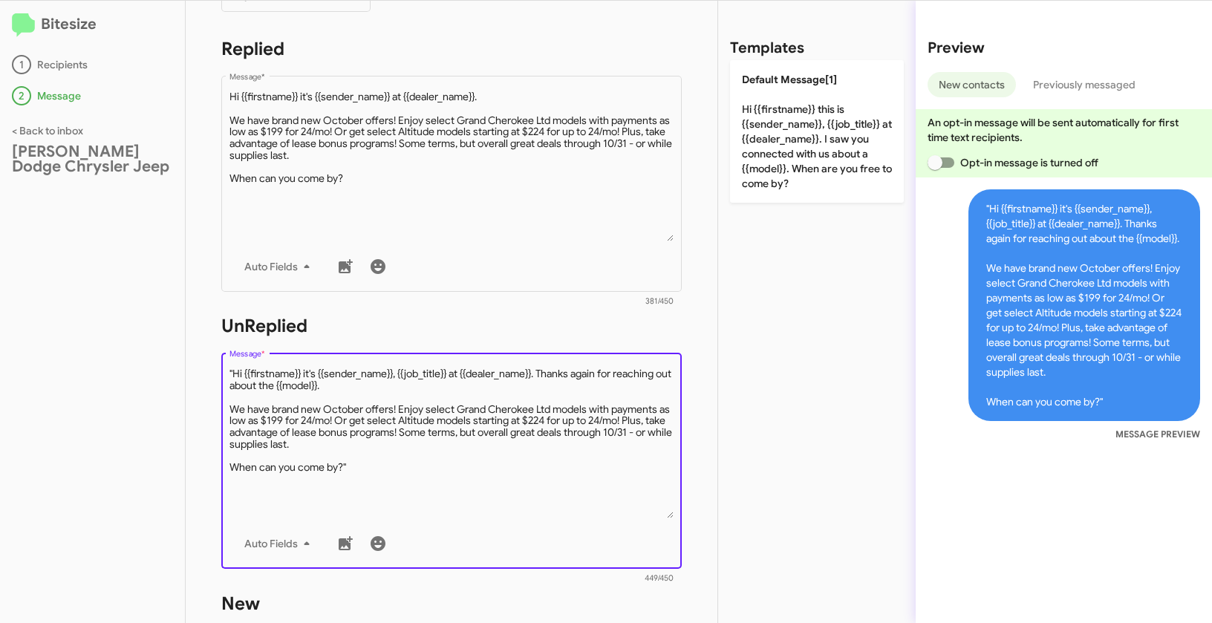
click at [235, 368] on textarea "Message *" at bounding box center [451, 442] width 445 height 151
click at [390, 471] on textarea "Message *" at bounding box center [451, 442] width 445 height 151
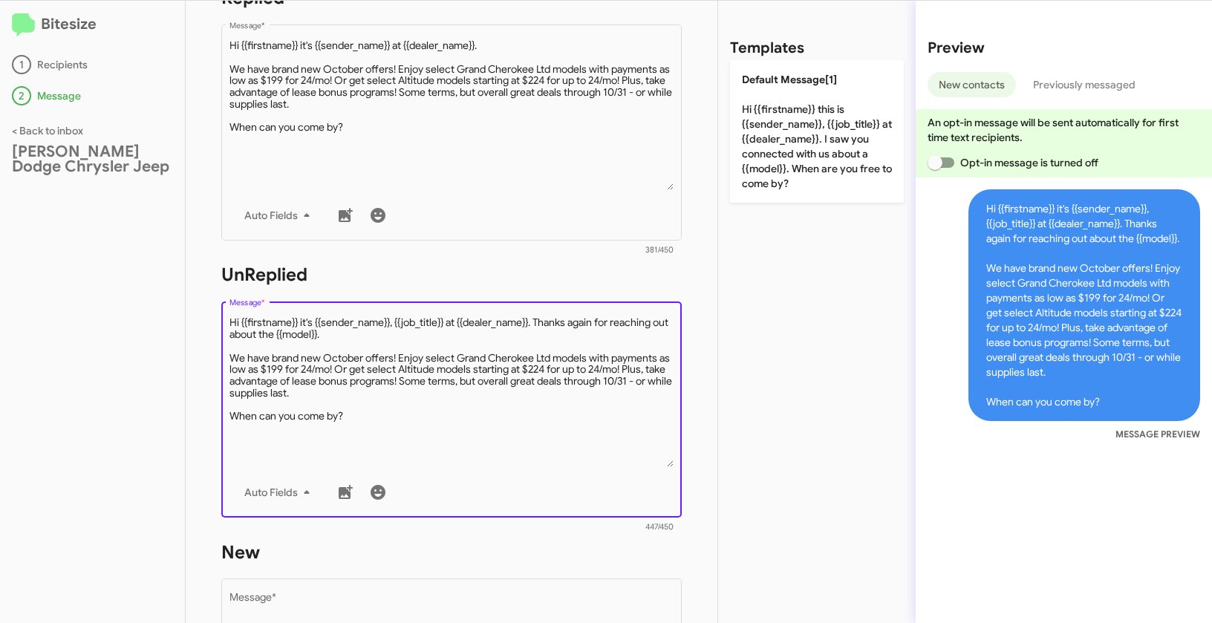
scroll to position [343, 0]
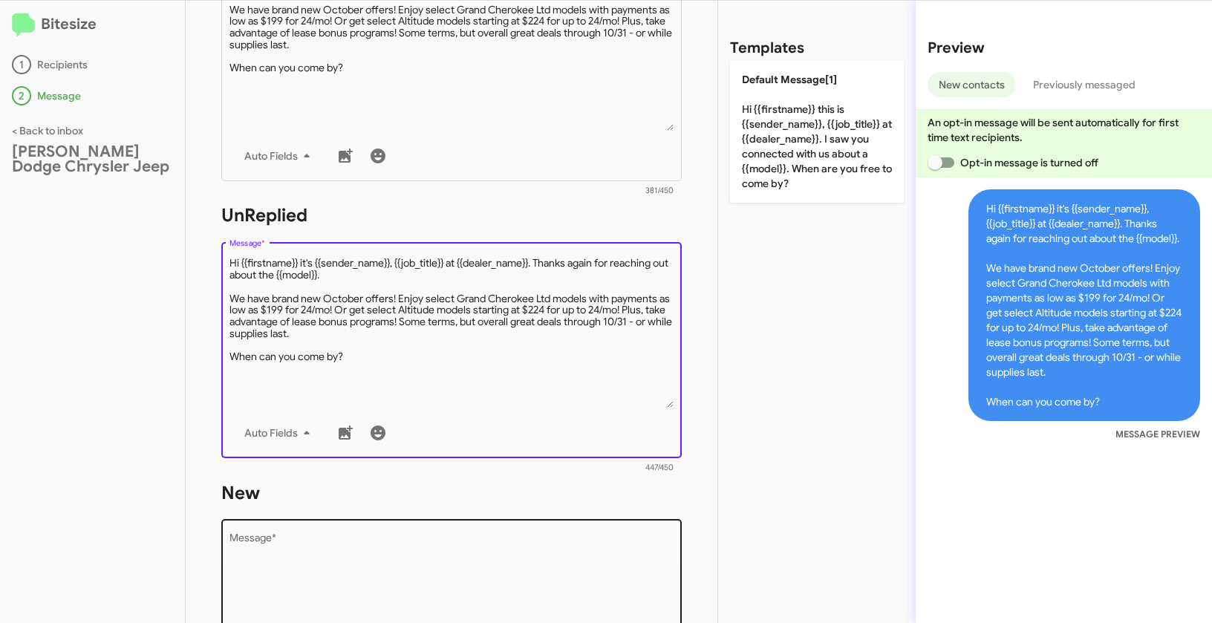
type textarea "Hi {{firstname}} it's {{sender_name}}, {{job_title}} at {{dealer_name}}. Thanks…"
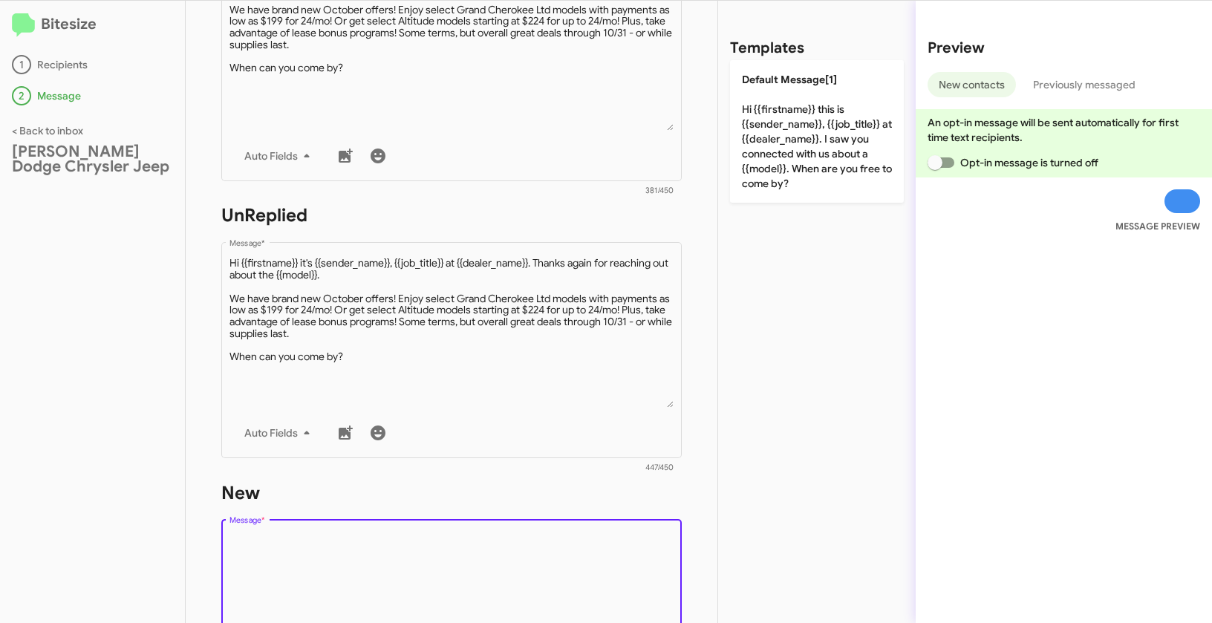
click at [399, 555] on textarea "Message *" at bounding box center [451, 609] width 445 height 151
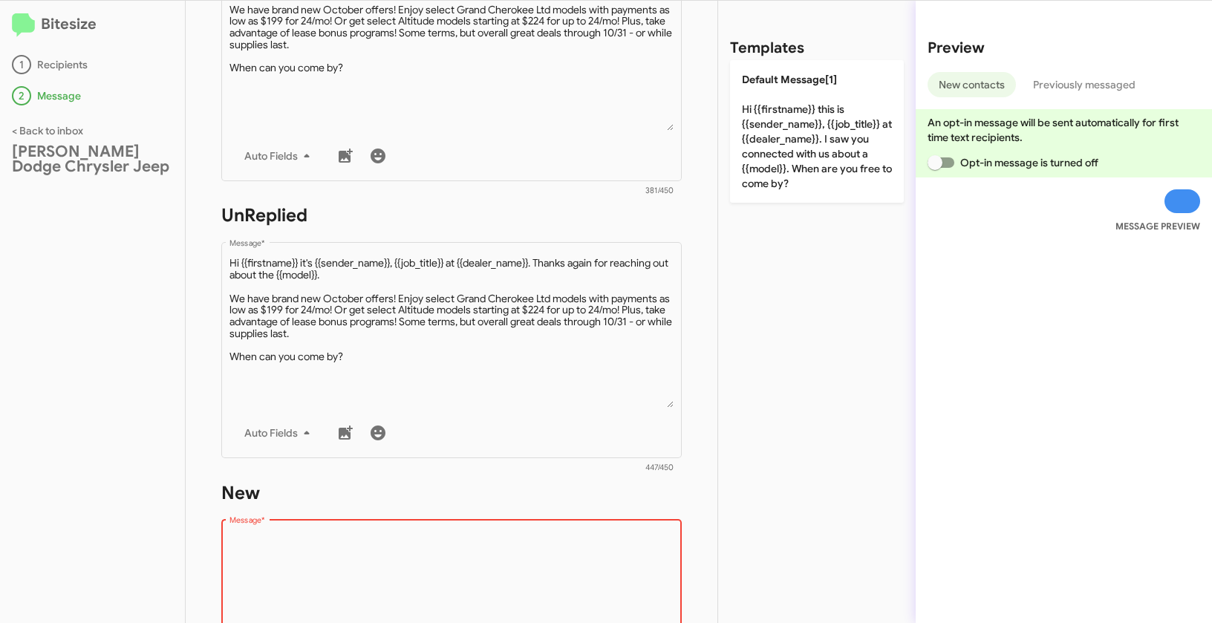
scroll to position [707, 0]
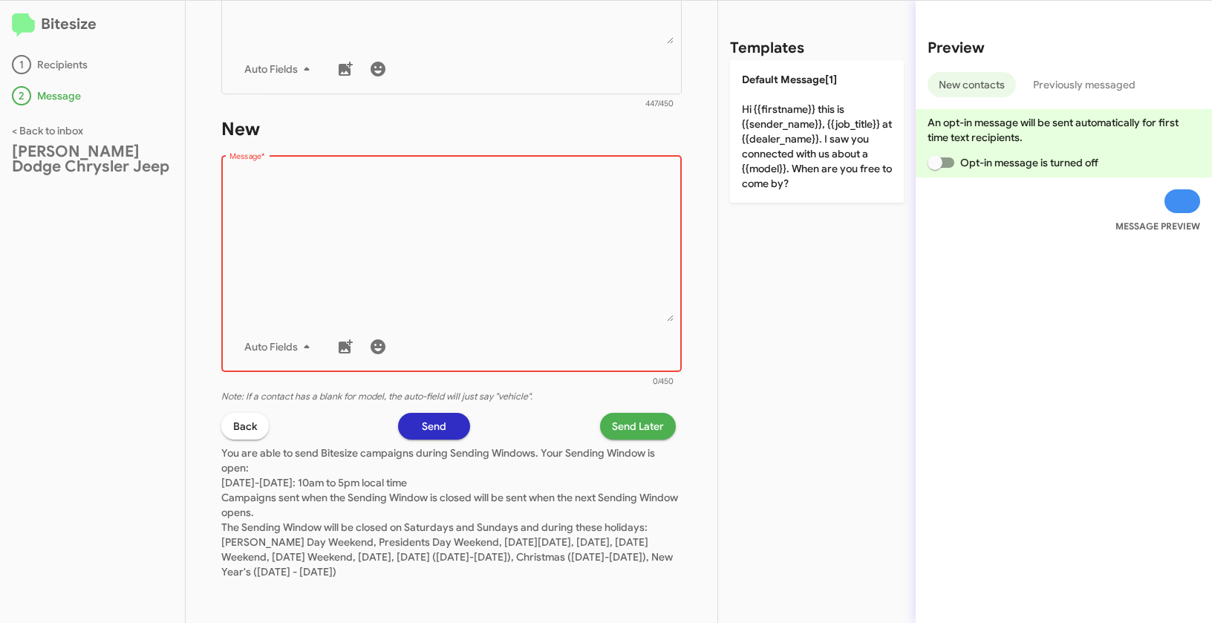
click at [514, 252] on textarea "Message *" at bounding box center [451, 245] width 445 height 151
paste textarea ""Hi {{firstname}} it's {{sender_name}}, {{job_title}} at {{dealer_name}}. Thank…"
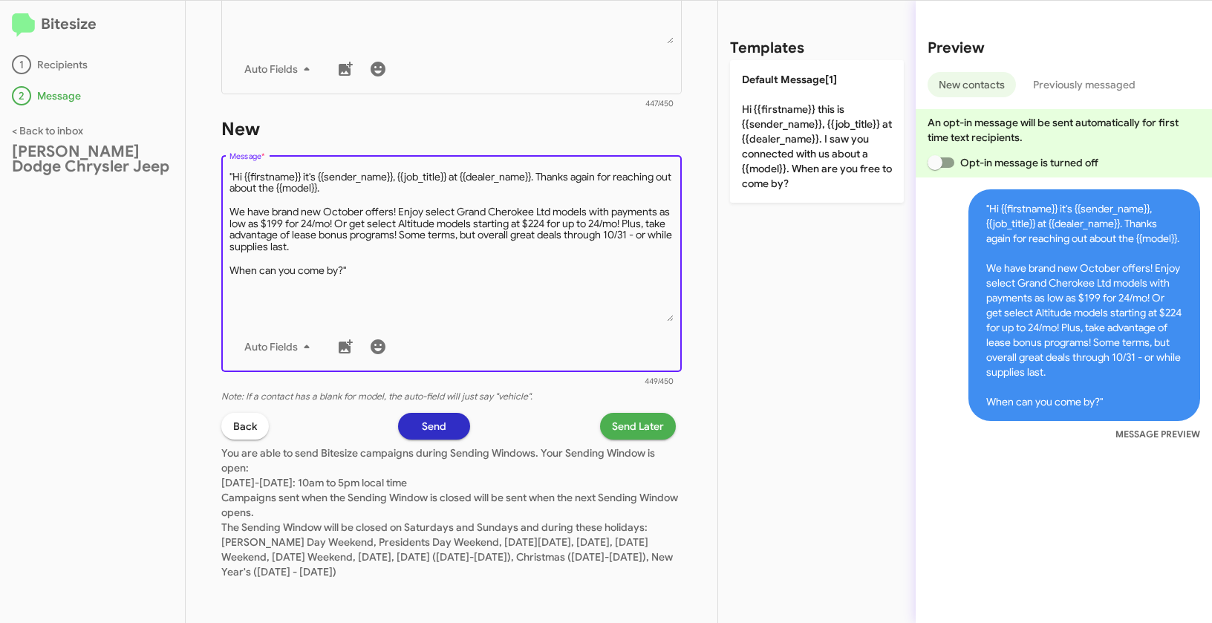
click at [235, 174] on textarea "Message *" at bounding box center [451, 245] width 445 height 151
click at [407, 269] on textarea "Message *" at bounding box center [451, 245] width 445 height 151
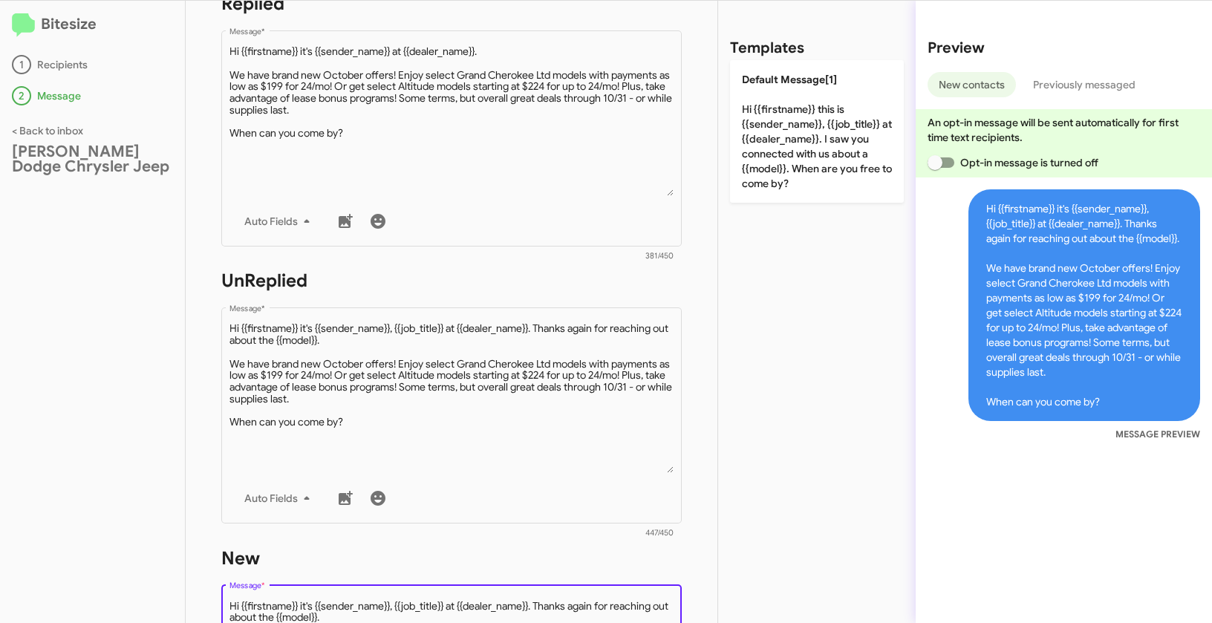
scroll to position [26, 0]
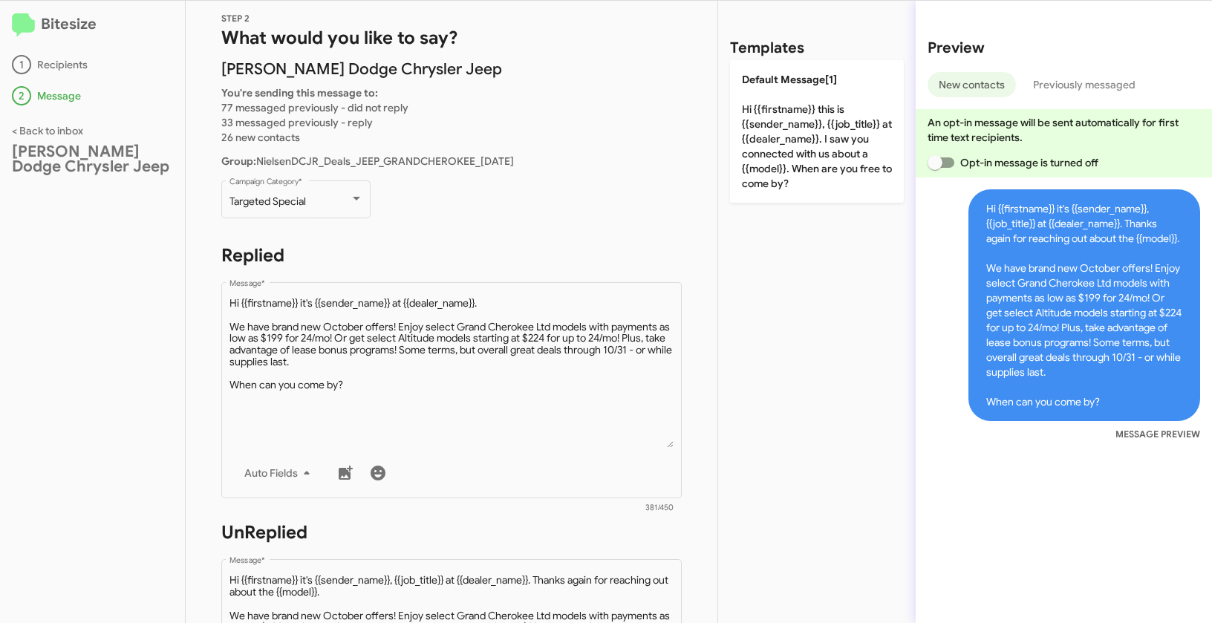
type textarea "Hi {{firstname}} it's {{sender_name}}, {{job_title}} at {{dealer_name}}. Thanks…"
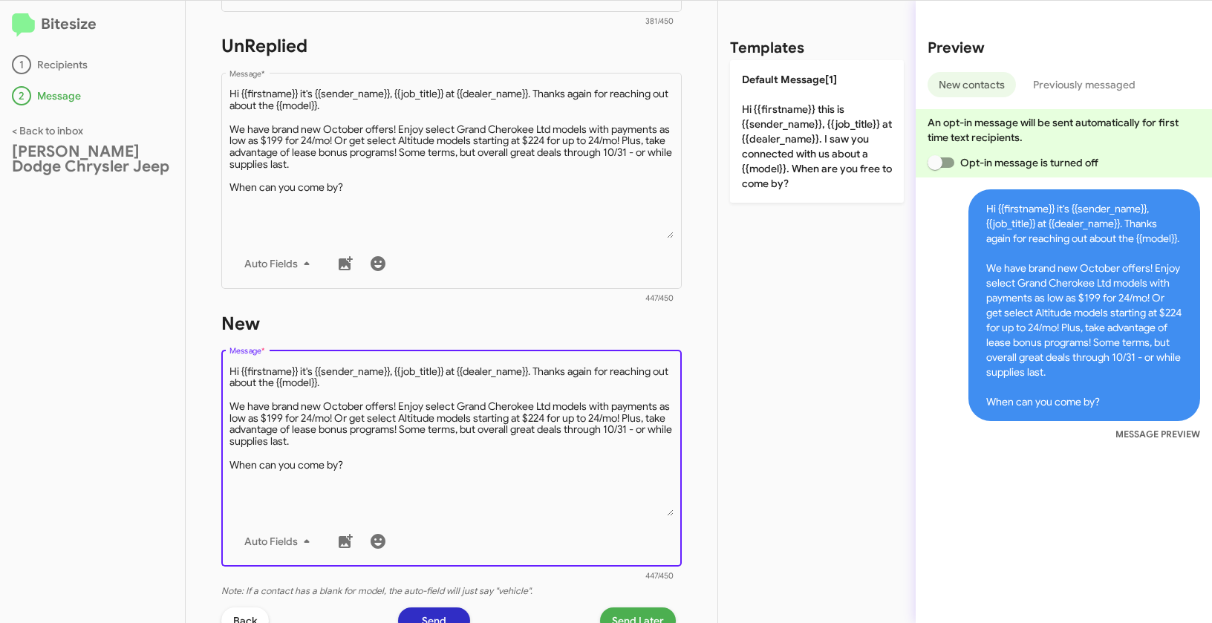
scroll to position [707, 0]
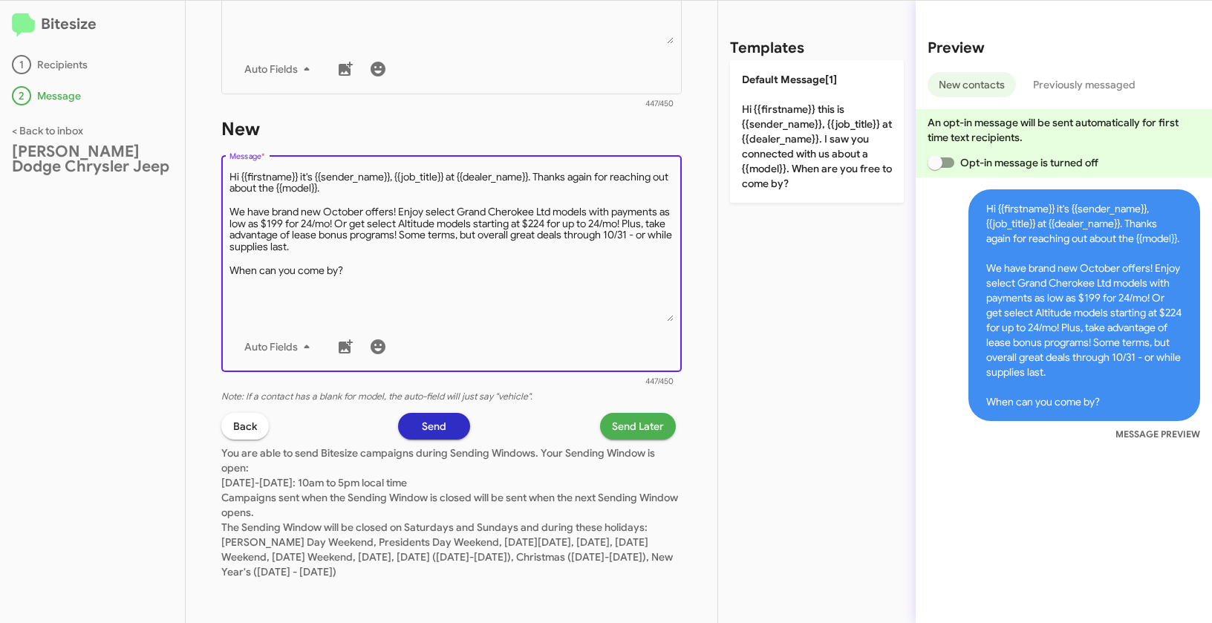
click at [647, 434] on span "Send Later" at bounding box center [638, 426] width 52 height 27
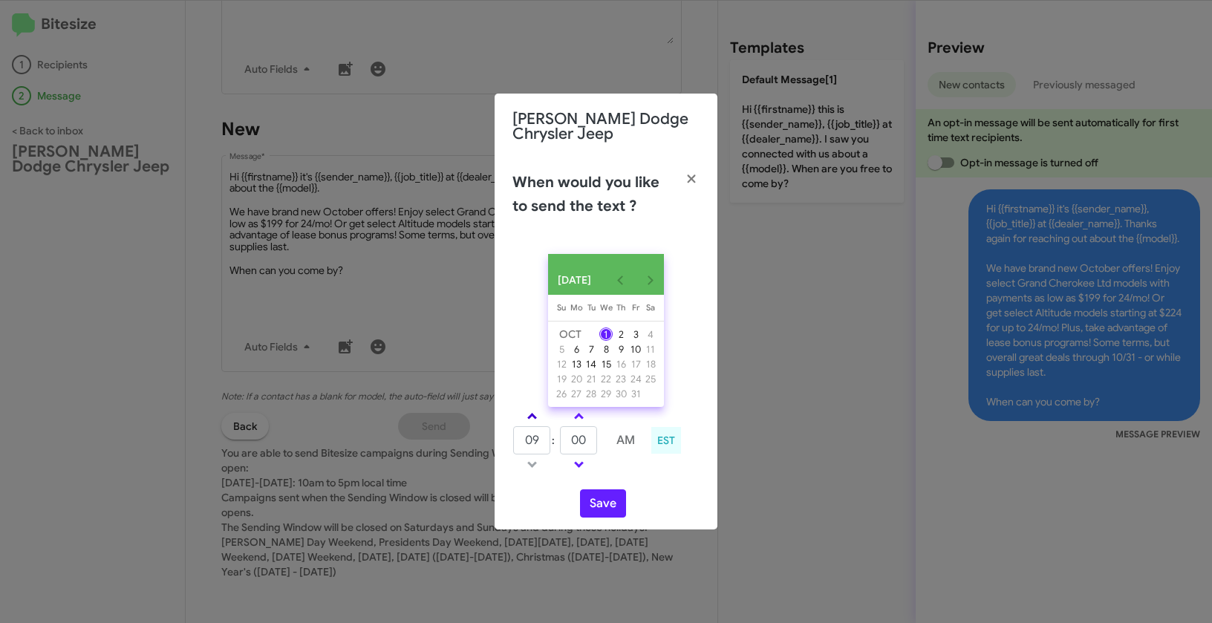
click at [528, 422] on span at bounding box center [532, 418] width 10 height 10
type input "10"
click at [578, 420] on span at bounding box center [579, 418] width 10 height 10
click at [582, 422] on span at bounding box center [579, 418] width 10 height 10
type input "10"
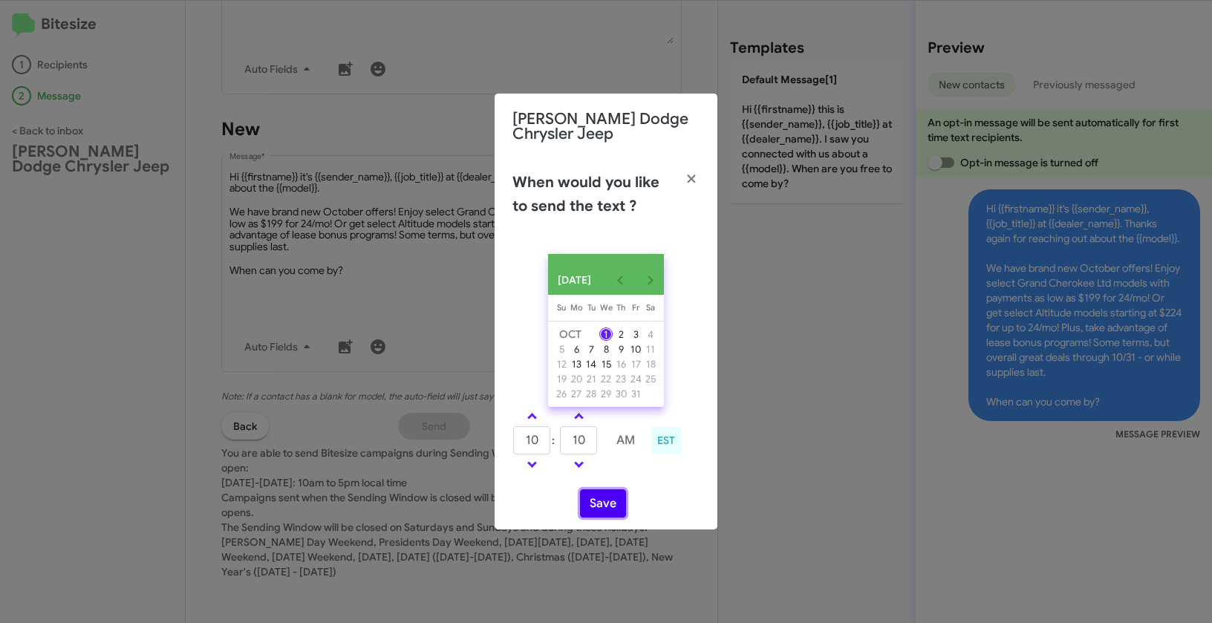
click at [615, 514] on button "Save" at bounding box center [603, 503] width 46 height 28
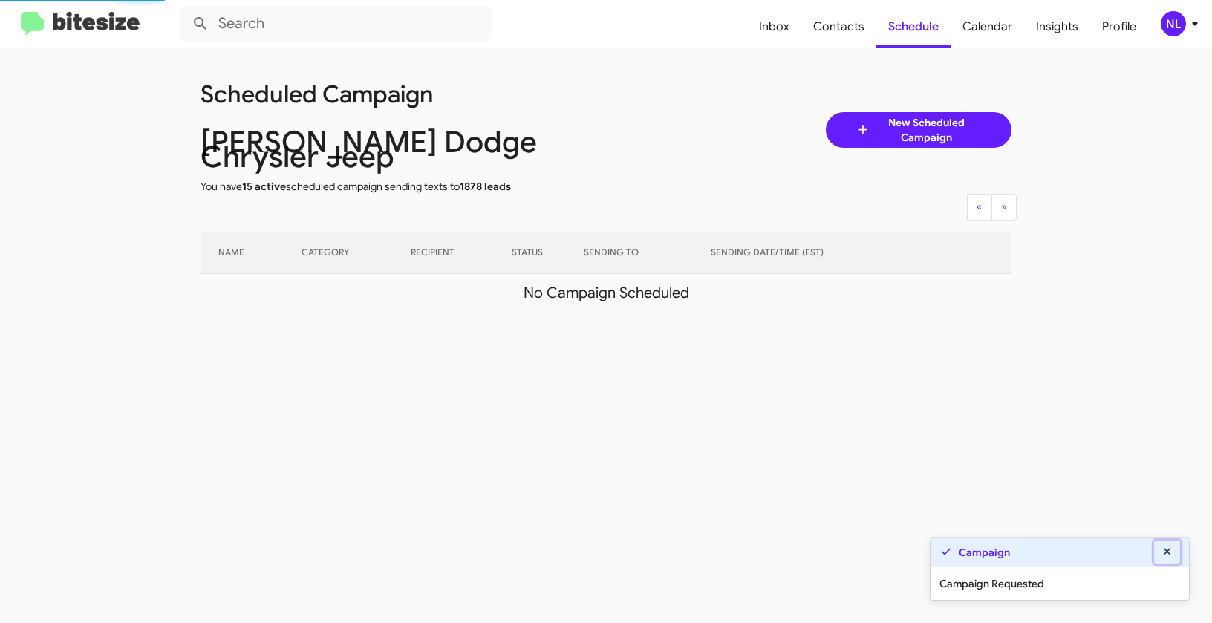
click at [1169, 549] on icon at bounding box center [1166, 551] width 13 height 10
